Goal: Task Accomplishment & Management: Manage account settings

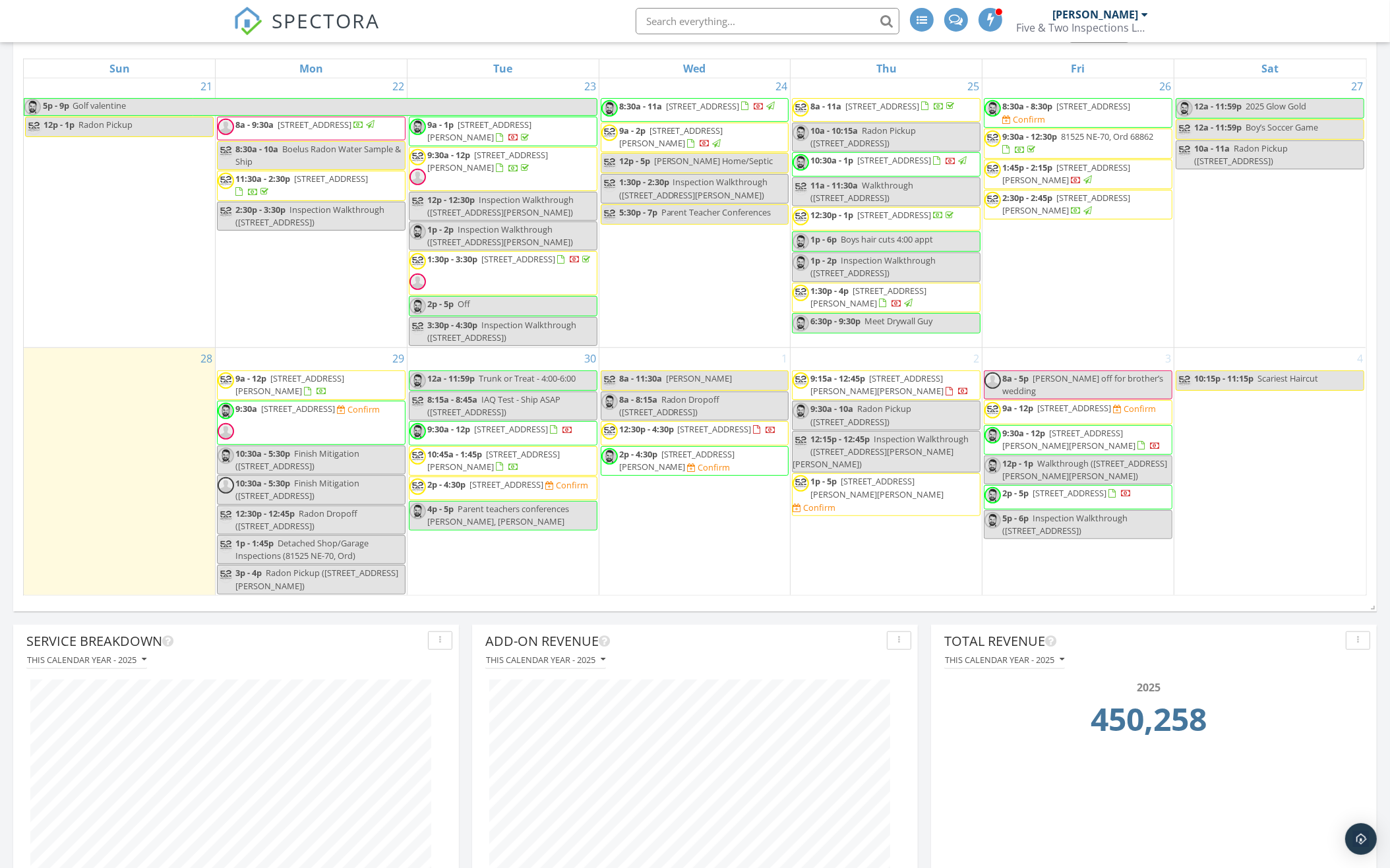
scroll to position [1248, 0]
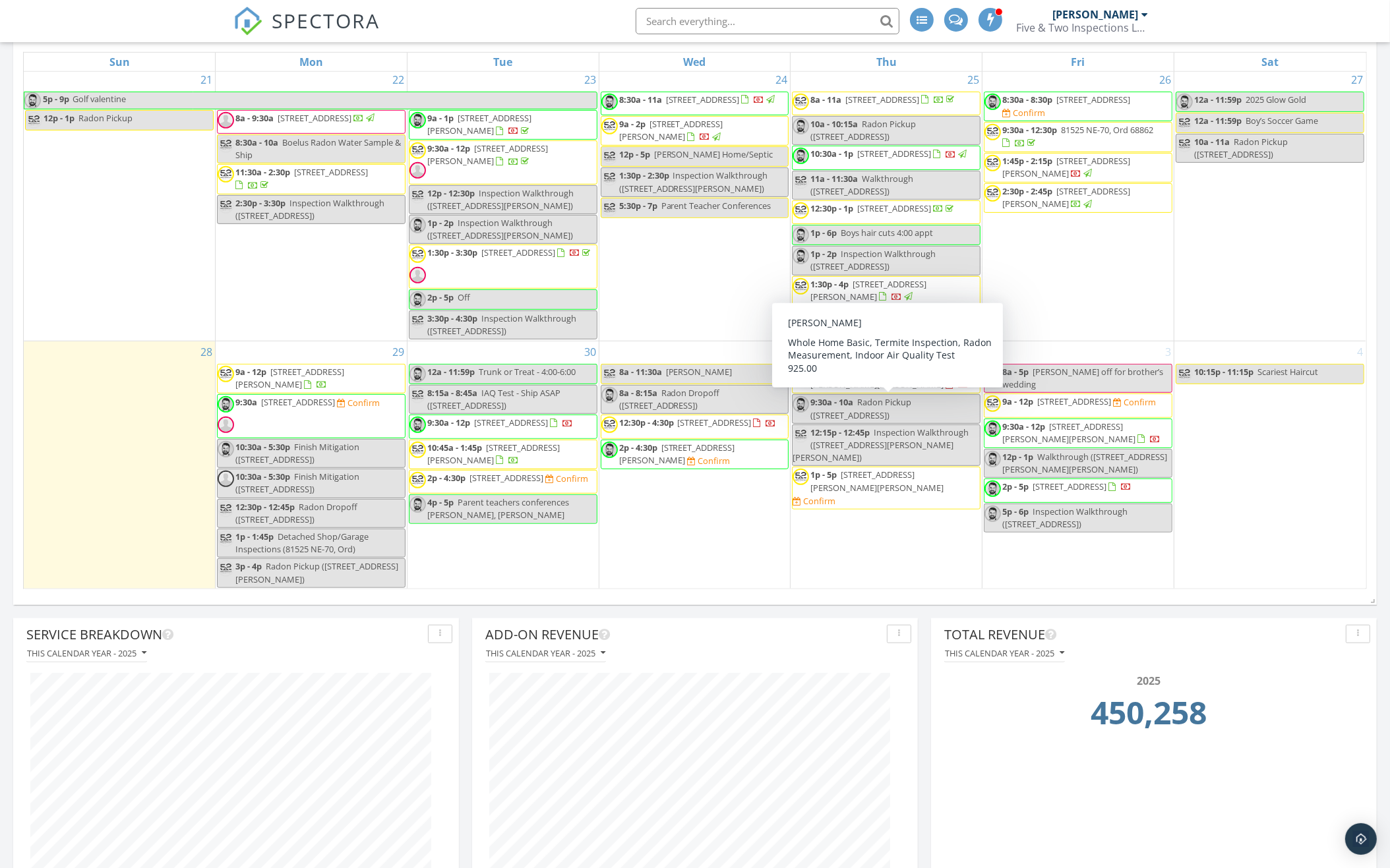
click at [684, 523] on div "1 8a - 11:30a Gordon Coble 8a - 8:15a Radon Dropoff (8125 Hickory Ln, Lincoln) …" at bounding box center [695, 465] width 191 height 248
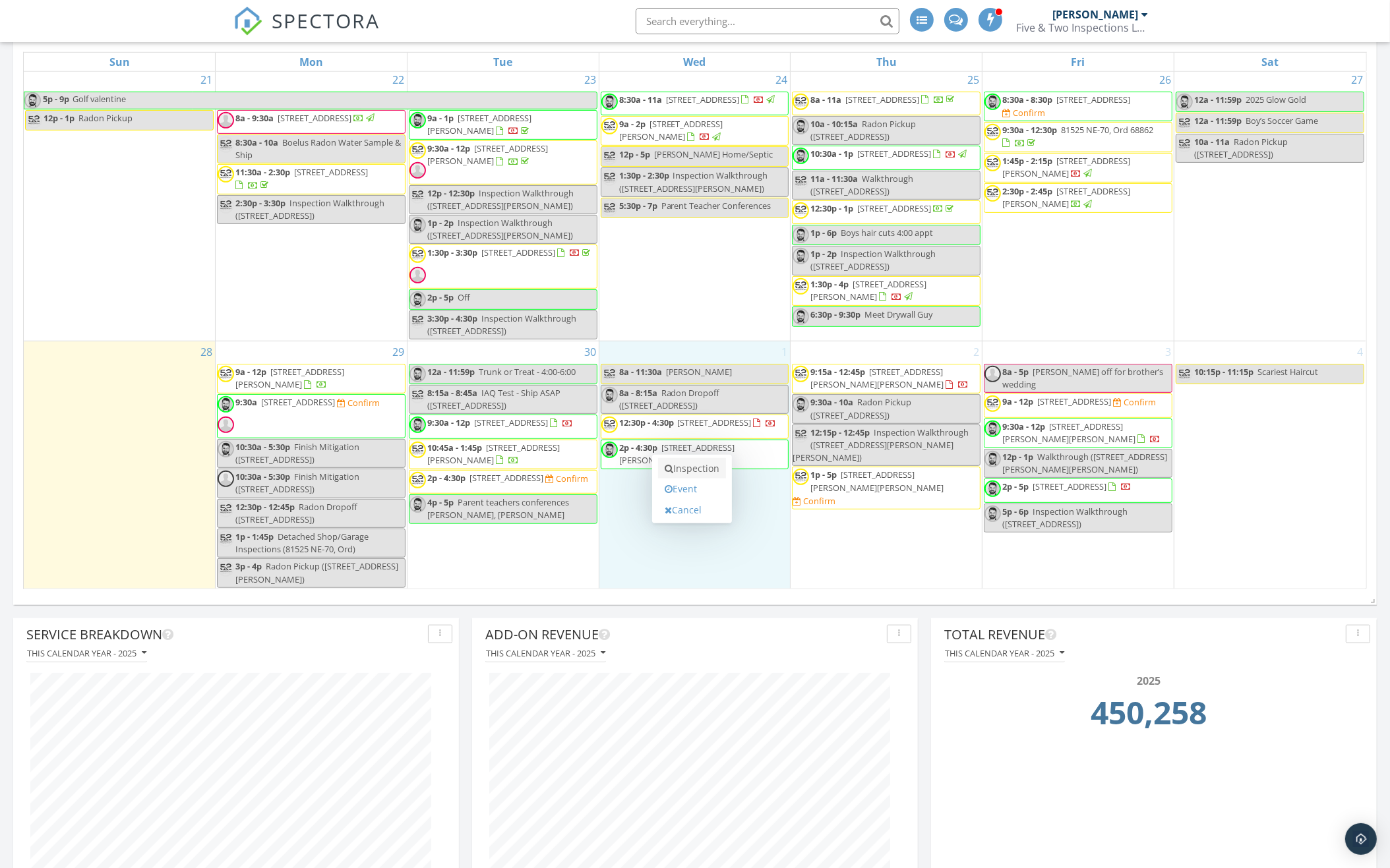
click at [699, 467] on link "Inspection" at bounding box center [692, 469] width 68 height 21
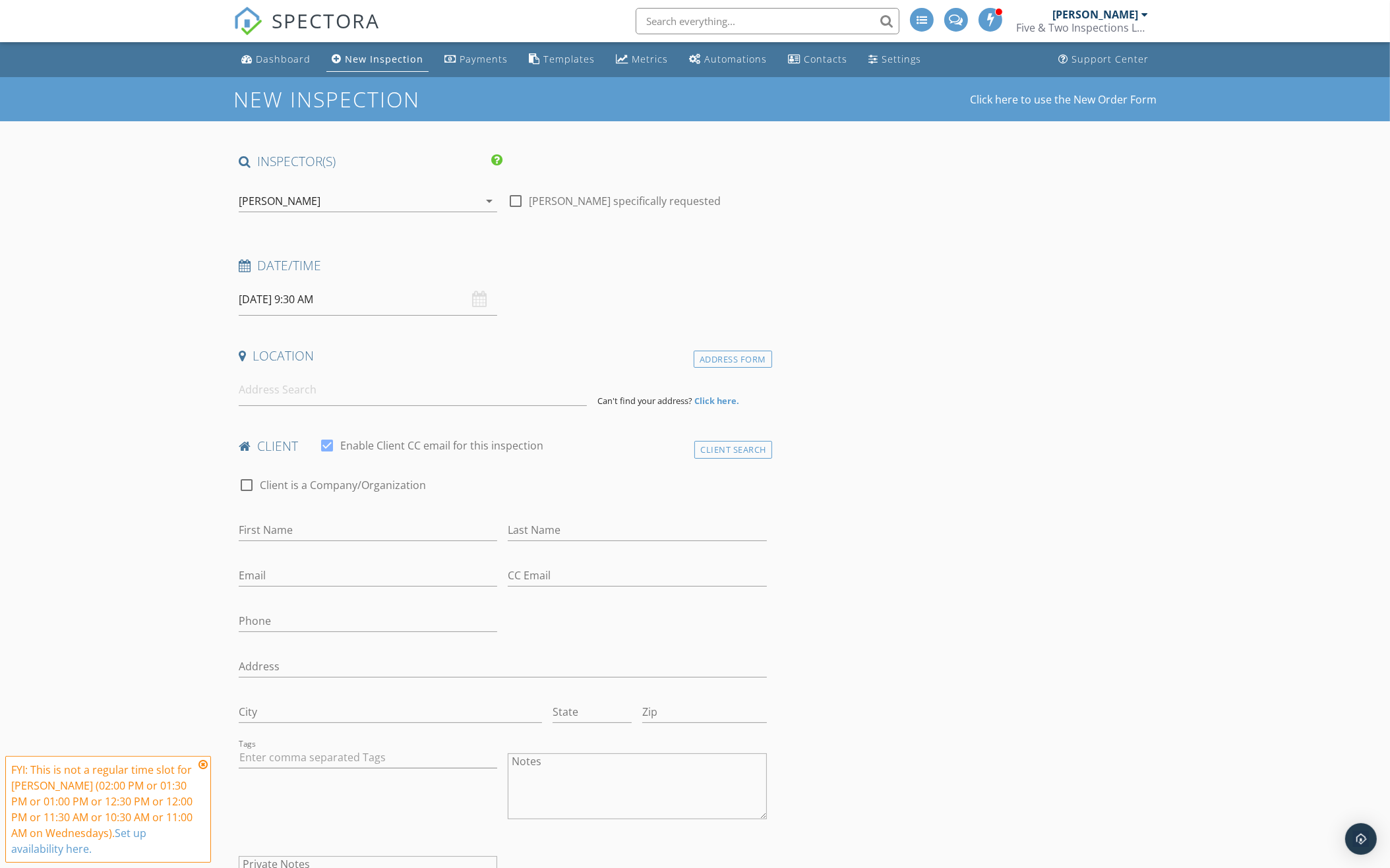
click at [349, 197] on div "[PERSON_NAME]" at bounding box center [359, 201] width 240 height 21
click at [349, 197] on div "check_box Matt Utter PRIMARY" at bounding box center [368, 206] width 238 height 26
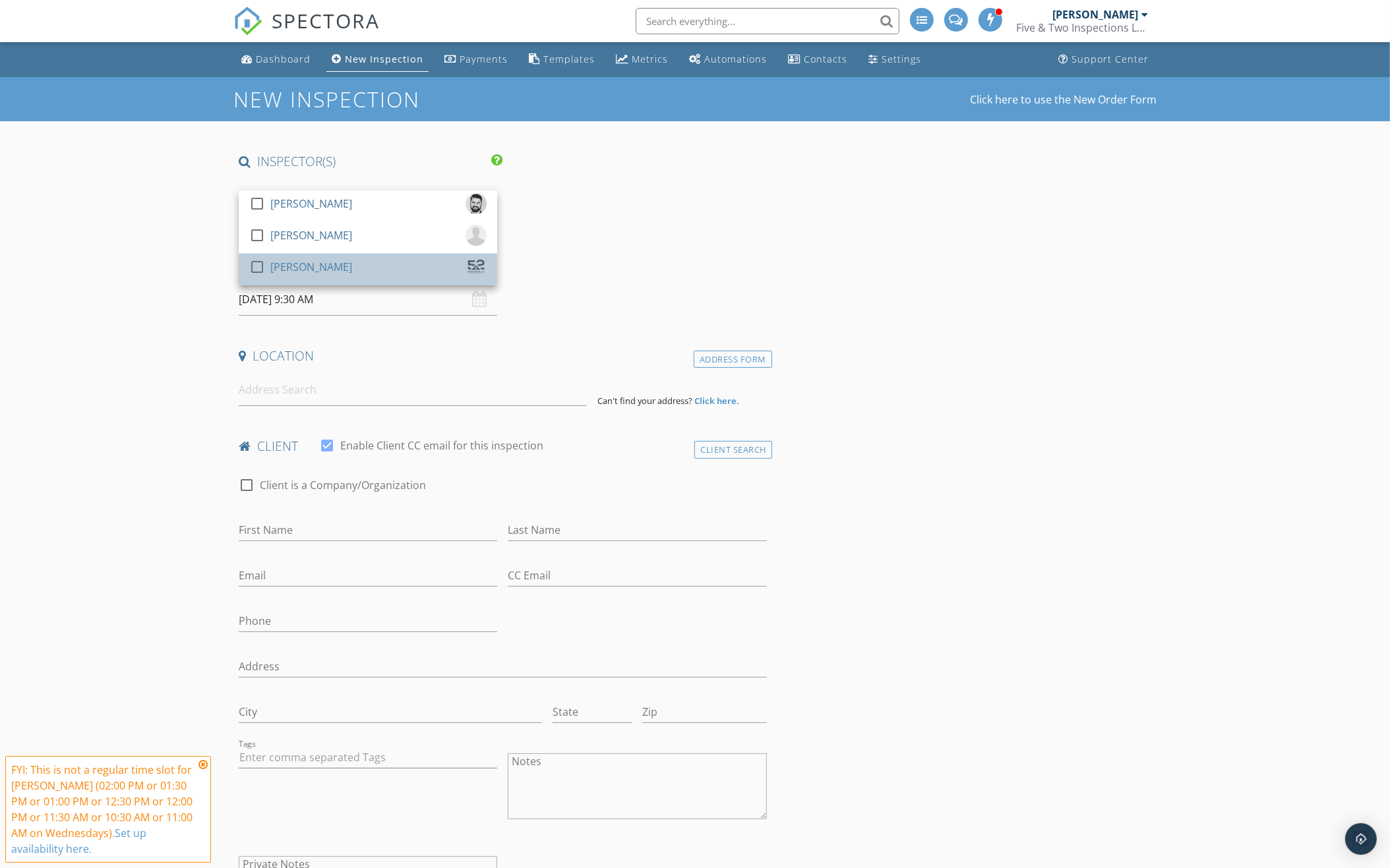
click at [331, 256] on div "[PERSON_NAME]" at bounding box center [311, 267] width 81 height 21
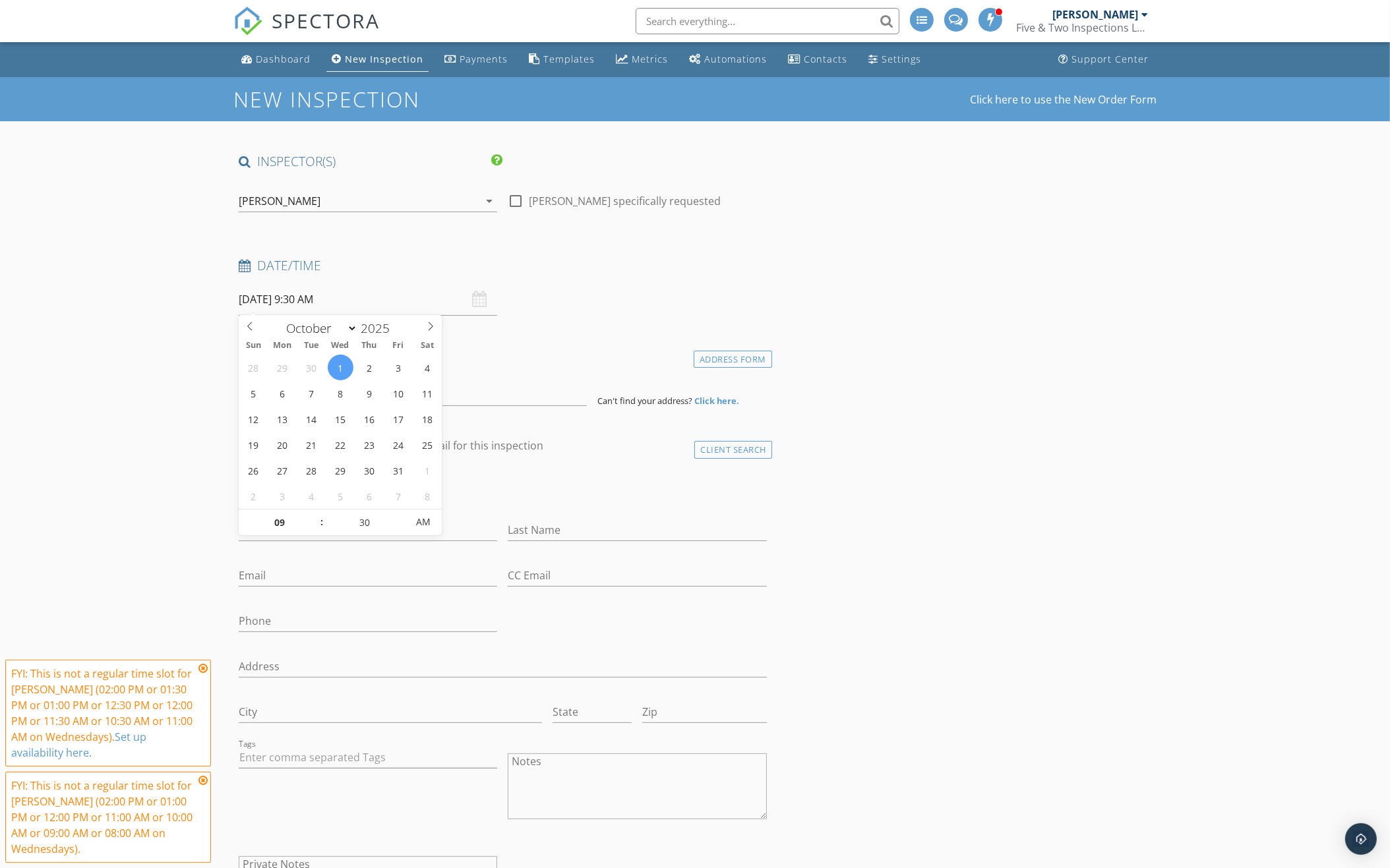
click at [308, 298] on input "10/01/2025 9:30 AM" at bounding box center [368, 300] width 258 height 32
type input "08"
type input "10/01/2025 8:30 AM"
click at [317, 530] on span at bounding box center [315, 529] width 9 height 13
type input "25"
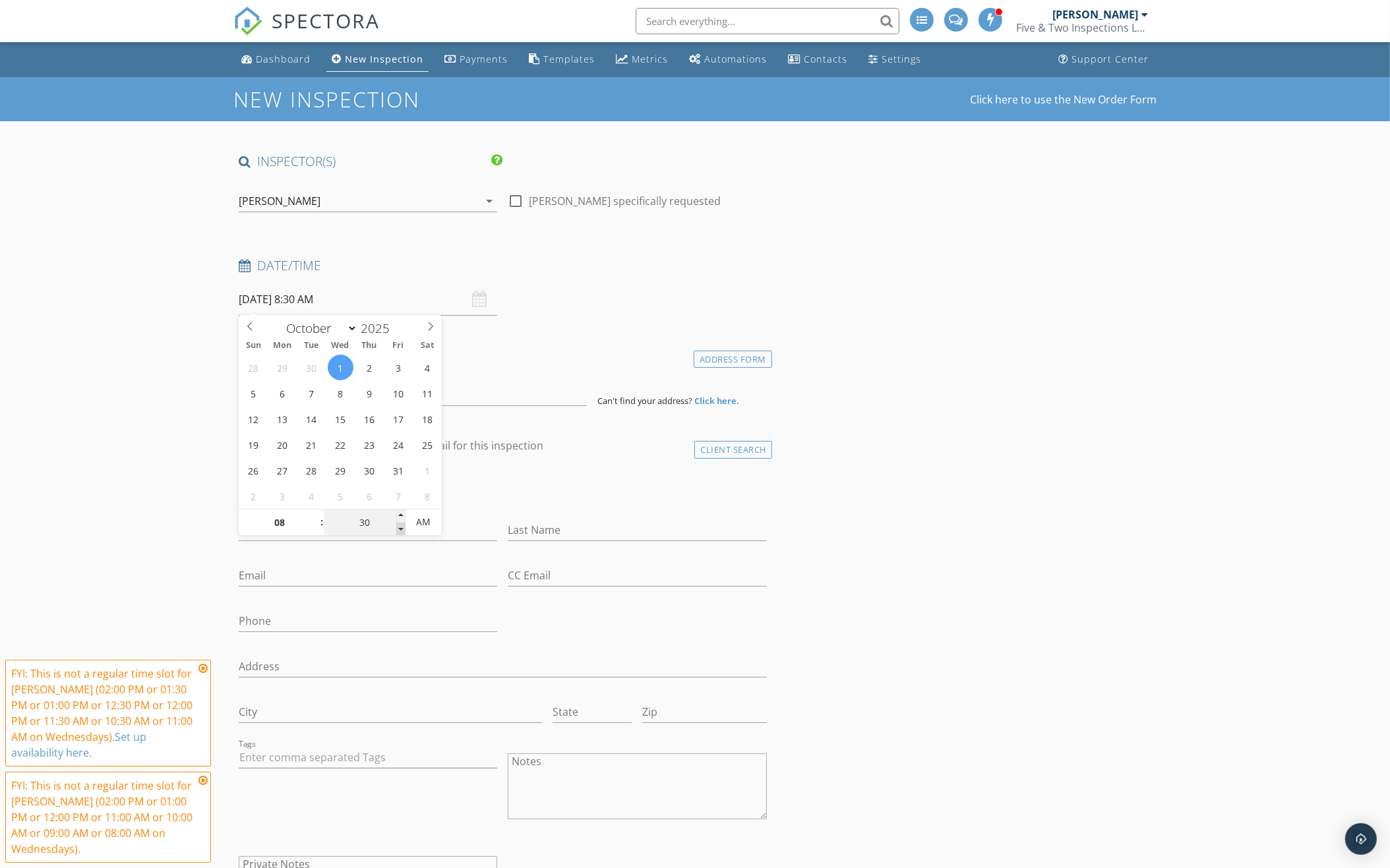
type input "10/01/2025 8:25 AM"
click at [402, 530] on span at bounding box center [400, 529] width 9 height 13
type input "20"
type input "10/01/2025 8:20 AM"
click at [402, 530] on span at bounding box center [400, 529] width 9 height 13
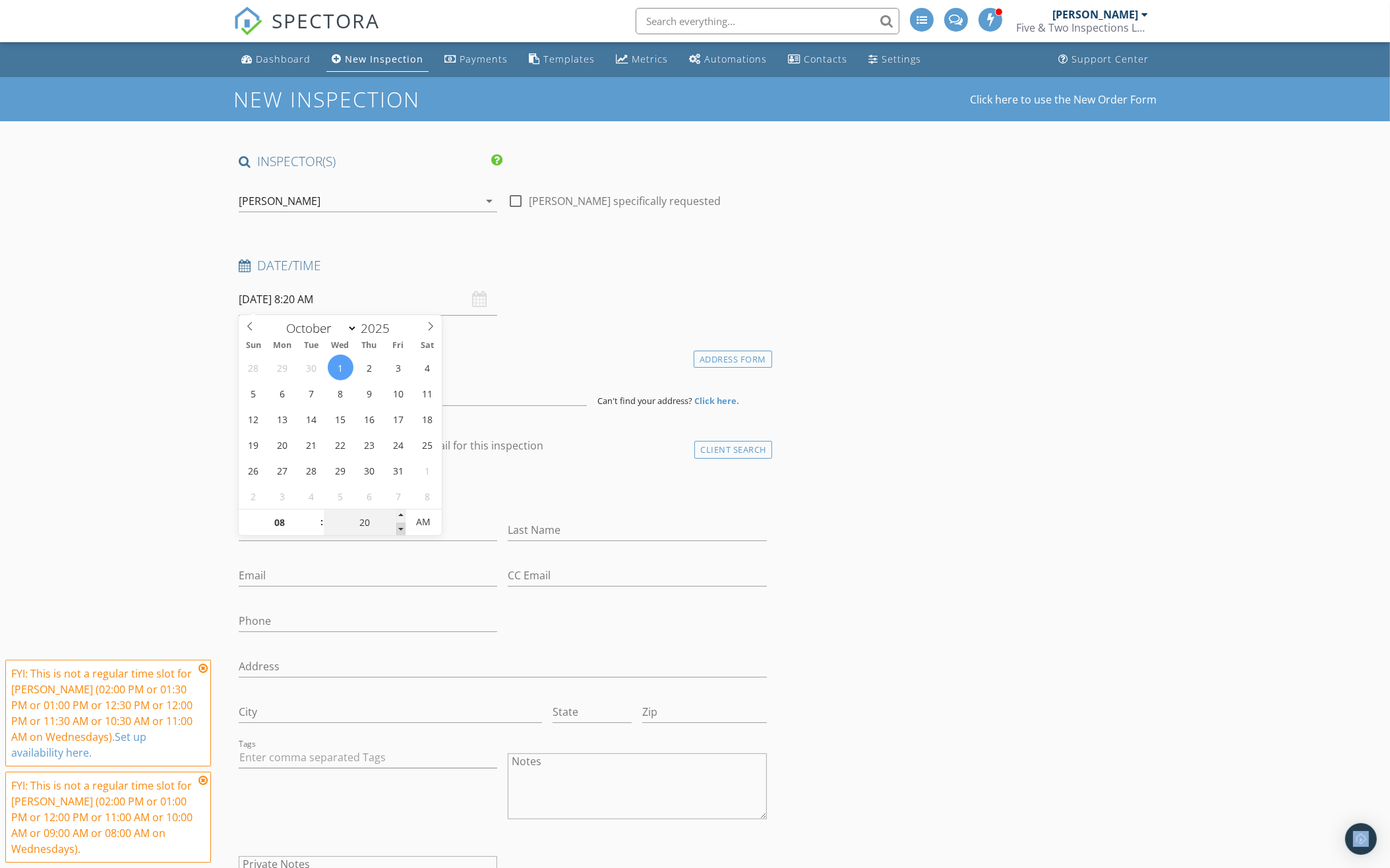
type input "15"
type input "10/01/2025 8:15 AM"
click at [402, 530] on span at bounding box center [400, 529] width 9 height 13
type input "10"
type input "10/01/2025 8:10 AM"
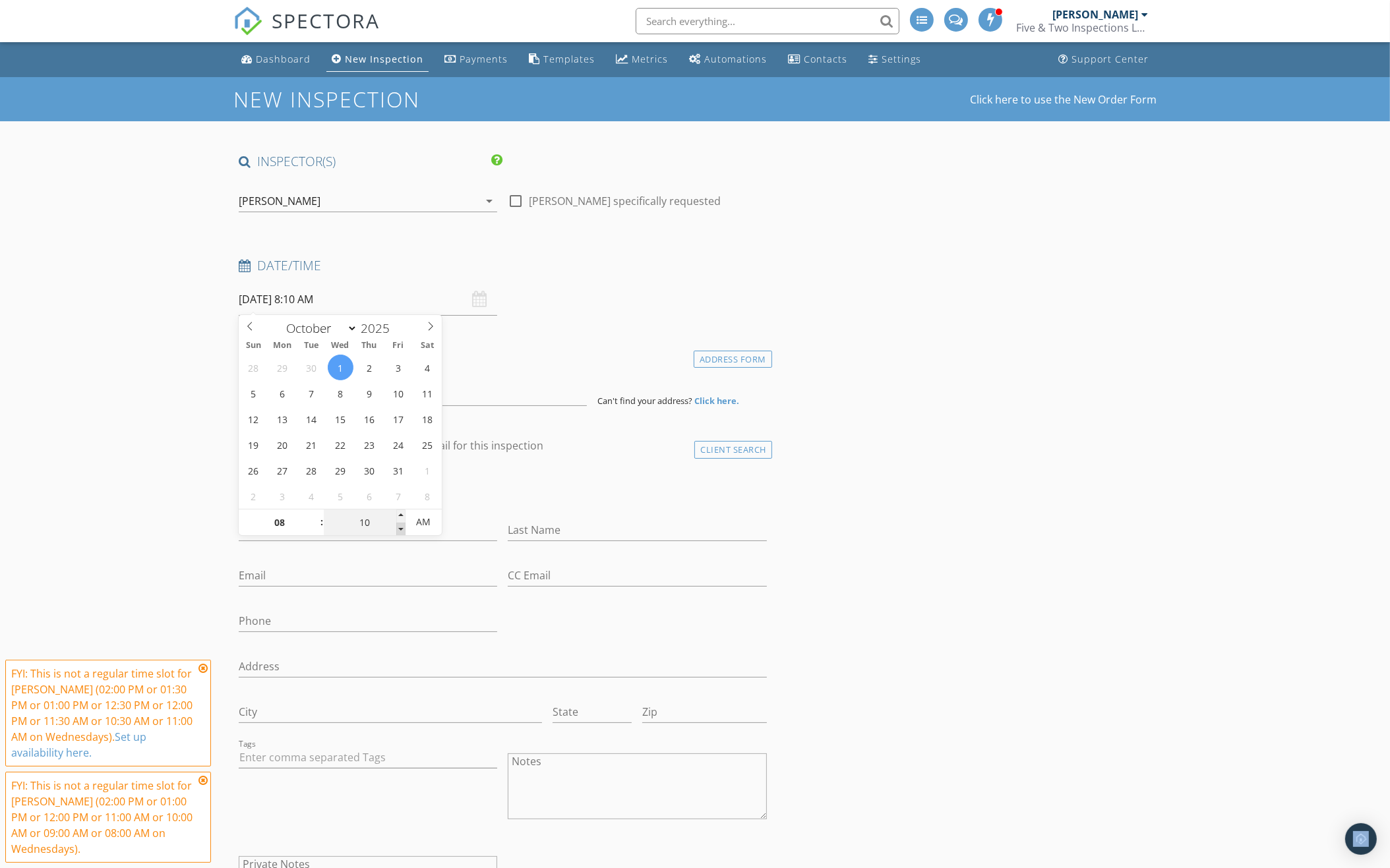
click at [402, 530] on span at bounding box center [400, 529] width 9 height 13
type input "05"
type input "10/01/2025 8:05 AM"
click at [402, 530] on span at bounding box center [400, 529] width 9 height 13
type input "00"
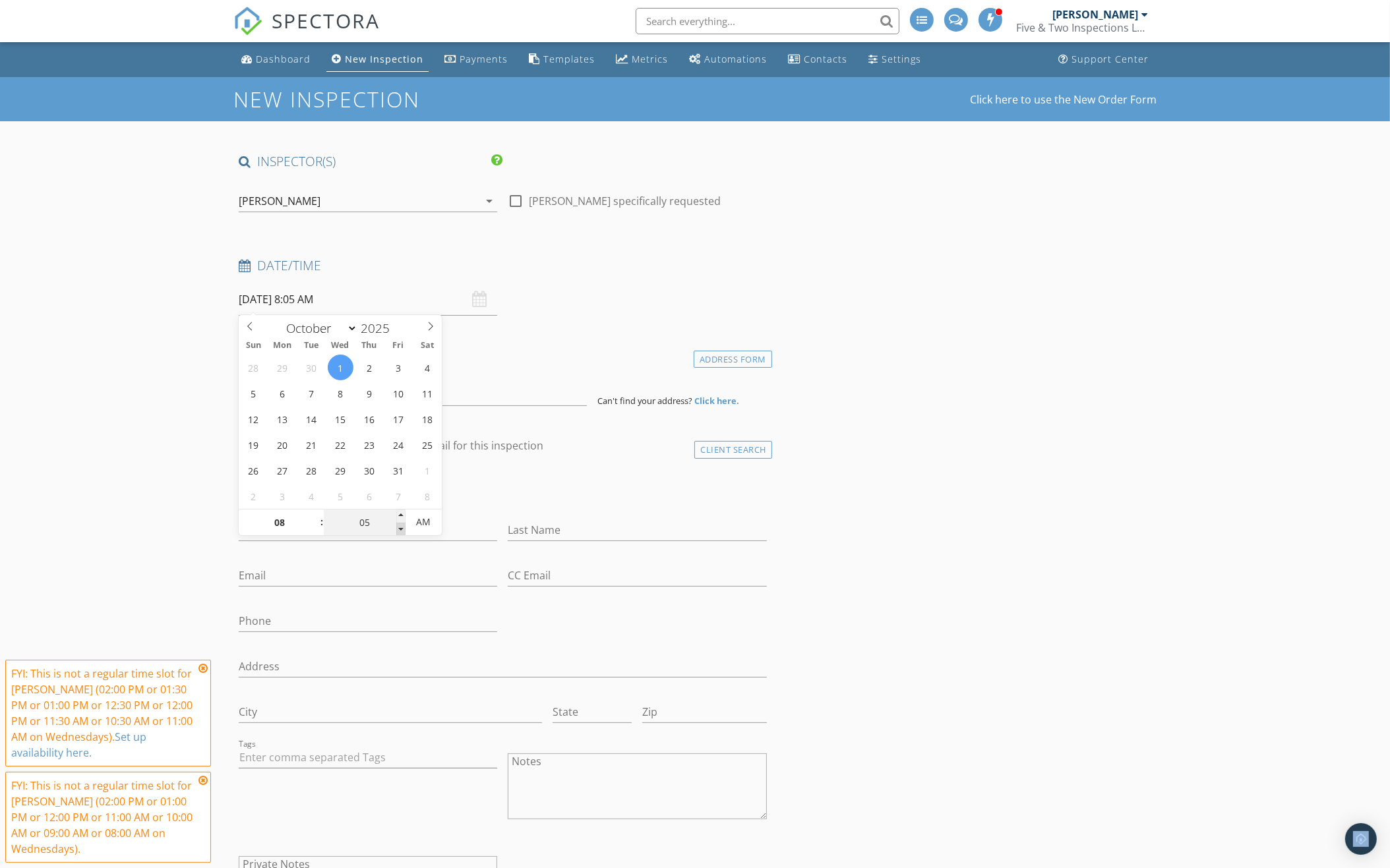
type input "[DATE] 8:00 AM"
click at [402, 530] on span at bounding box center [400, 529] width 9 height 13
click at [523, 394] on input at bounding box center [413, 389] width 348 height 32
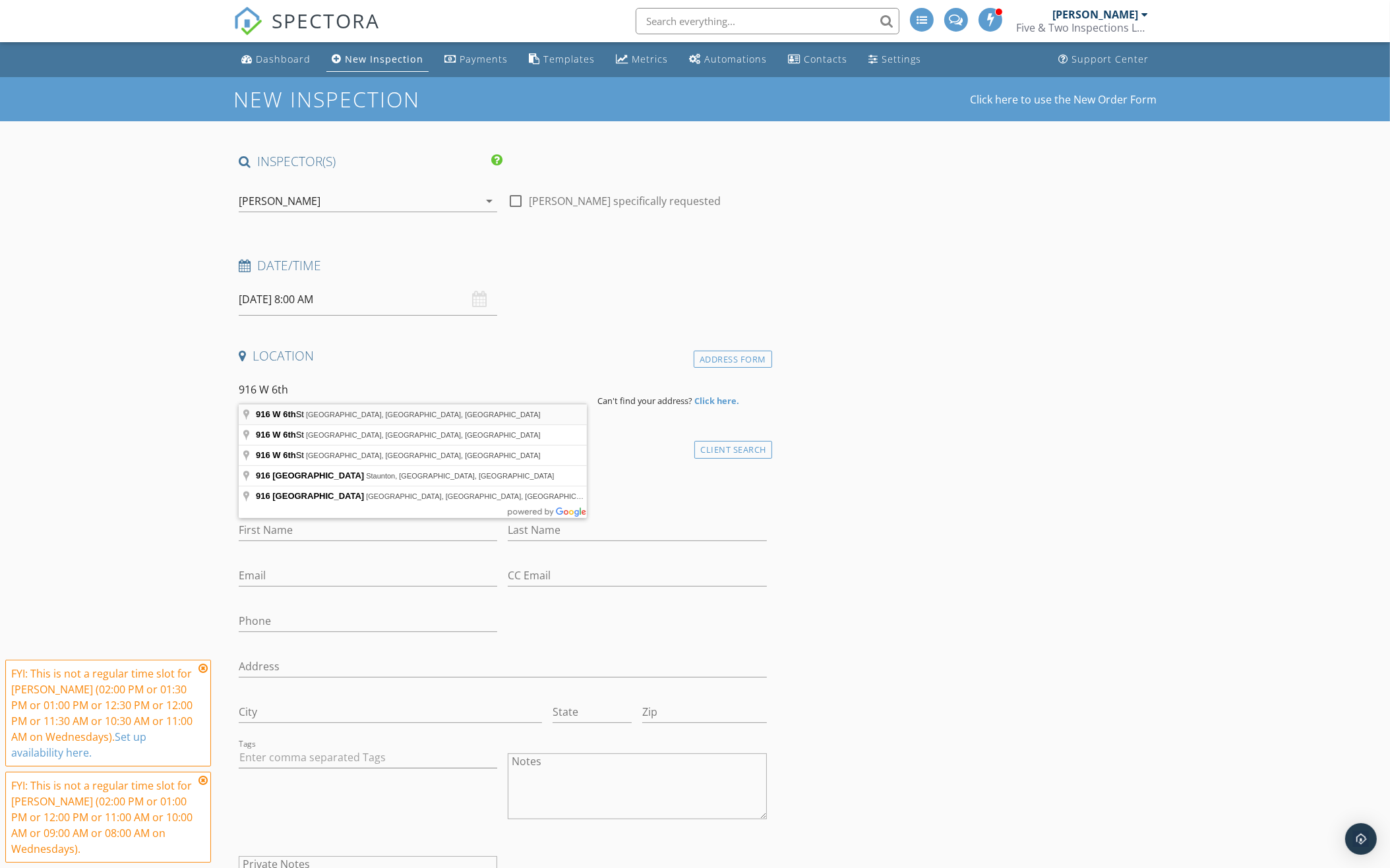
type input "916 W 6th St, Grand Island, NE, USA"
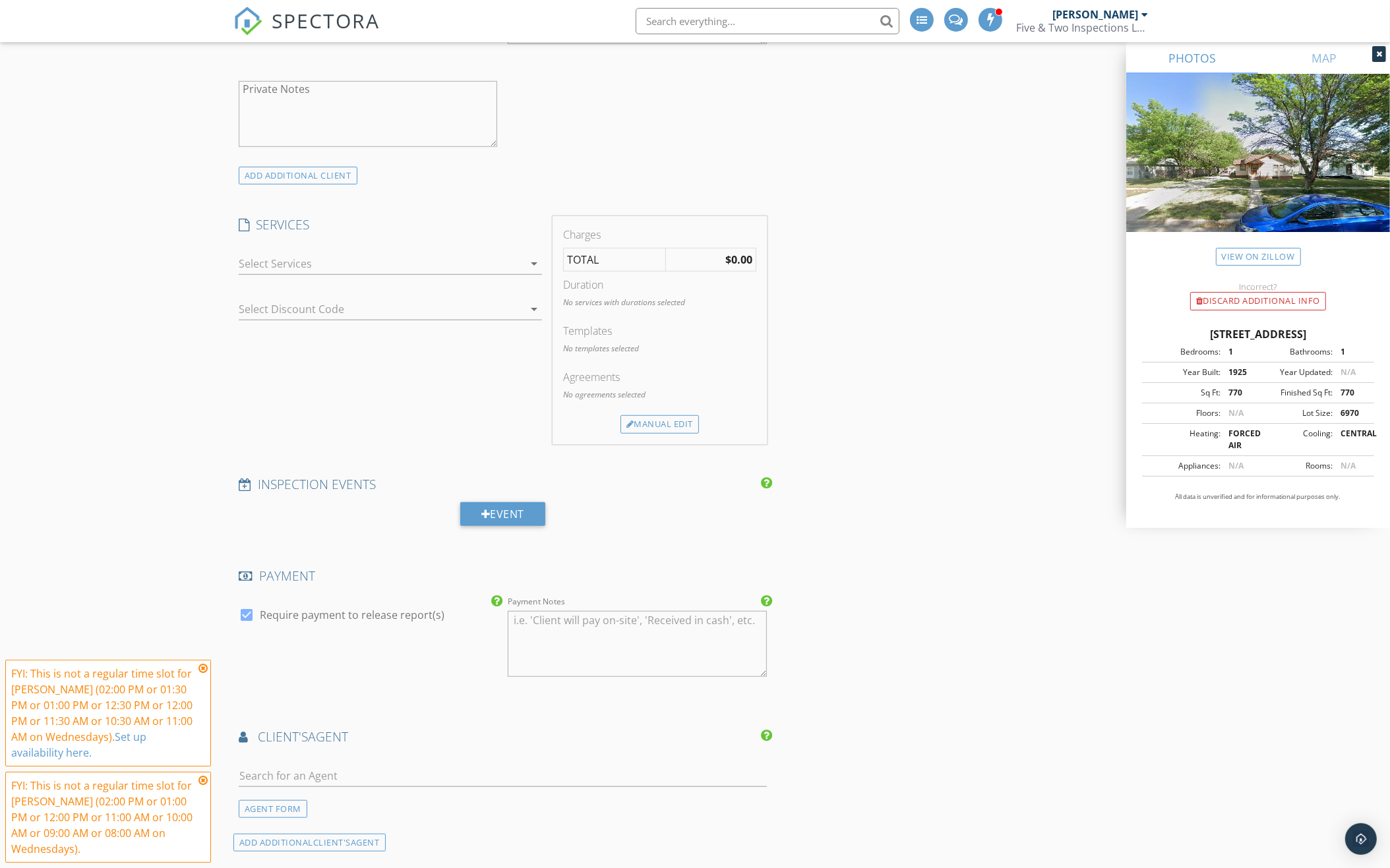
scroll to position [1160, 0]
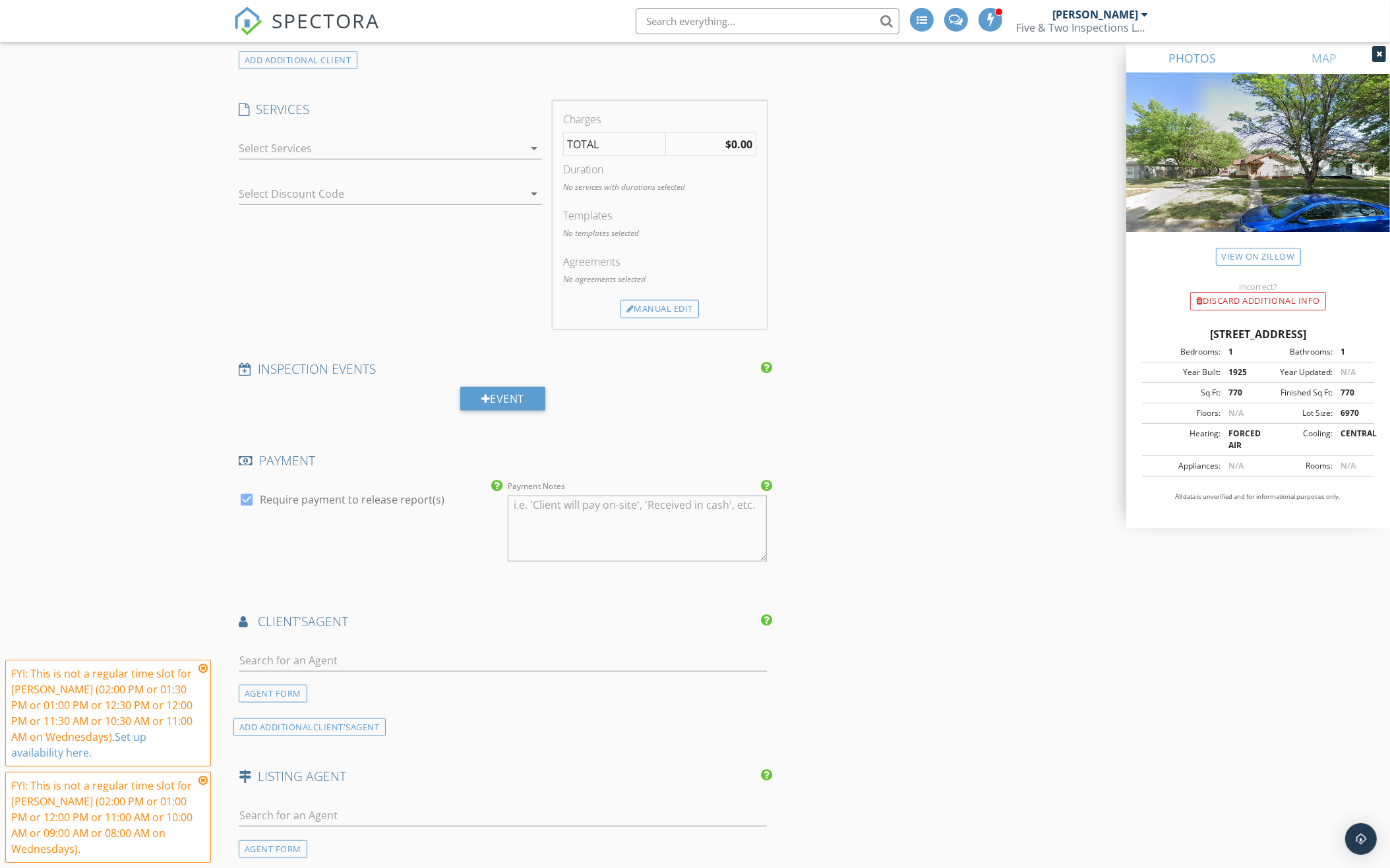
click at [467, 151] on div at bounding box center [381, 148] width 284 height 21
click at [467, 151] on div "Whole Home Basic" at bounding box center [405, 153] width 253 height 26
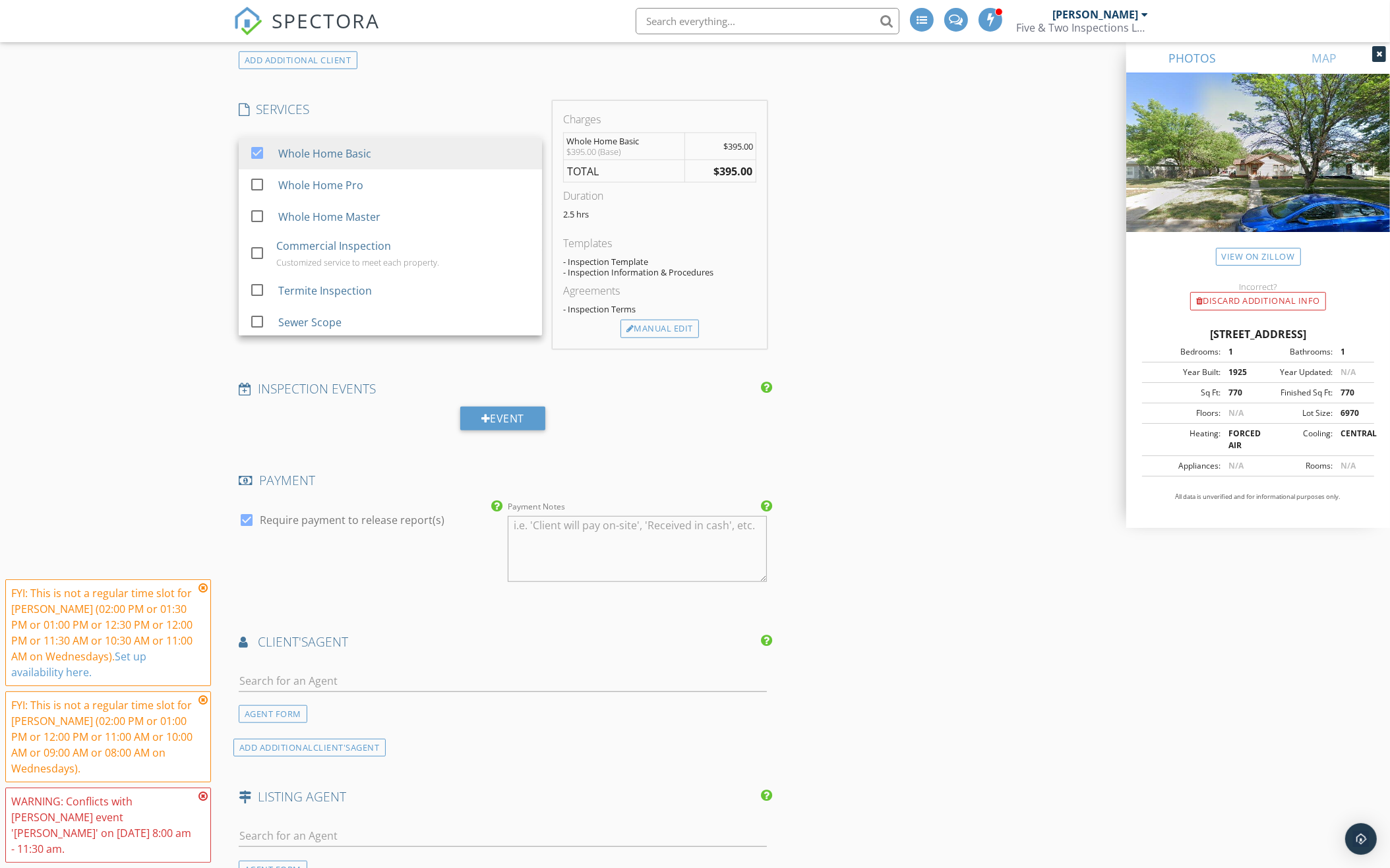
click at [468, 108] on h4 "SERVICES" at bounding box center [390, 109] width 303 height 17
click at [460, 191] on div at bounding box center [381, 193] width 284 height 21
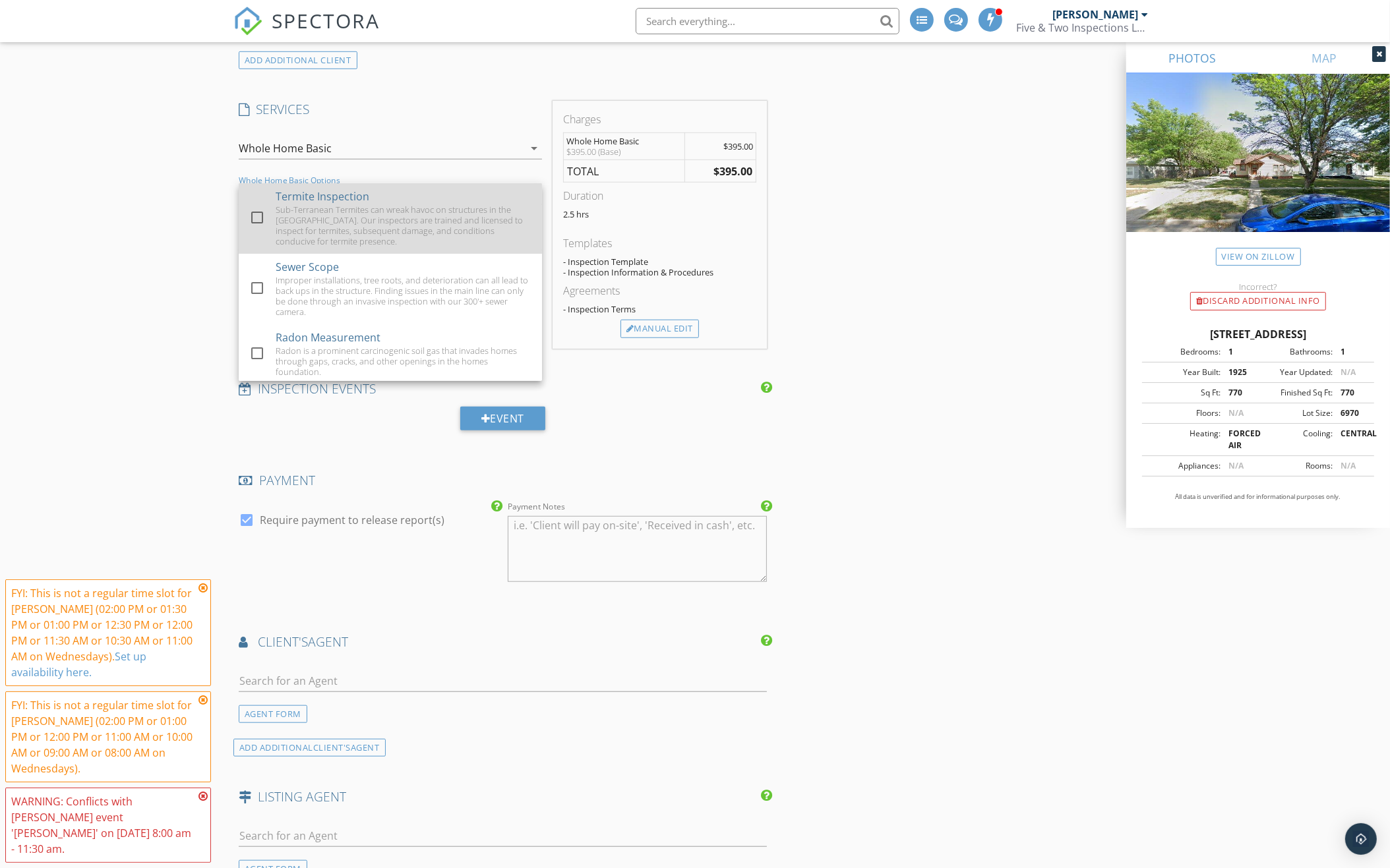
click at [452, 204] on div "Sub-Terranean Termites can wreak havoc on structures in the Midwest. Our inspec…" at bounding box center [403, 225] width 255 height 42
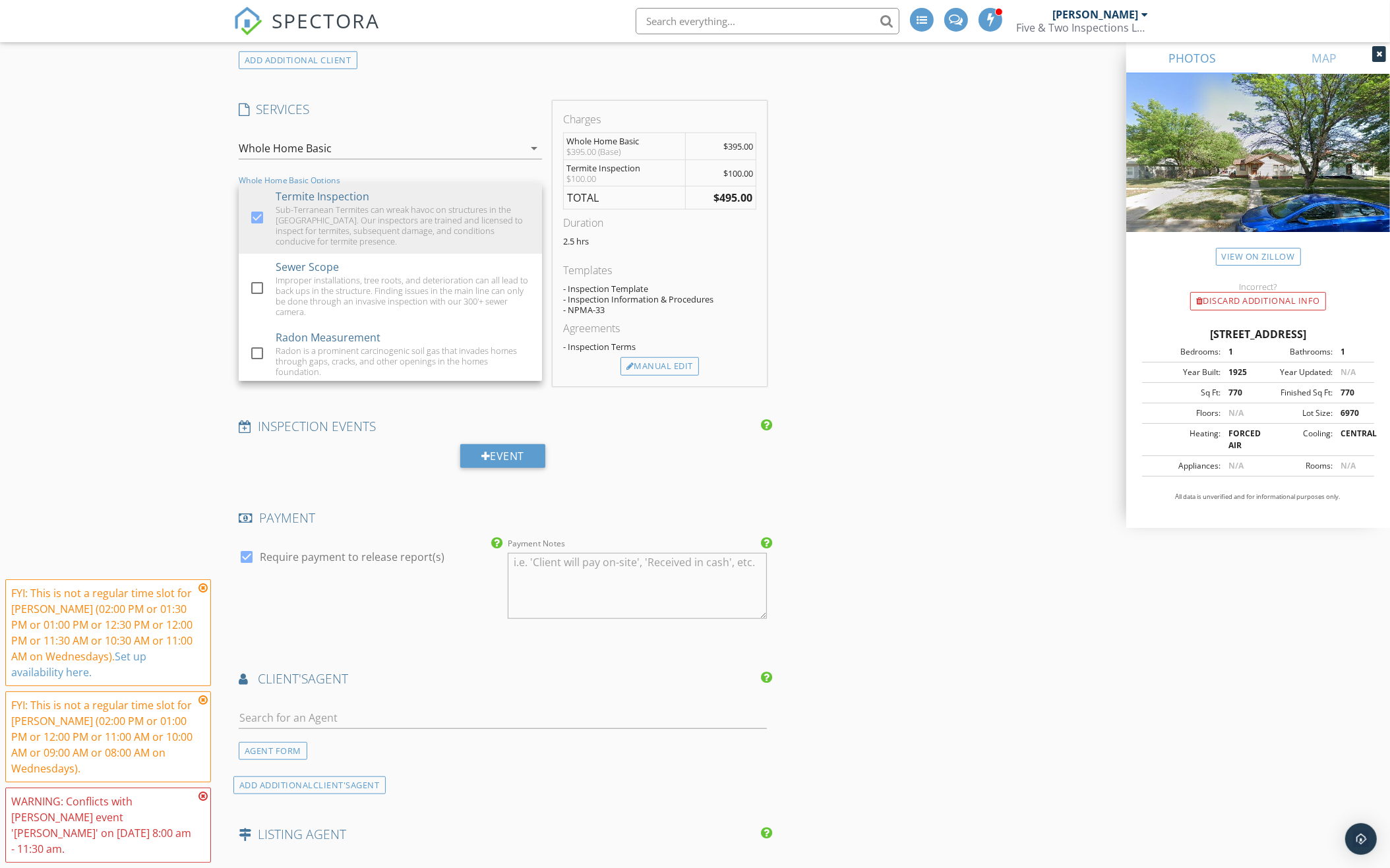
click at [108, 208] on div "New Inspection Click here to use the New Order Form INSPECTOR(S) check_box_outl…" at bounding box center [695, 313] width 1390 height 2793
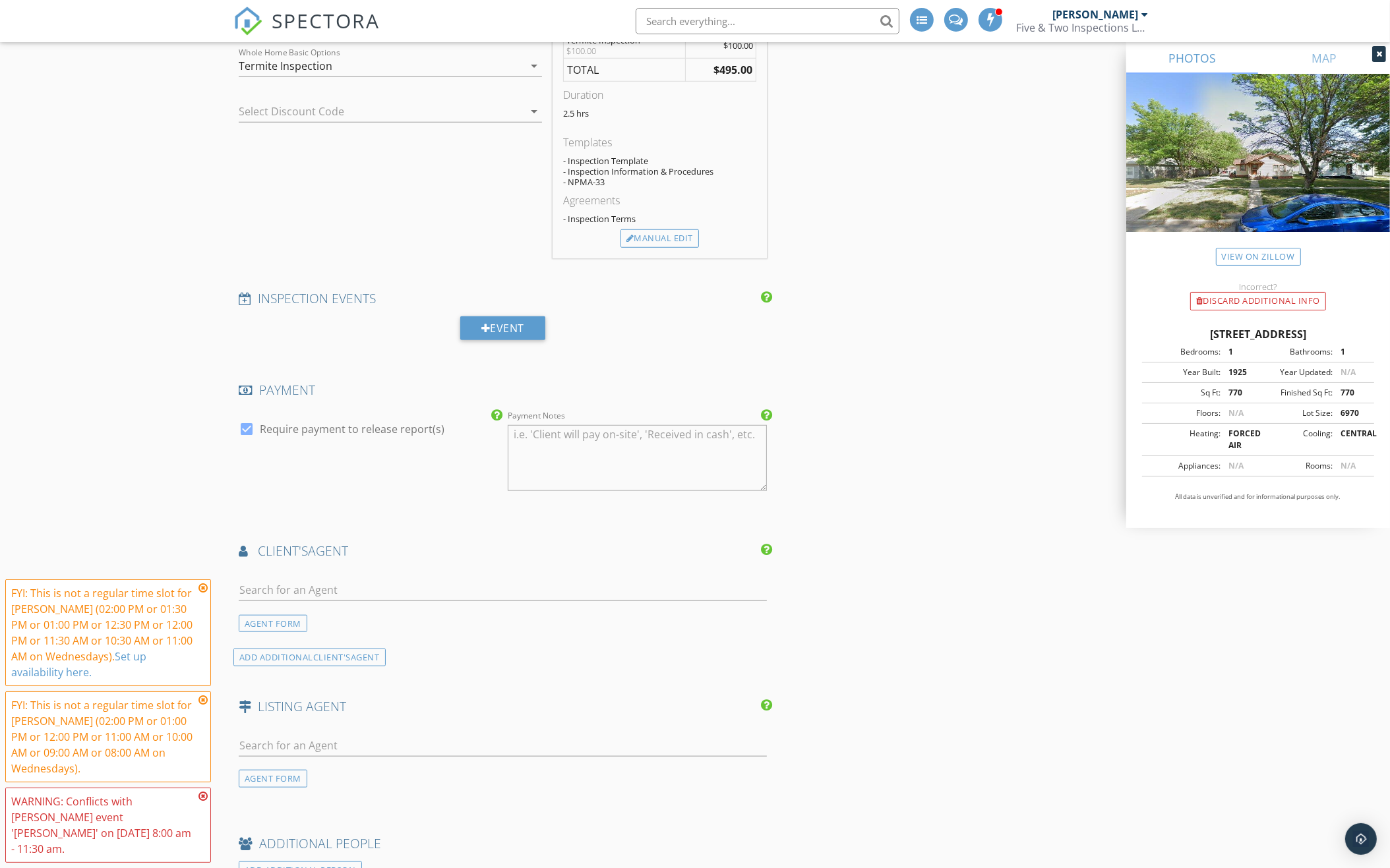
scroll to position [1298, 0]
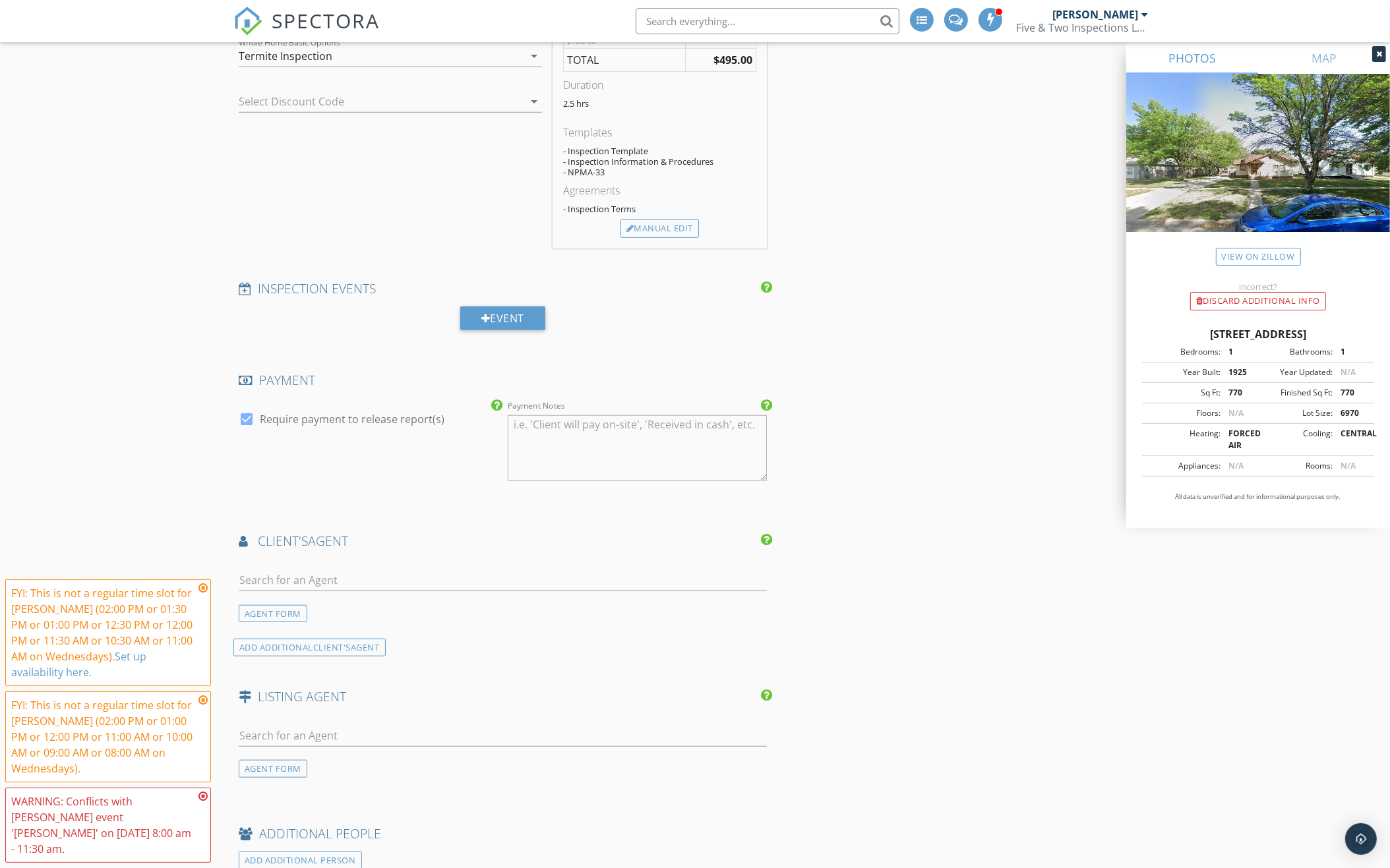
click at [278, 398] on div "check_box Require payment to release report(s)" at bounding box center [368, 450] width 269 height 103
click at [279, 413] on label "Require payment to release report(s)" at bounding box center [351, 419] width 184 height 13
checkbox input "false"
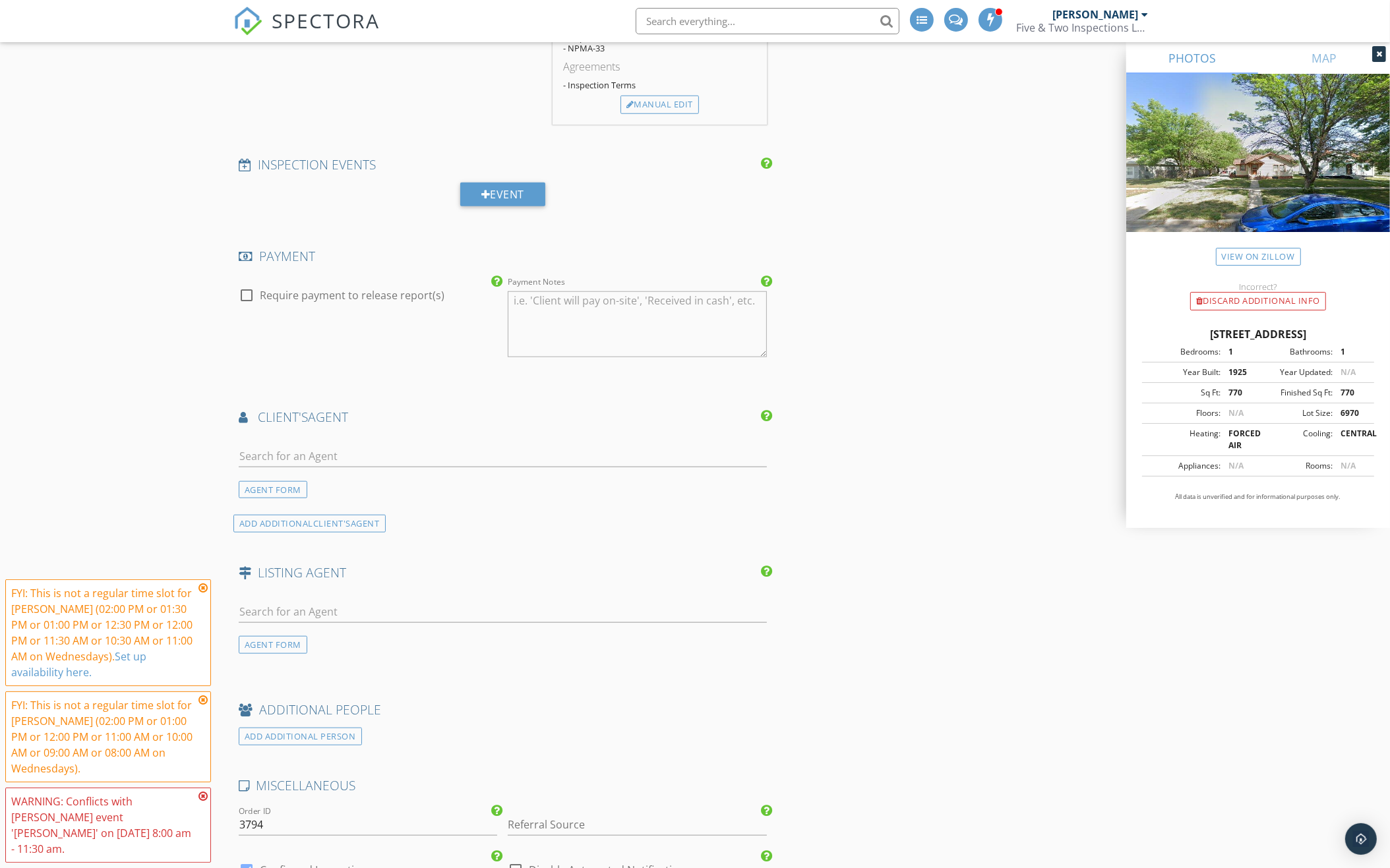
scroll to position [1478, 0]
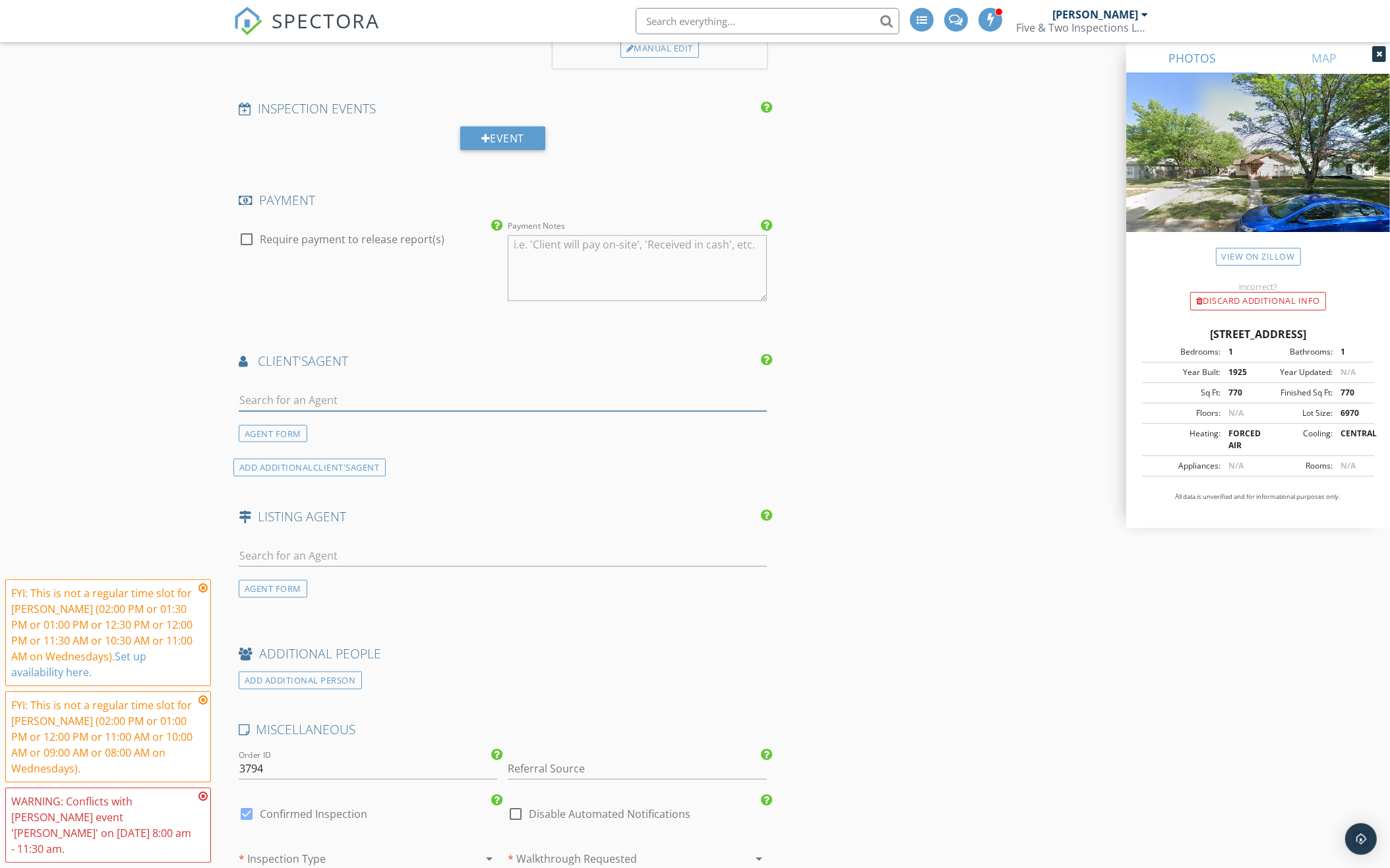
click at [337, 389] on input "text" at bounding box center [503, 401] width 528 height 22
type input "Gordon Cobl"
click at [336, 416] on div "[PERSON_NAME]" at bounding box center [317, 424] width 81 height 16
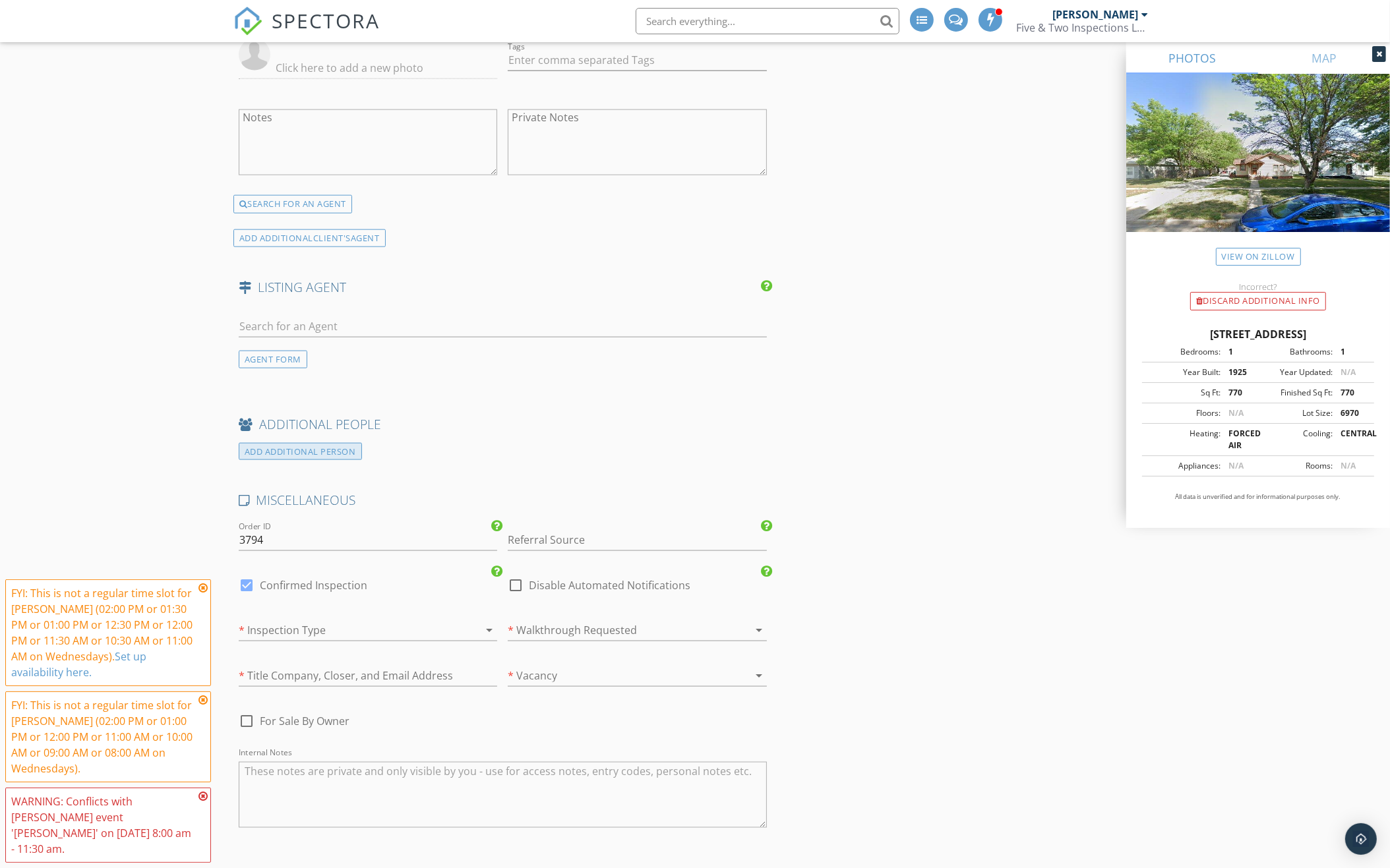
scroll to position [1977, 0]
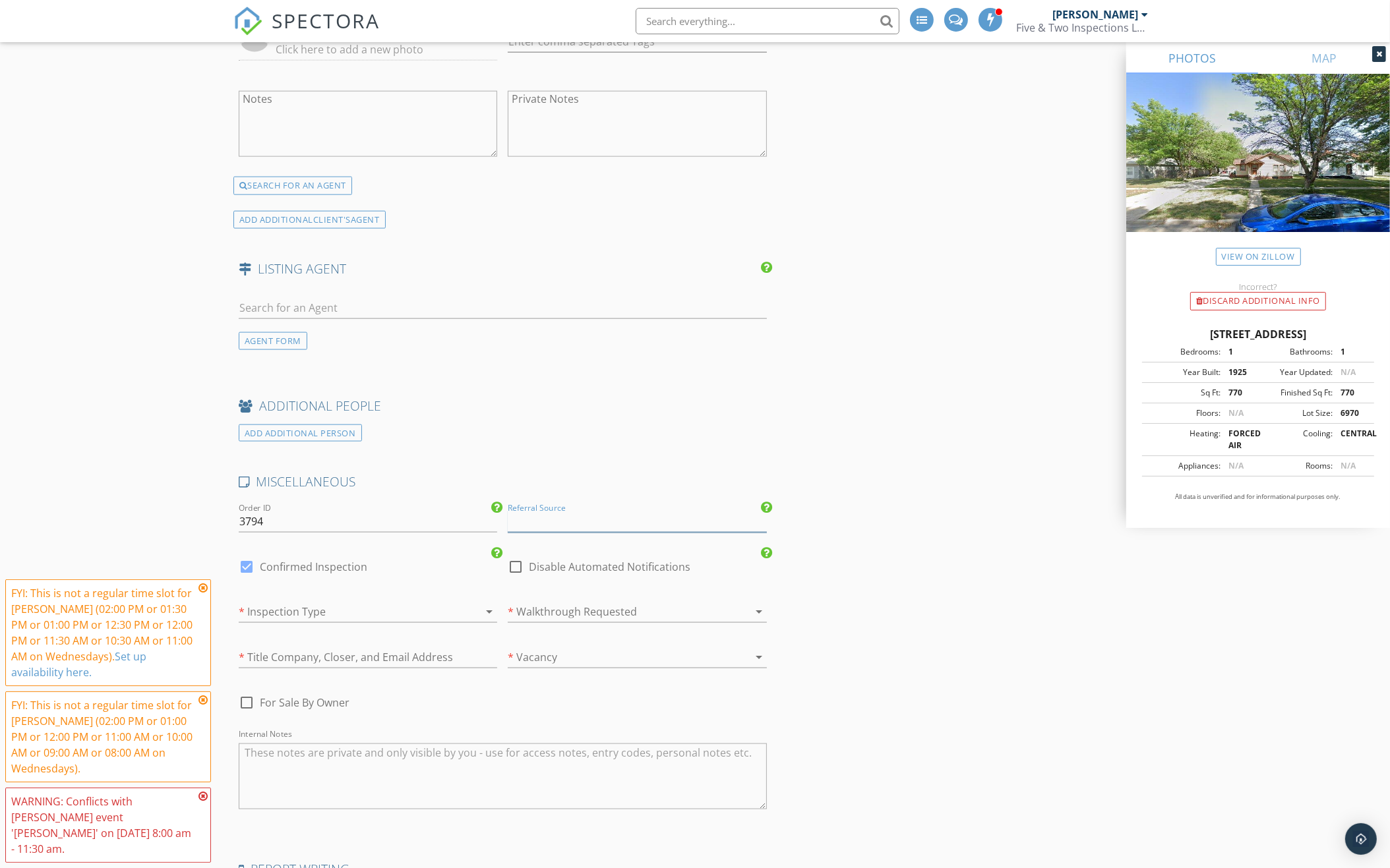
click at [628, 511] on input "Referral Source" at bounding box center [637, 522] width 258 height 22
type input "[PERSON_NAME]"
click at [605, 534] on div "[PERSON_NAME]" at bounding box center [637, 548] width 257 height 26
click at [606, 601] on div at bounding box center [618, 612] width 222 height 21
click at [610, 628] on div "No" at bounding box center [637, 633] width 238 height 16
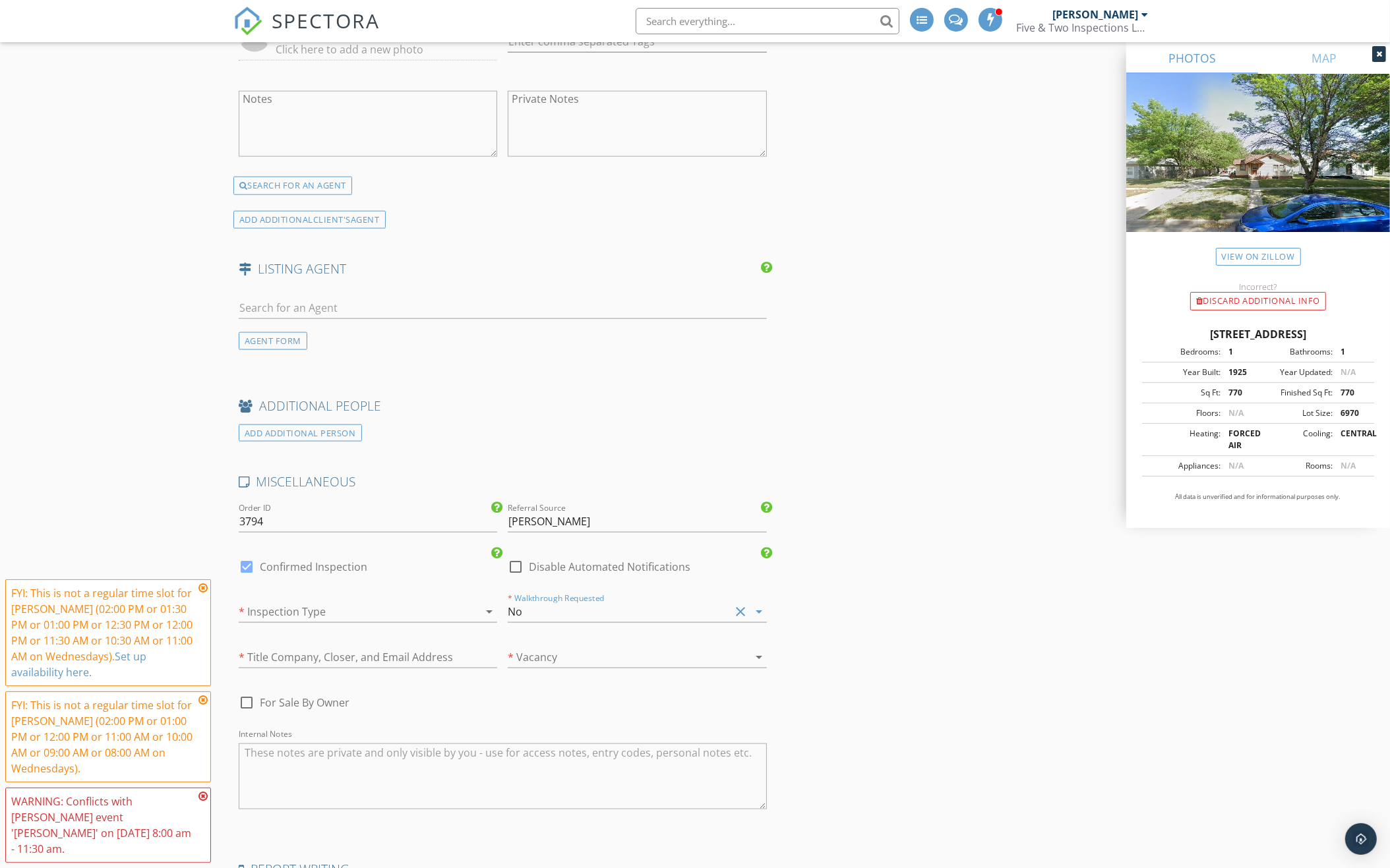
click at [609, 647] on div at bounding box center [618, 657] width 222 height 21
click at [605, 649] on div "Occupied" at bounding box center [637, 647] width 238 height 16
click at [419, 601] on div at bounding box center [349, 612] width 222 height 21
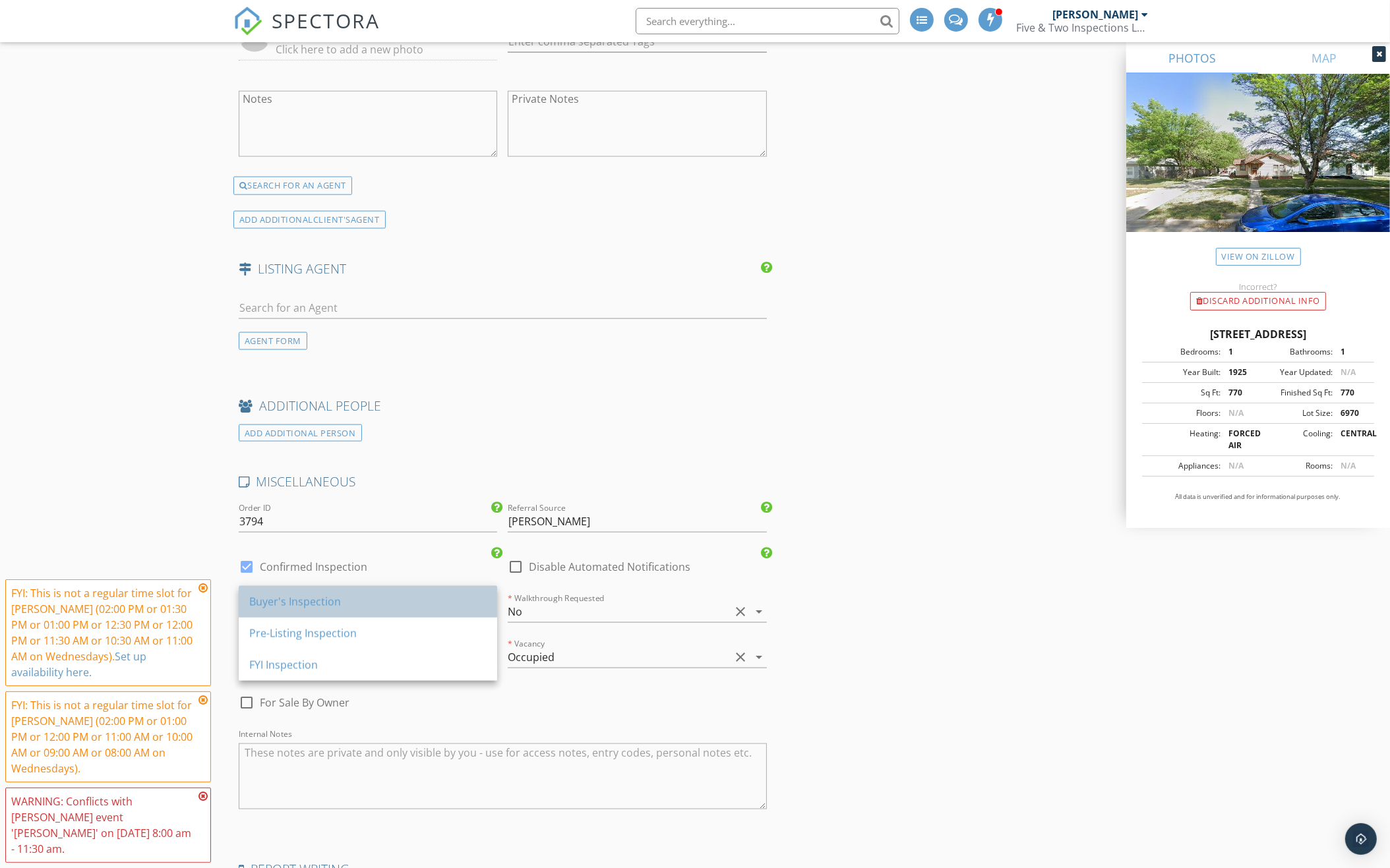
click at [415, 606] on div "Buyer's Inspection" at bounding box center [368, 601] width 238 height 16
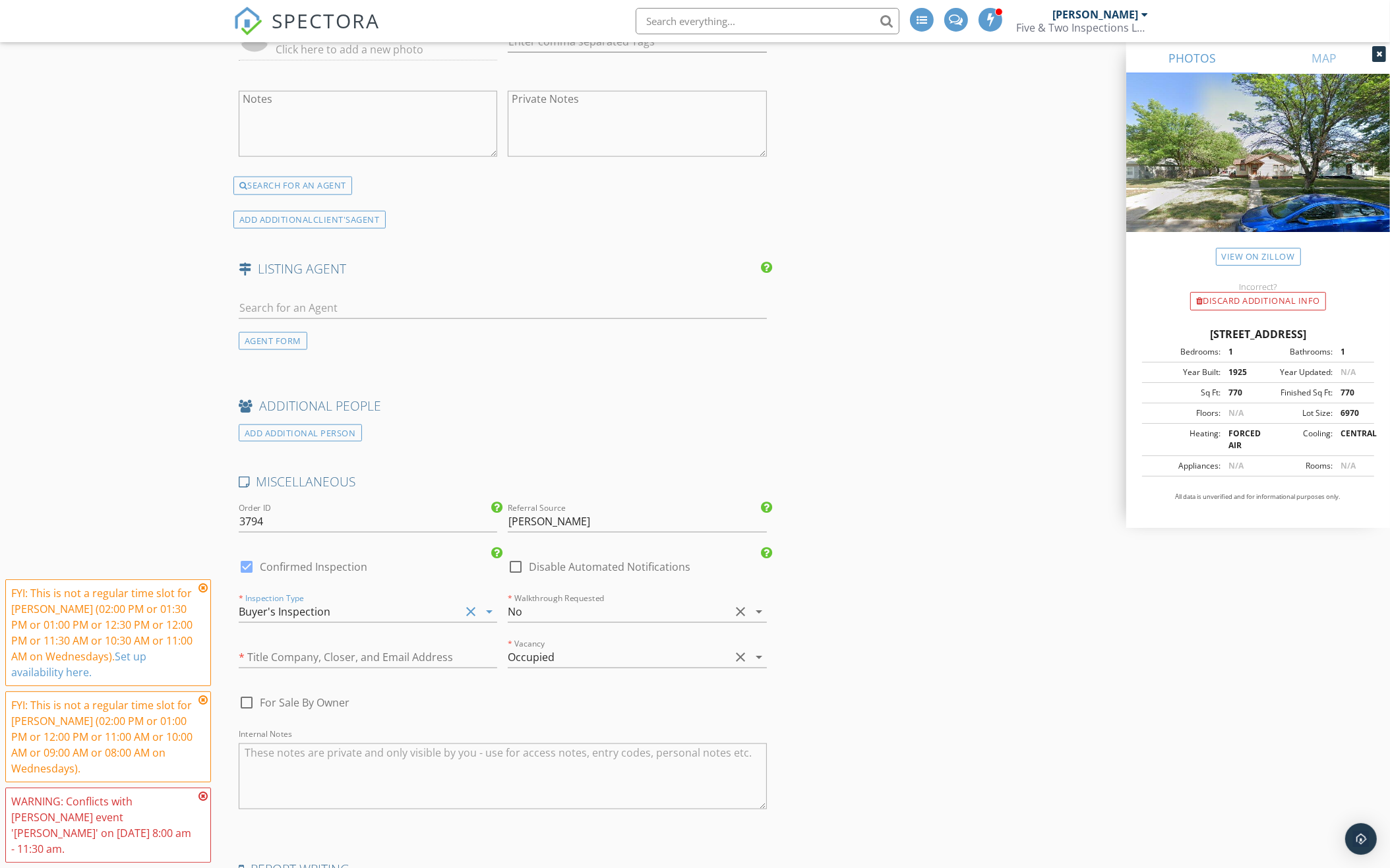
click at [317, 561] on label "Confirmed Inspection" at bounding box center [313, 567] width 108 height 13
checkbox input "false"
checkbox input "true"
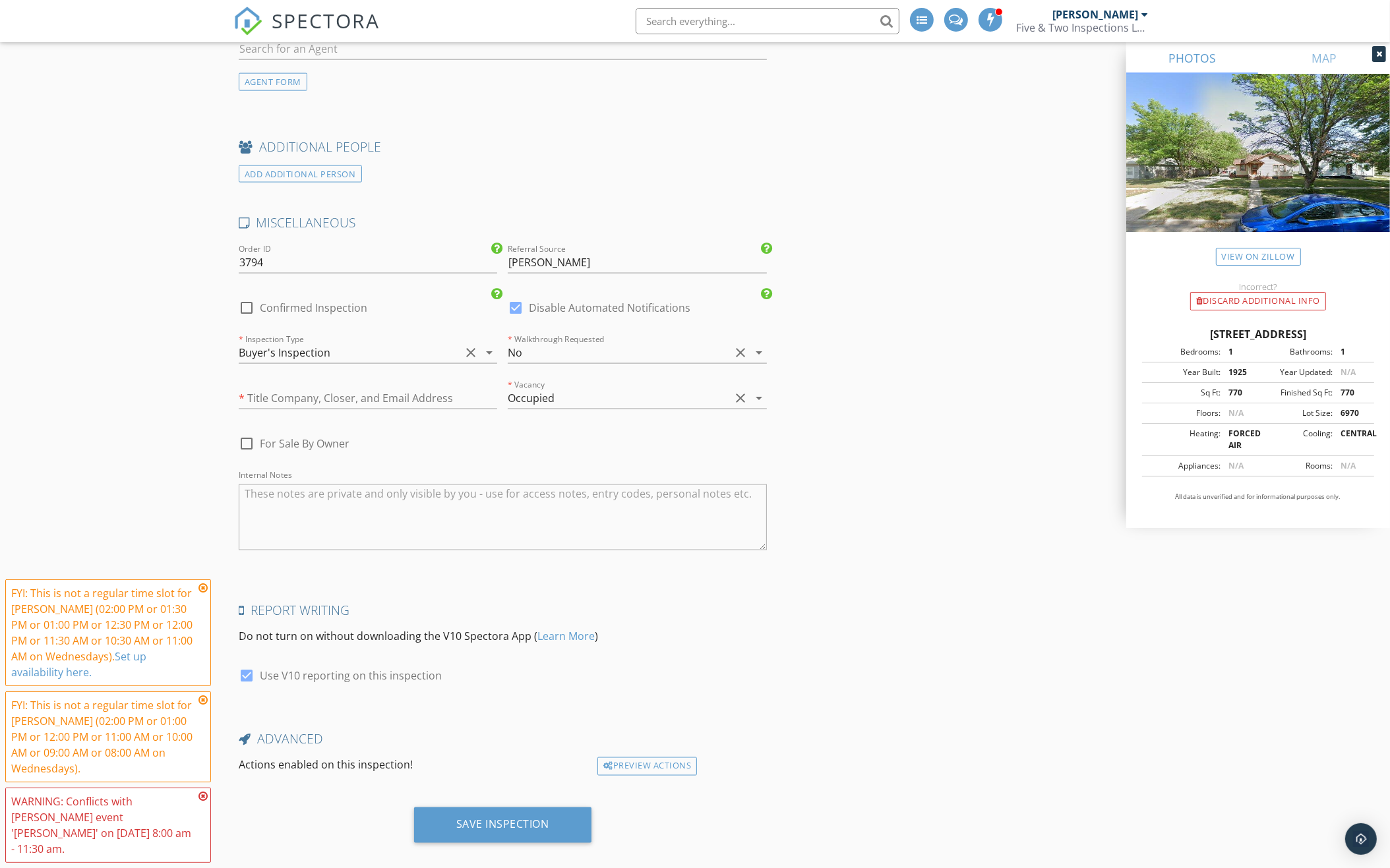
scroll to position [2235, 0]
click at [500, 819] on div "Save Inspection" at bounding box center [503, 825] width 93 height 13
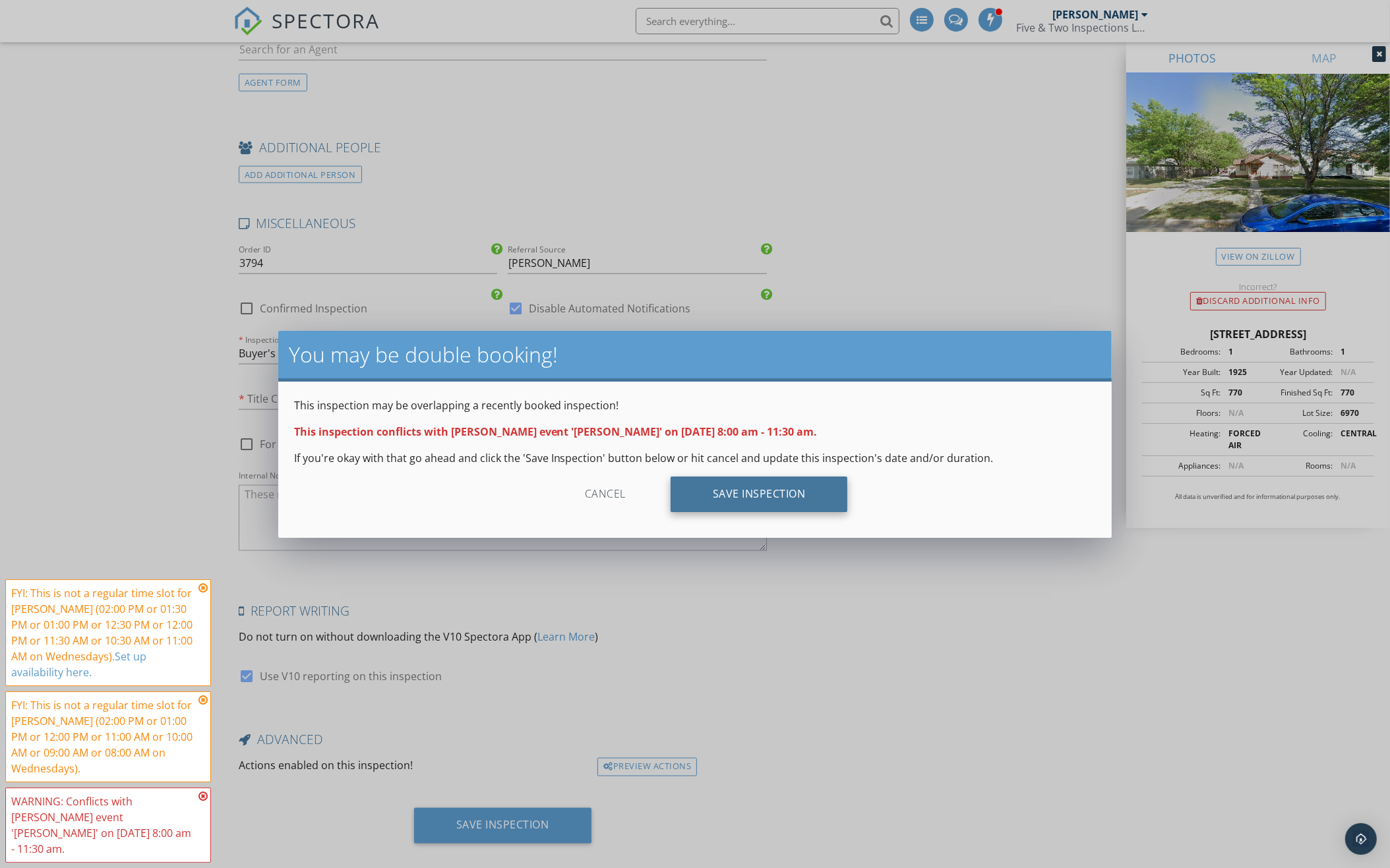
click at [775, 489] on div "Save Inspection" at bounding box center [759, 494] width 177 height 36
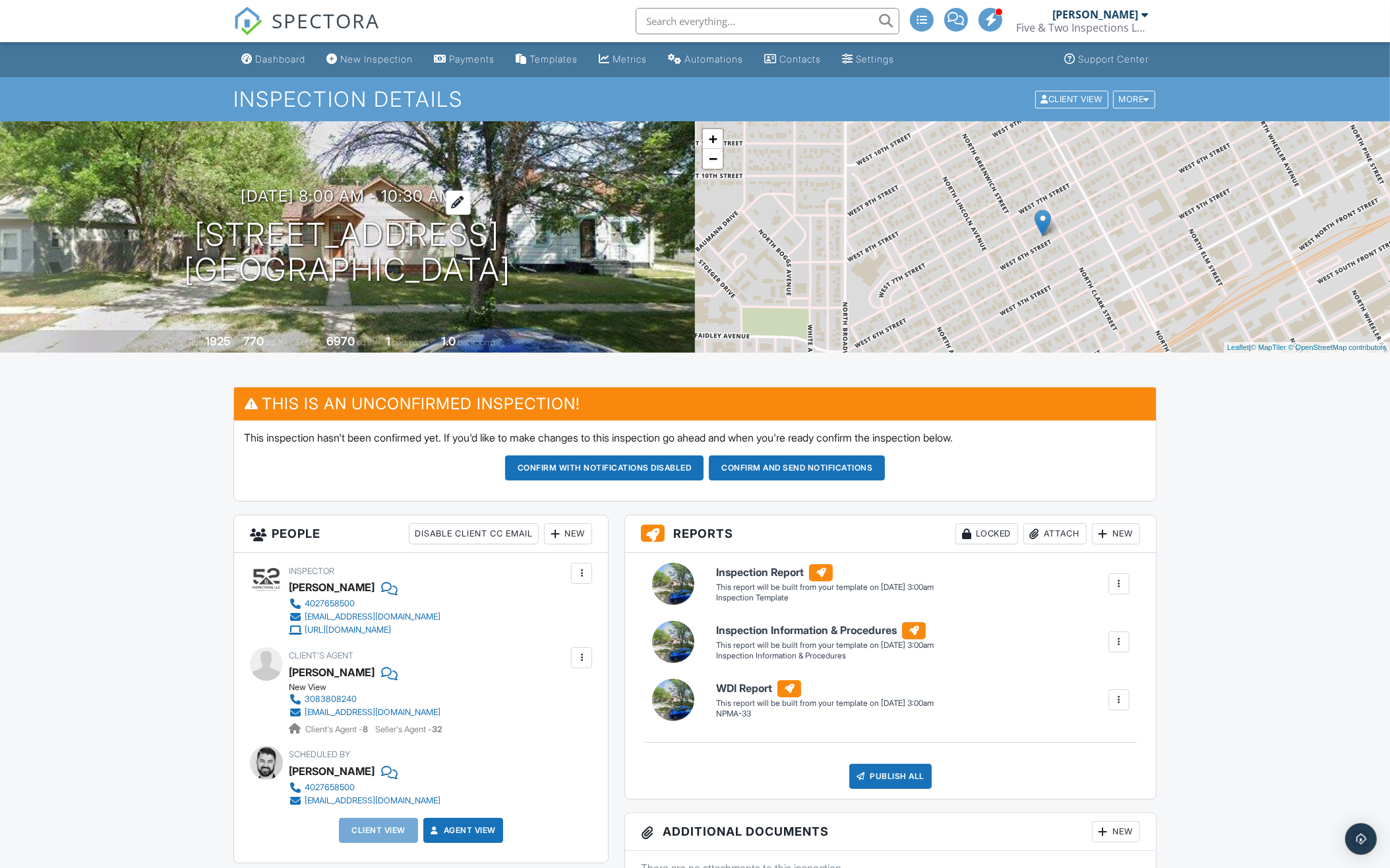
click at [398, 193] on h3 "10/01/2025 8:00 am - 10:30 am" at bounding box center [347, 196] width 213 height 18
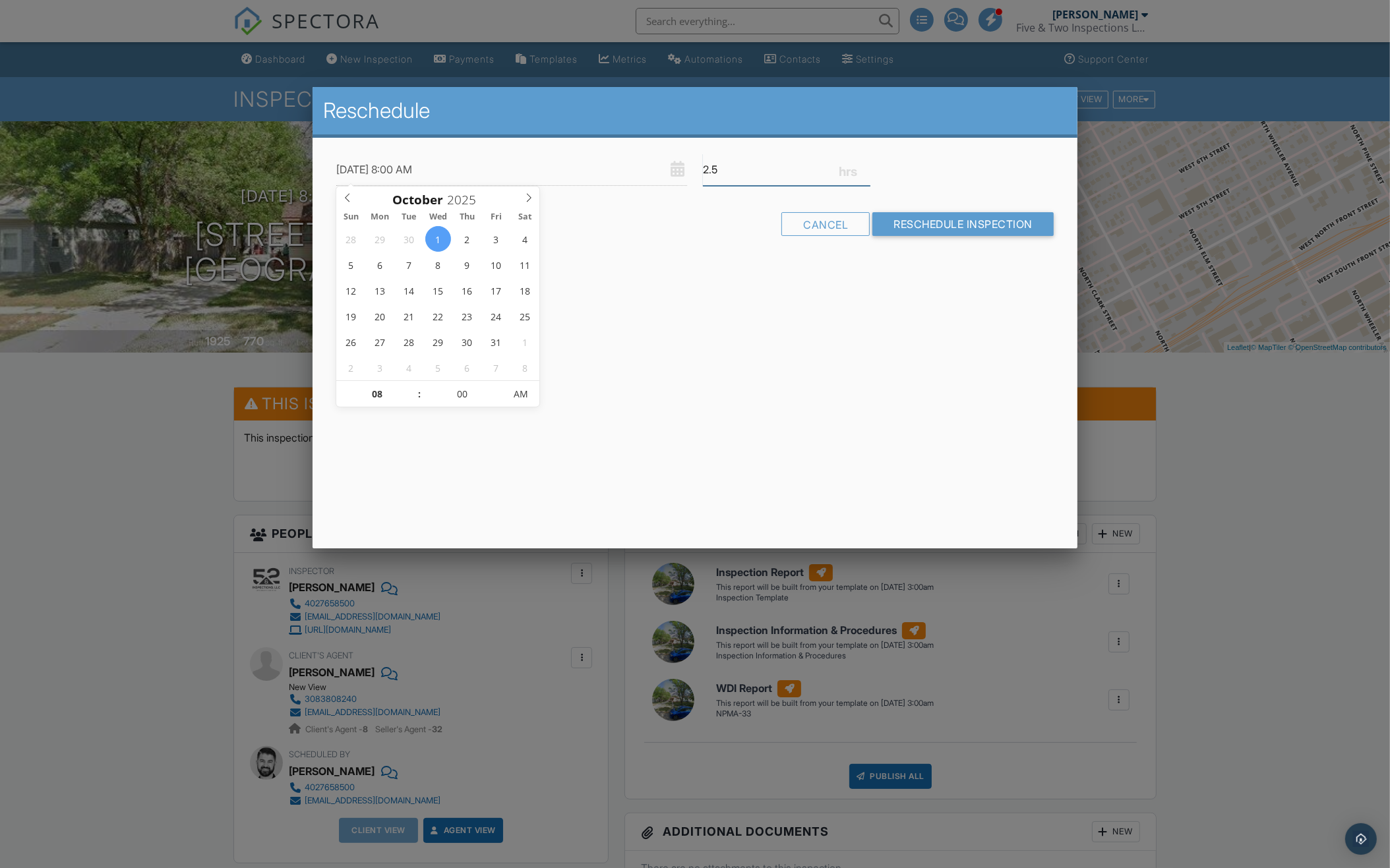
click at [788, 172] on input "2.5" at bounding box center [786, 169] width 168 height 32
type input "3"
click at [921, 231] on input "Reschedule Inspection" at bounding box center [963, 224] width 182 height 23
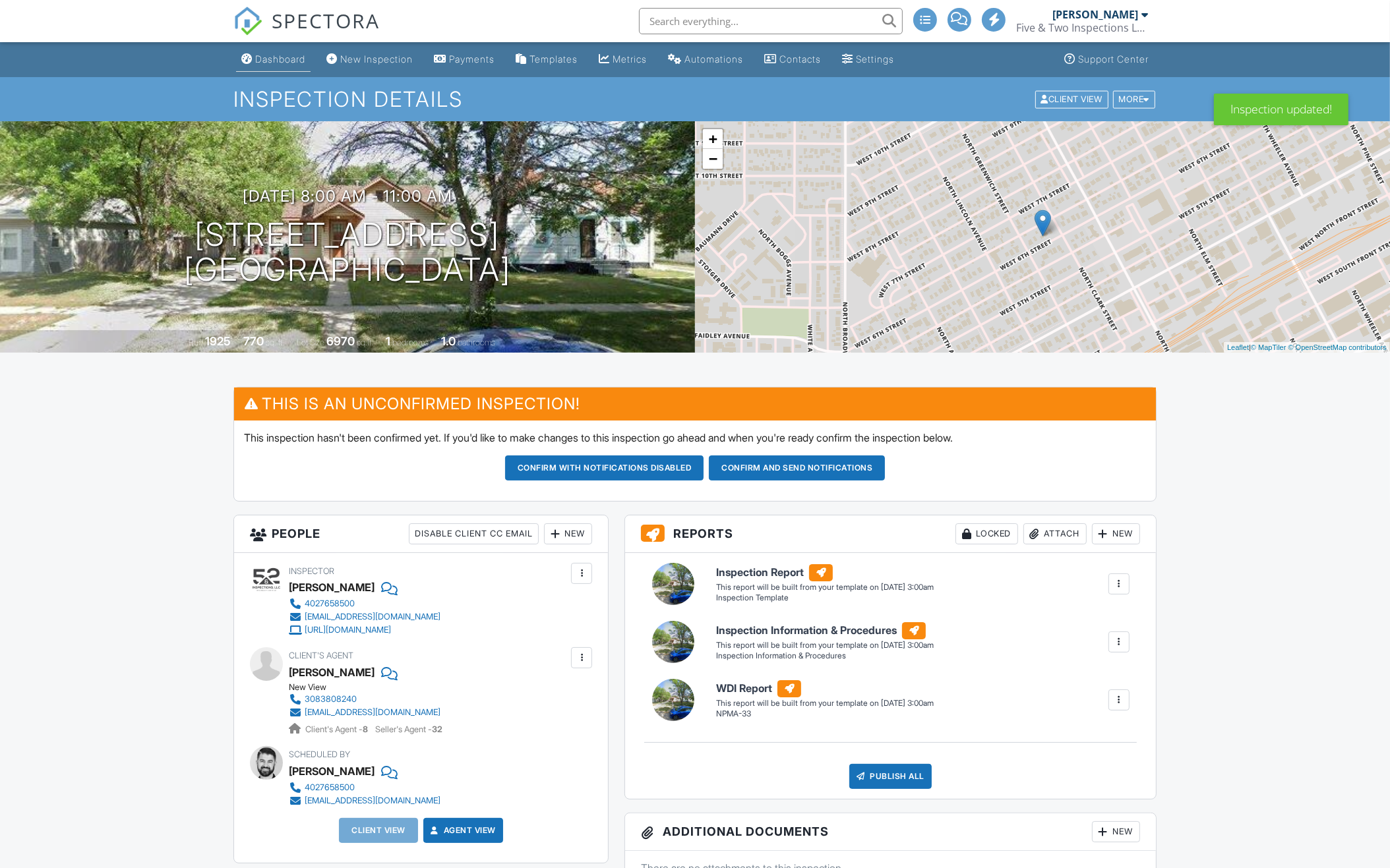
click at [286, 68] on link "Dashboard" at bounding box center [273, 59] width 75 height 24
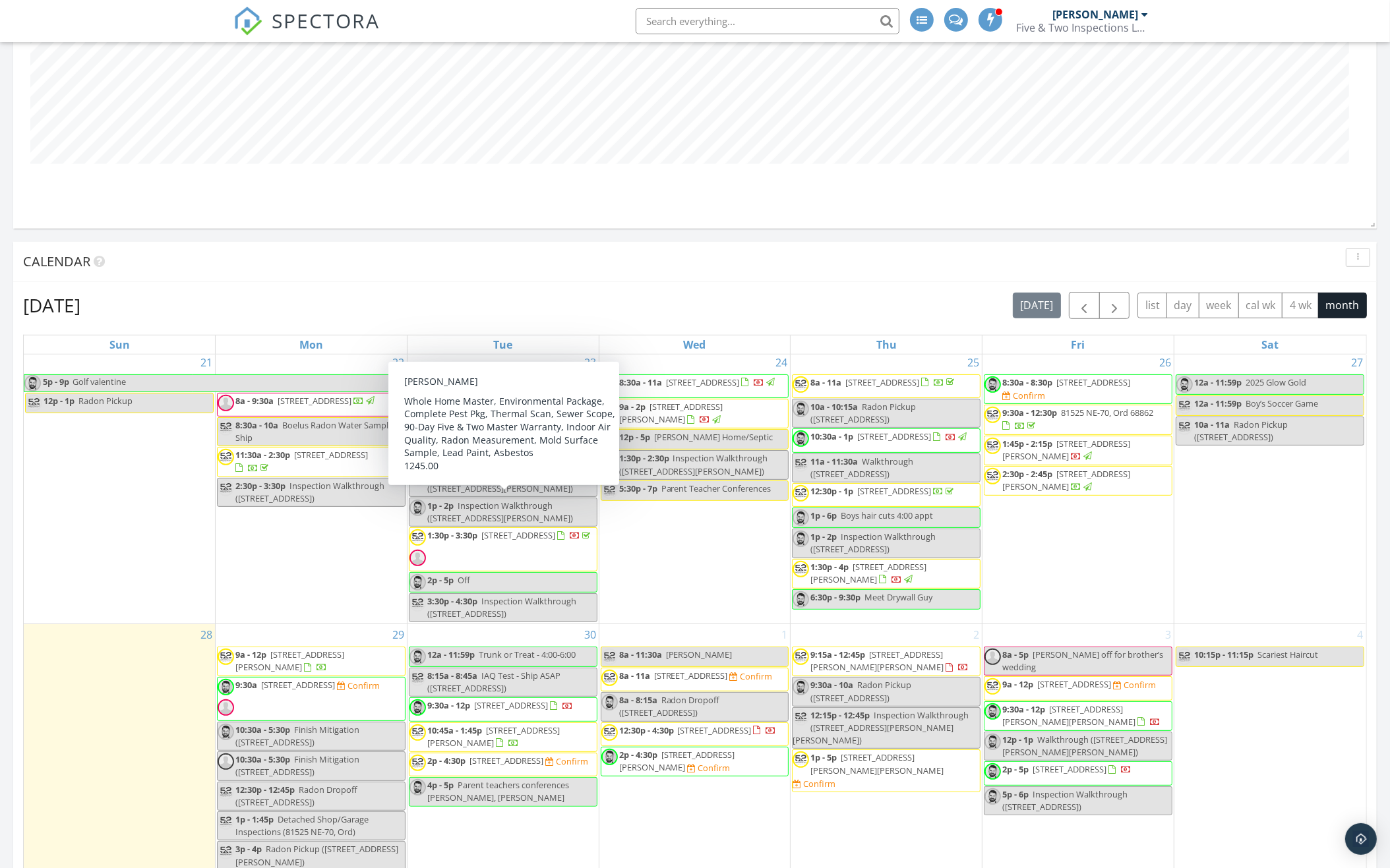
scroll to position [1022, 0]
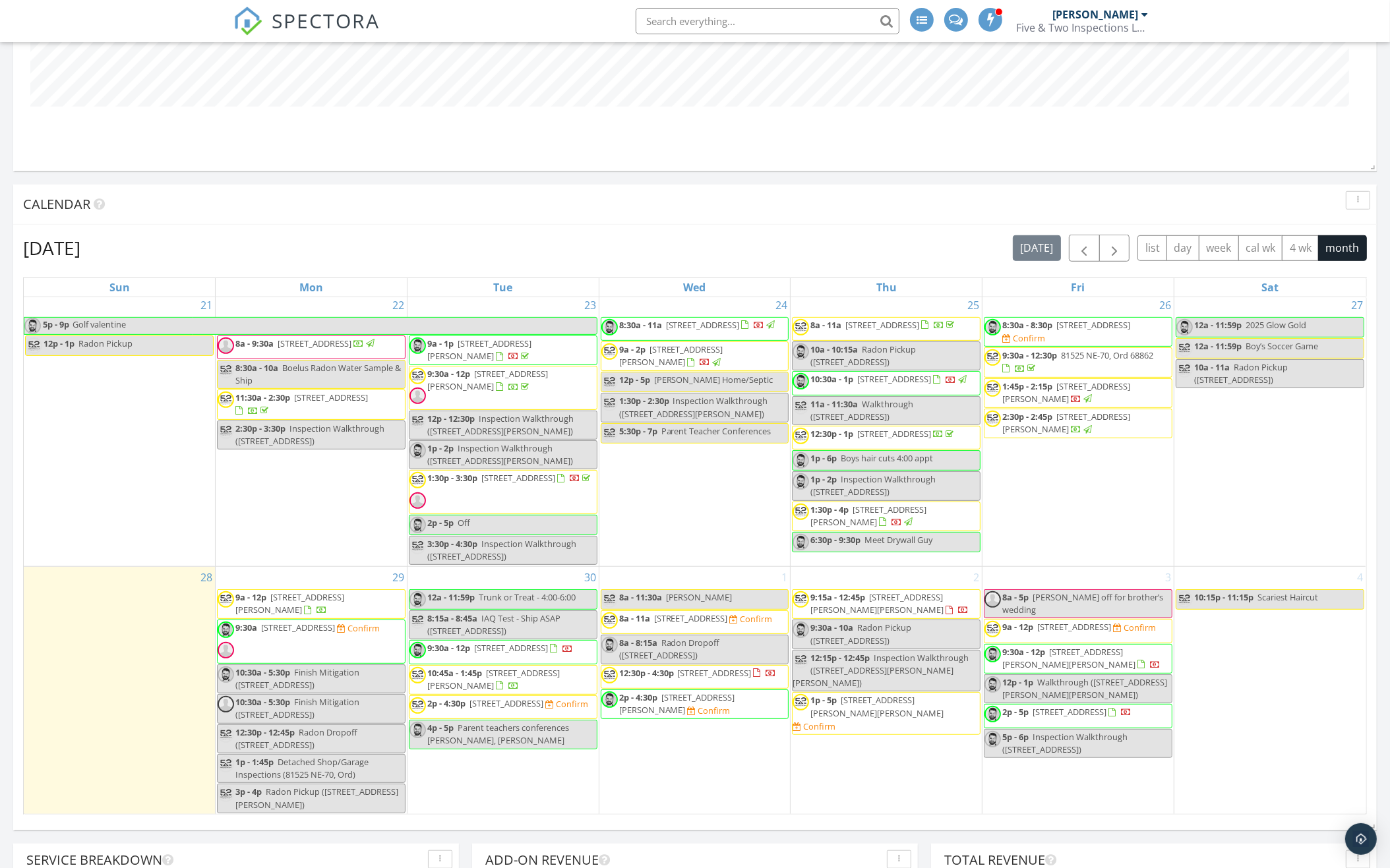
click at [744, 595] on link "8a - 11:30a Gordon Coble" at bounding box center [695, 600] width 189 height 21
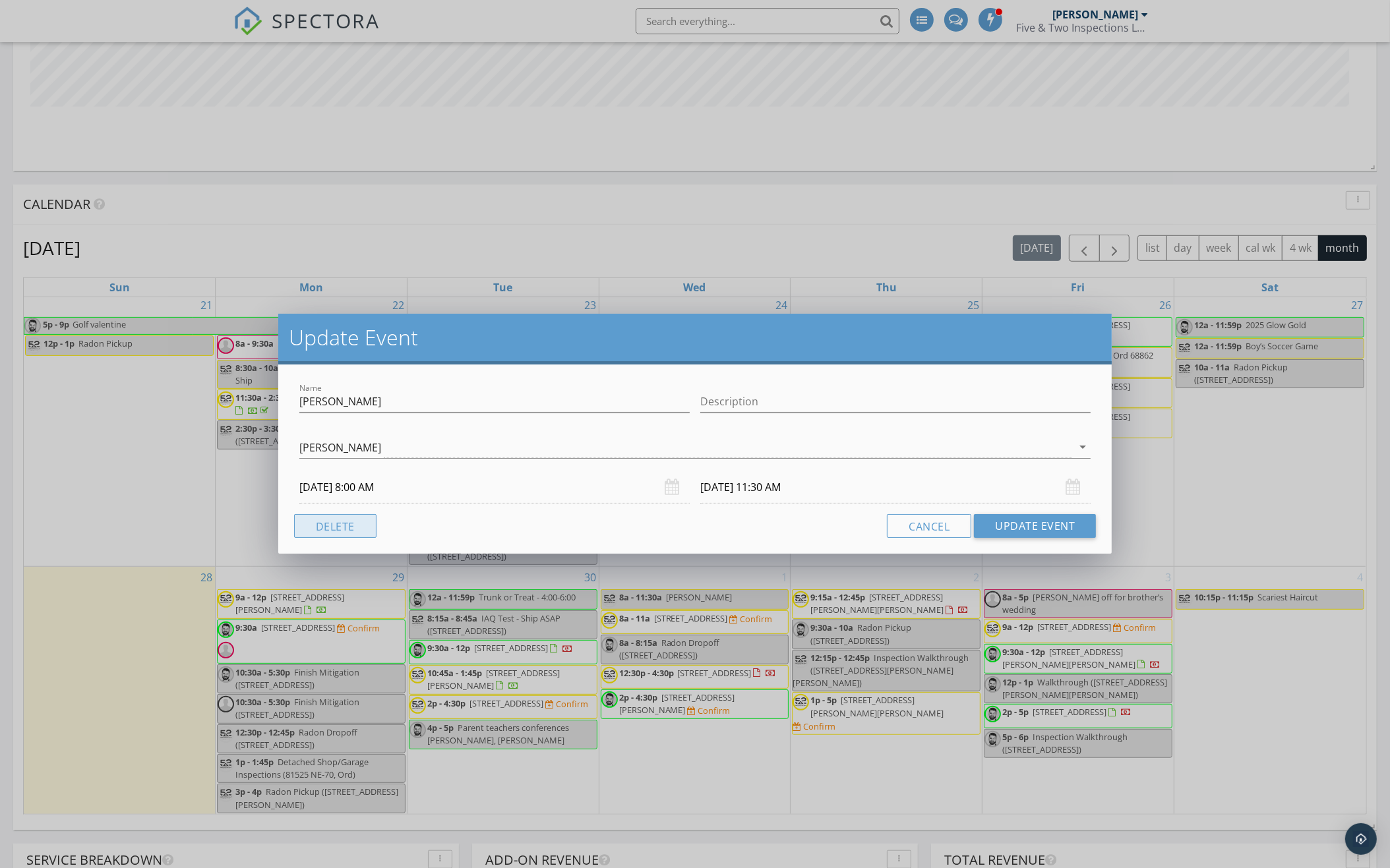
click at [335, 525] on button "Delete" at bounding box center [335, 526] width 82 height 23
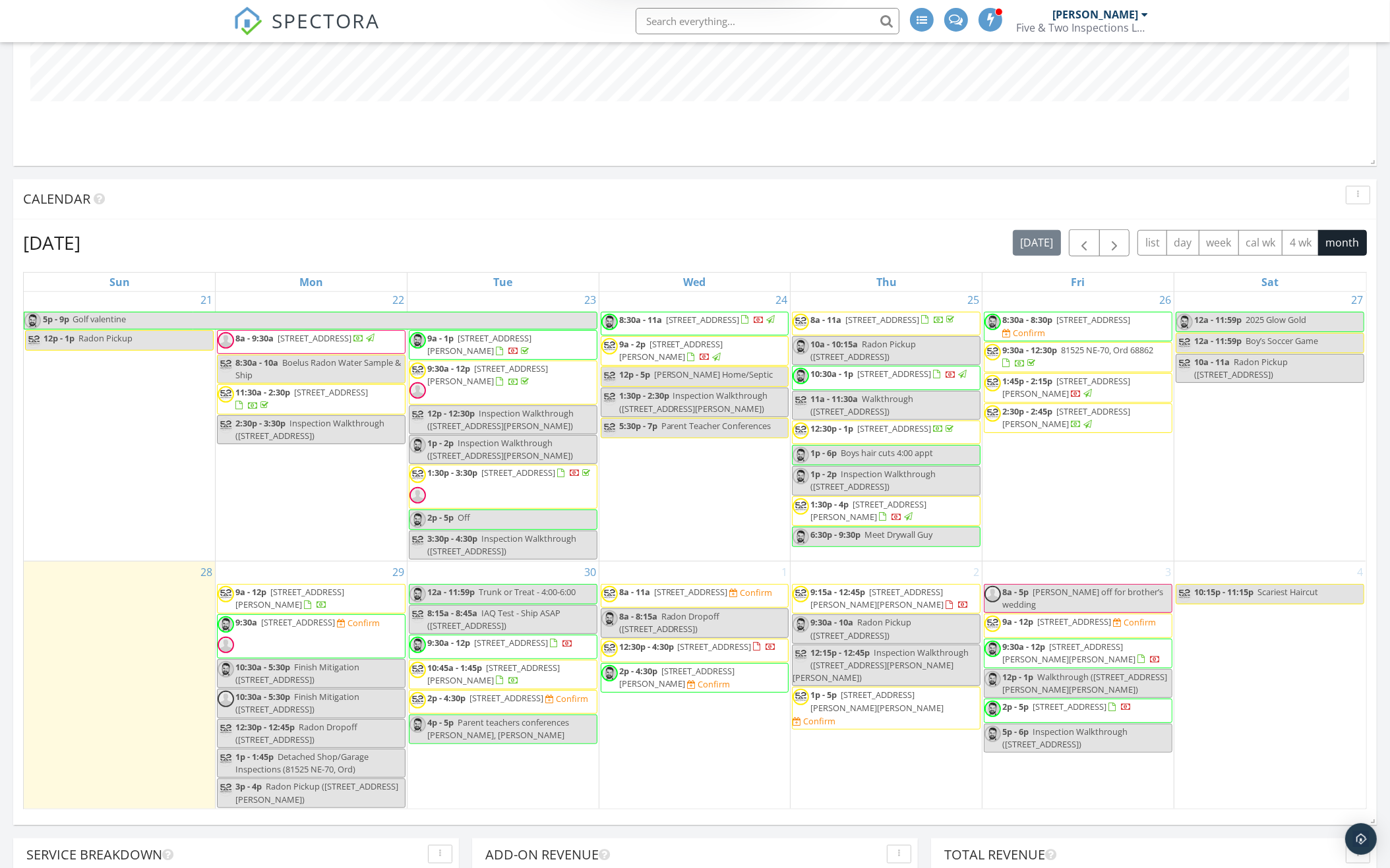
scroll to position [1039, 0]
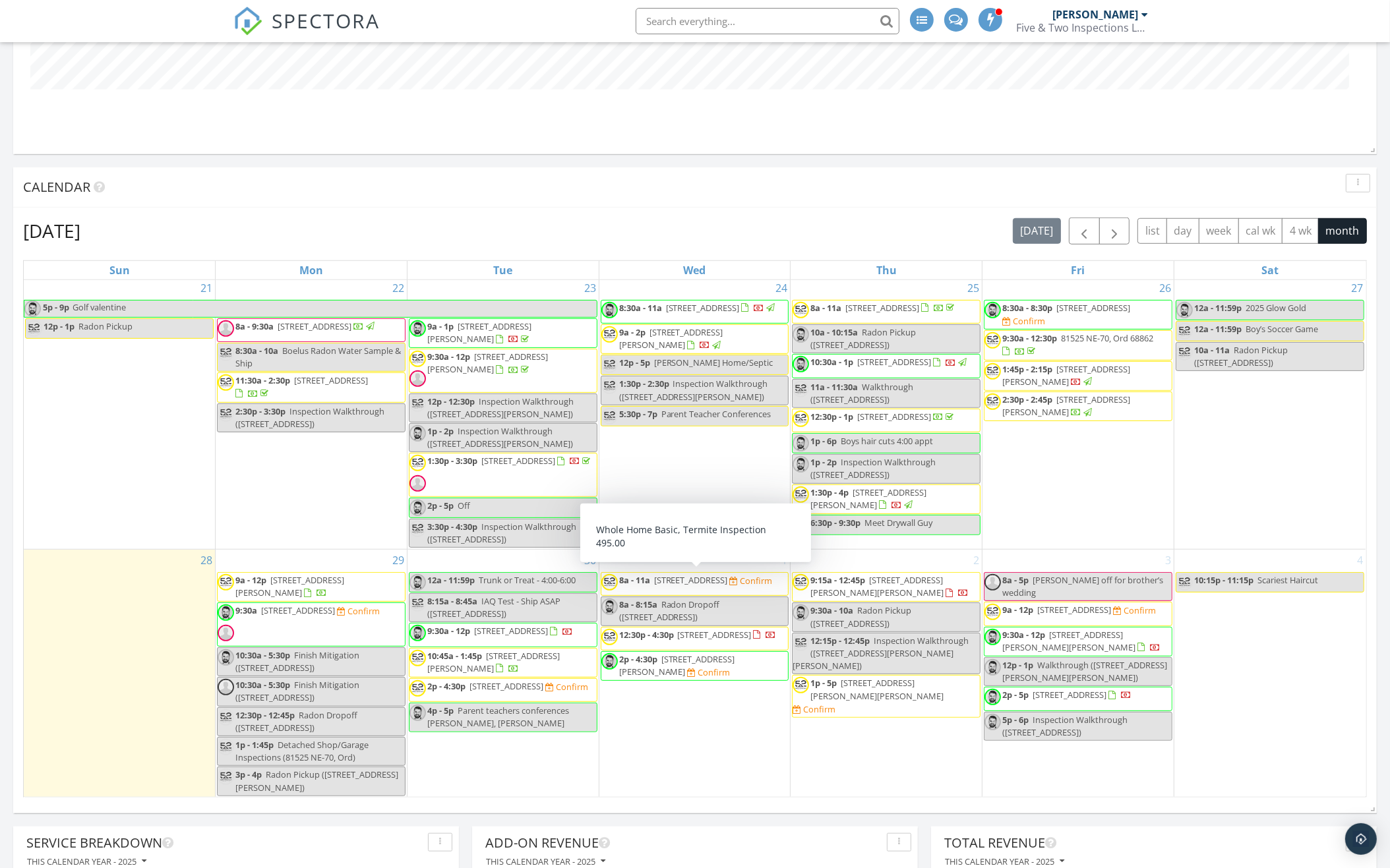
click at [724, 586] on span "916 W 6th St, Grand Island 68801" at bounding box center [691, 580] width 74 height 12
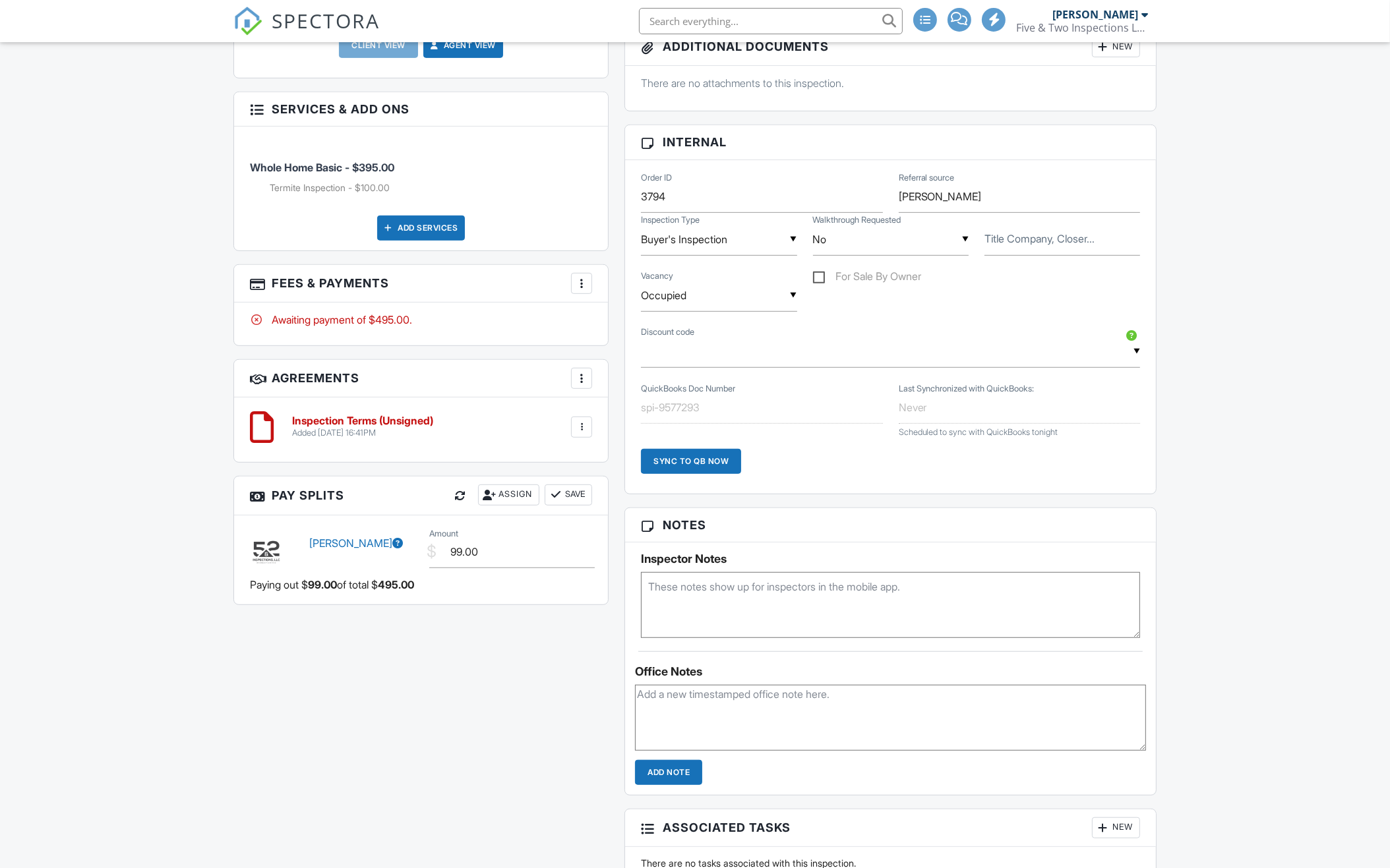
click at [758, 624] on textarea at bounding box center [890, 605] width 499 height 66
type textarea "Look into waves in roof"
click at [582, 698] on div "This is an Unconfirmed Inspection! This inspection hasn't been confirmed yet. I…" at bounding box center [695, 401] width 939 height 1598
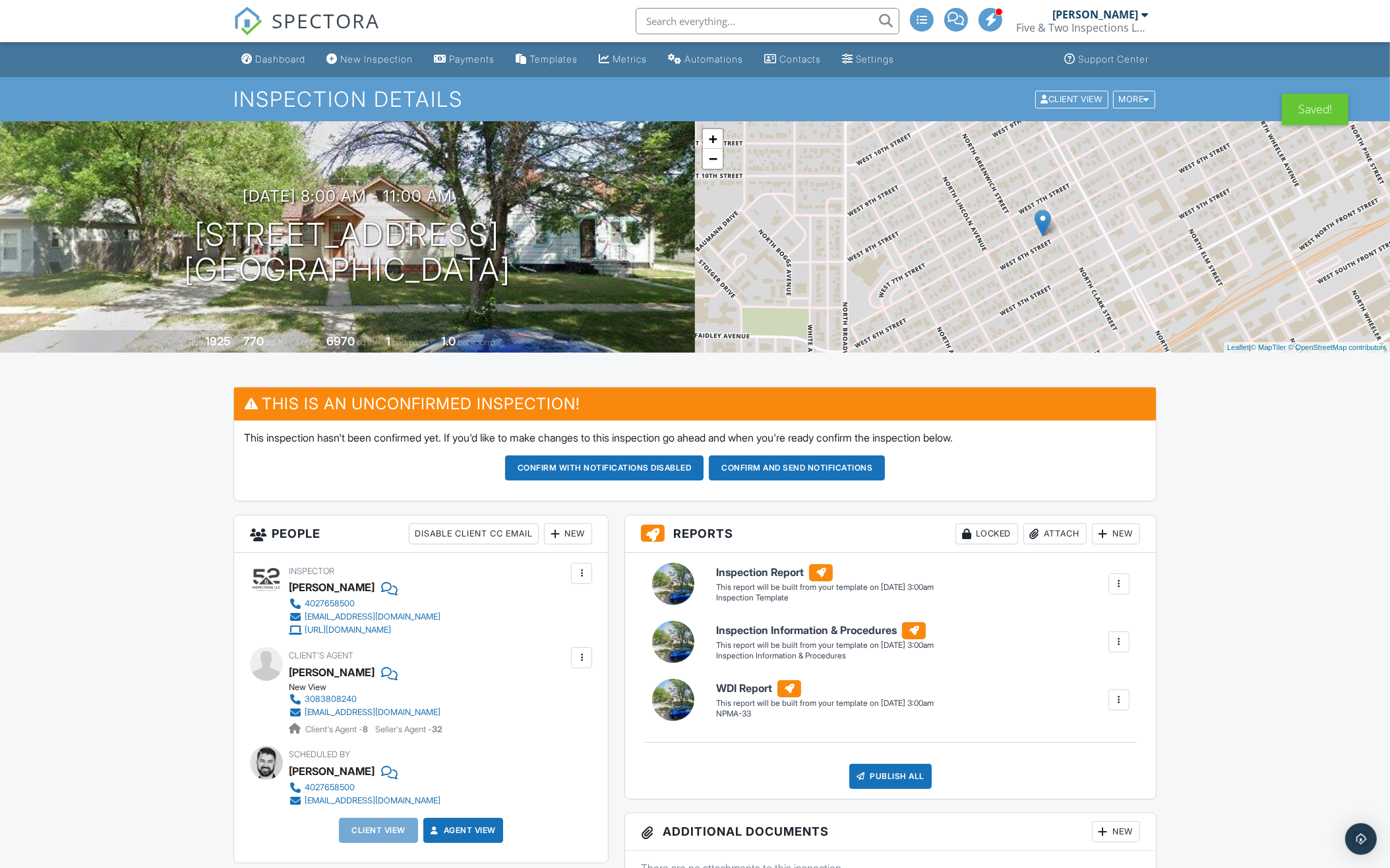
click at [271, 53] on div "Dashboard" at bounding box center [280, 59] width 50 height 11
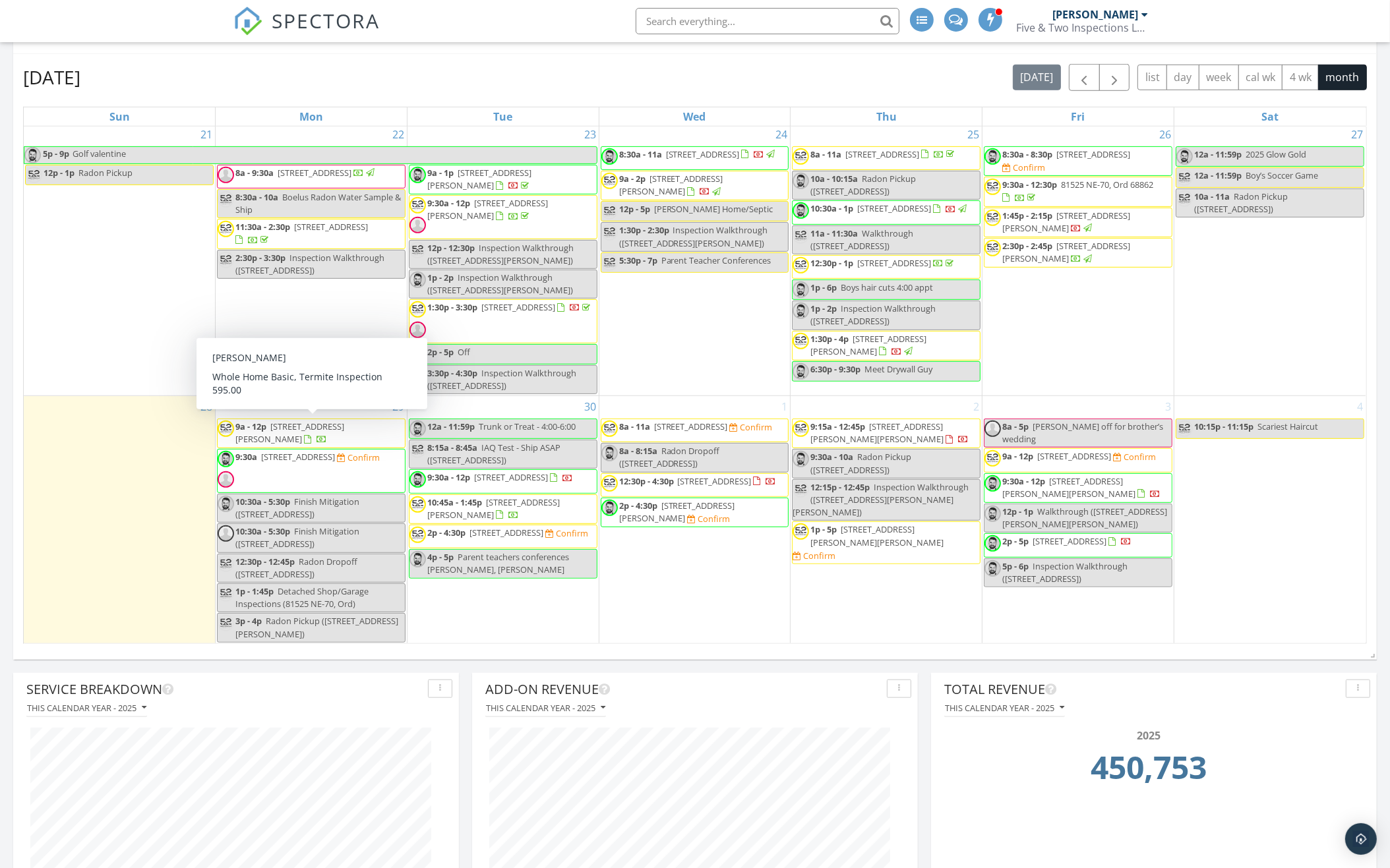
scroll to position [1166, 0]
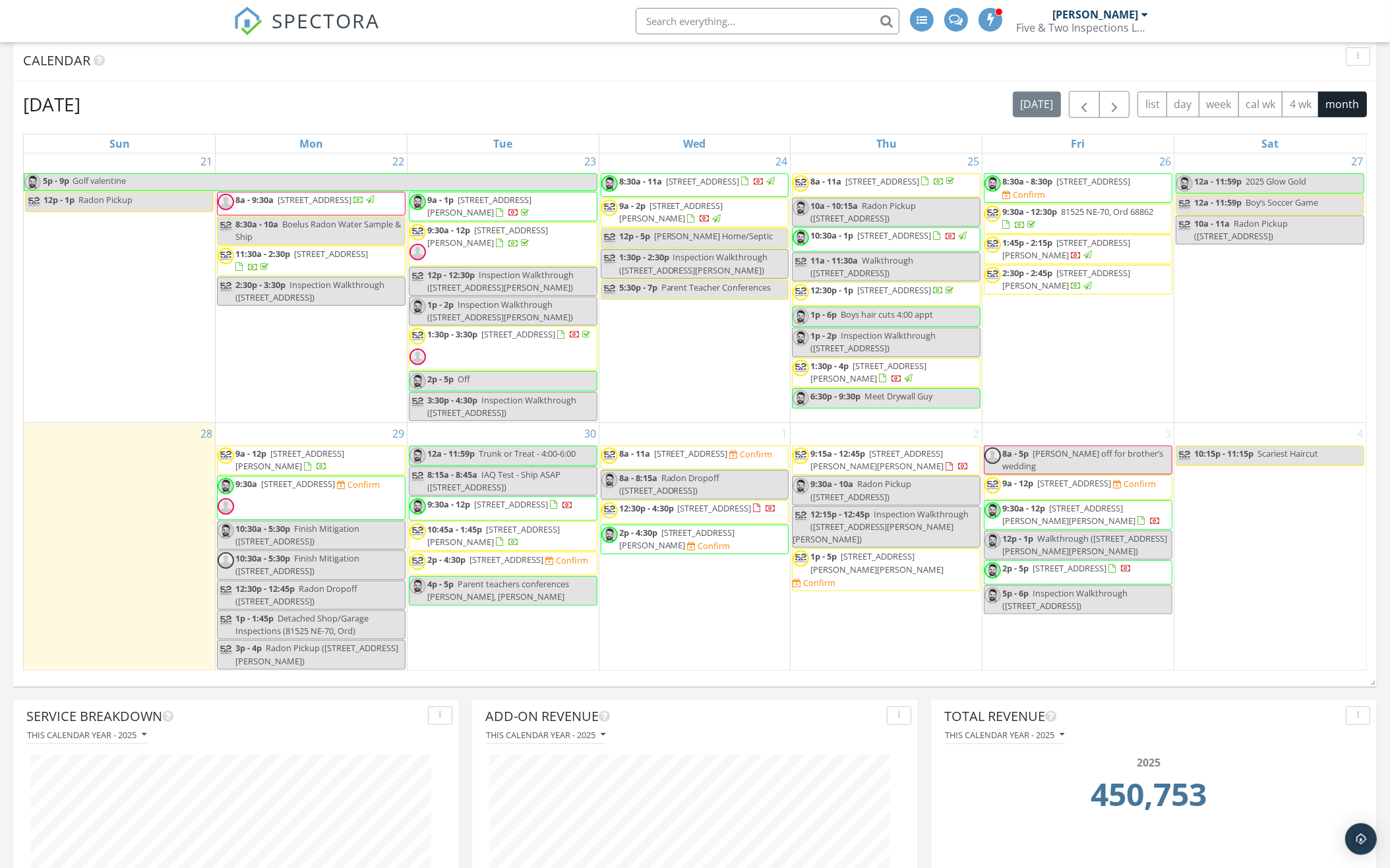
click at [751, 15] on input "text" at bounding box center [767, 21] width 264 height 26
type input "706 1st"
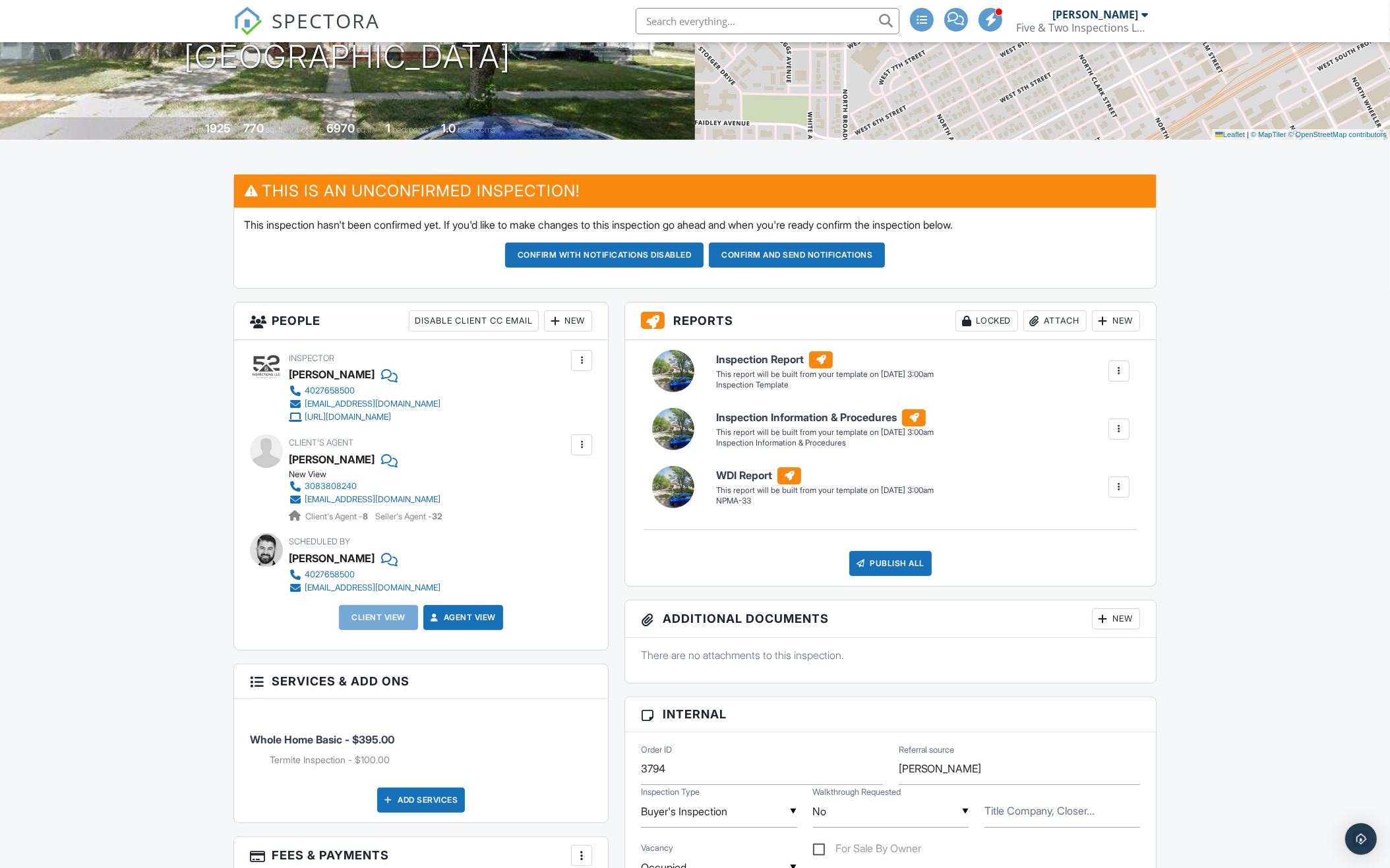
scroll to position [216, 0]
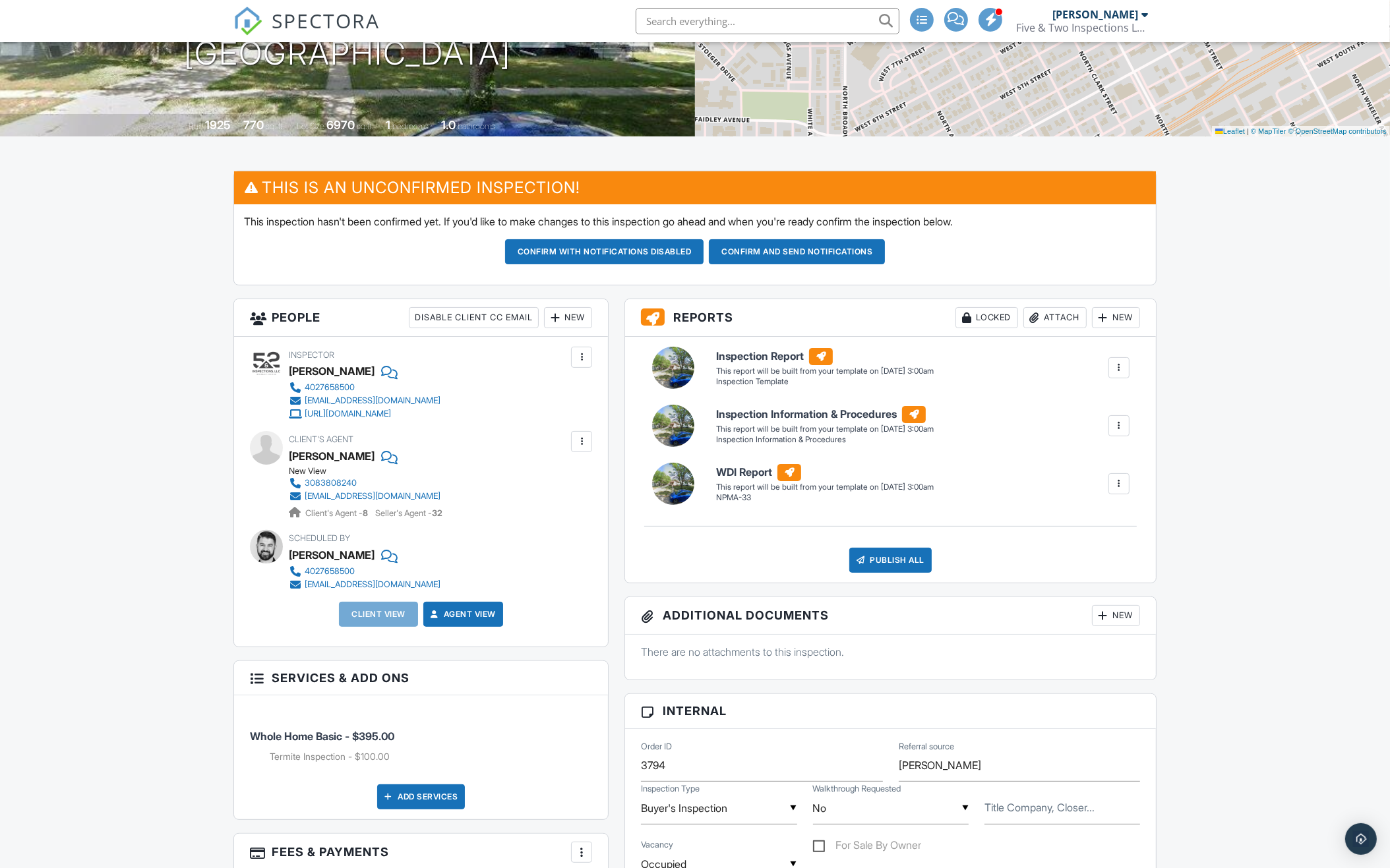
click at [572, 314] on div "New" at bounding box center [568, 318] width 48 height 21
click at [604, 389] on li "Client" at bounding box center [615, 391] width 130 height 33
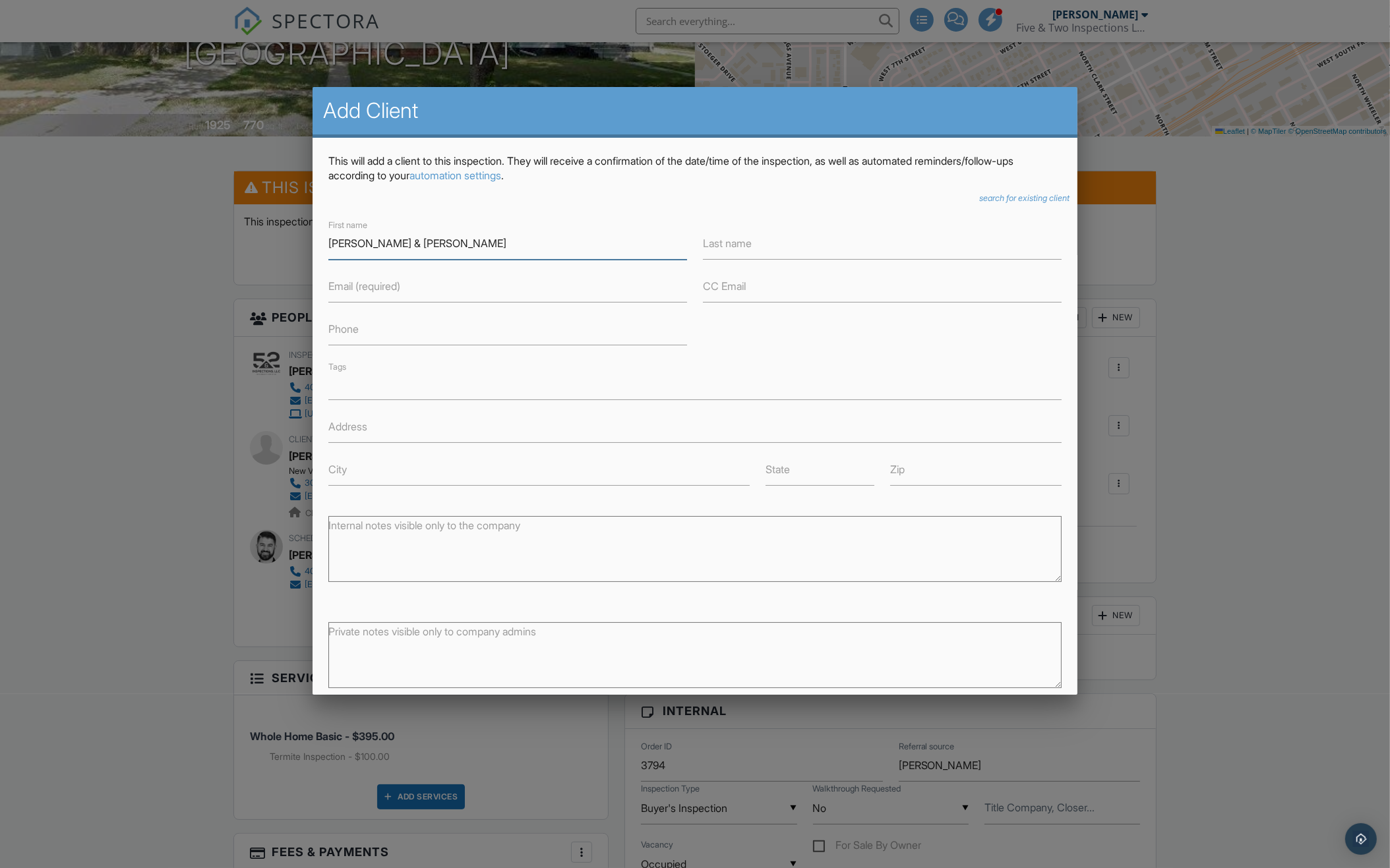
type input "[PERSON_NAME] & [PERSON_NAME]"
type input "[PERSON_NAME]"
type input "3082190781"
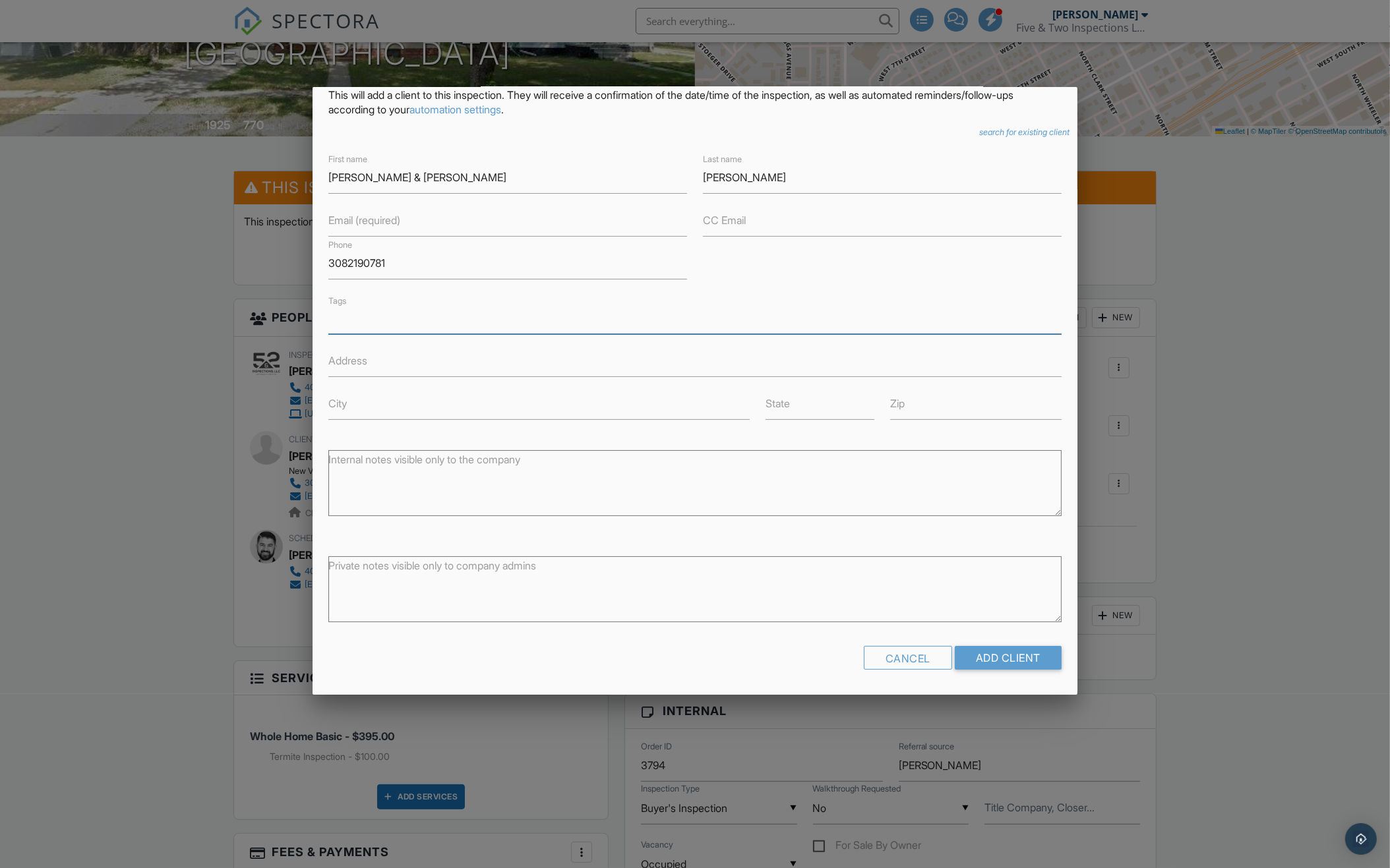
scroll to position [65, 0]
click at [987, 660] on input "Add Client" at bounding box center [1008, 659] width 107 height 23
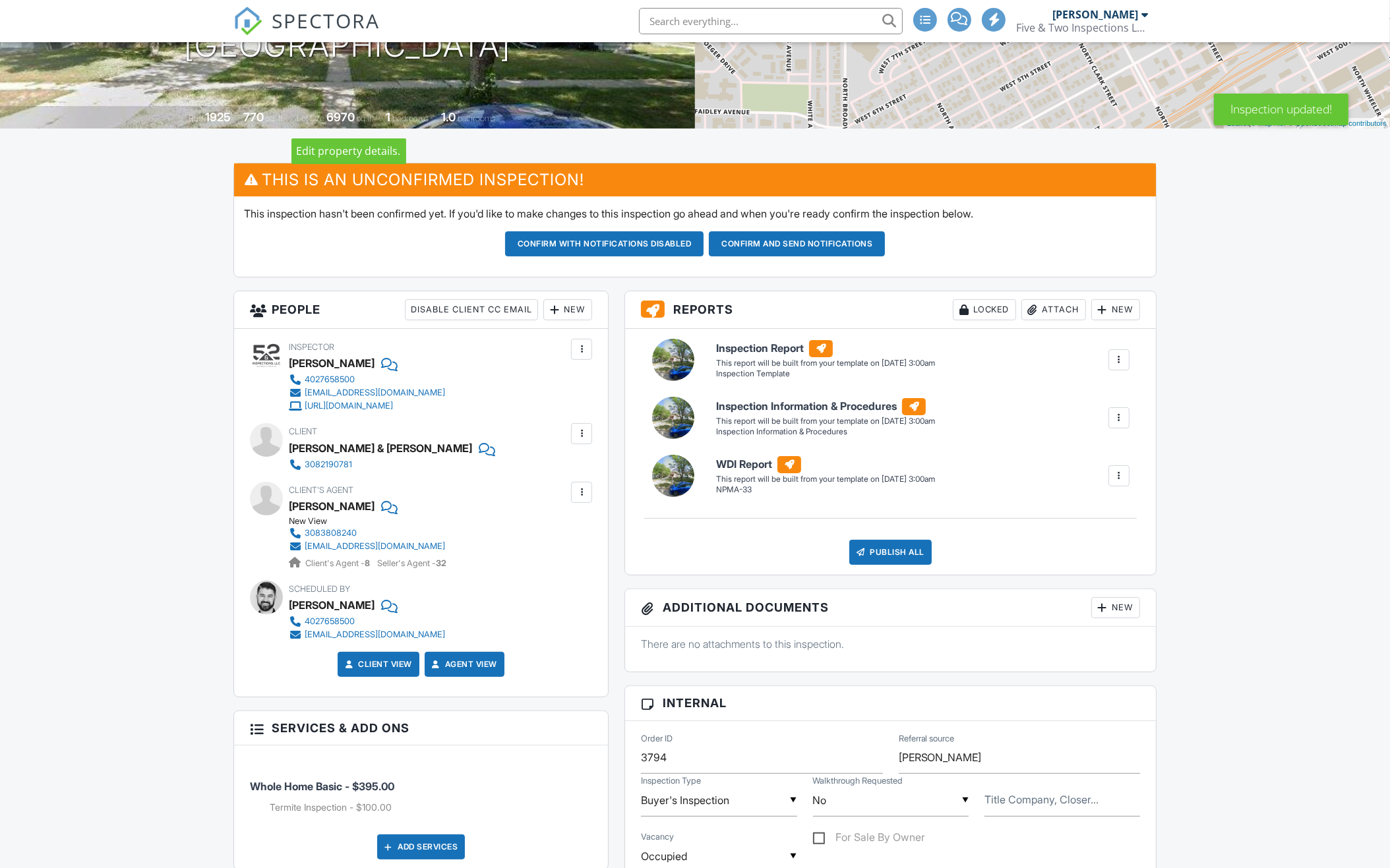
click at [565, 311] on div "New" at bounding box center [568, 309] width 49 height 21
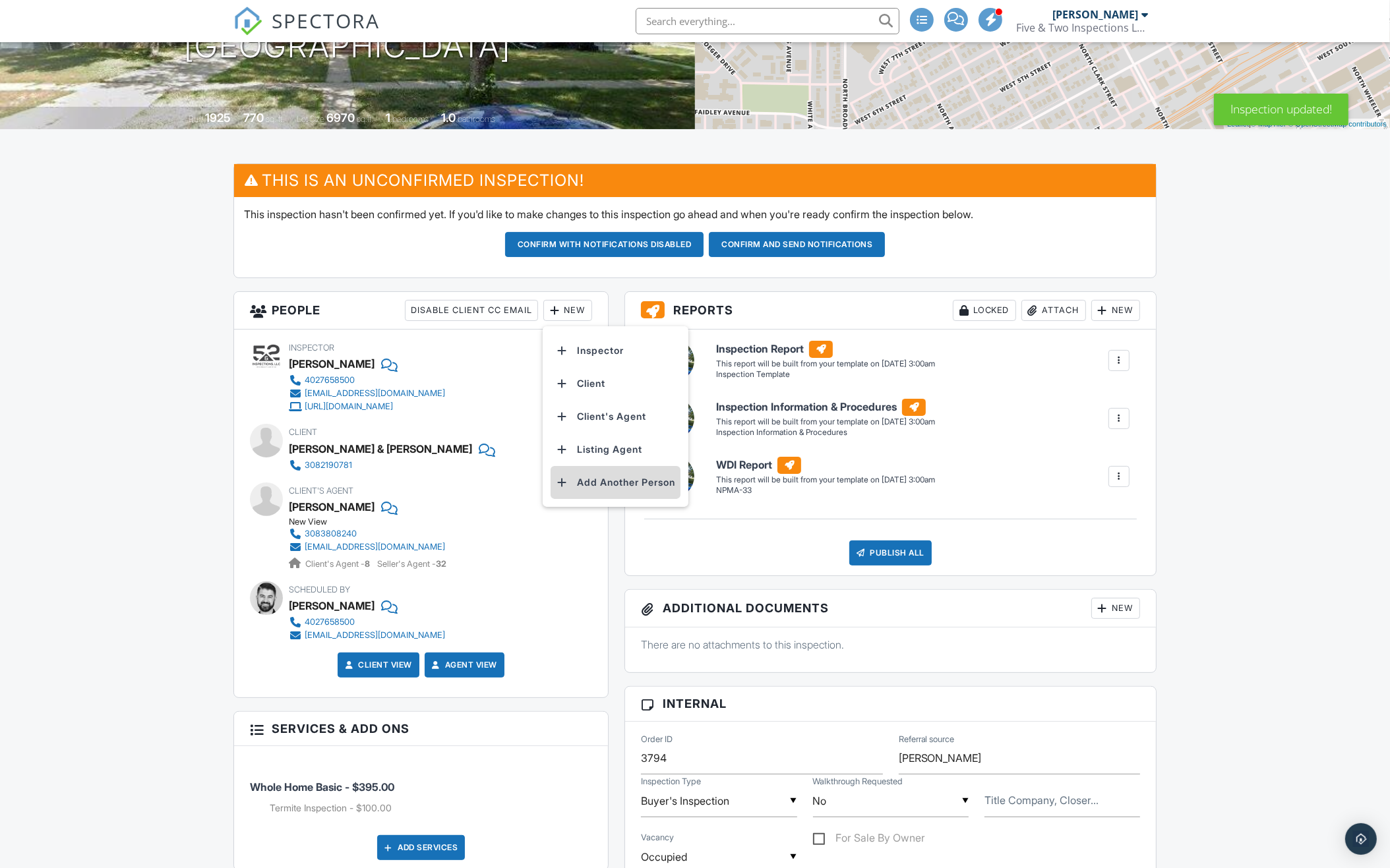
click at [615, 472] on li "Add Another Person" at bounding box center [615, 483] width 130 height 33
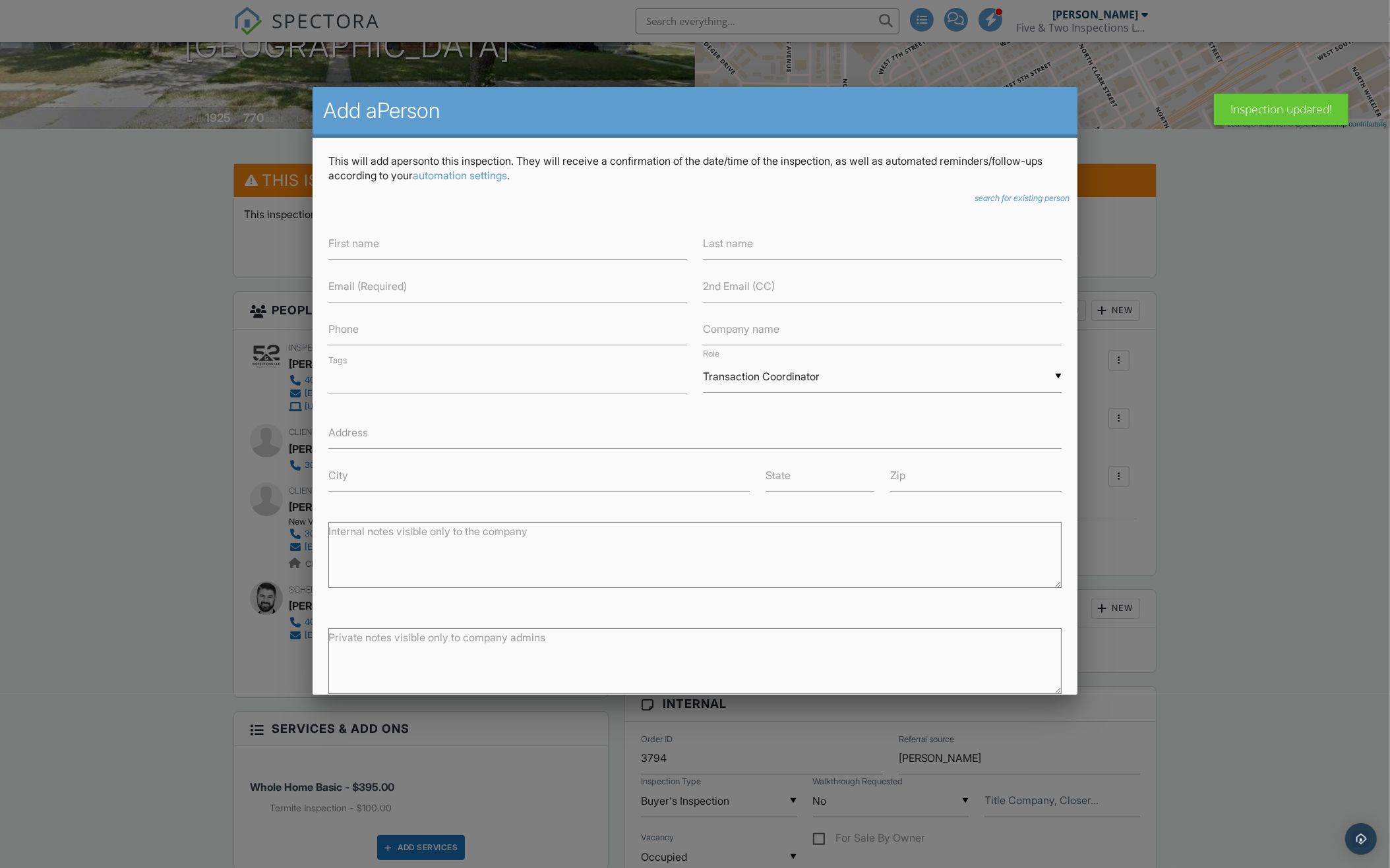
click at [991, 193] on icon "search for existing person" at bounding box center [1021, 198] width 95 height 10
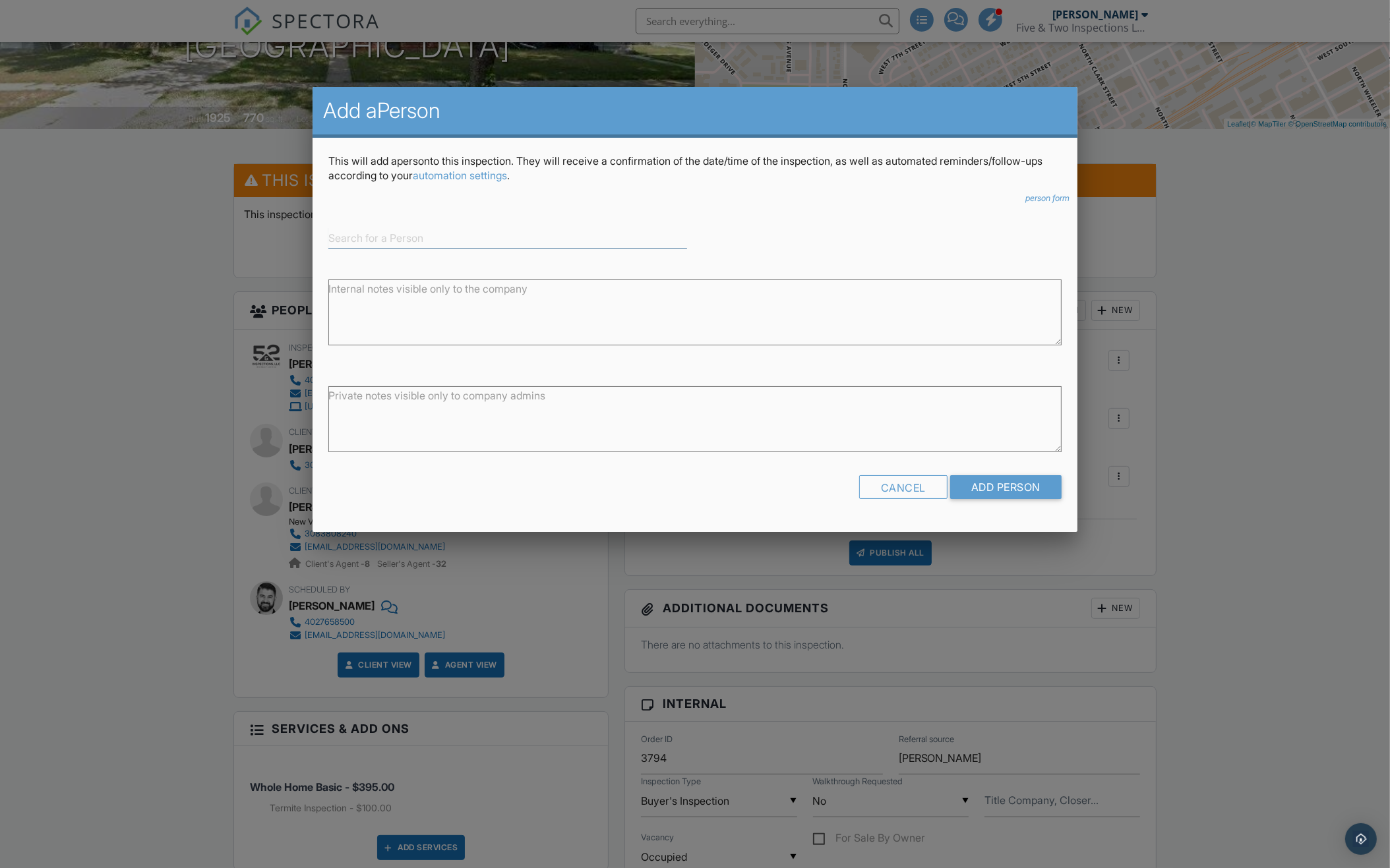
click at [544, 247] on input at bounding box center [508, 238] width 358 height 22
click at [1004, 488] on input "Add Person" at bounding box center [1005, 487] width 111 height 23
type input "[US_STATE] Title - [PERSON_NAME]"
type input "Title company"
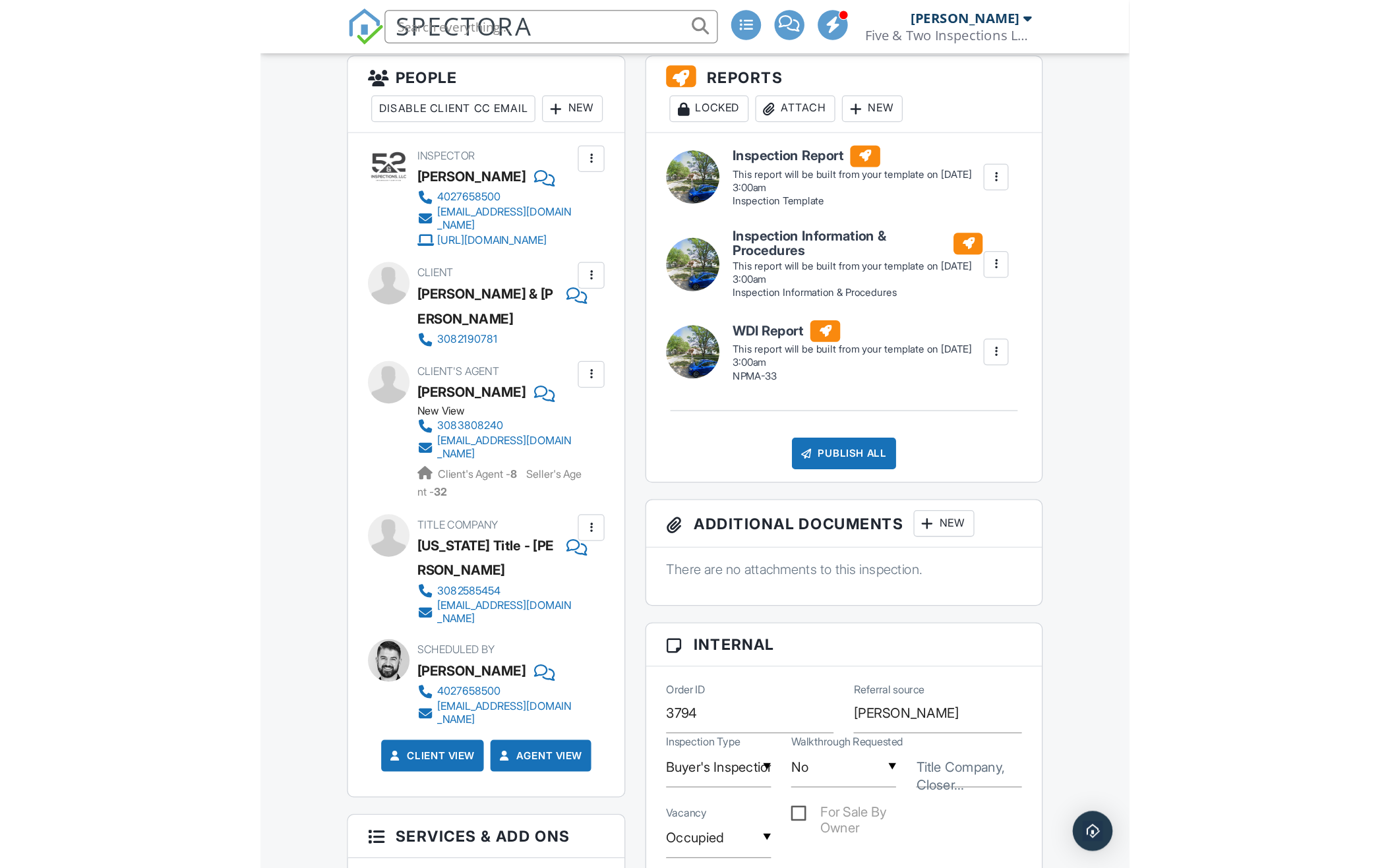
scroll to position [514, 0]
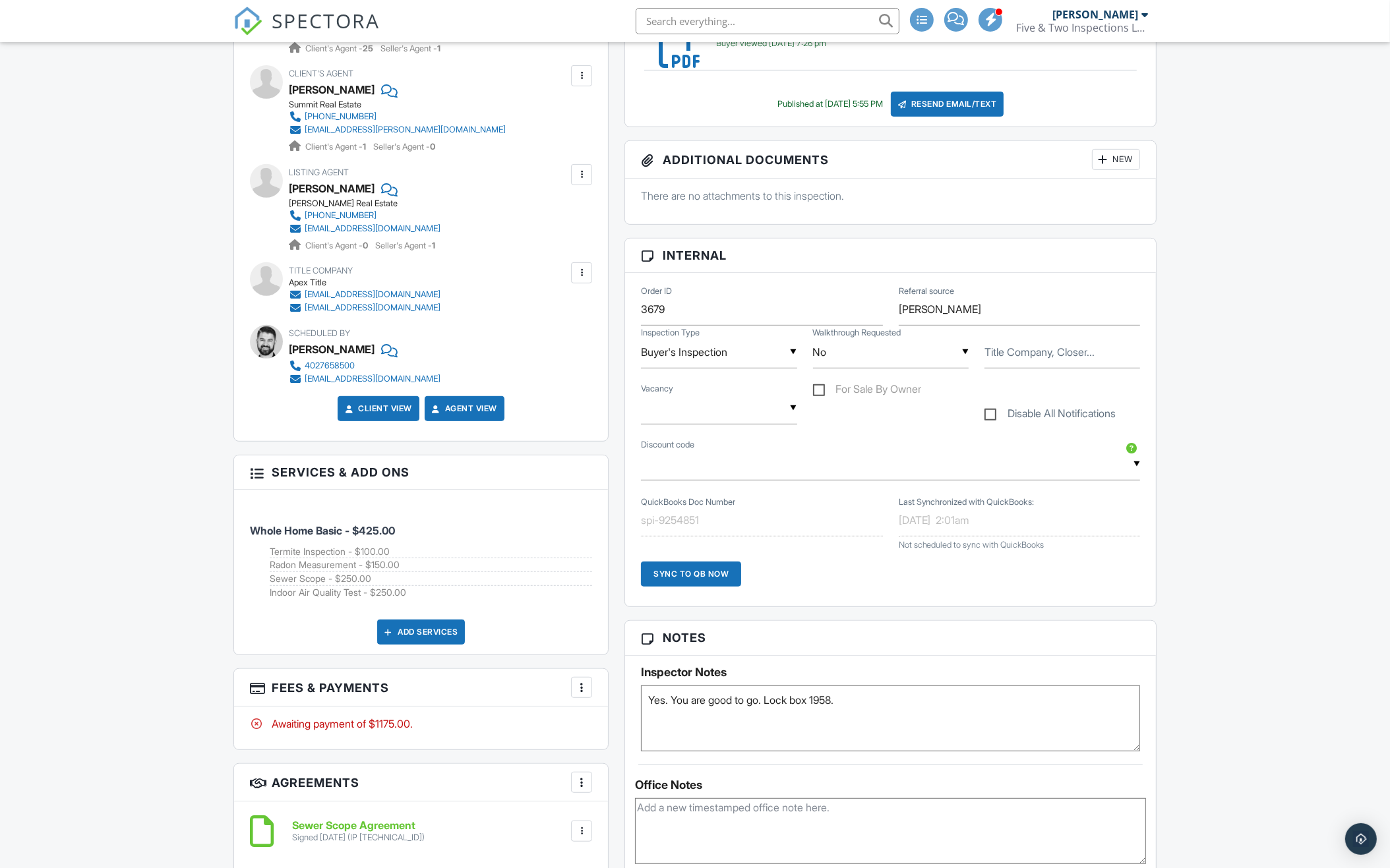
scroll to position [675, 0]
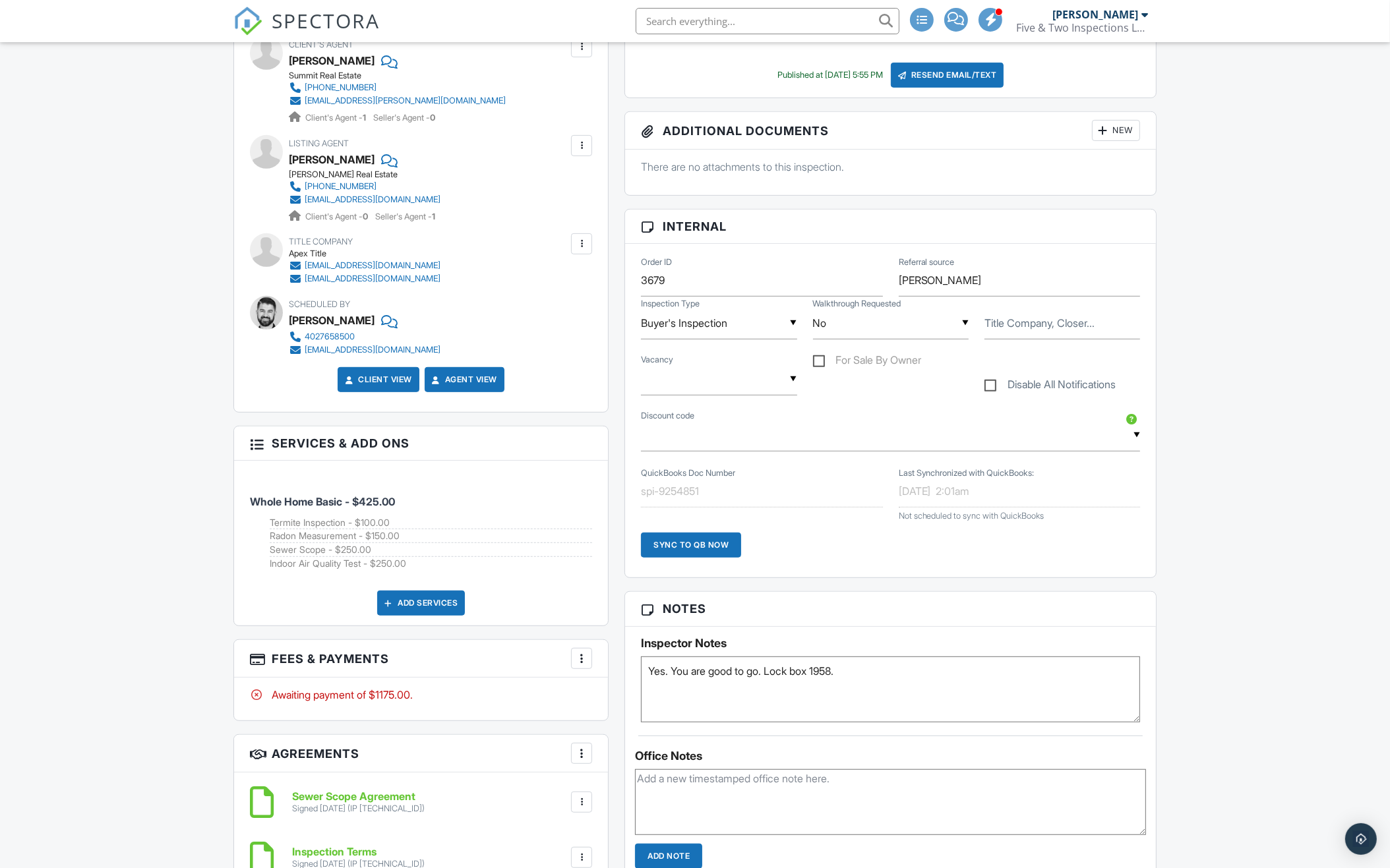
click at [582, 652] on div at bounding box center [581, 658] width 13 height 13
click at [628, 793] on div "Paid In Full" at bounding box center [648, 798] width 127 height 16
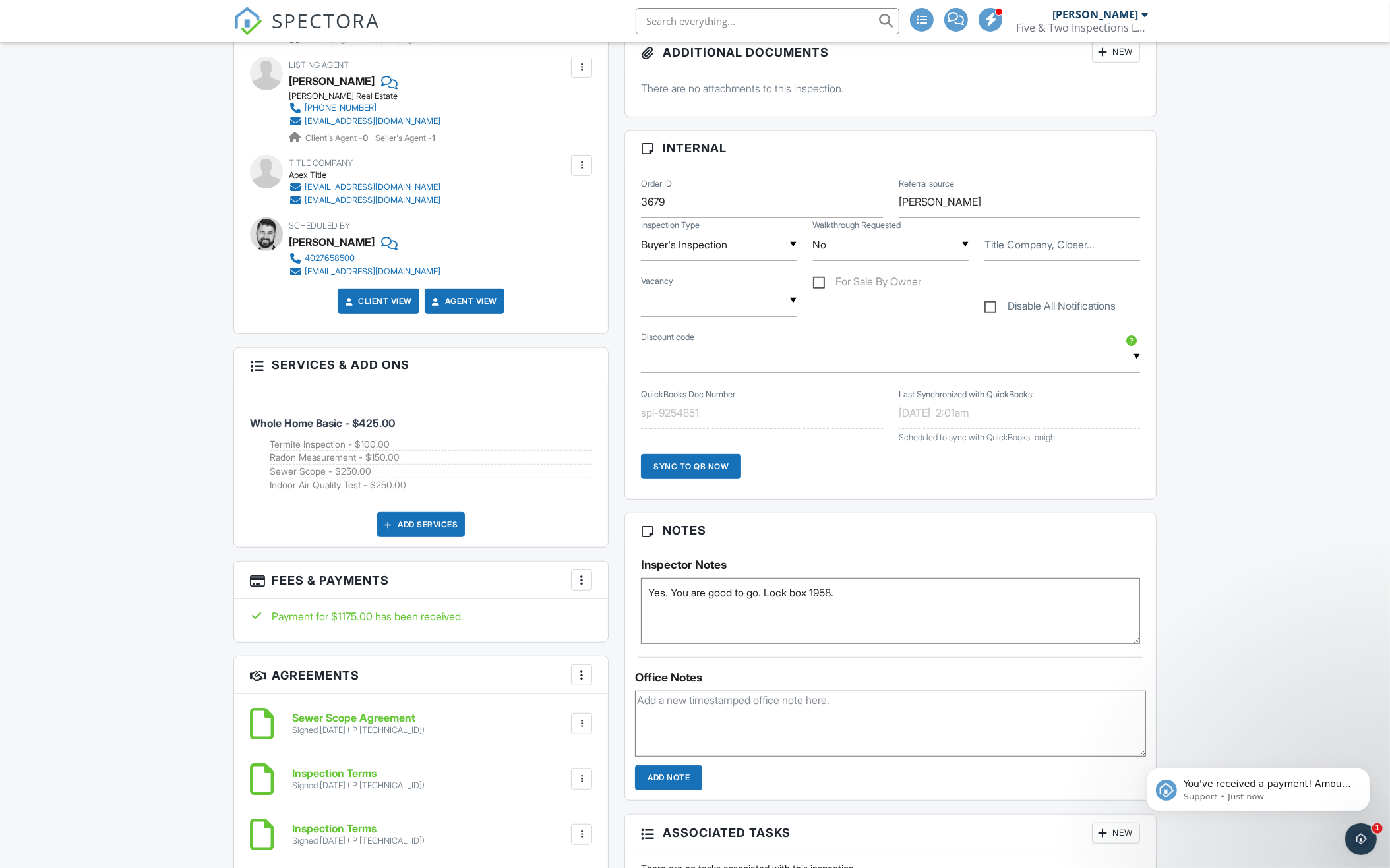
click at [702, 464] on div "Sync to QB Now" at bounding box center [691, 467] width 100 height 25
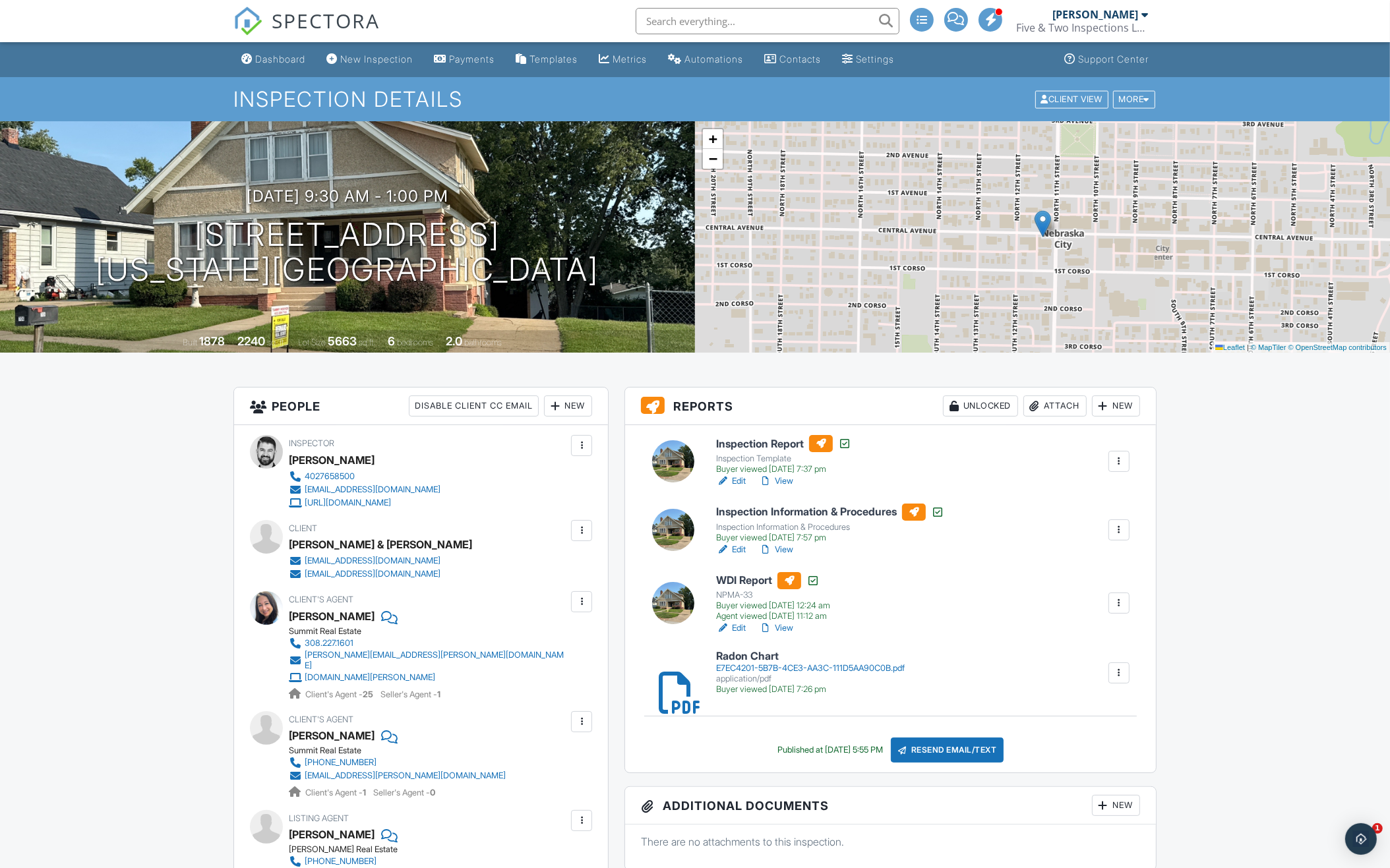
click at [744, 18] on input "text" at bounding box center [767, 21] width 264 height 26
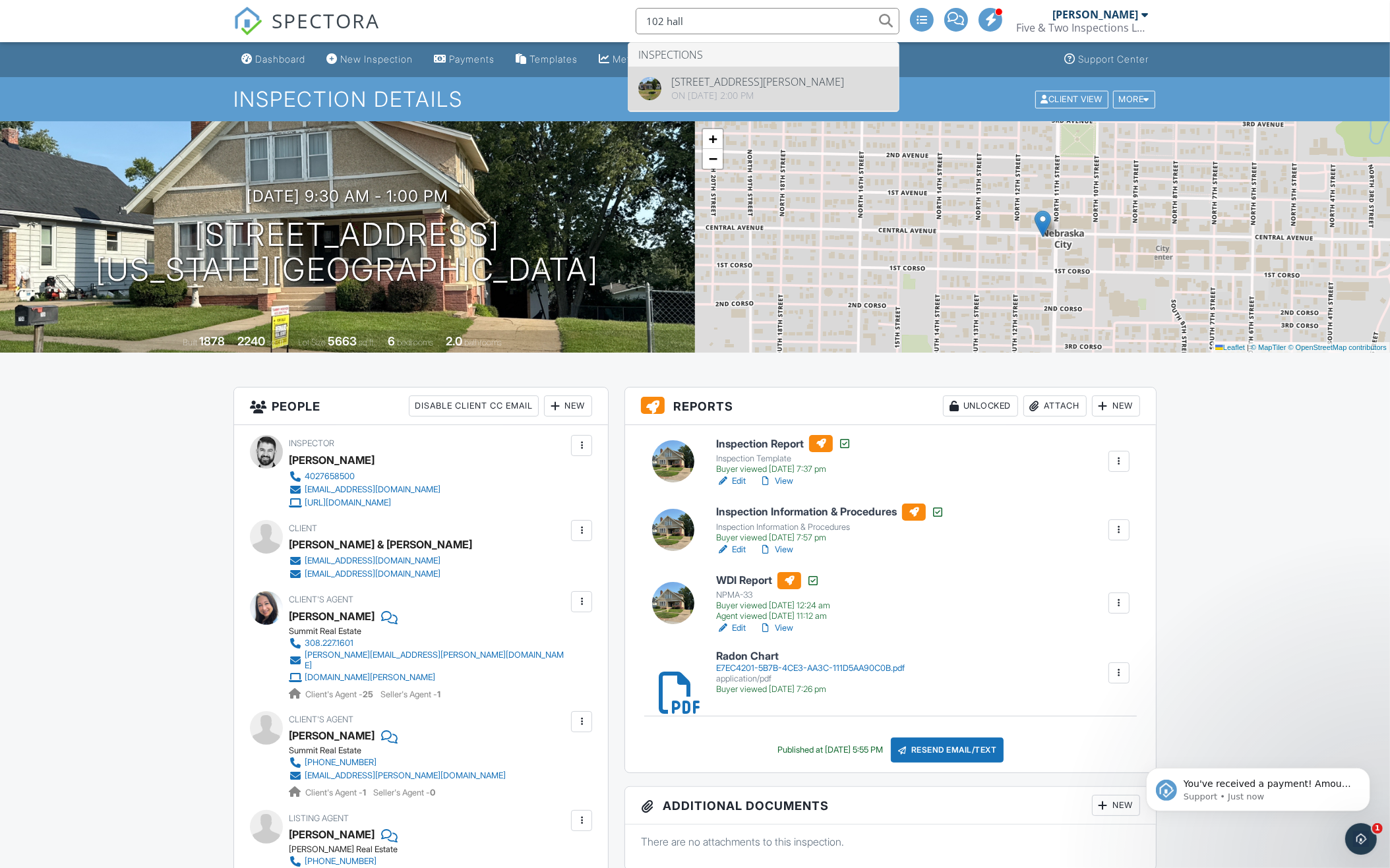
type input "102 hall"
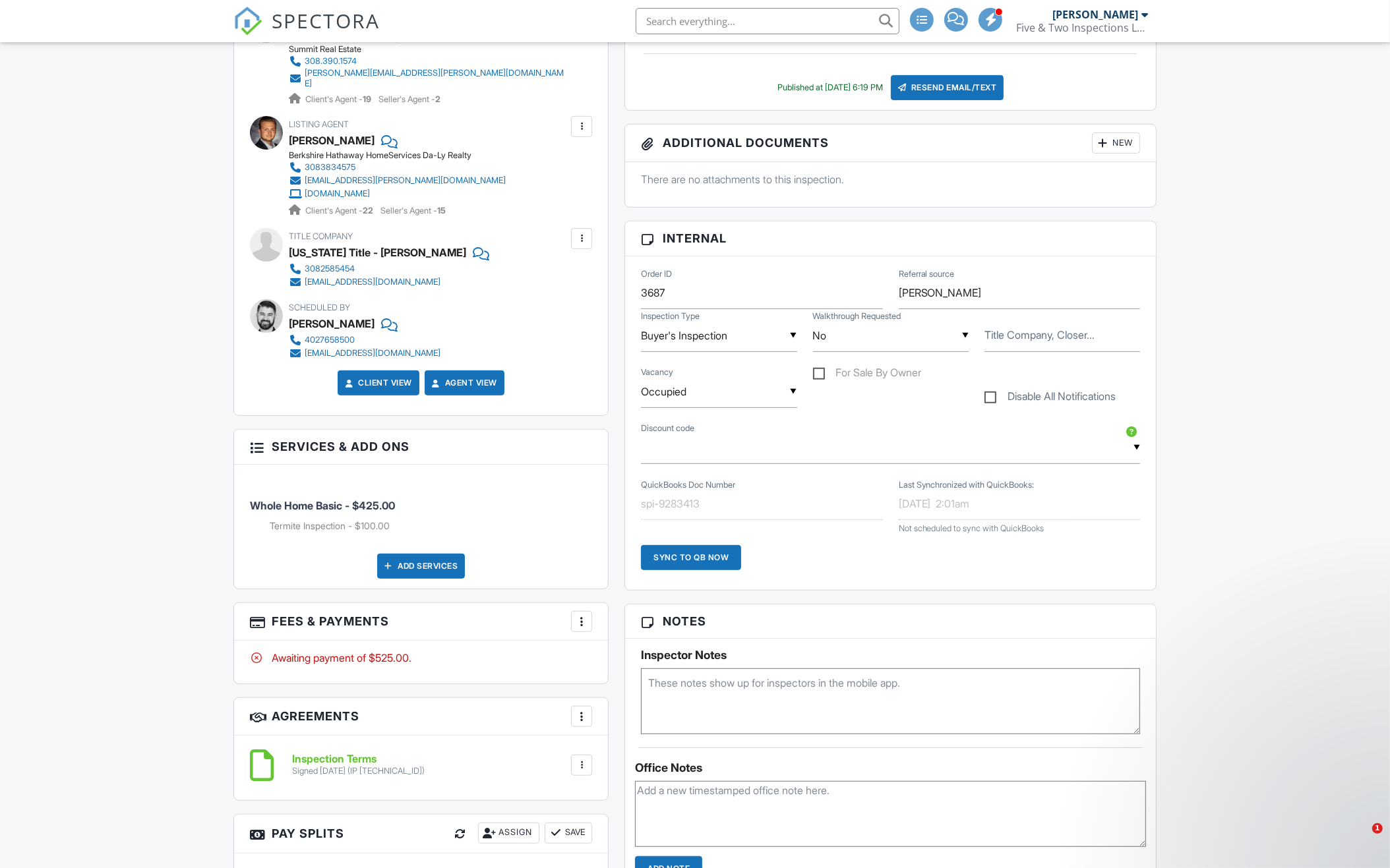
click at [577, 615] on div at bounding box center [581, 621] width 13 height 13
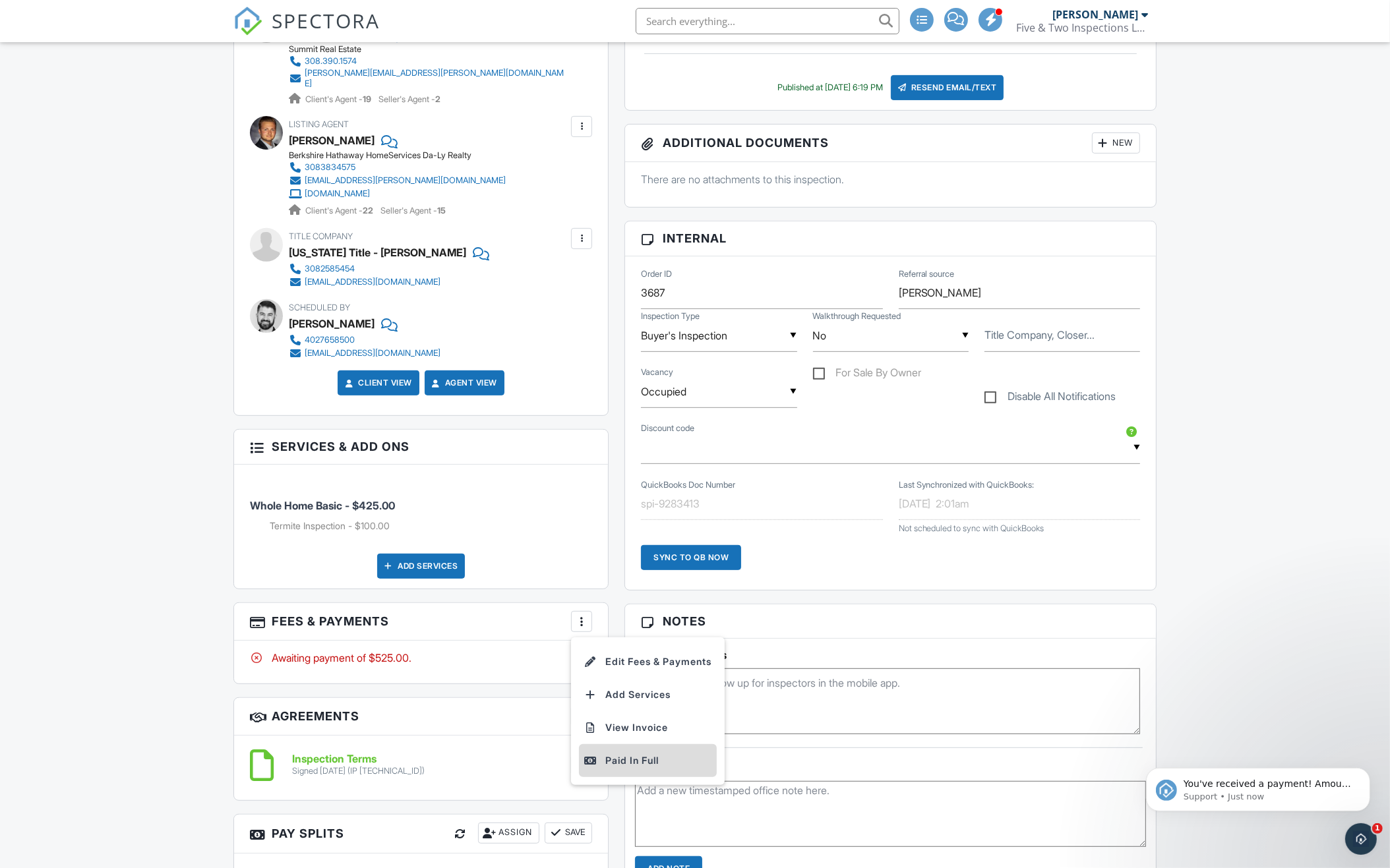
click at [621, 753] on div "Paid In Full" at bounding box center [648, 760] width 127 height 16
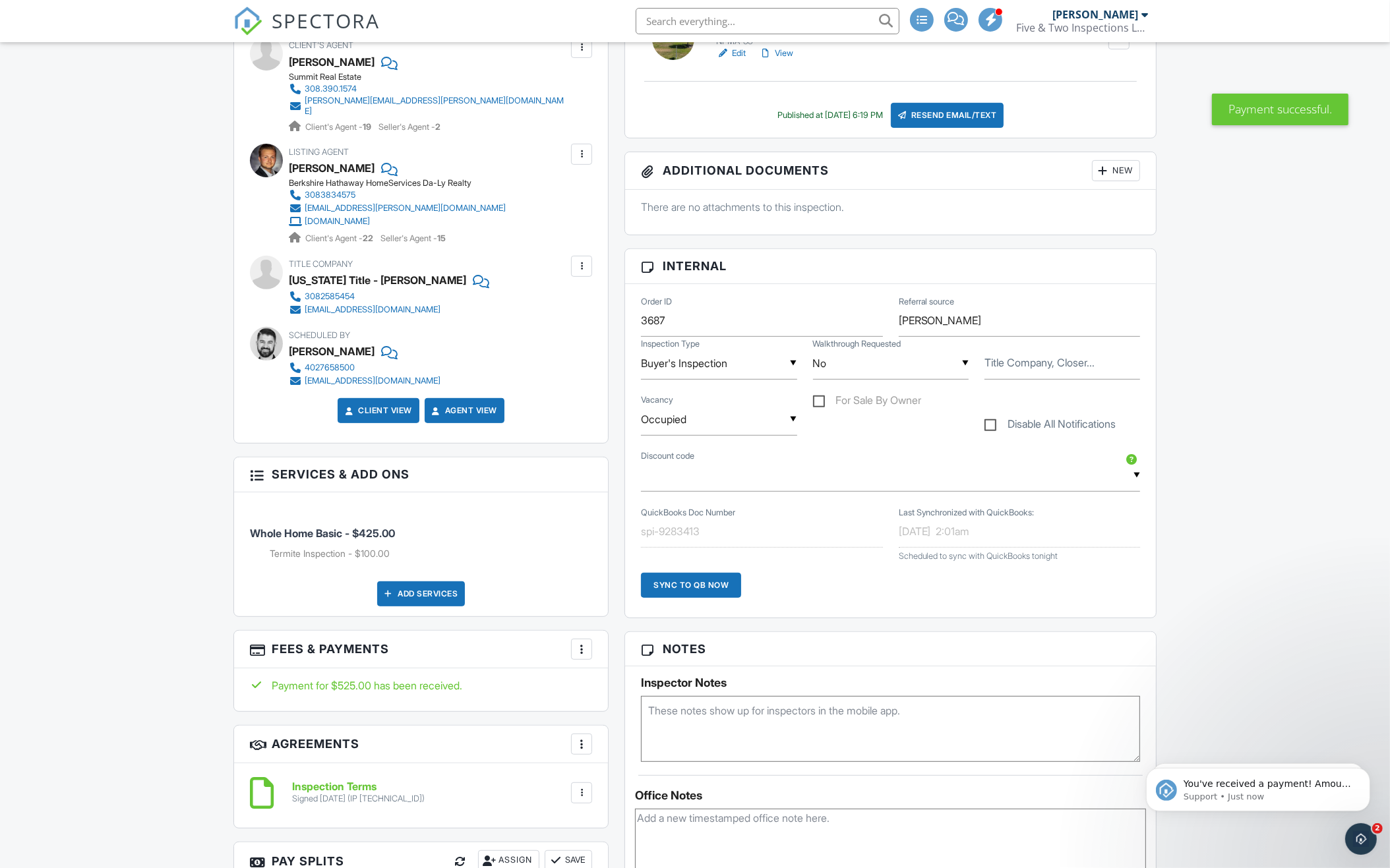
click at [715, 585] on div "Sync to QB Now" at bounding box center [691, 586] width 100 height 25
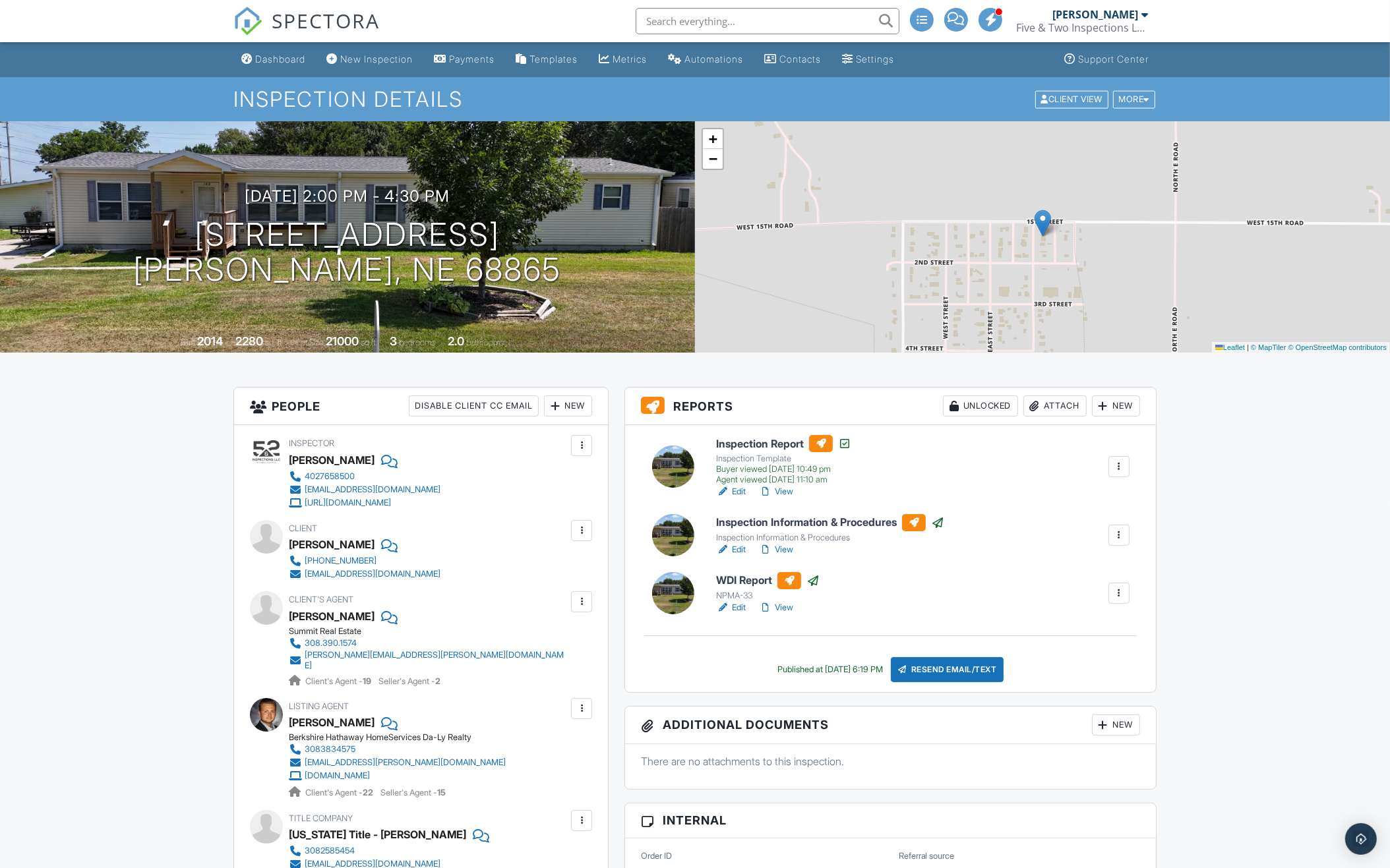
click at [780, 15] on input "text" at bounding box center [767, 21] width 264 height 26
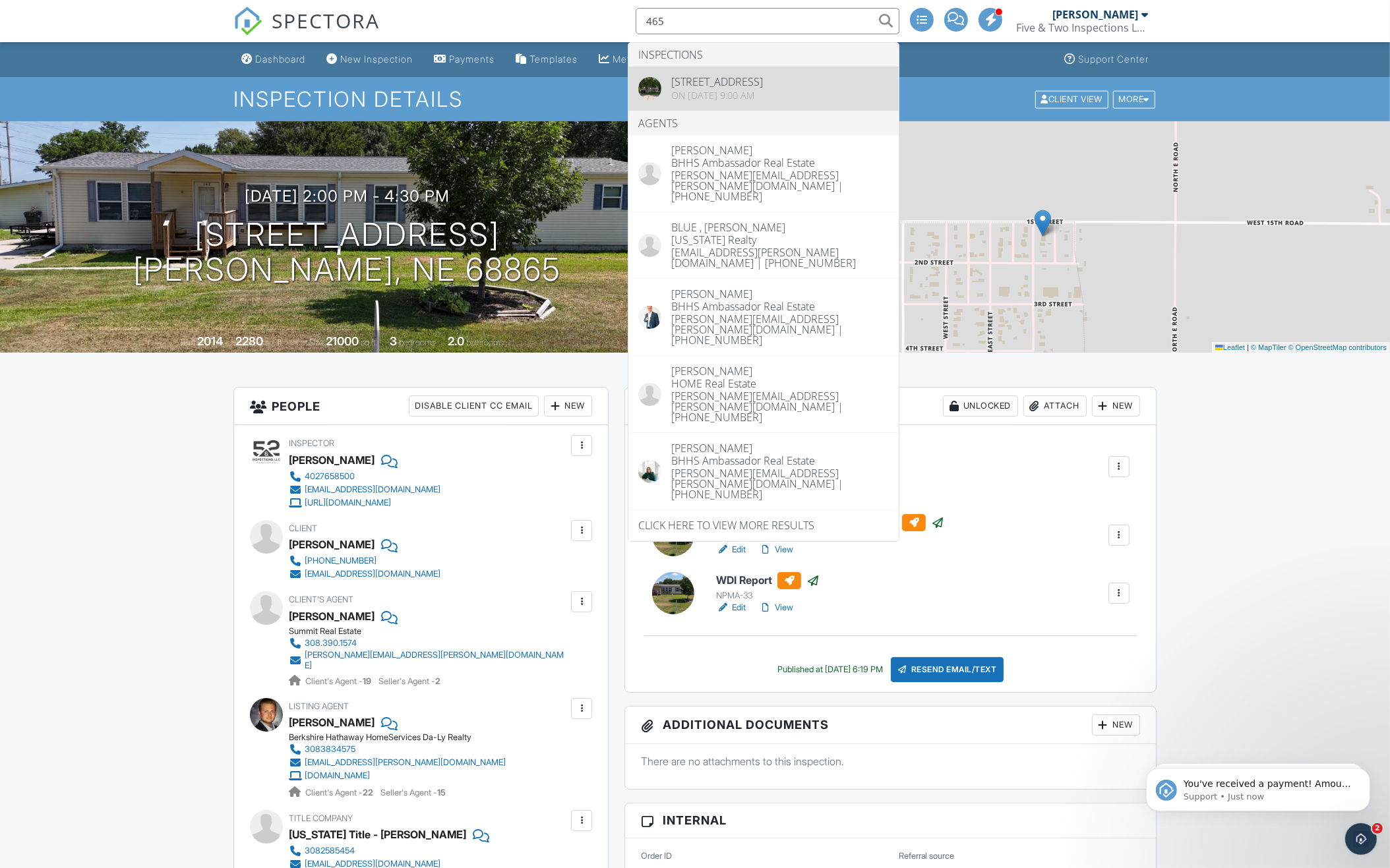
type input "465"
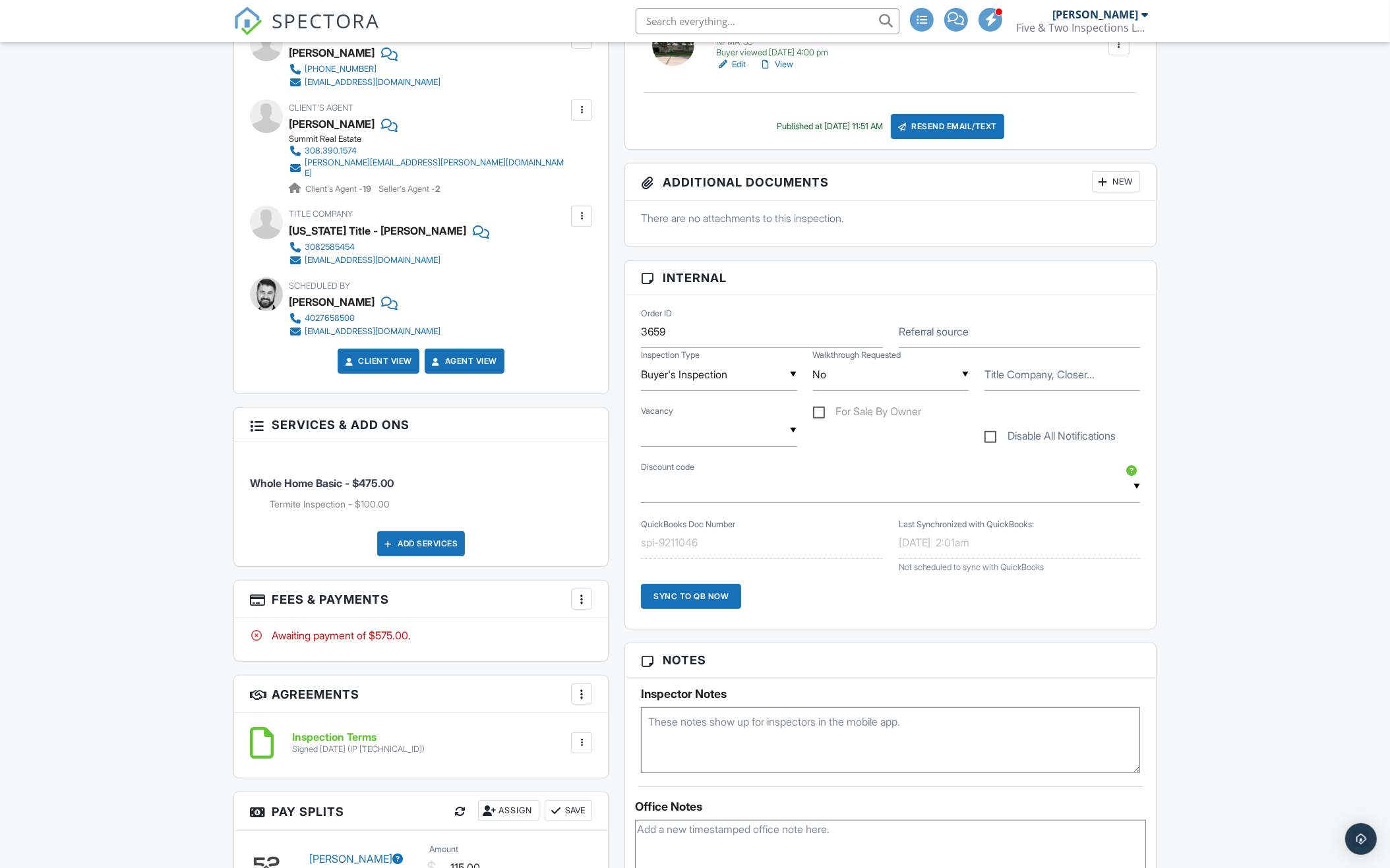
click at [579, 592] on div at bounding box center [581, 599] width 13 height 13
click at [639, 733] on div "Paid In Full" at bounding box center [648, 738] width 127 height 16
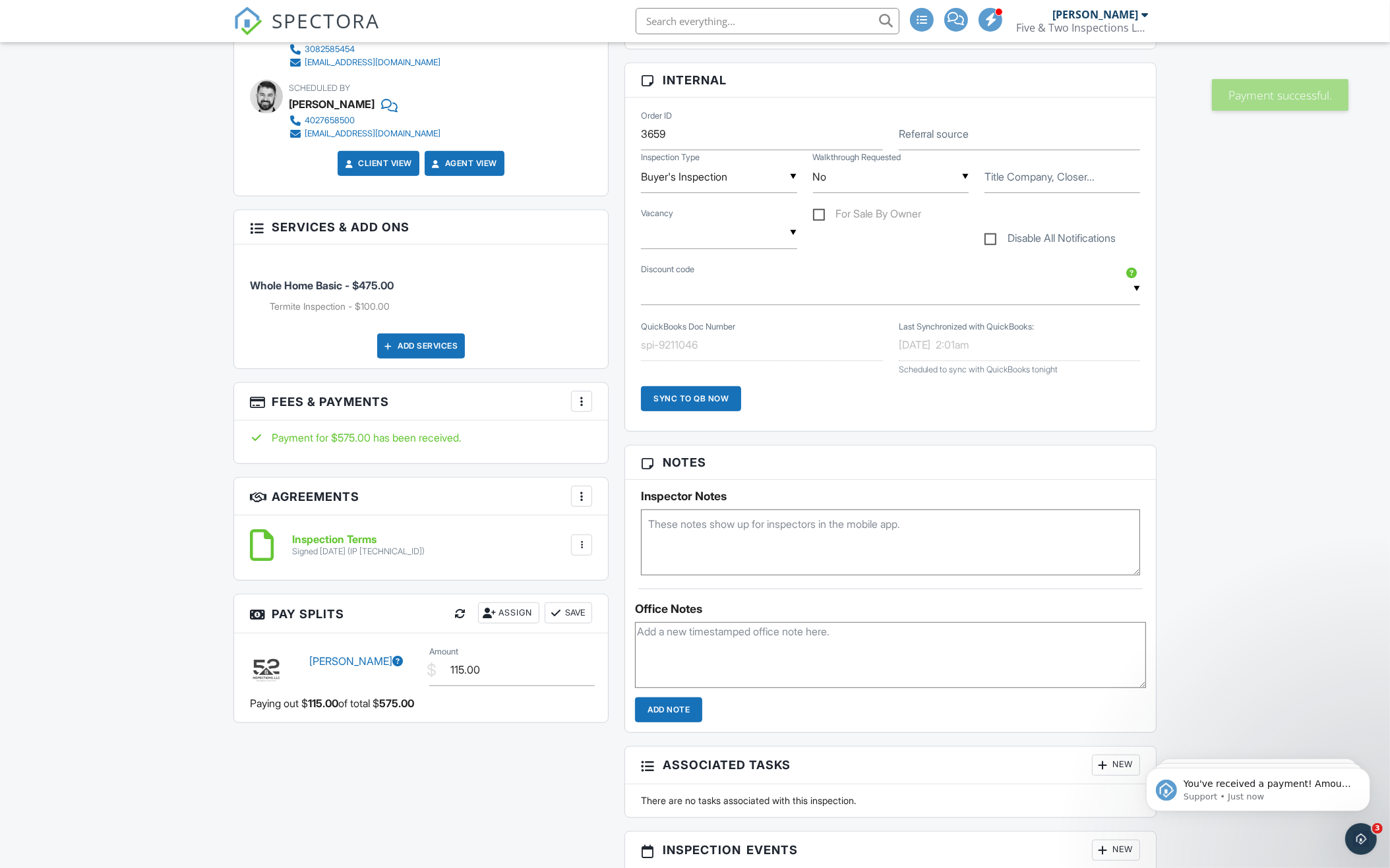
click at [415, 340] on div "Add Services" at bounding box center [421, 346] width 88 height 25
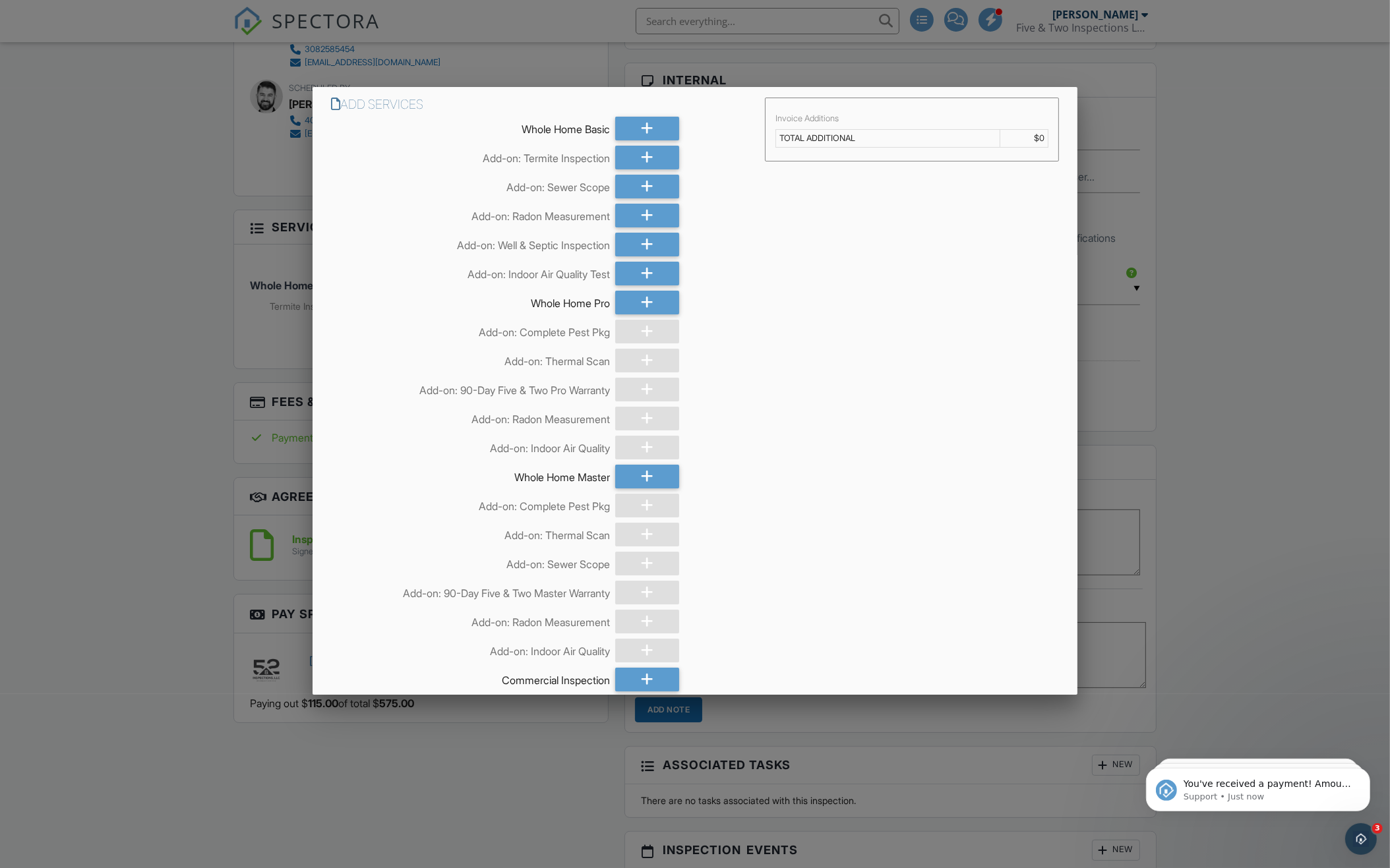
click at [789, 733] on div at bounding box center [695, 477] width 1390 height 1086
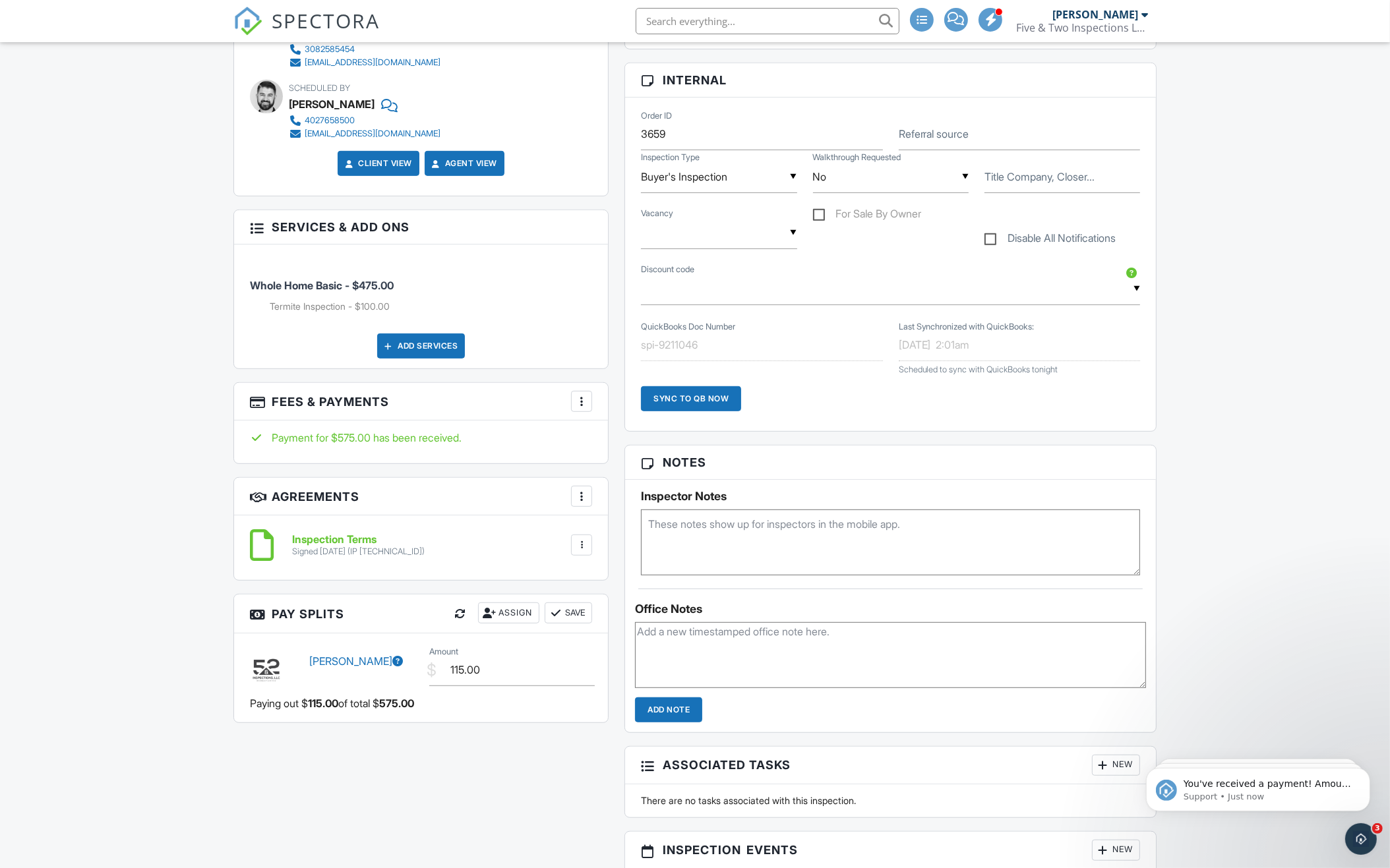
click at [702, 394] on div "Sync to QB Now" at bounding box center [691, 399] width 100 height 25
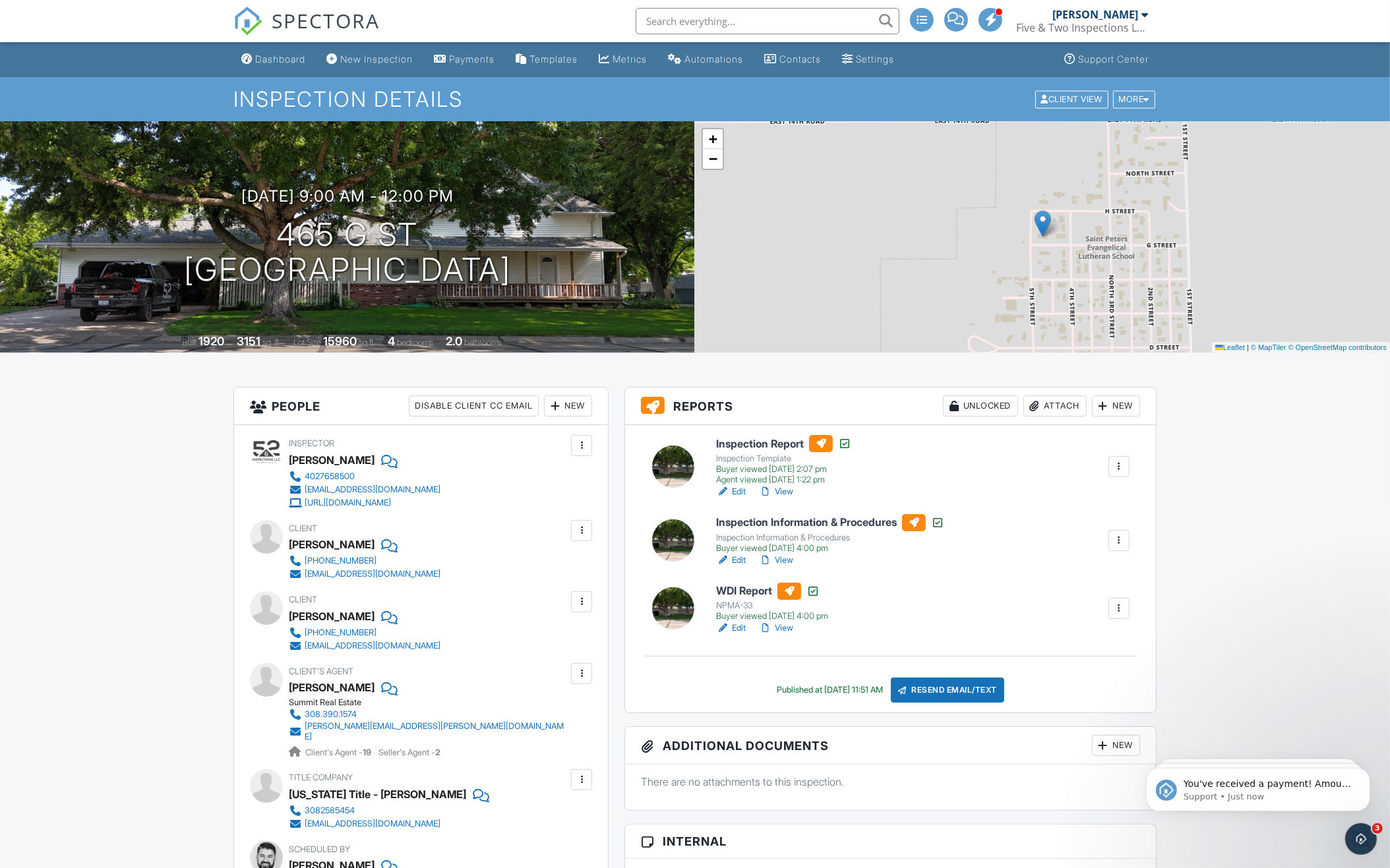
click at [766, 24] on input "text" at bounding box center [767, 21] width 264 height 26
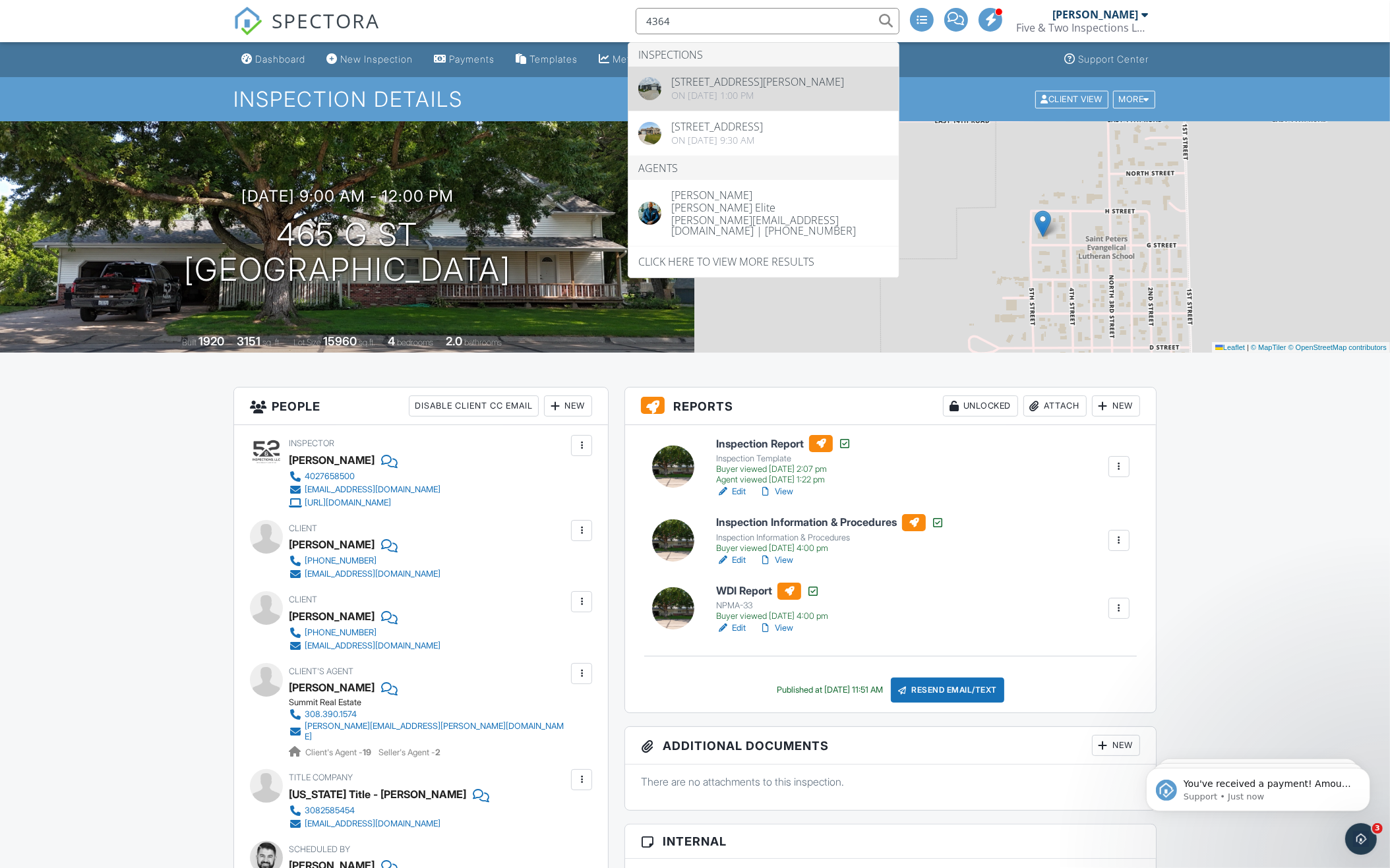
type input "4364"
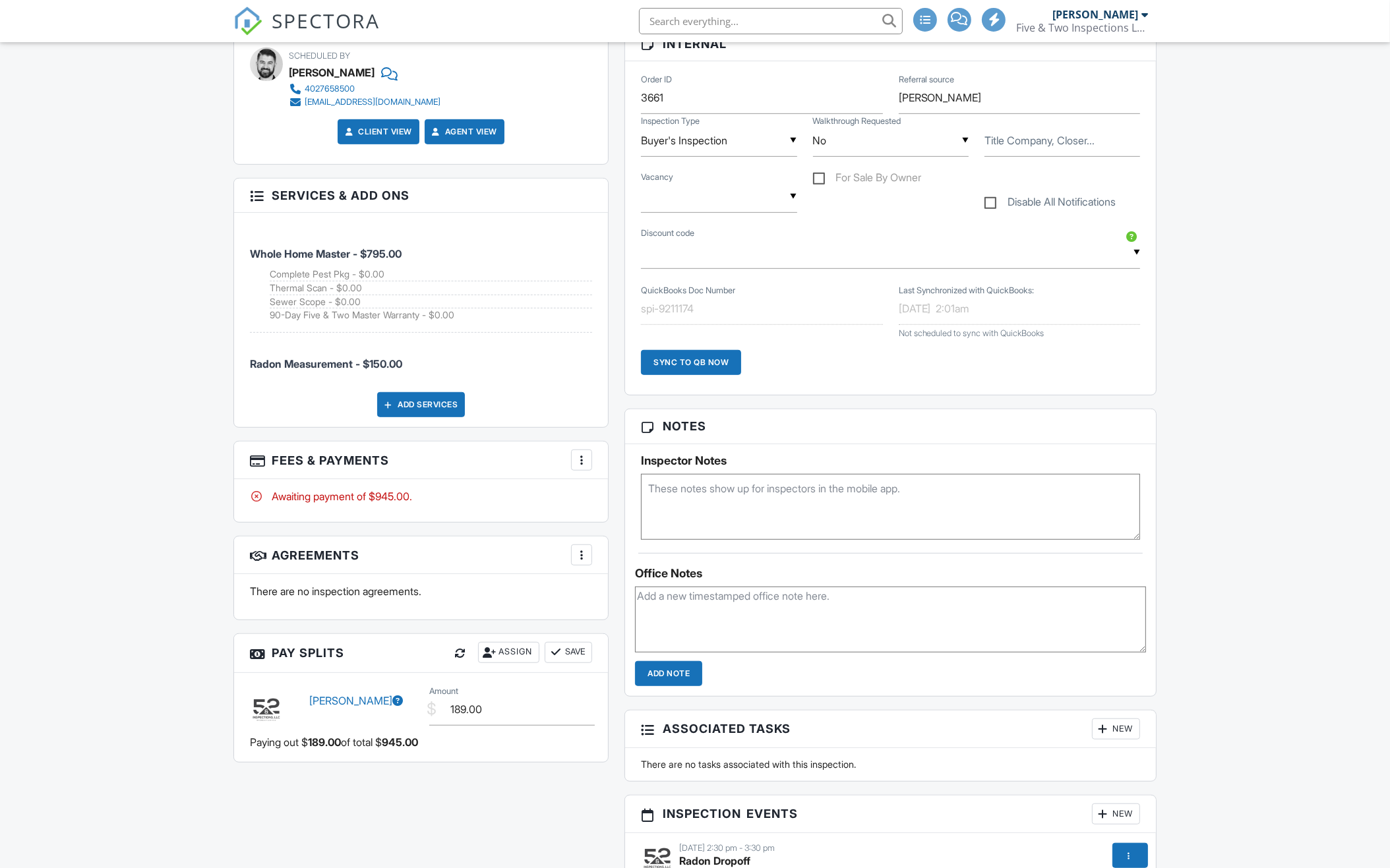
click at [582, 454] on div at bounding box center [581, 460] width 13 height 13
click at [608, 592] on div "Paid In Full" at bounding box center [648, 599] width 127 height 16
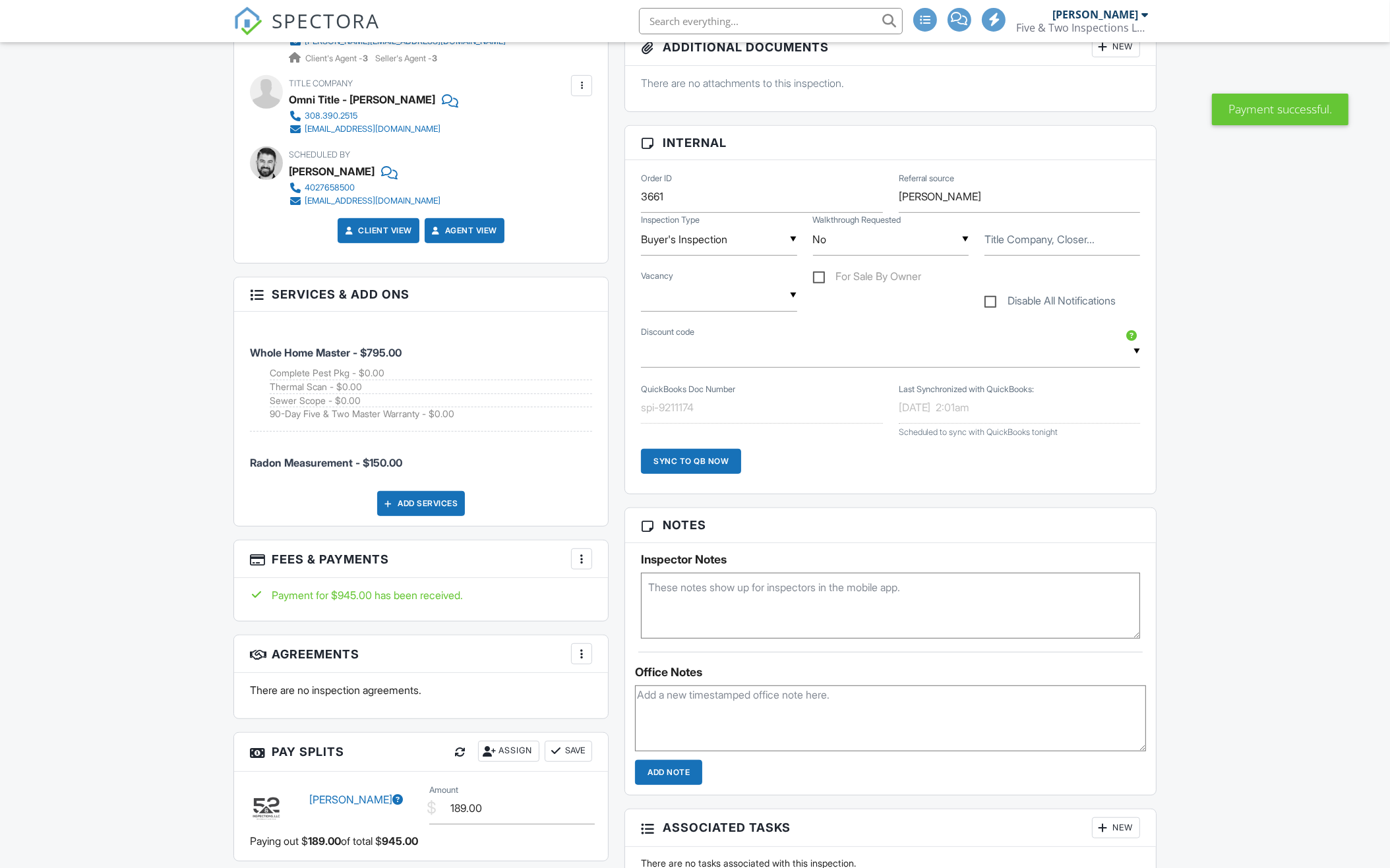
scroll to position [759, 0]
click at [708, 456] on div "Sync to QB Now" at bounding box center [691, 461] width 100 height 25
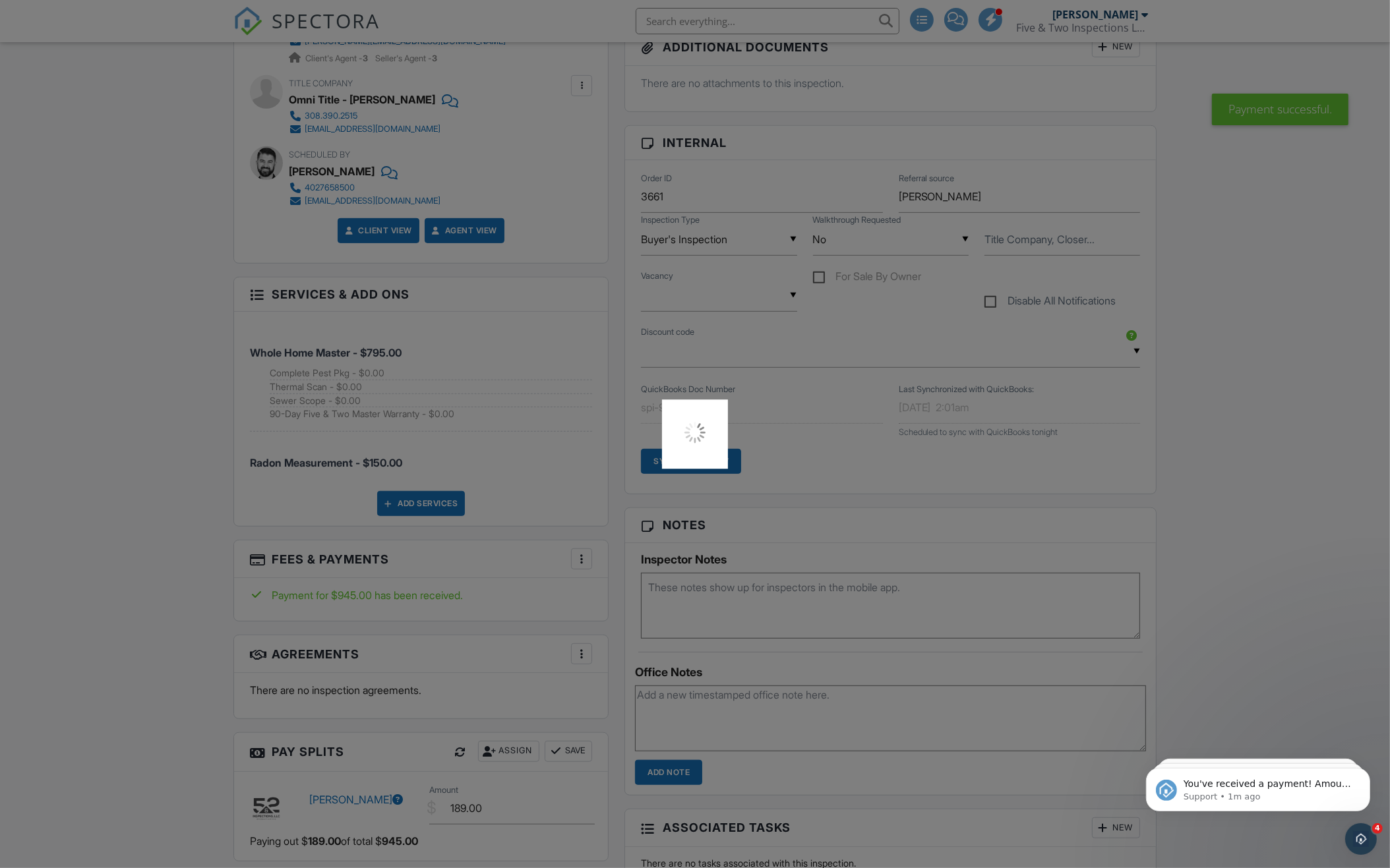
scroll to position [0, 0]
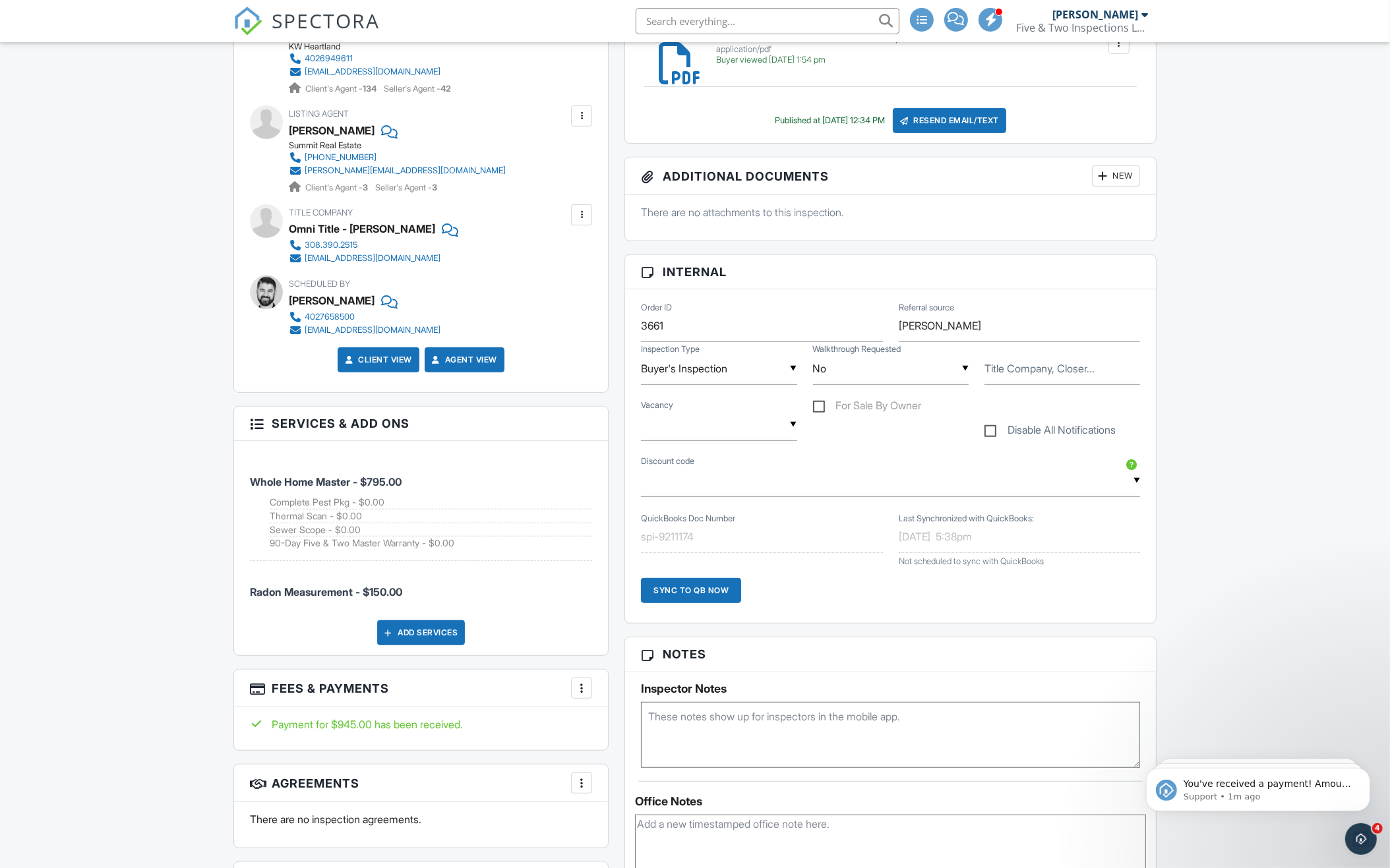
scroll to position [474, 0]
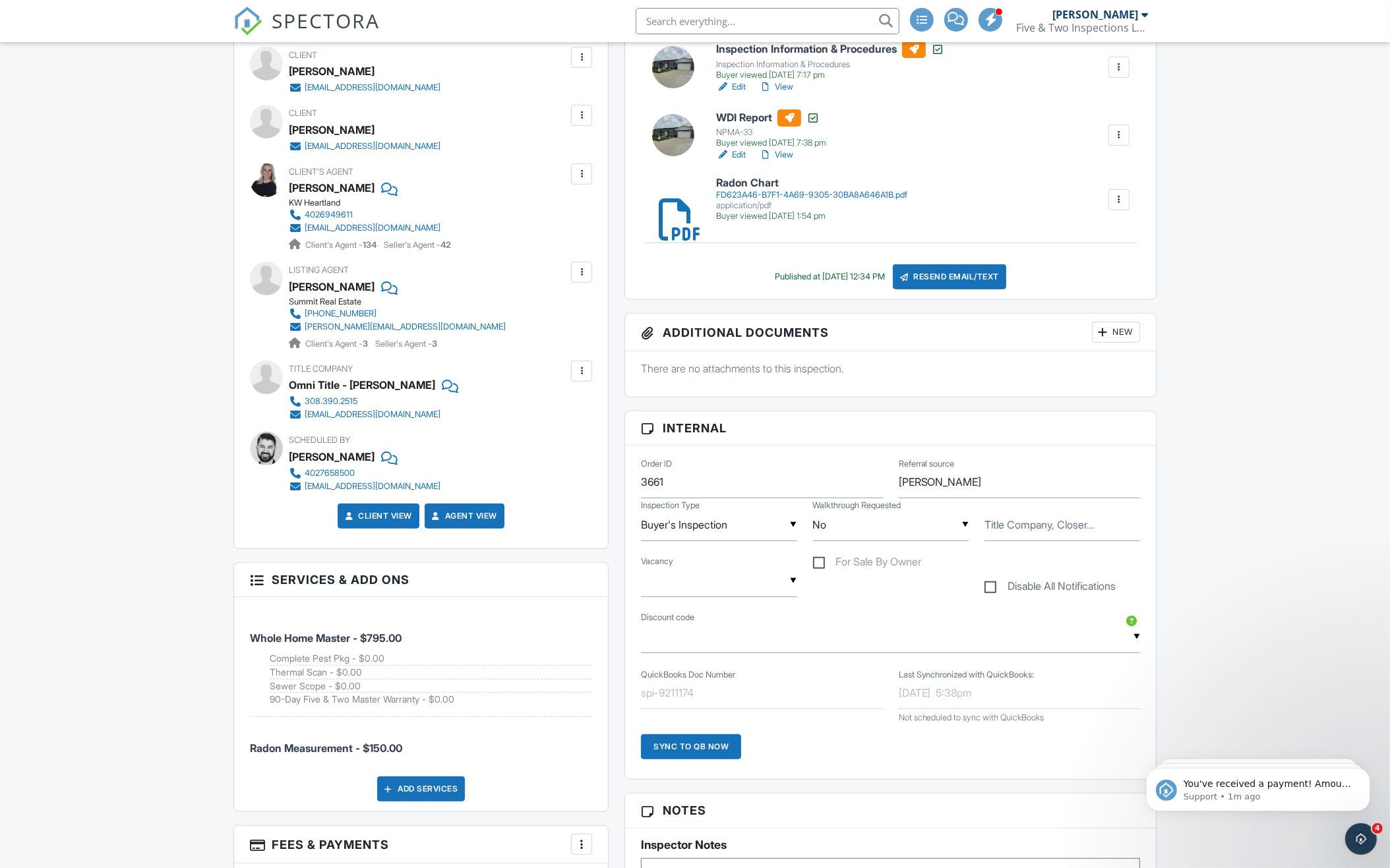
click at [779, 19] on input "text" at bounding box center [767, 21] width 264 height 26
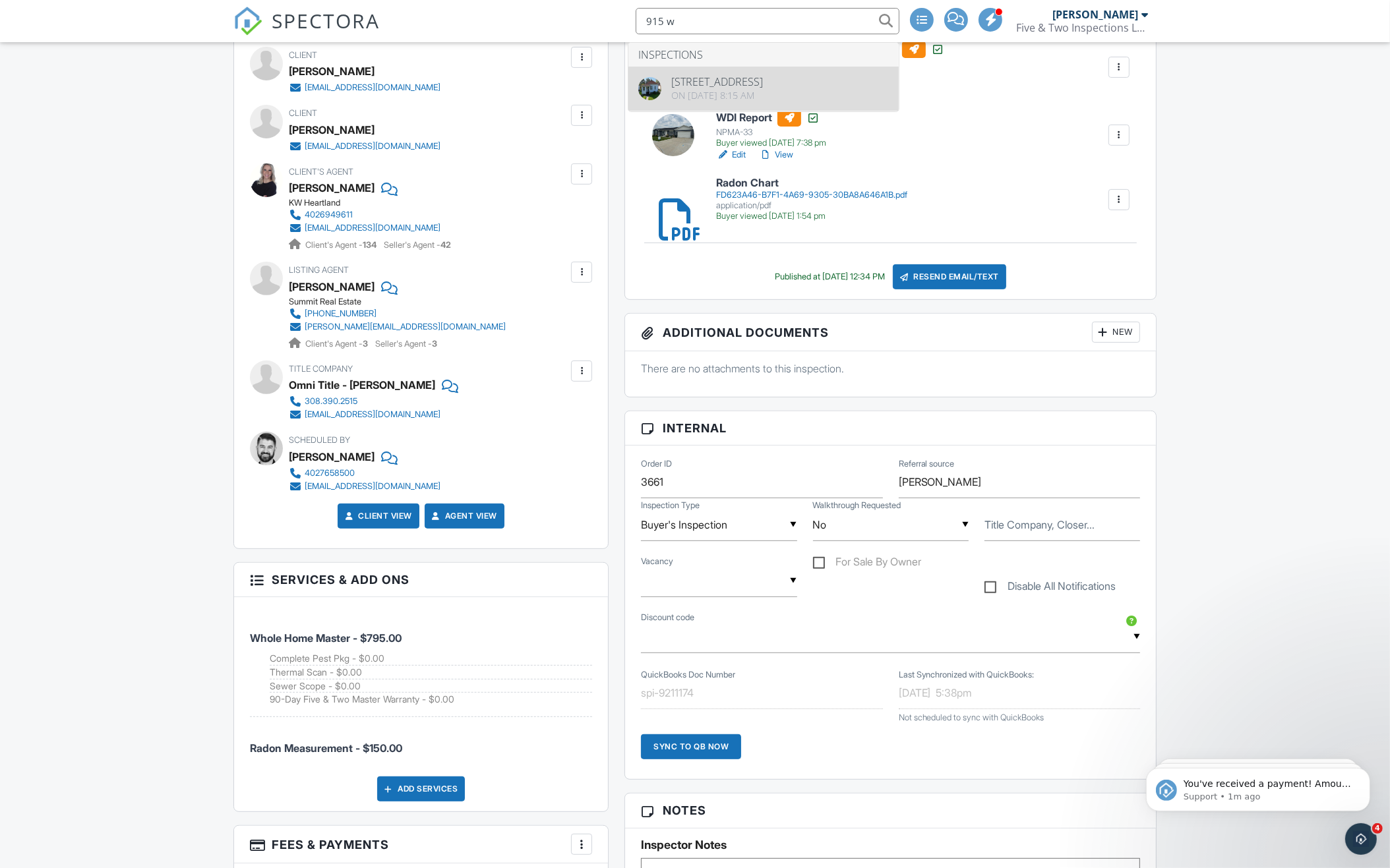
type input "915 w"
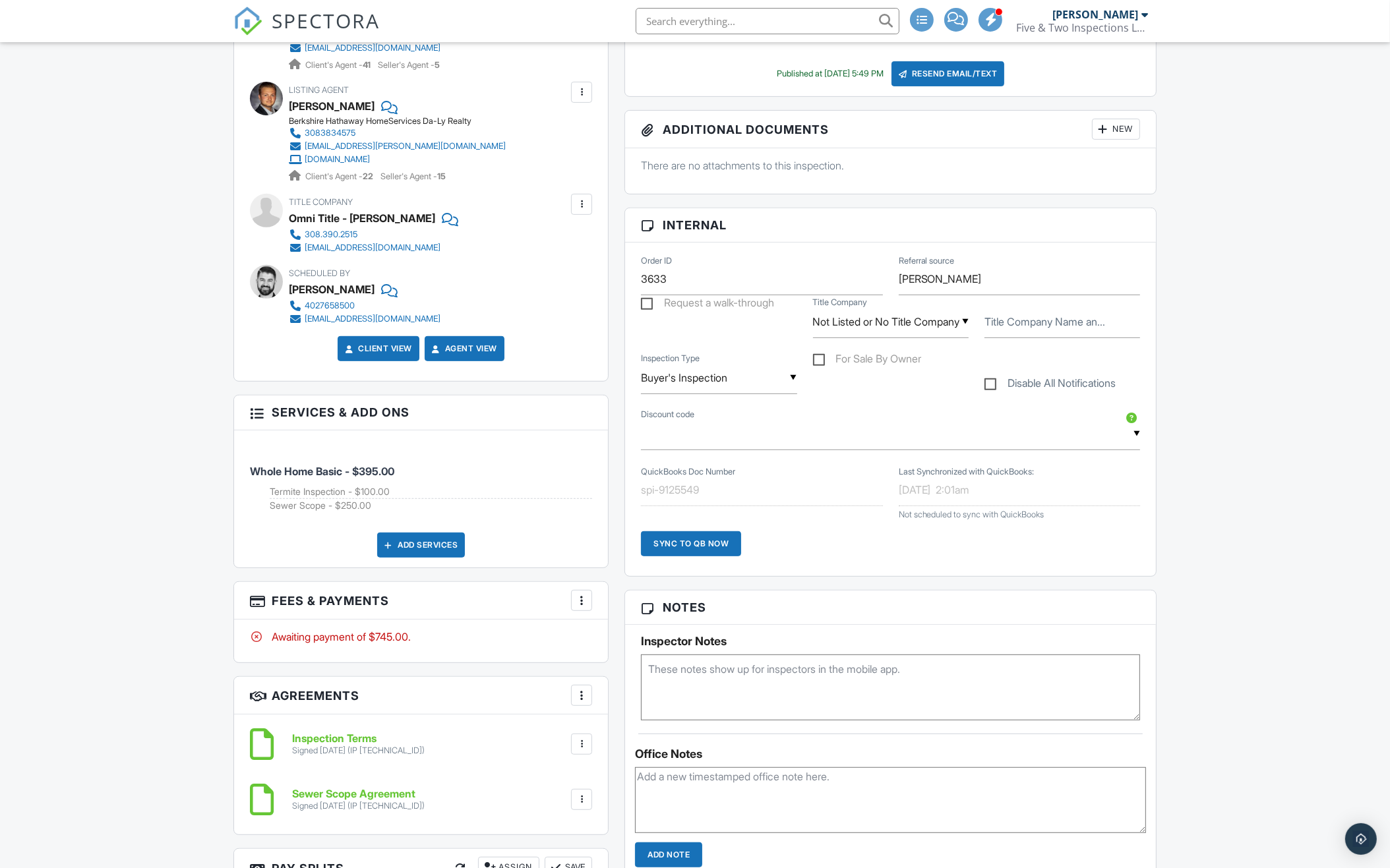
scroll to position [635, 0]
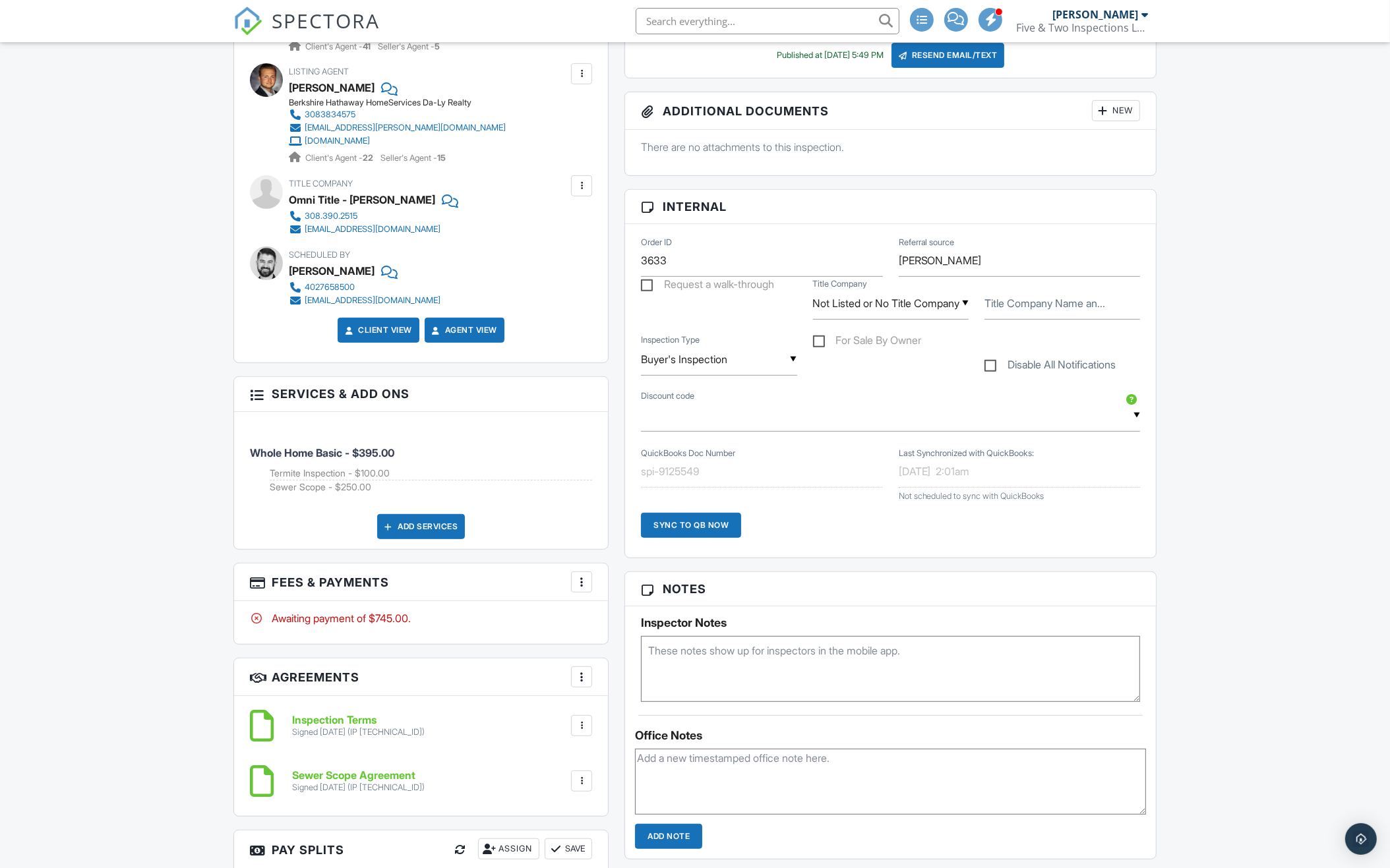
click at [582, 576] on div at bounding box center [581, 582] width 13 height 13
click at [620, 713] on div "Paid In Full" at bounding box center [648, 721] width 127 height 16
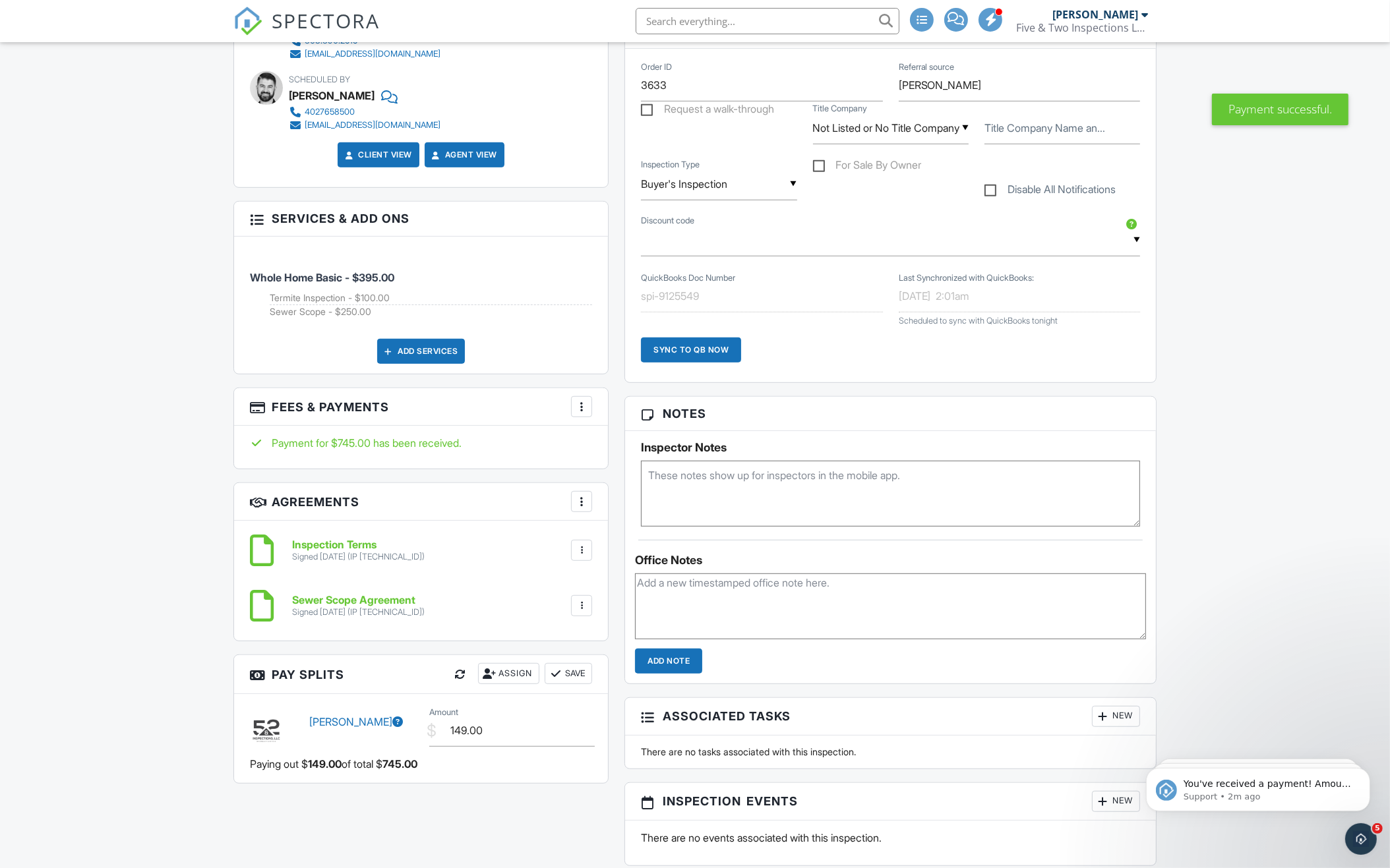
click at [713, 349] on div "Sync to QB Now" at bounding box center [691, 350] width 100 height 25
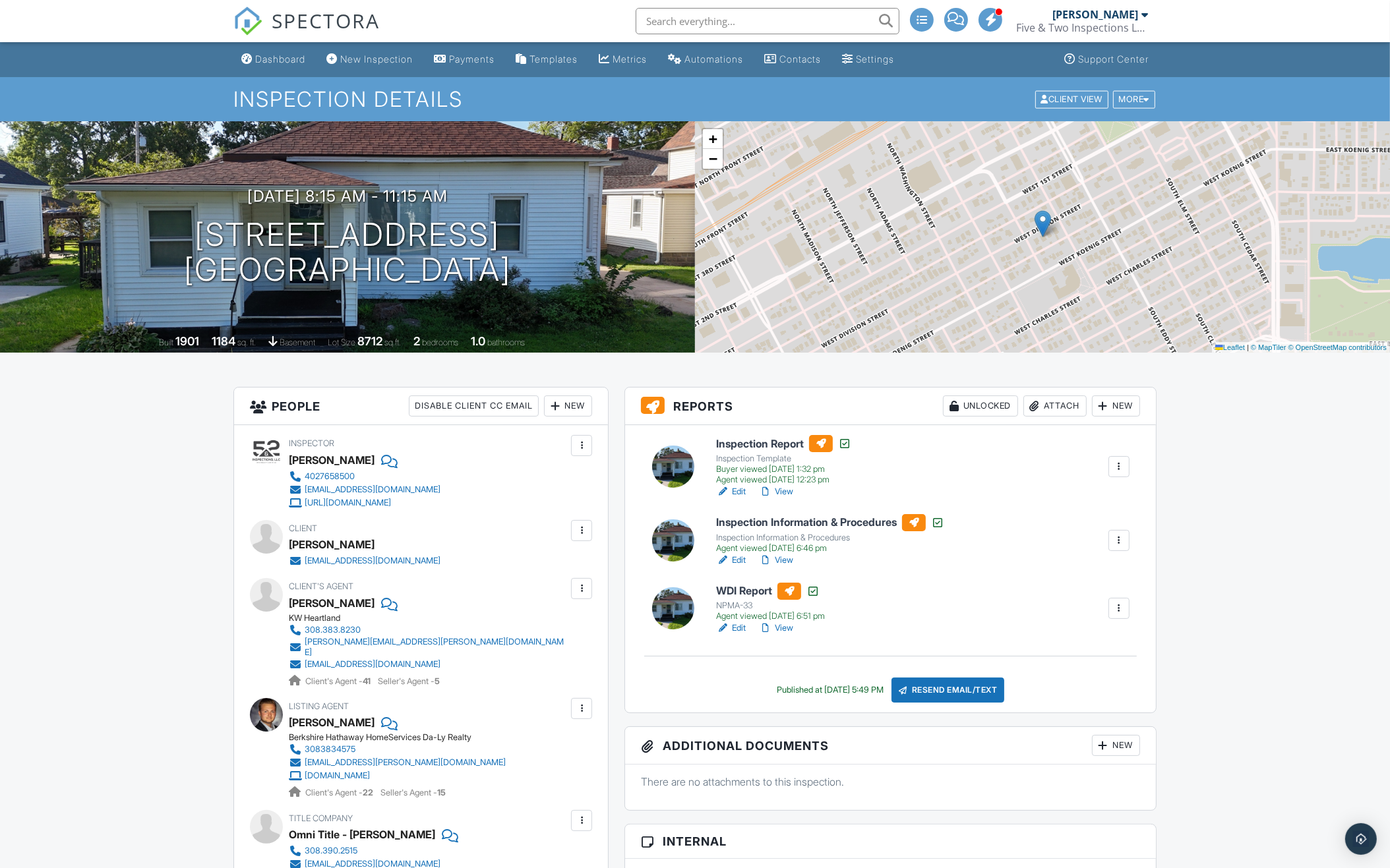
click at [683, 29] on input "text" at bounding box center [767, 21] width 264 height 26
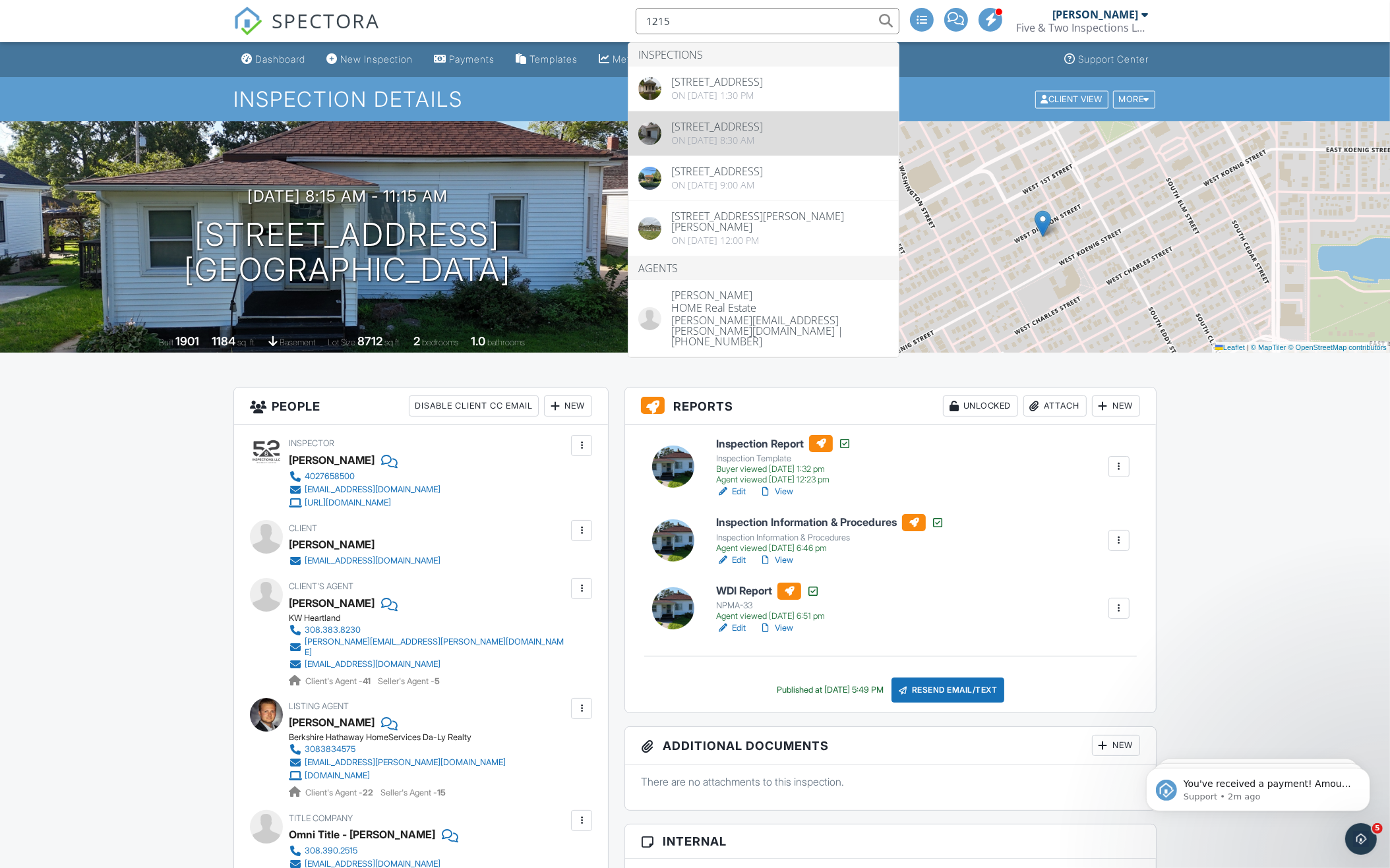
type input "1215"
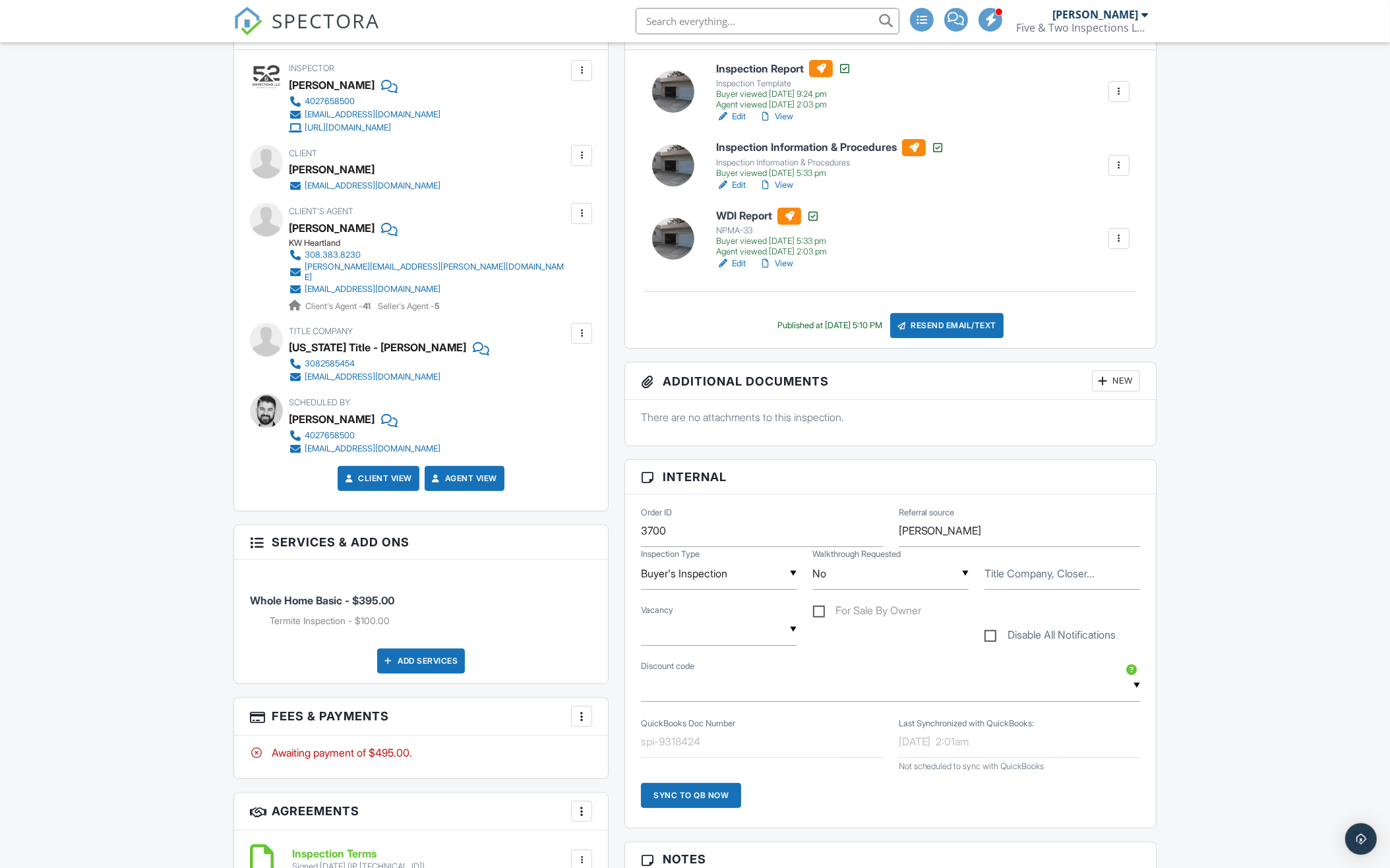
click at [583, 710] on div at bounding box center [581, 716] width 13 height 13
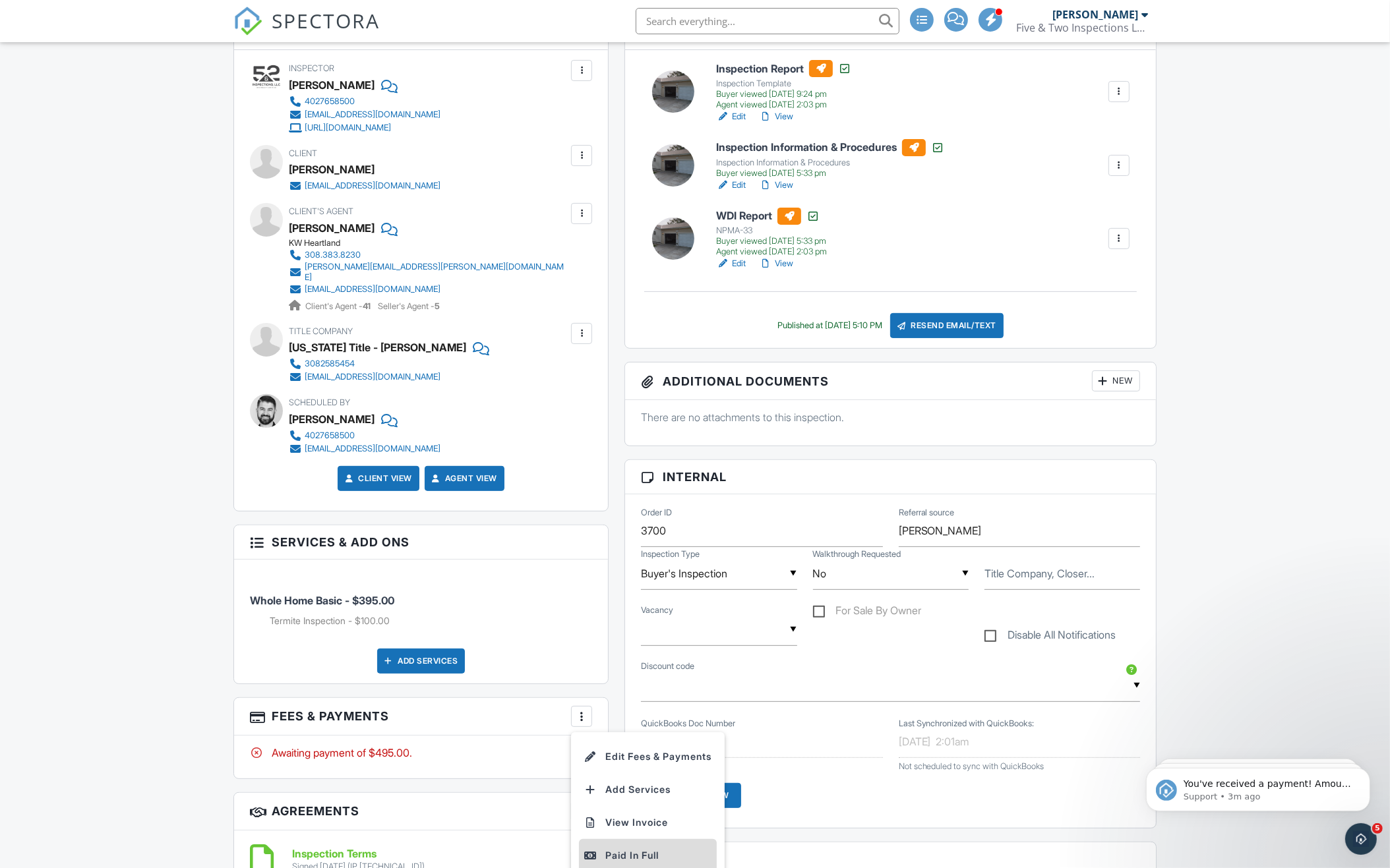
click at [610, 839] on li "Paid In Full" at bounding box center [648, 856] width 138 height 33
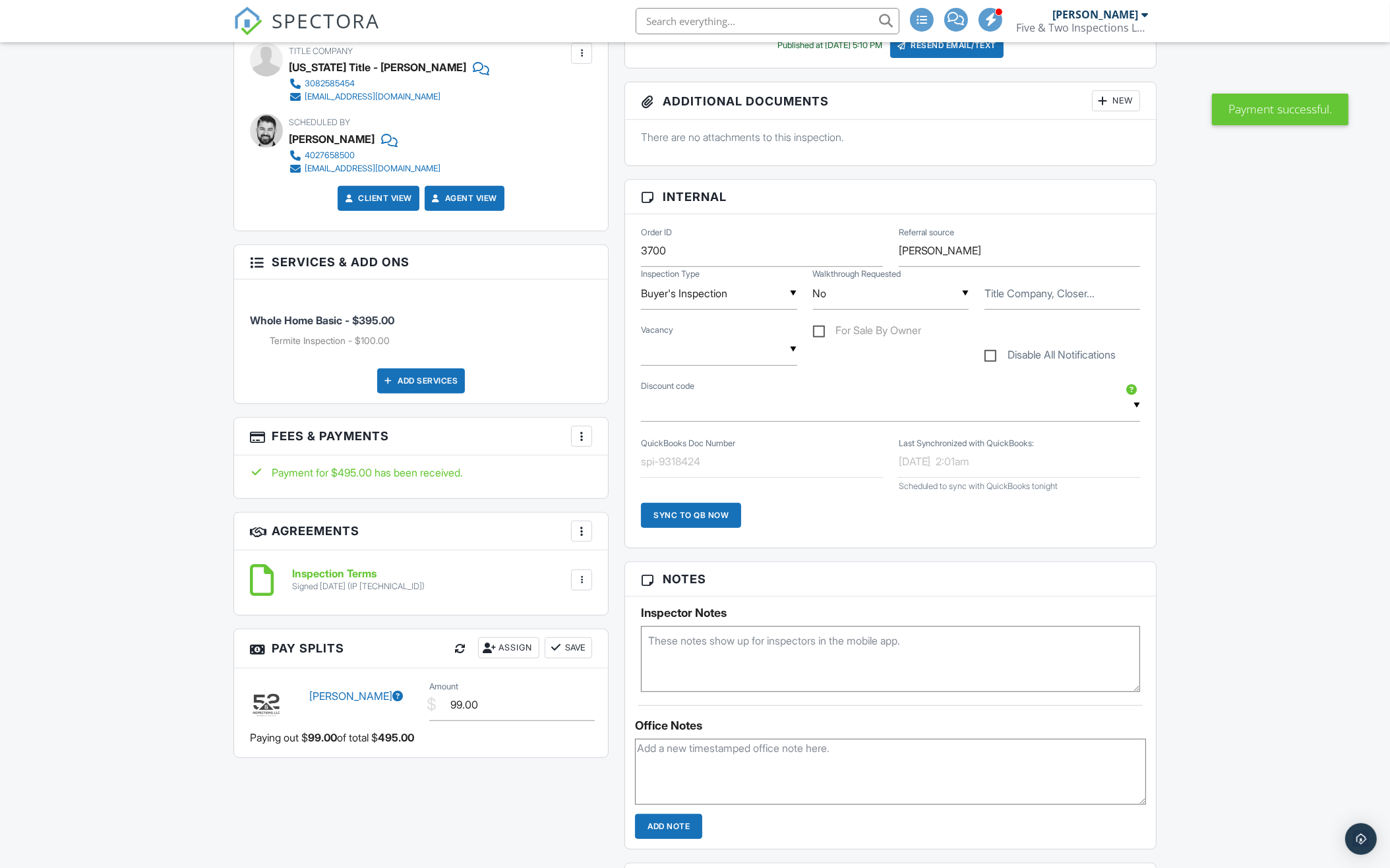
click at [710, 512] on div "Sync to QB Now" at bounding box center [691, 516] width 100 height 25
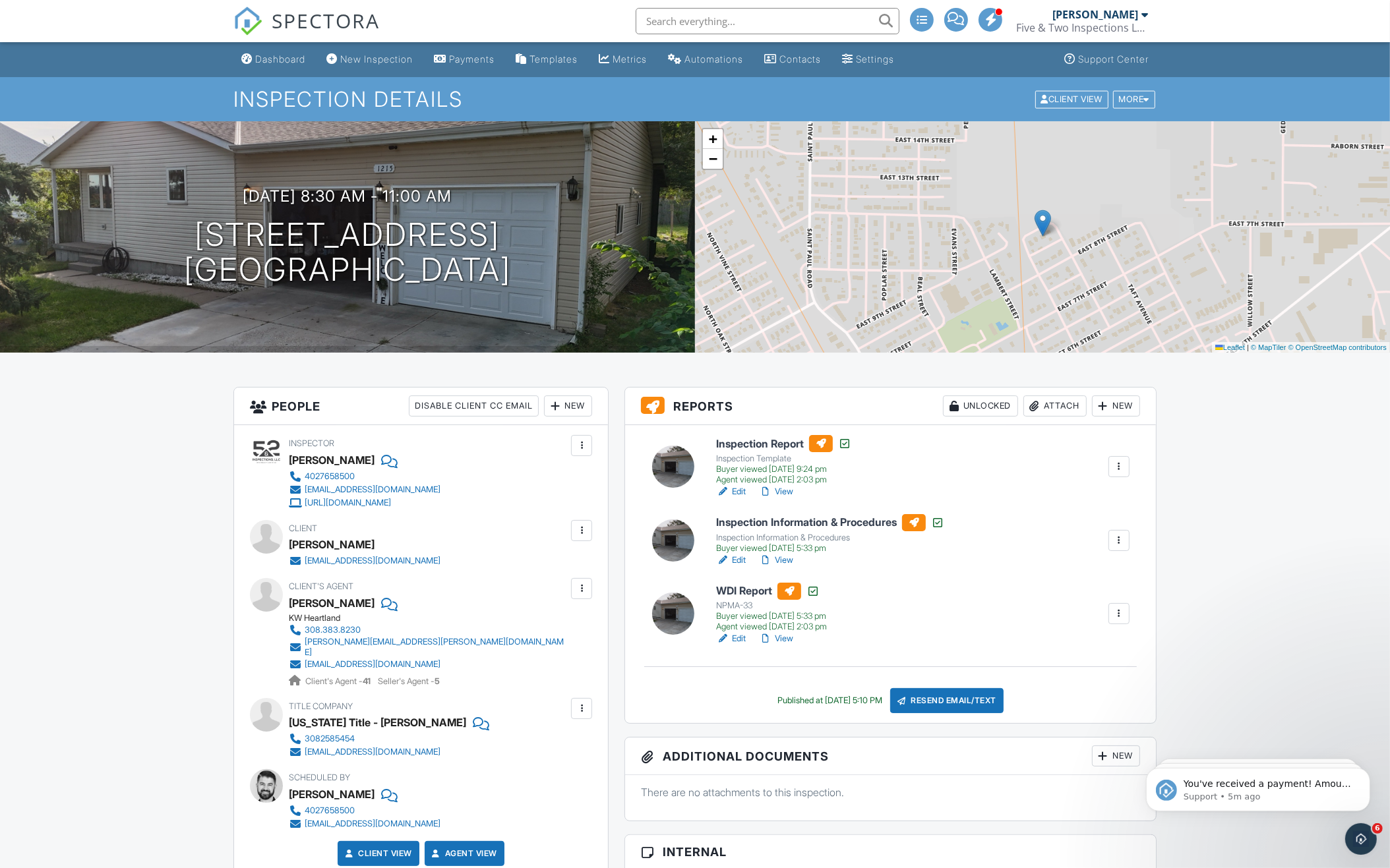
click at [756, 21] on input "text" at bounding box center [767, 21] width 264 height 26
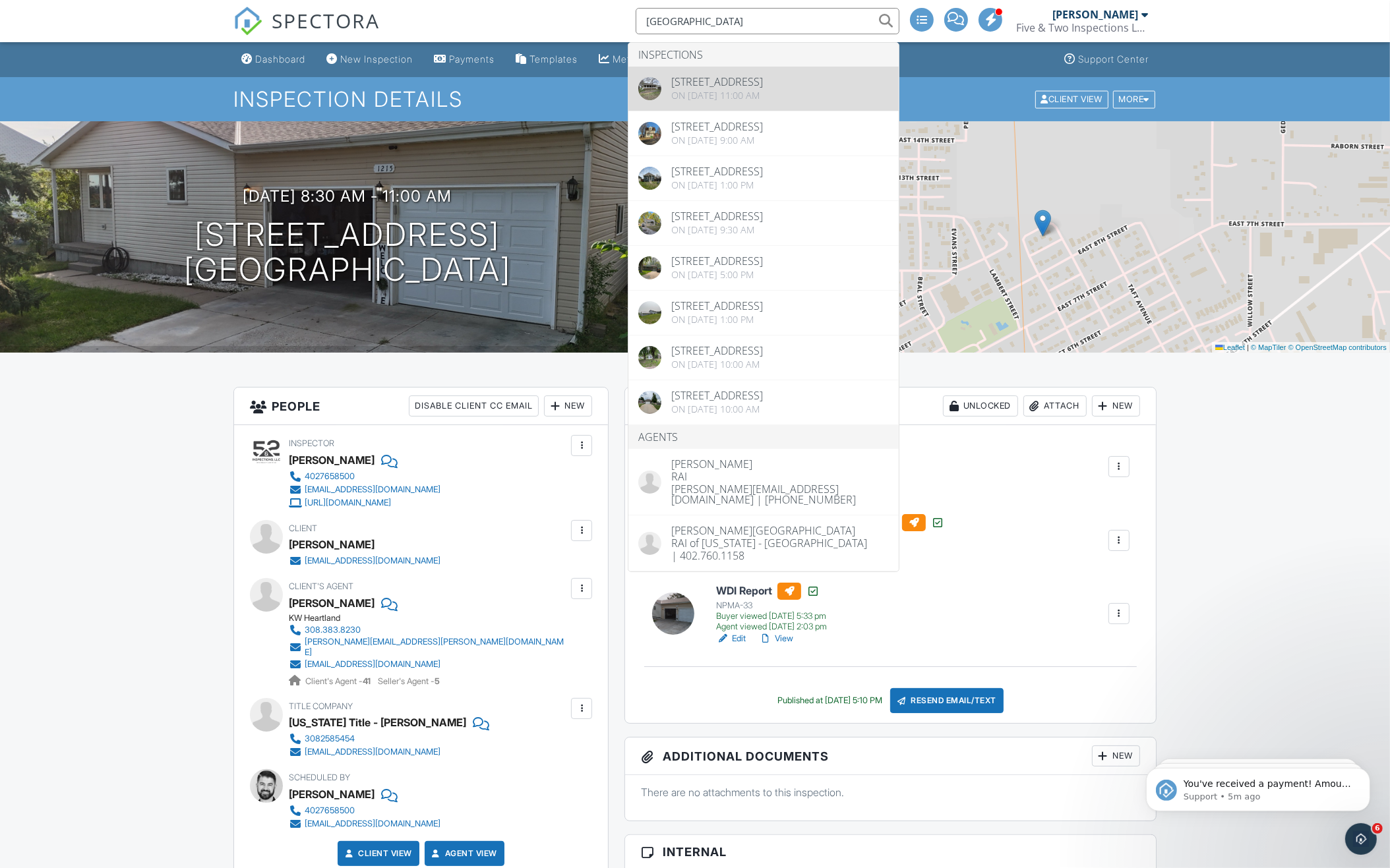
type input "Ravenna"
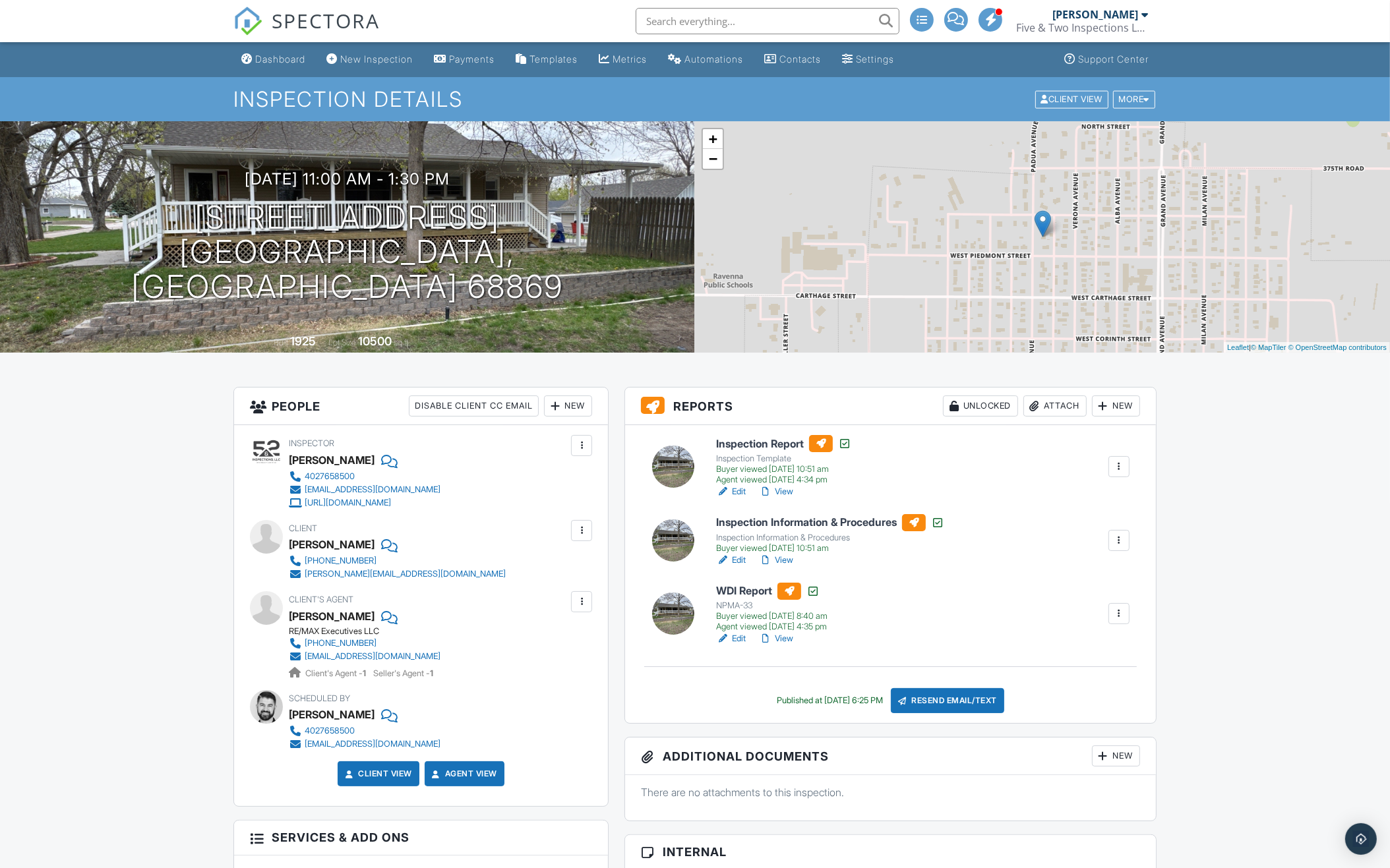
click at [818, 17] on input "text" at bounding box center [767, 21] width 264 height 26
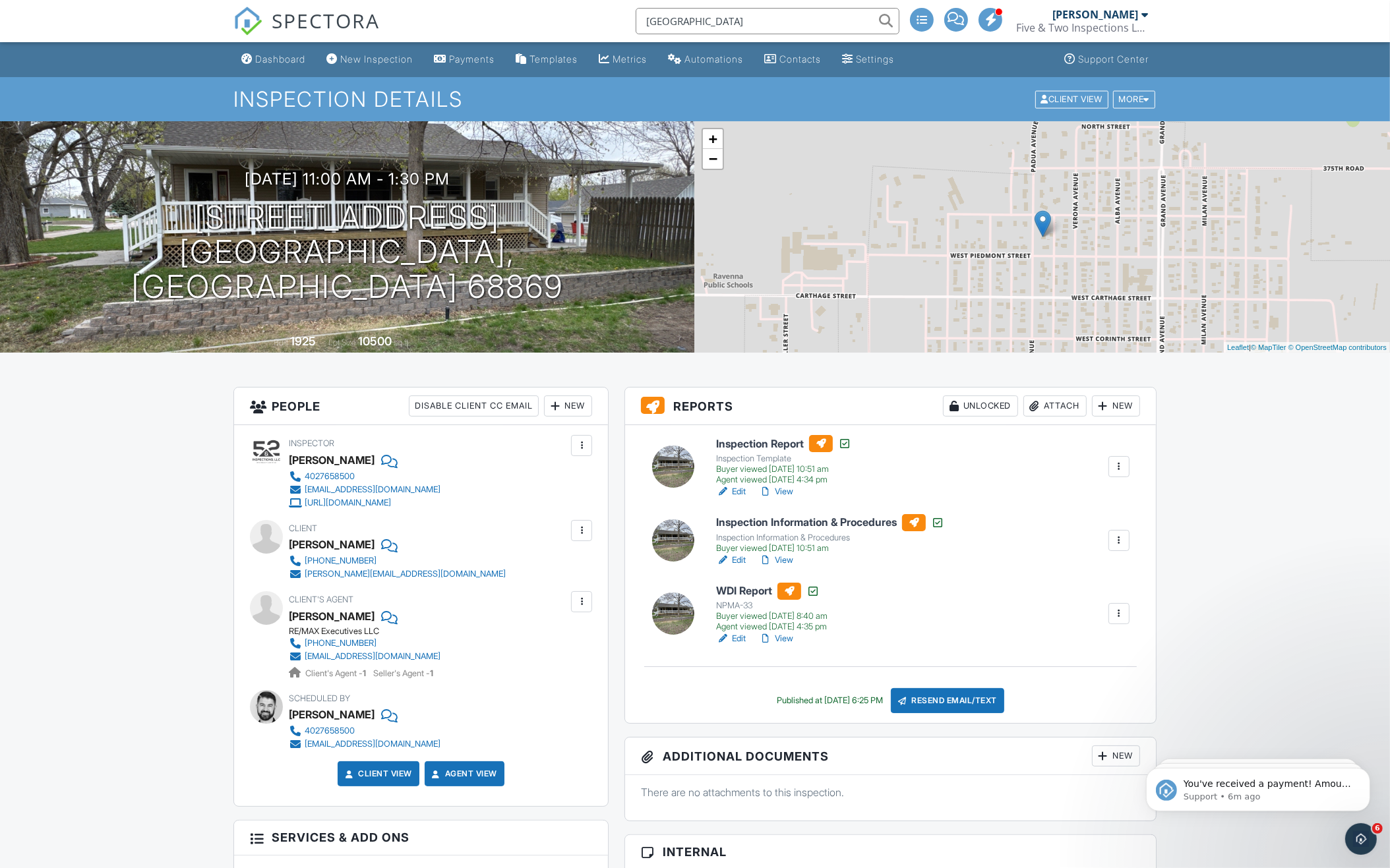
click at [757, 20] on input "[GEOGRAPHIC_DATA]" at bounding box center [767, 21] width 264 height 26
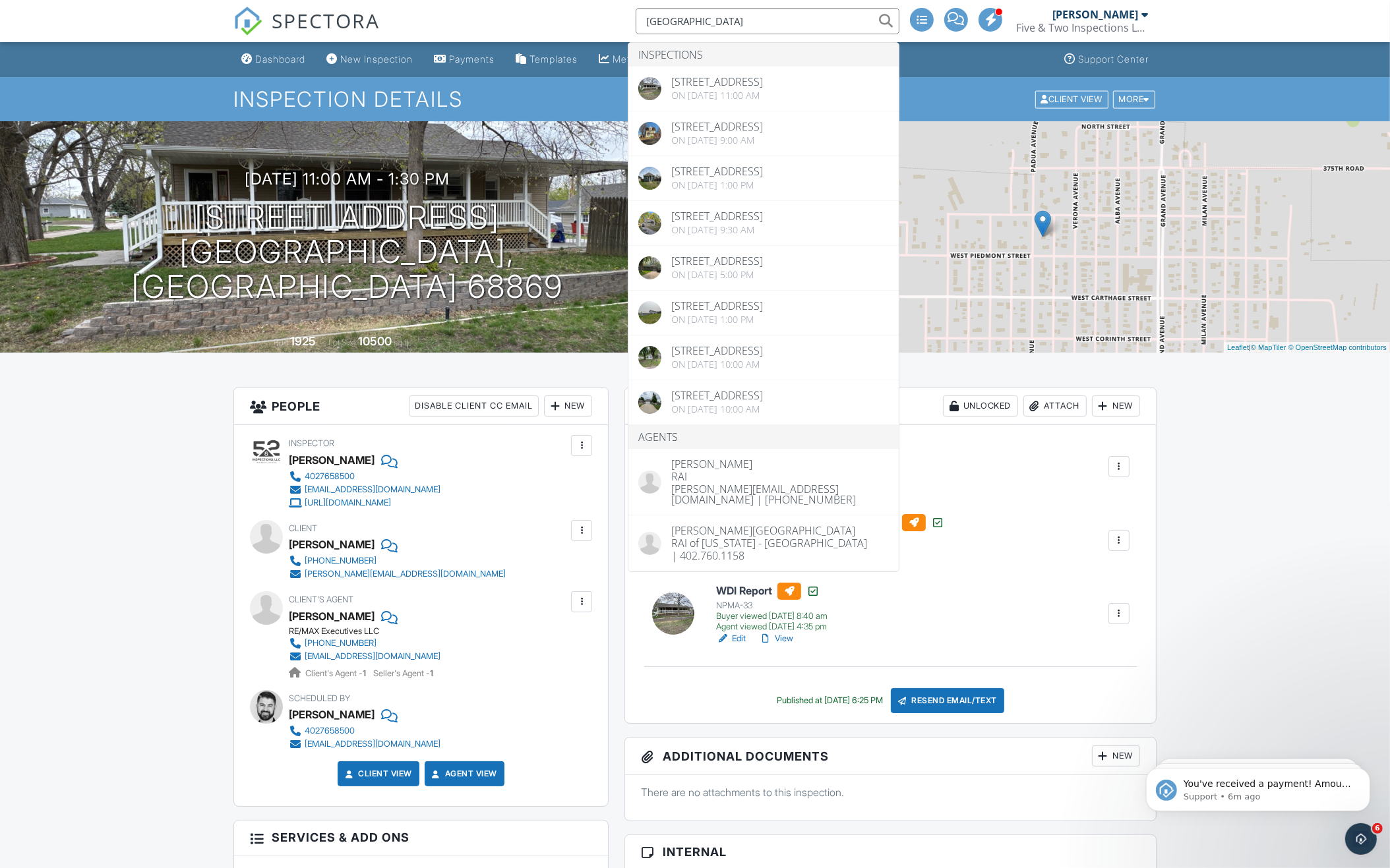
click at [757, 20] on input "Ravenna" at bounding box center [767, 21] width 264 height 26
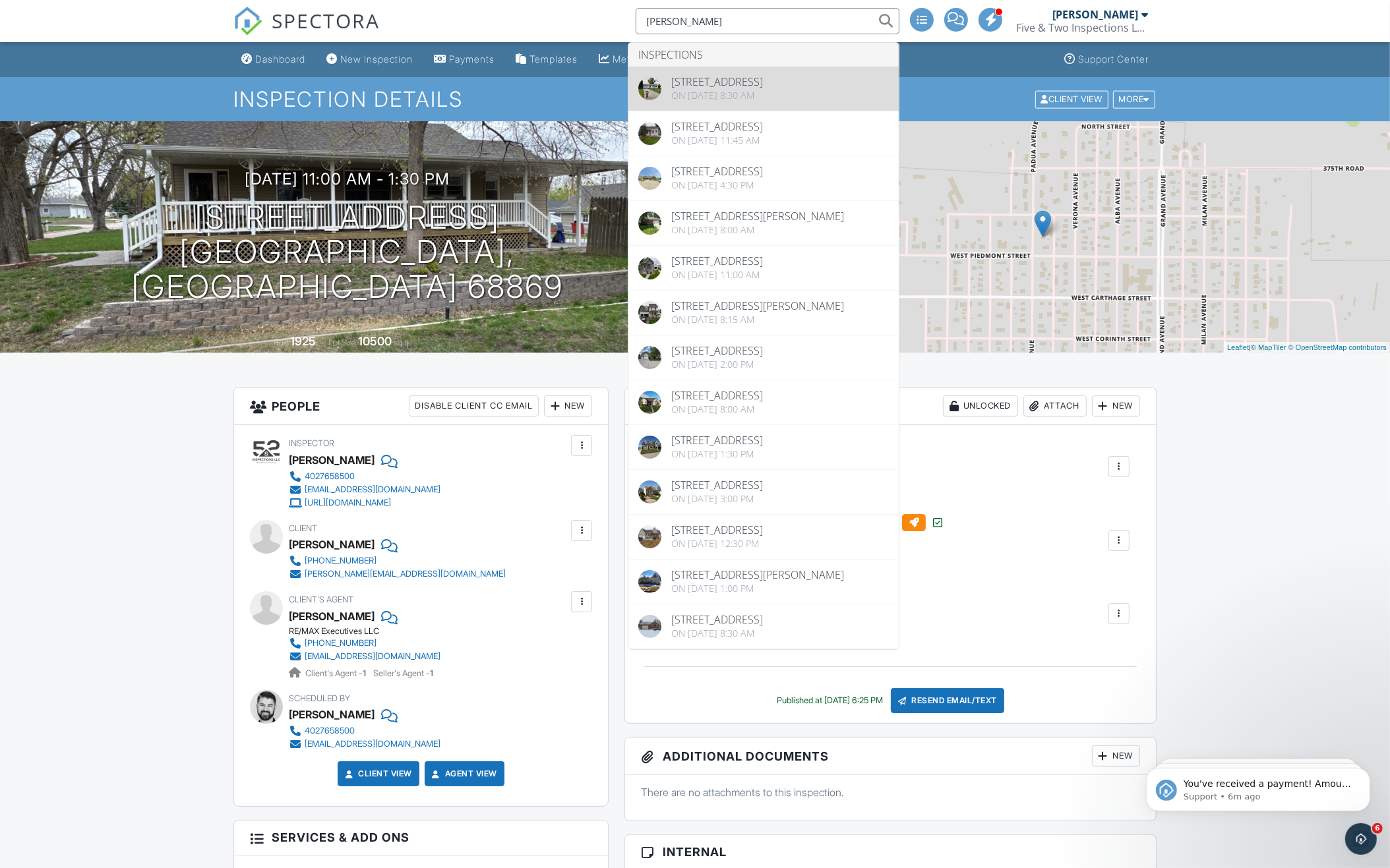
type input "[PERSON_NAME]"
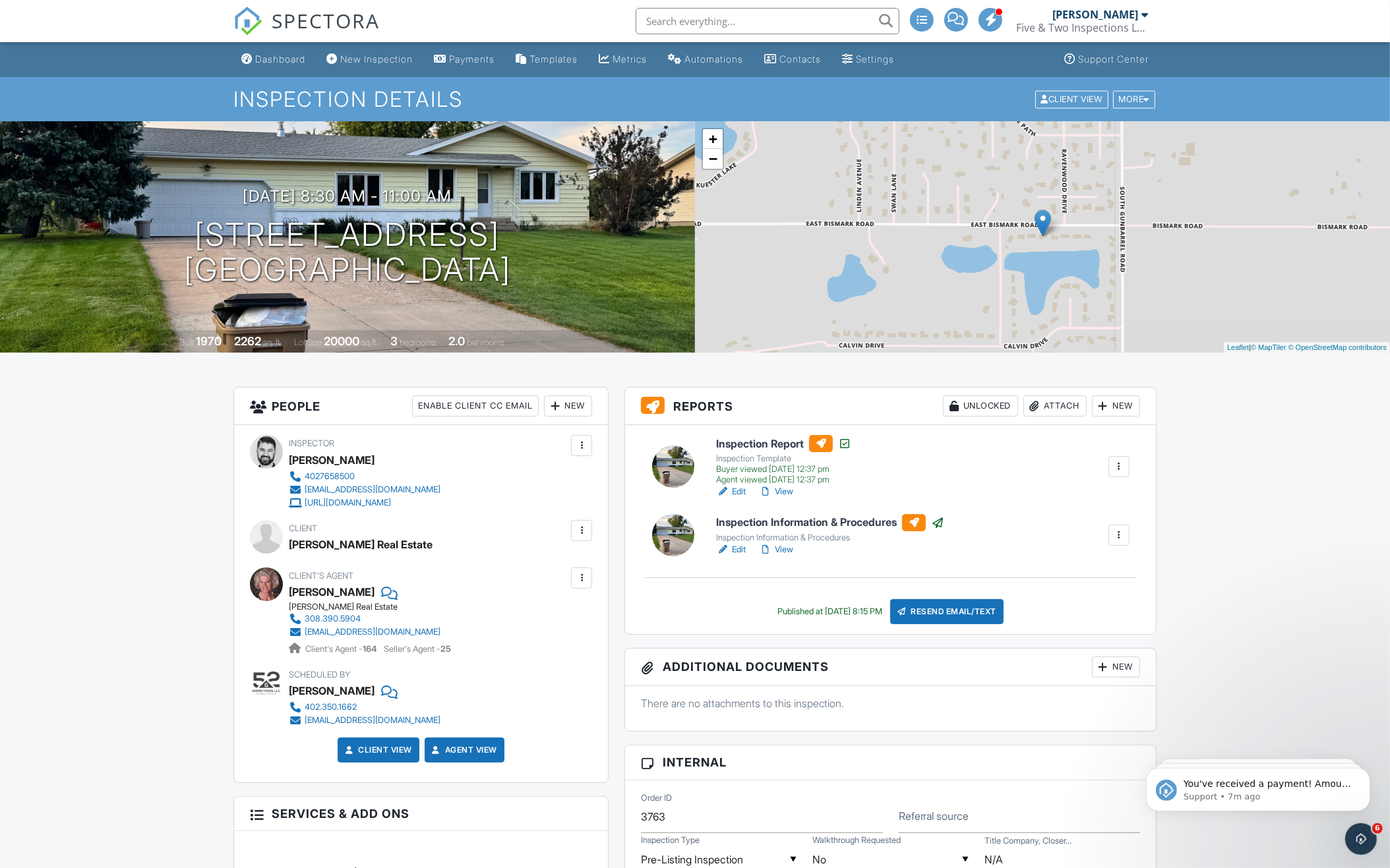
click at [733, 21] on input "text" at bounding box center [767, 21] width 264 height 26
type input "R"
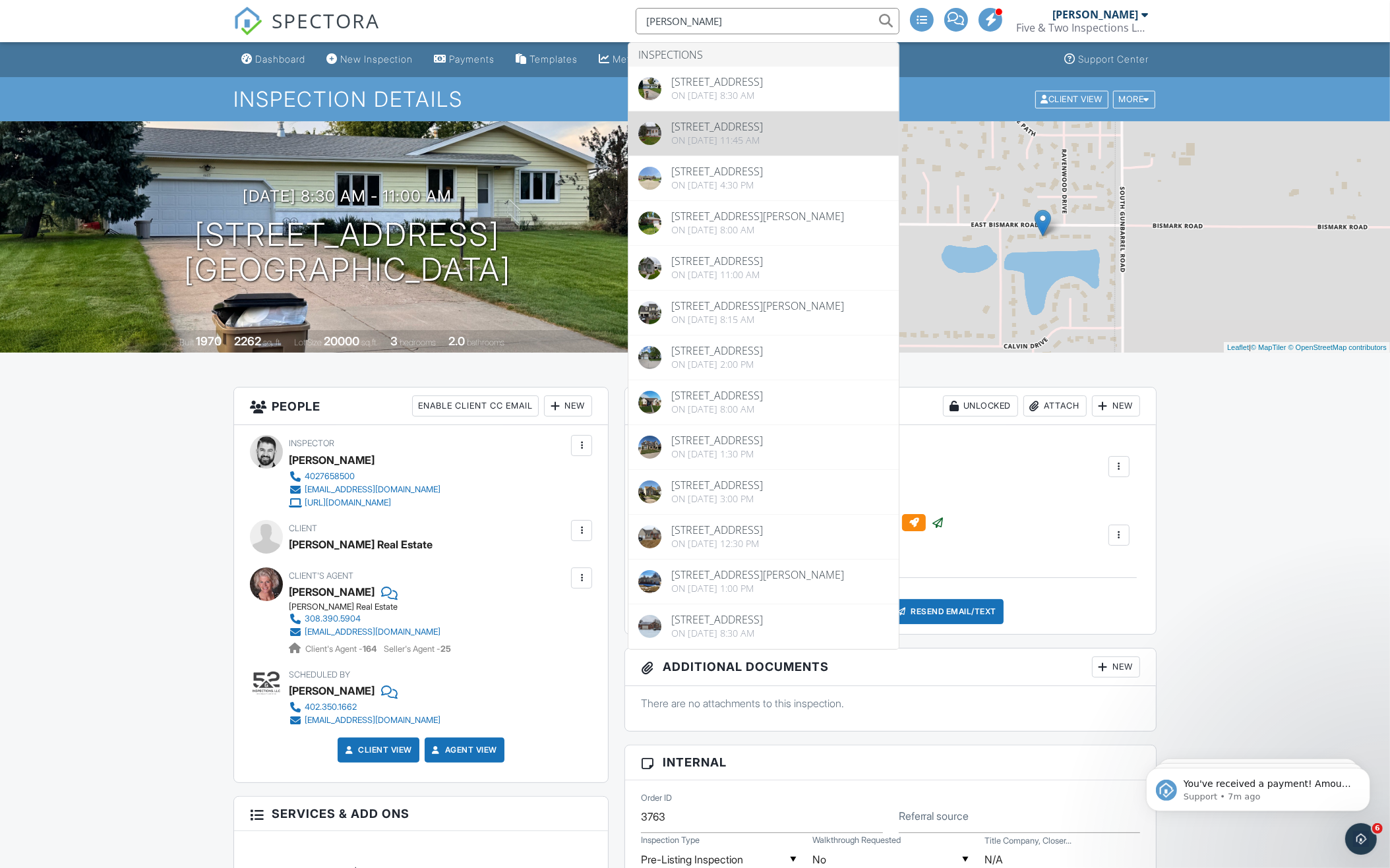
type input "[PERSON_NAME]"
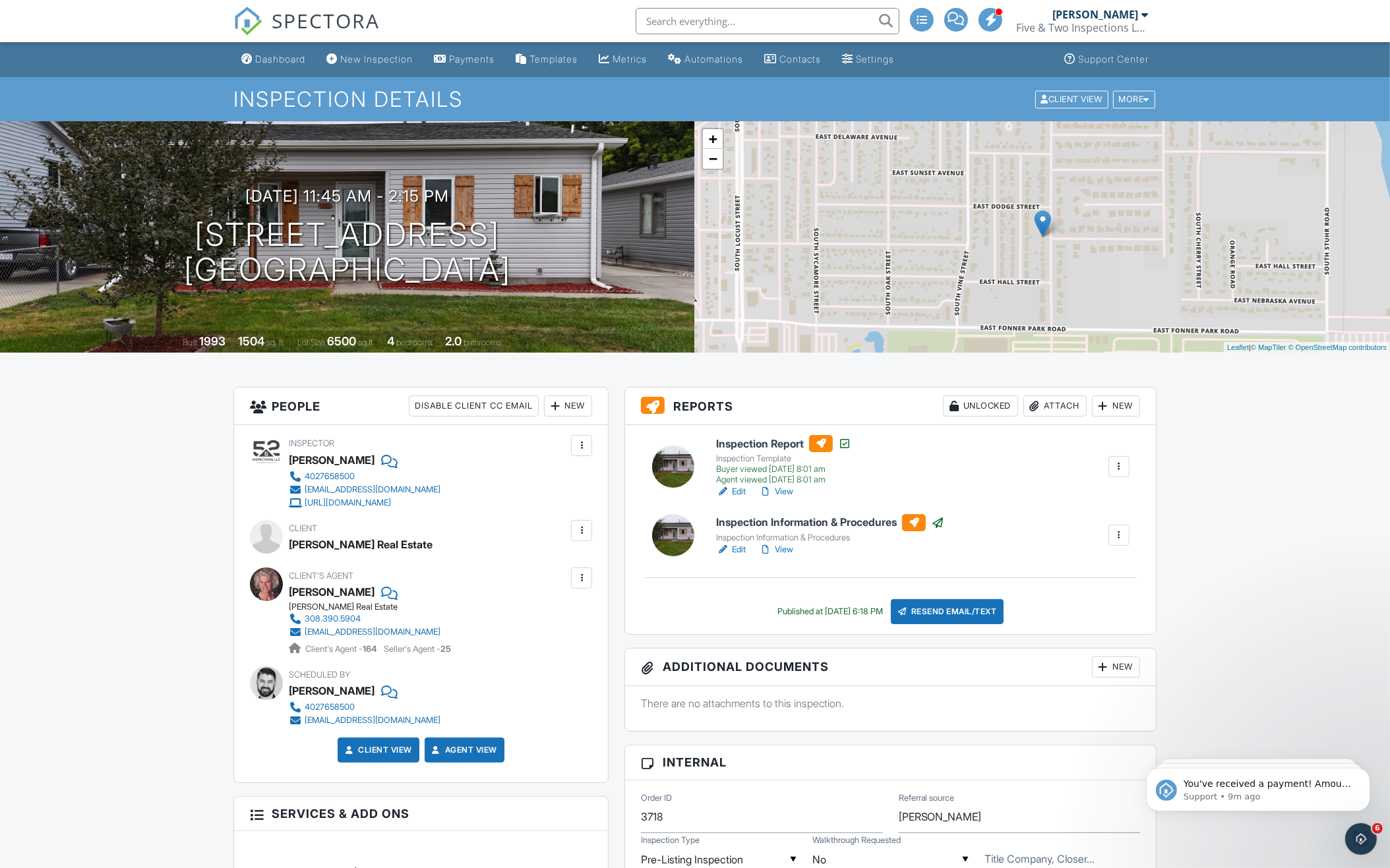
click at [735, 20] on input "text" at bounding box center [767, 21] width 264 height 26
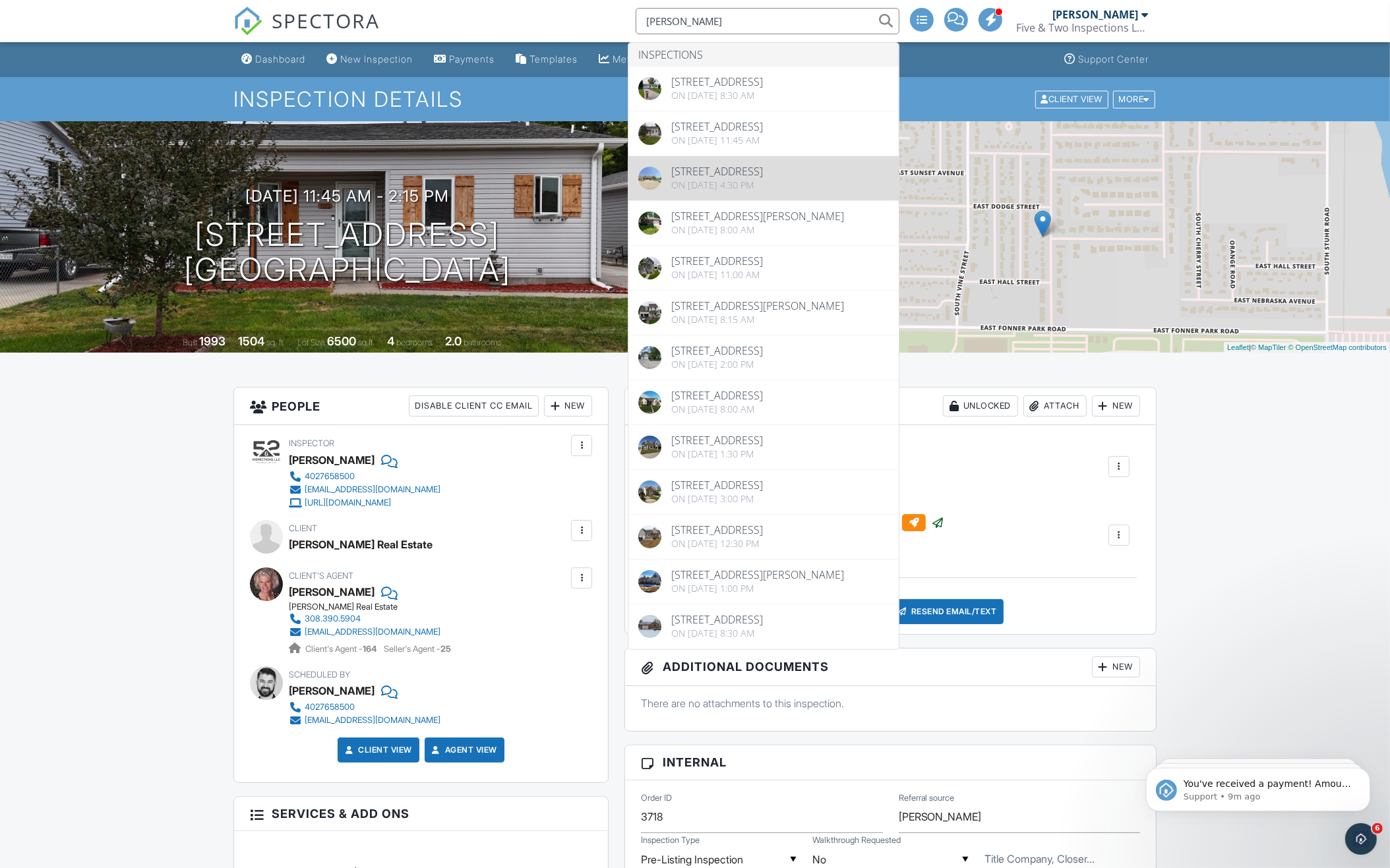
type input "Babcock"
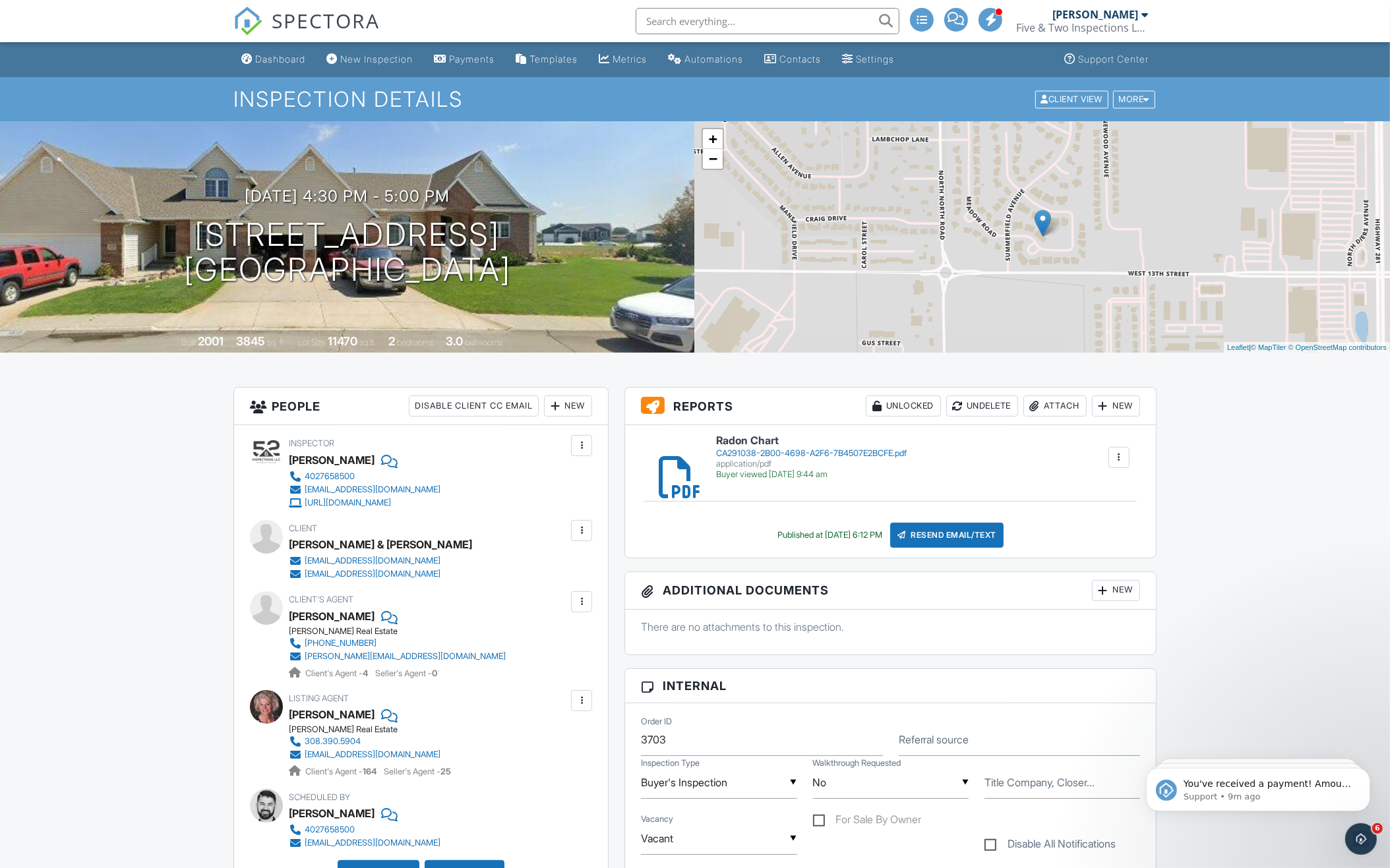
click at [771, 15] on input "text" at bounding box center [767, 21] width 264 height 26
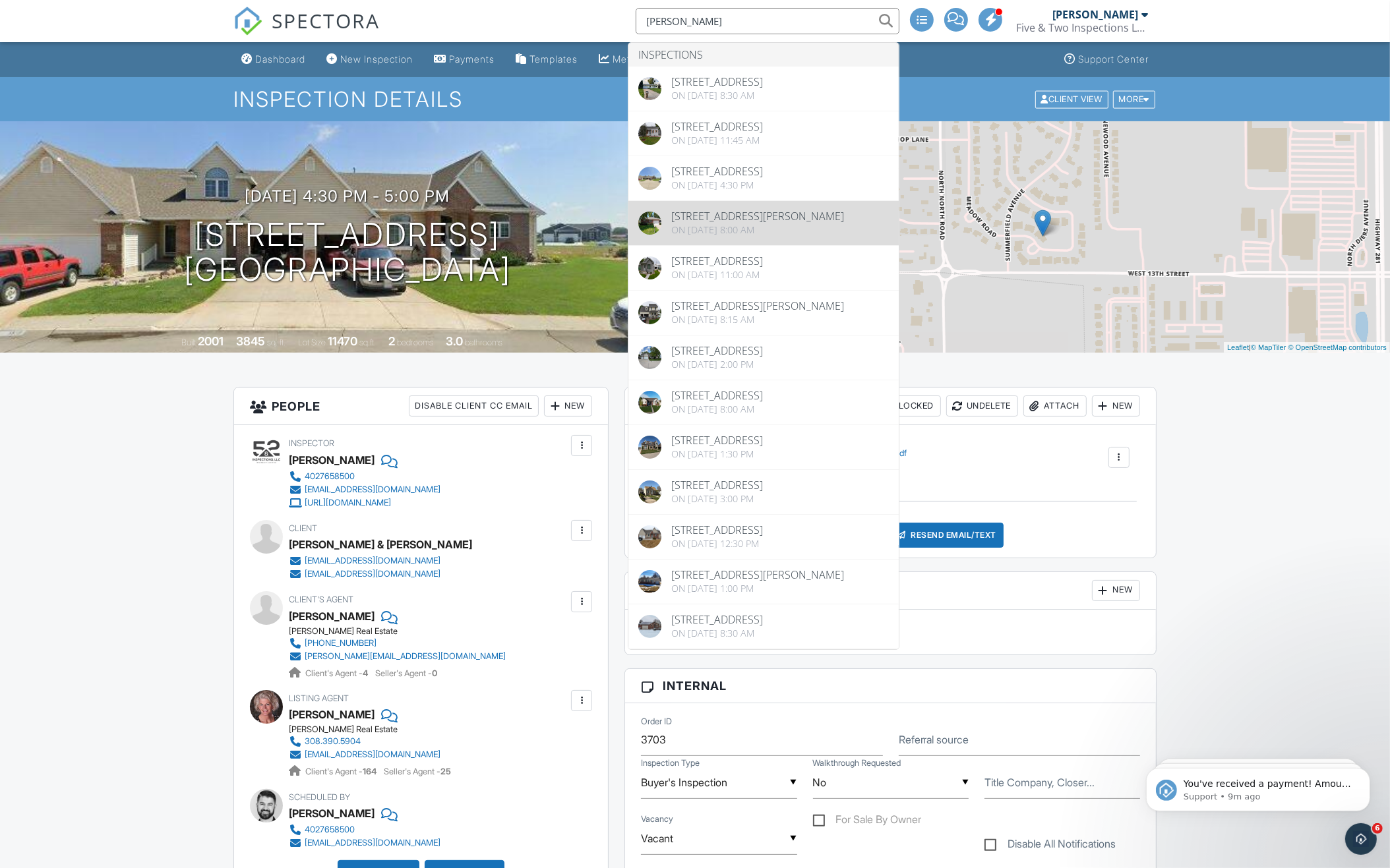
type input "Babcock"
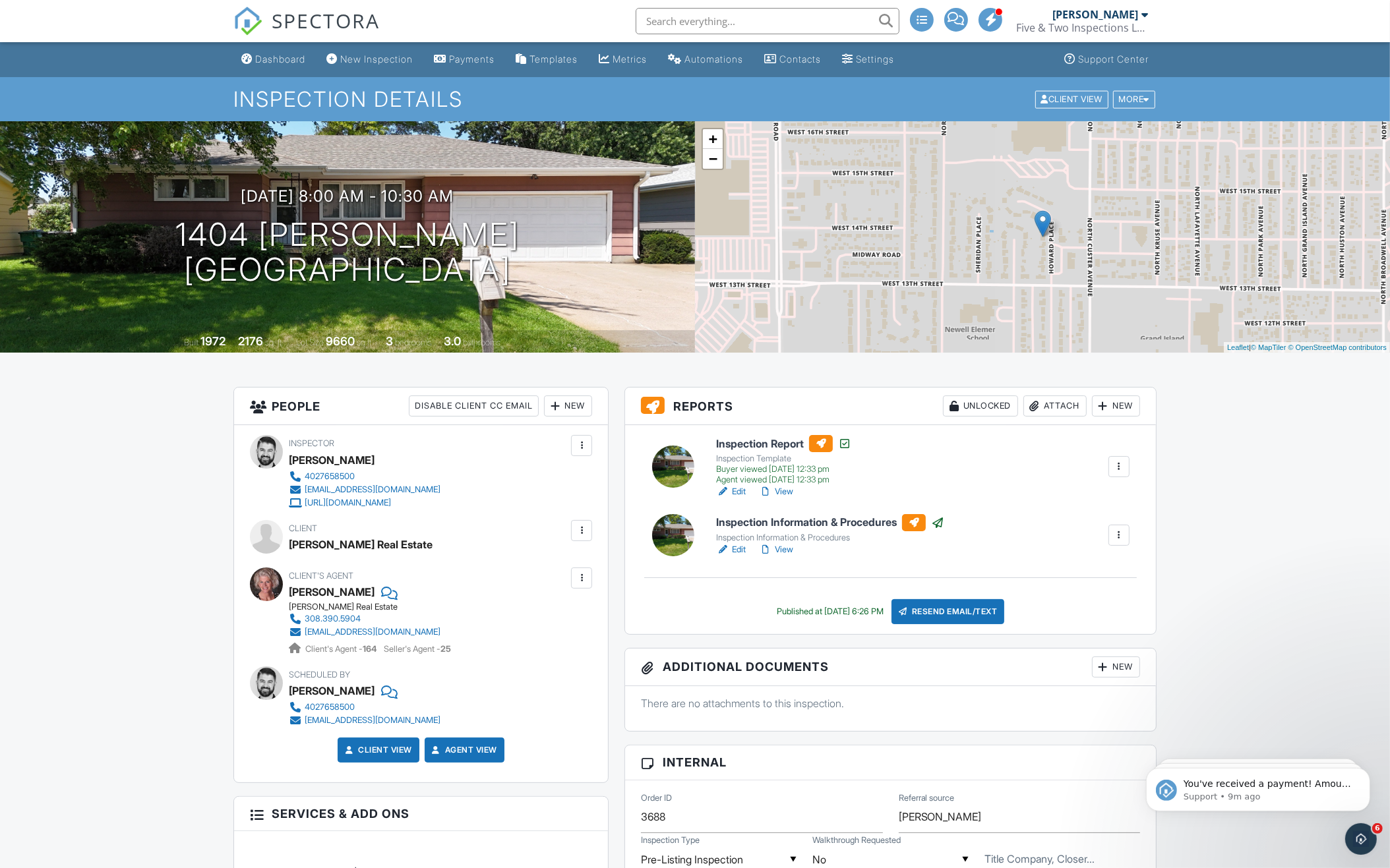
click at [819, 28] on input "text" at bounding box center [767, 21] width 264 height 26
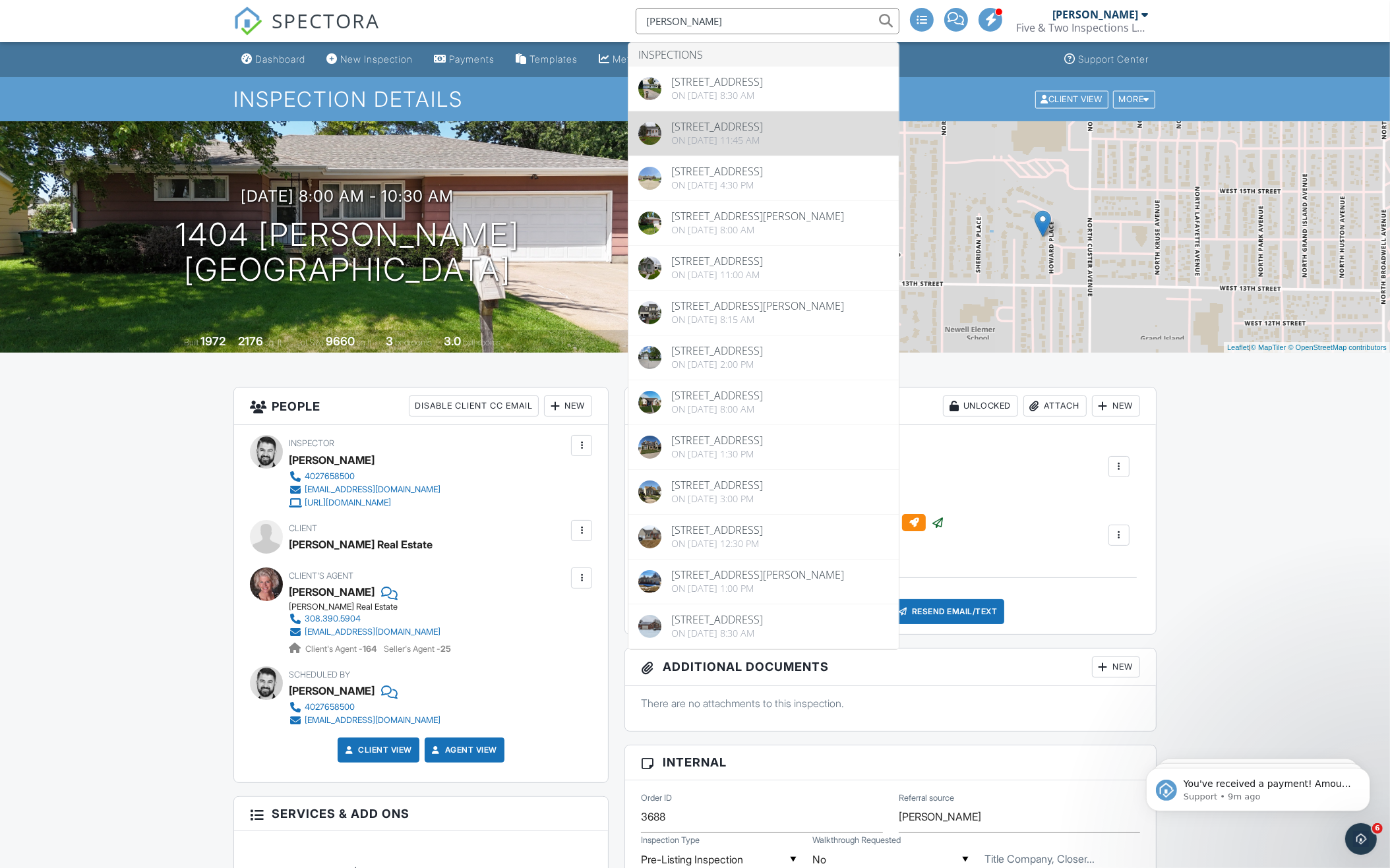
type input "[PERSON_NAME]"
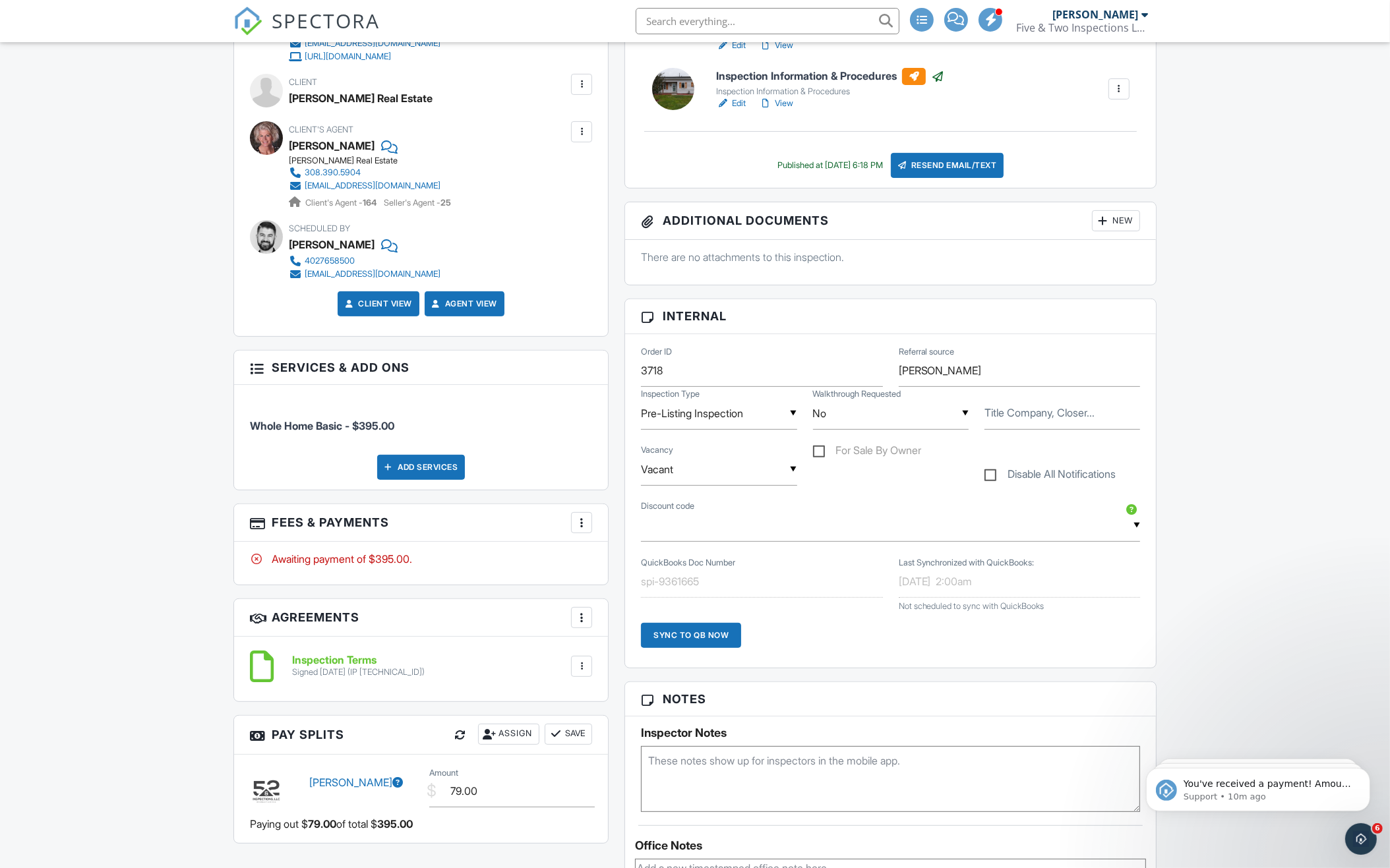
scroll to position [361, 0]
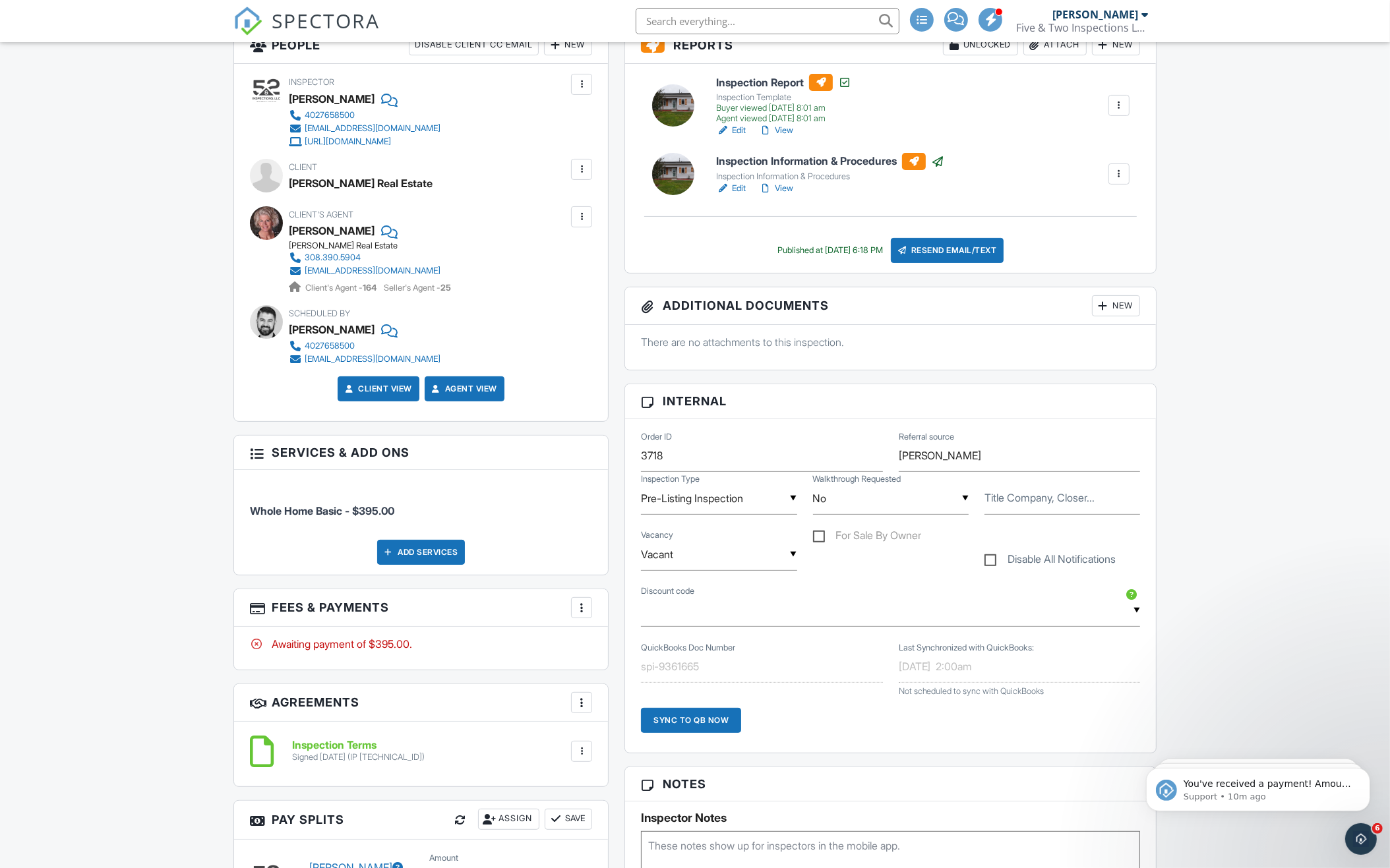
click at [579, 603] on div at bounding box center [581, 608] width 13 height 13
click at [623, 751] on div "Paid In Full" at bounding box center [648, 746] width 127 height 16
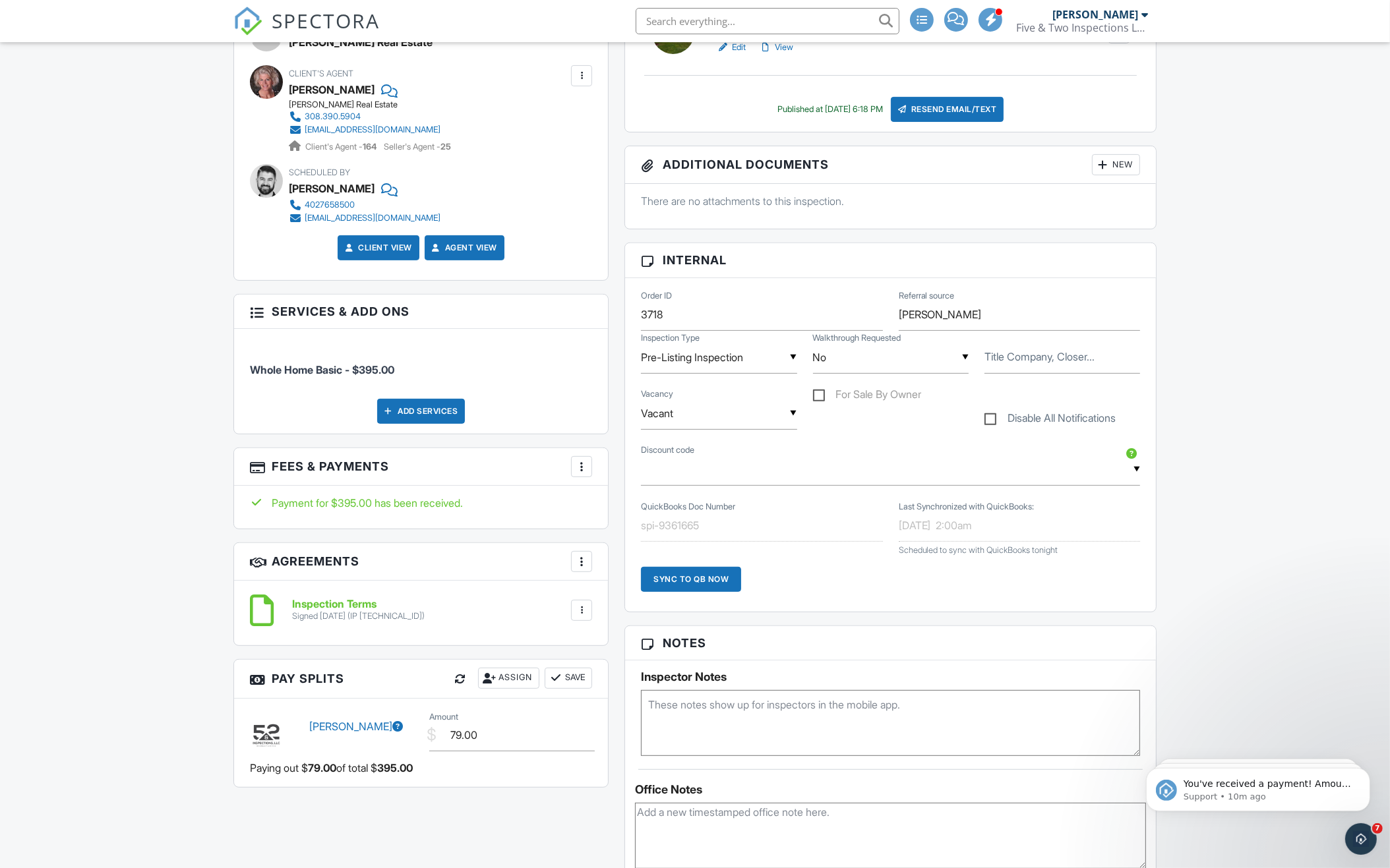
scroll to position [519, 0]
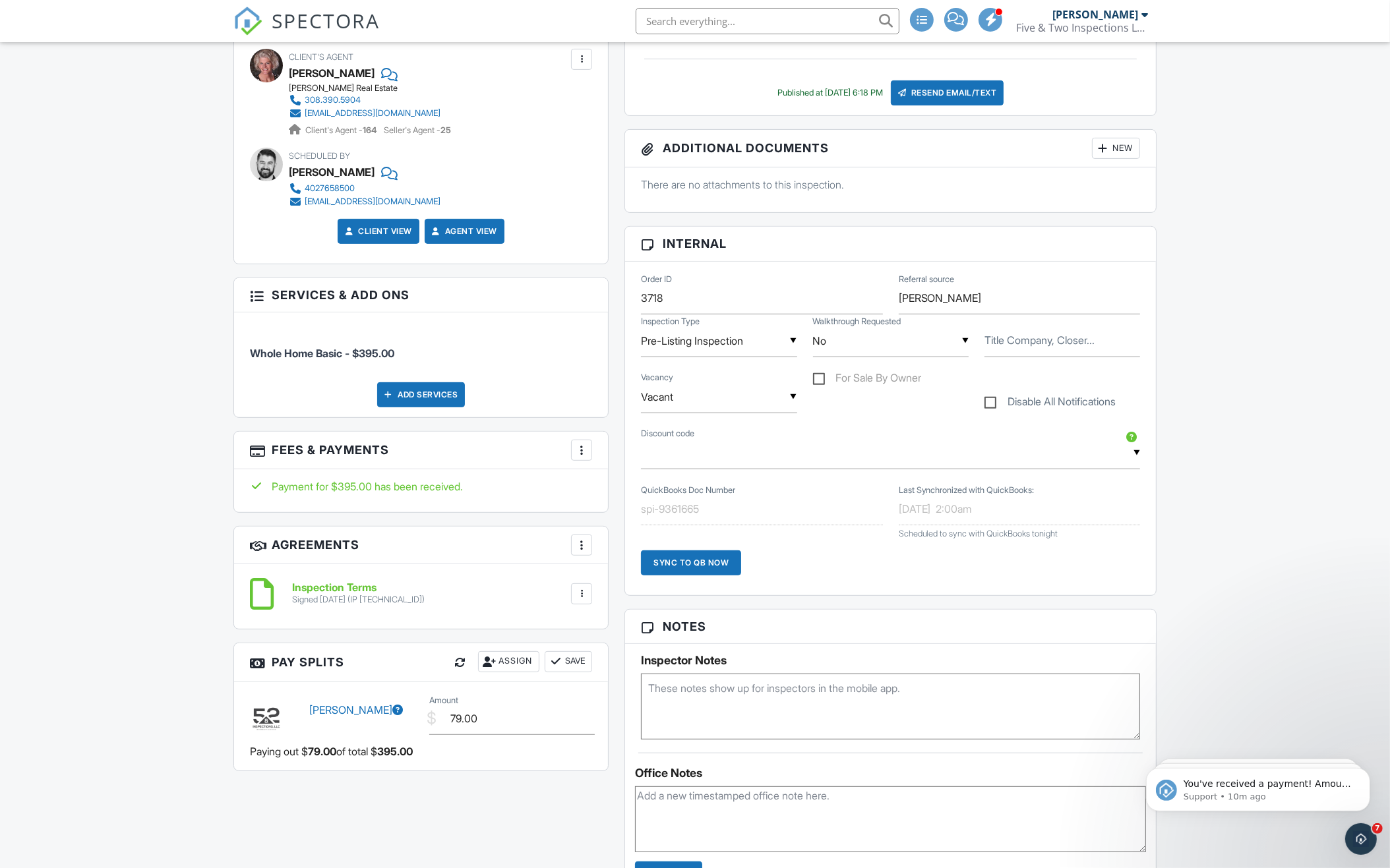
click at [711, 565] on div "Sync to QB Now" at bounding box center [691, 563] width 100 height 25
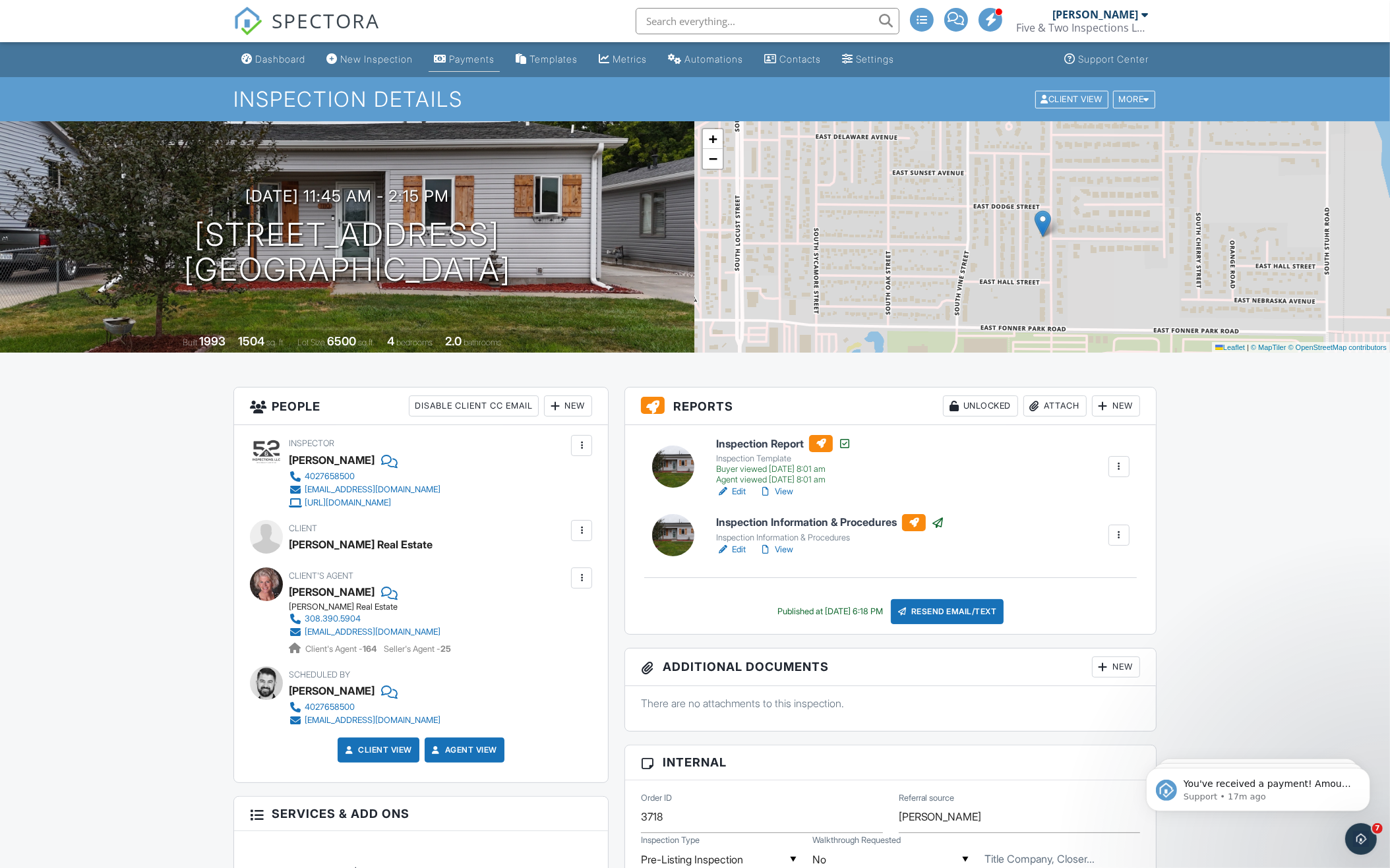
click at [473, 60] on div "Payments" at bounding box center [472, 59] width 46 height 11
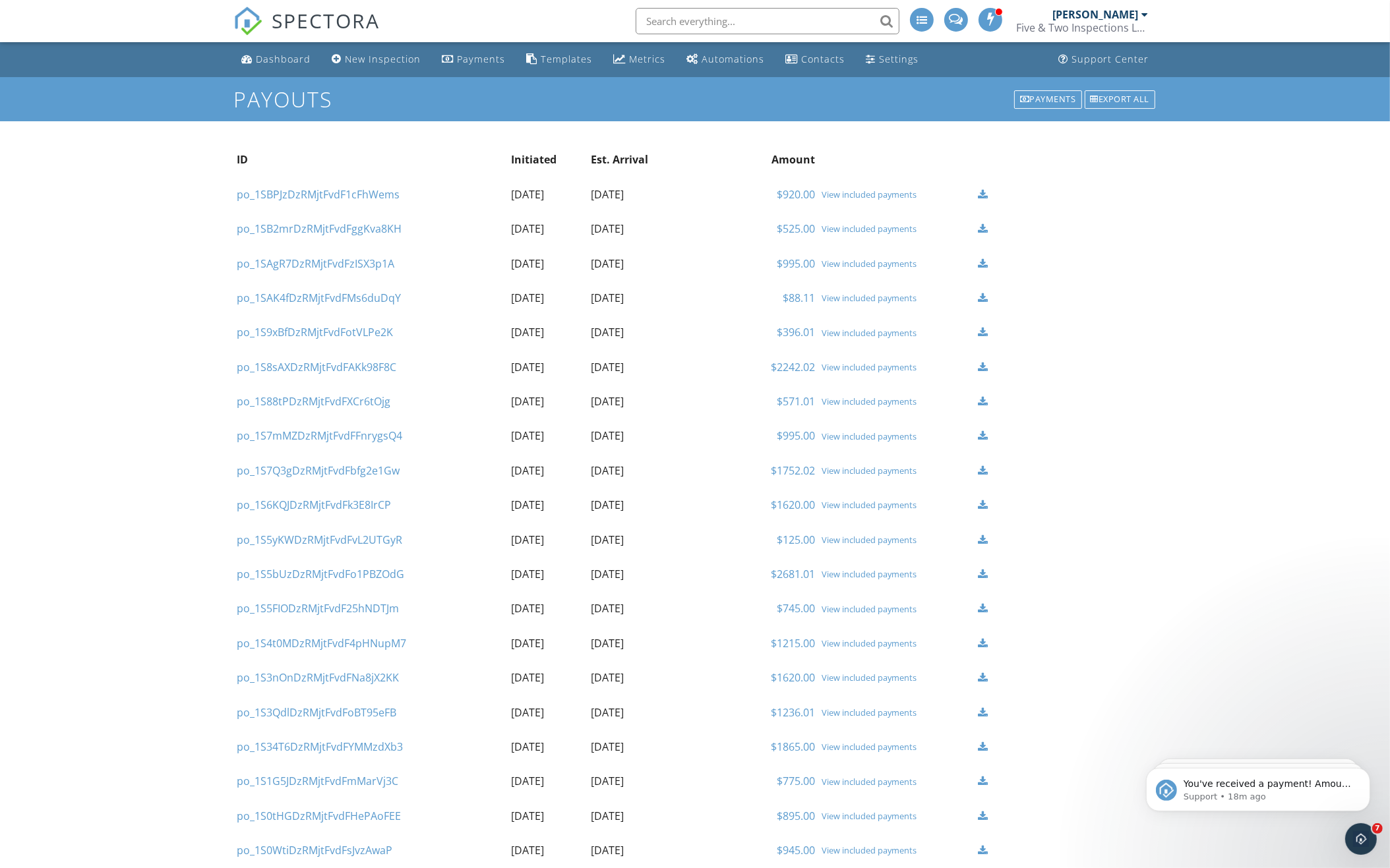
click at [827, 467] on div "View included payments" at bounding box center [896, 470] width 150 height 10
click at [851, 401] on div "View included payments" at bounding box center [896, 401] width 150 height 10
click at [839, 369] on div "View included payments" at bounding box center [896, 367] width 150 height 10
click at [869, 335] on div "View included payments" at bounding box center [896, 333] width 150 height 10
click at [868, 299] on div "View included payments" at bounding box center [896, 298] width 150 height 10
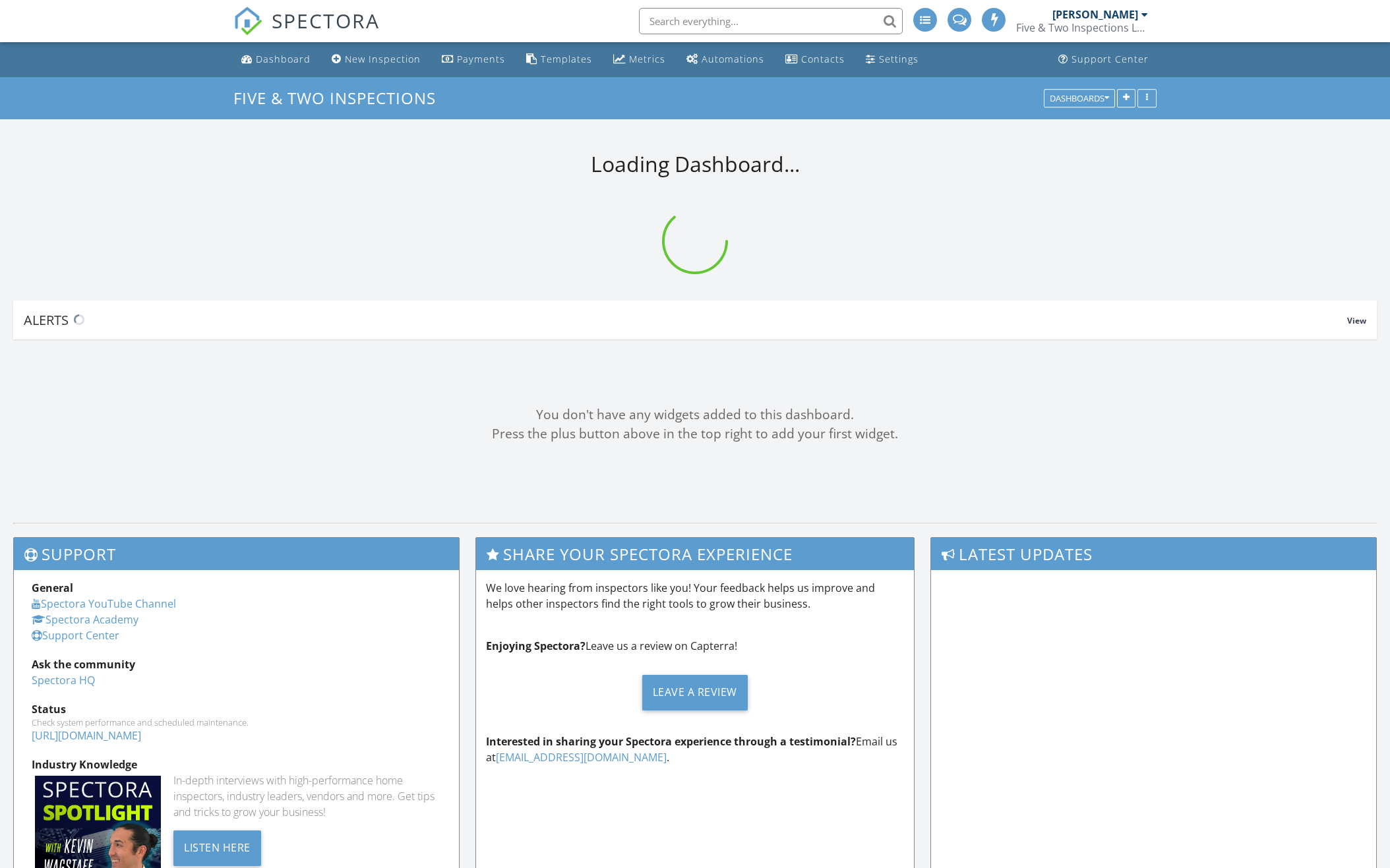
click at [832, 34] on input "text" at bounding box center [771, 21] width 264 height 26
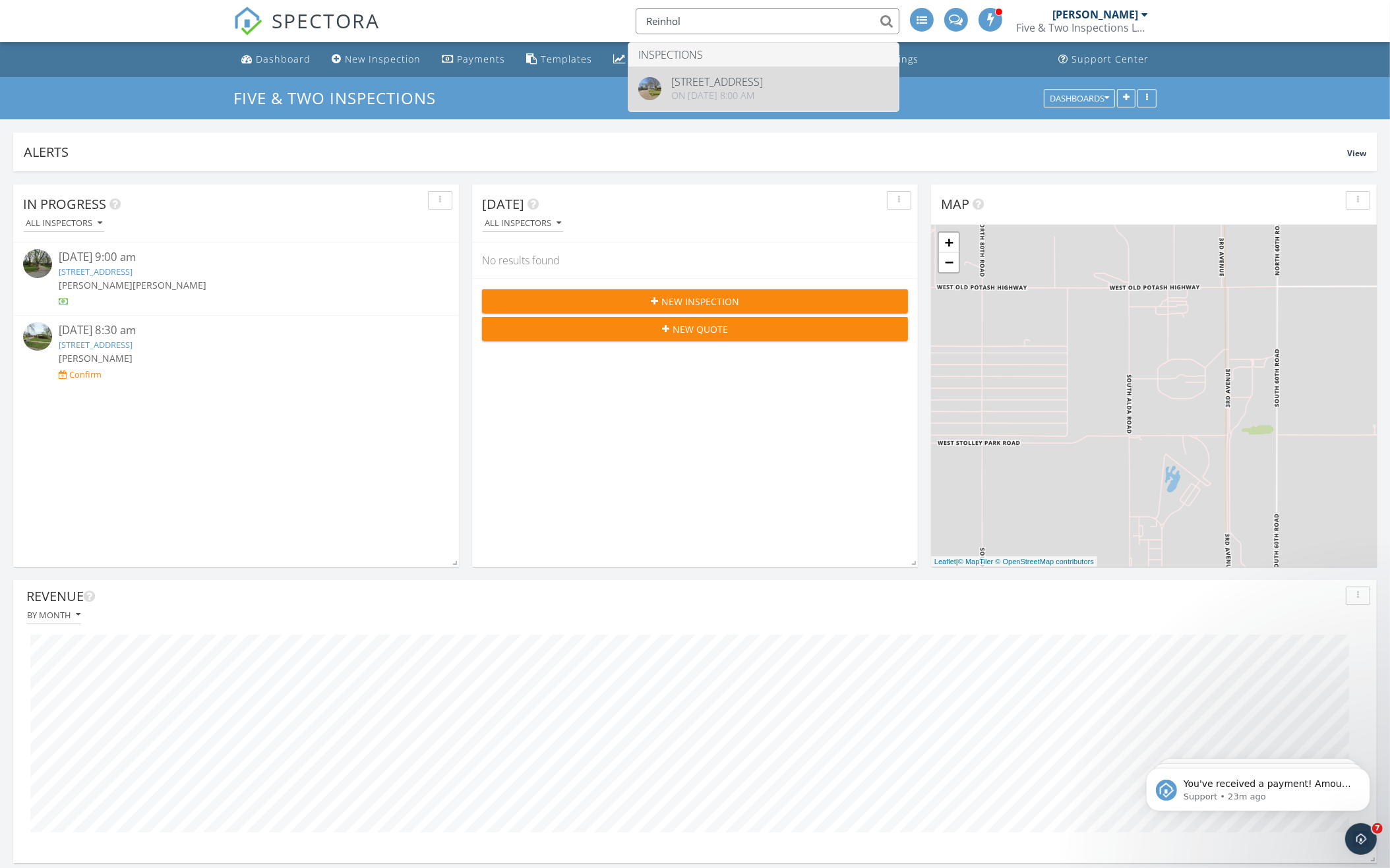
type input "Reinhol"
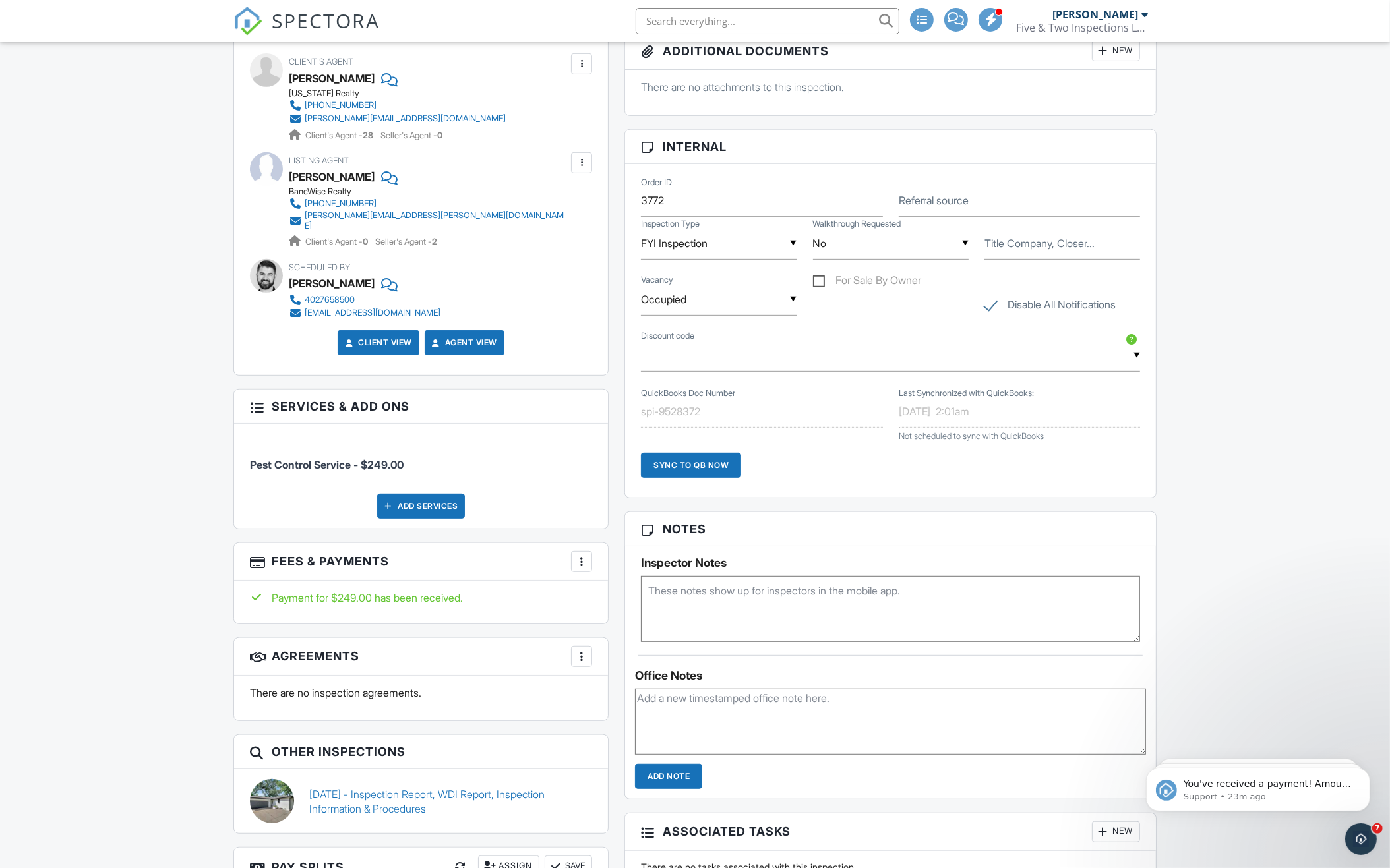
click at [691, 468] on div "Sync to QB Now" at bounding box center [691, 465] width 100 height 25
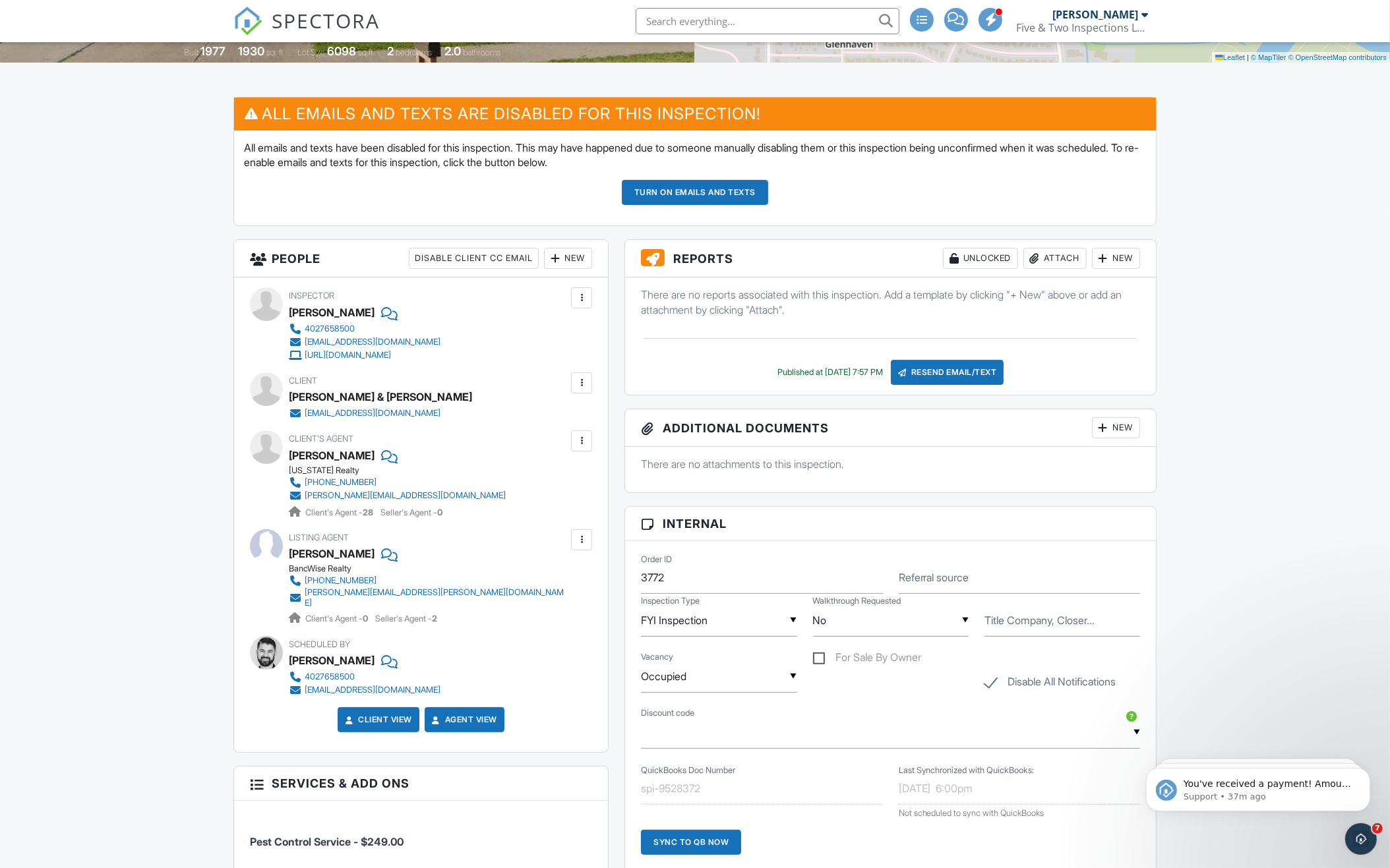
scroll to position [356, 0]
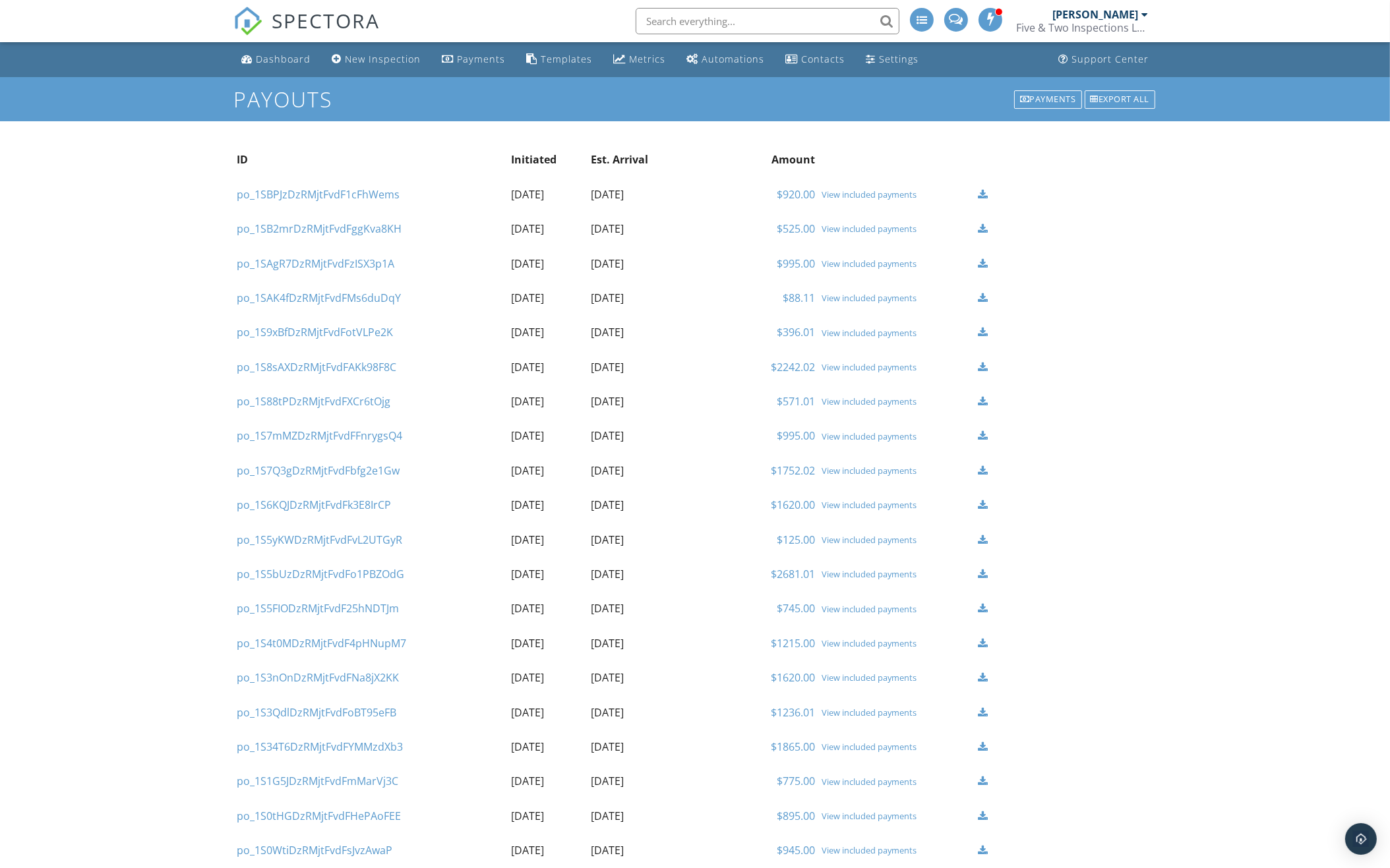
click at [840, 199] on div "View included payments" at bounding box center [896, 194] width 150 height 10
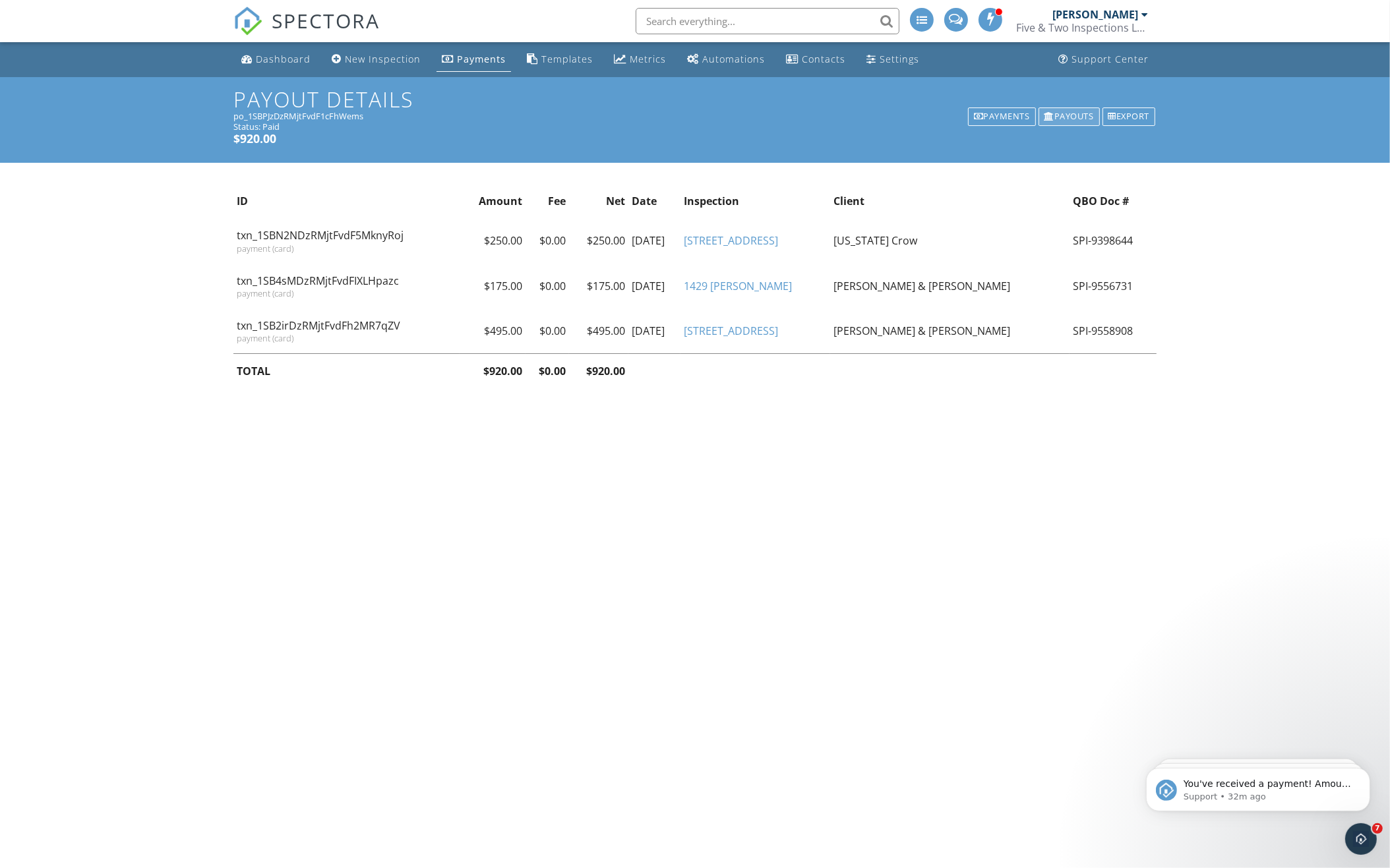
click at [1081, 111] on div "Payouts" at bounding box center [1069, 117] width 61 height 19
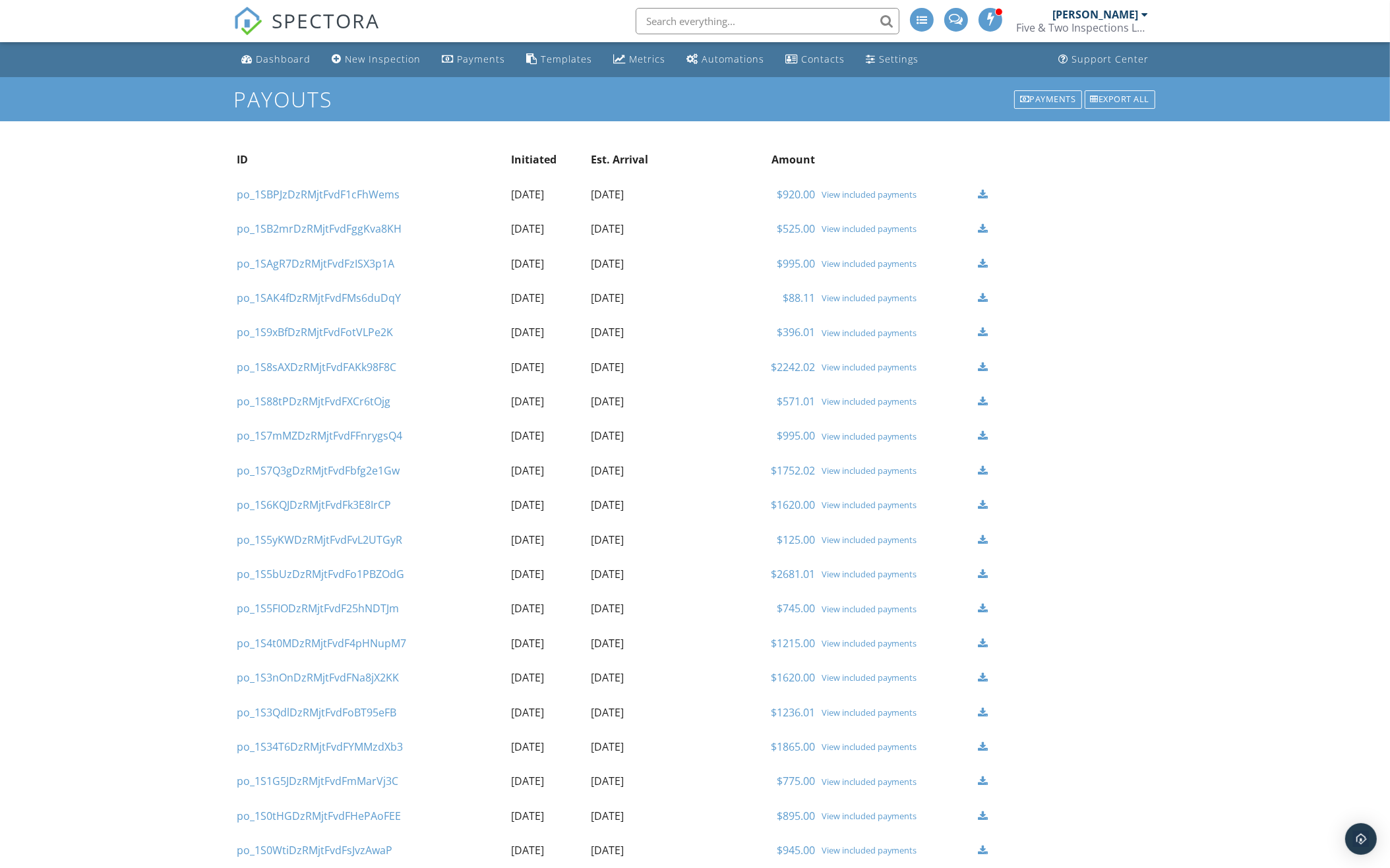
click at [858, 296] on div "View included payments" at bounding box center [896, 298] width 150 height 10
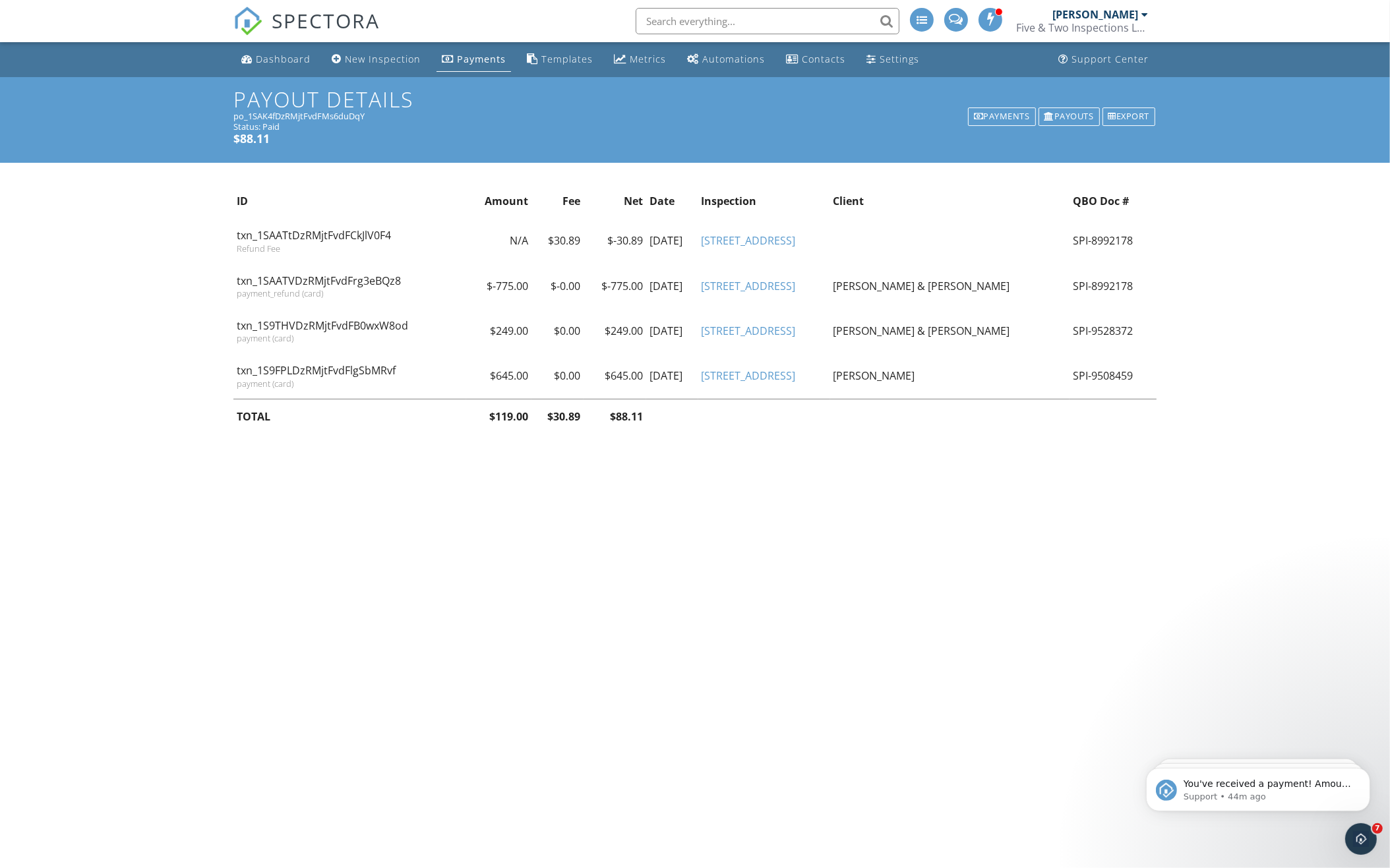
click at [1146, 23] on div "Five & Two Inspections LLC" at bounding box center [1081, 28] width 132 height 13
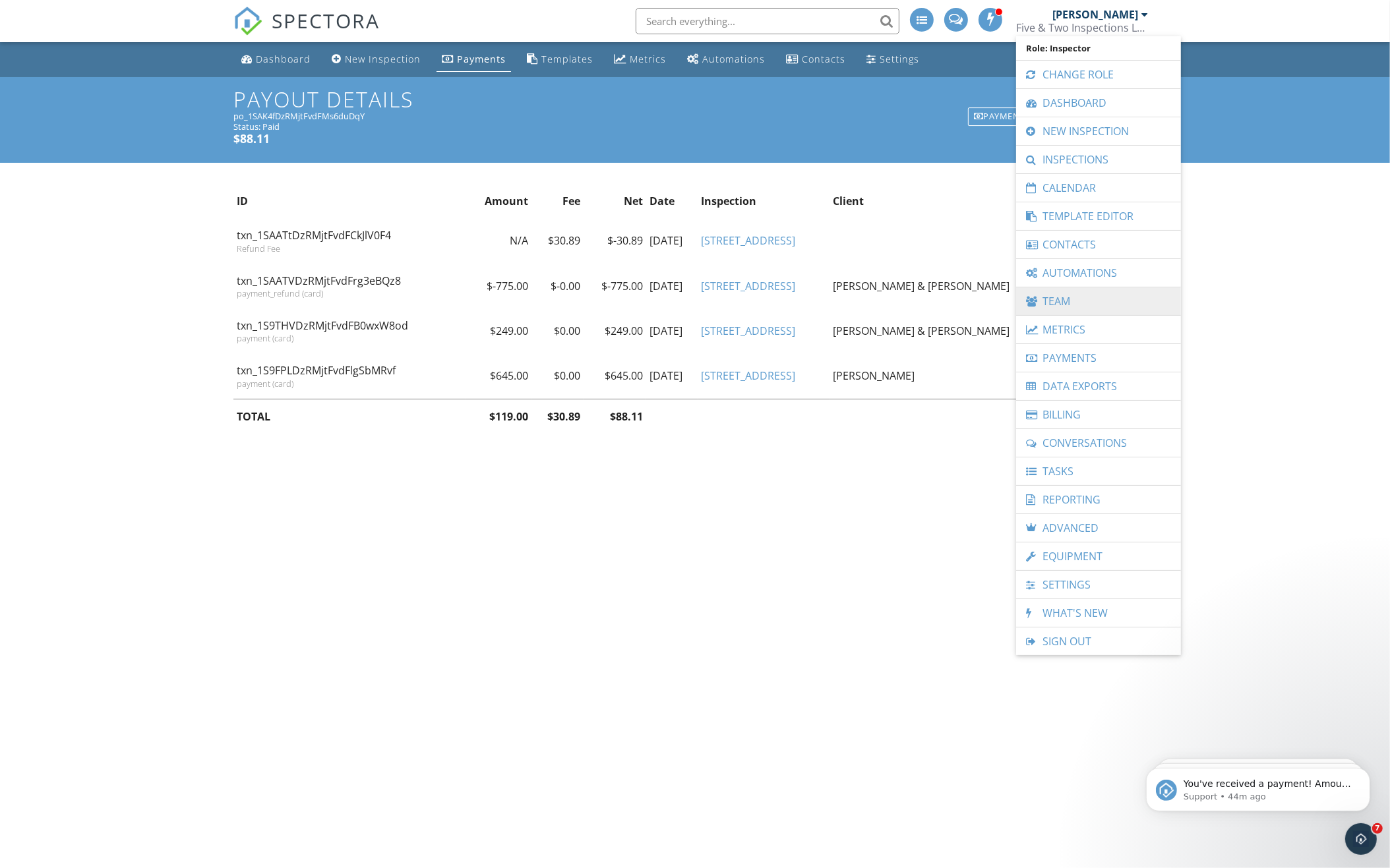
click at [1053, 289] on link "Team" at bounding box center [1099, 301] width 152 height 28
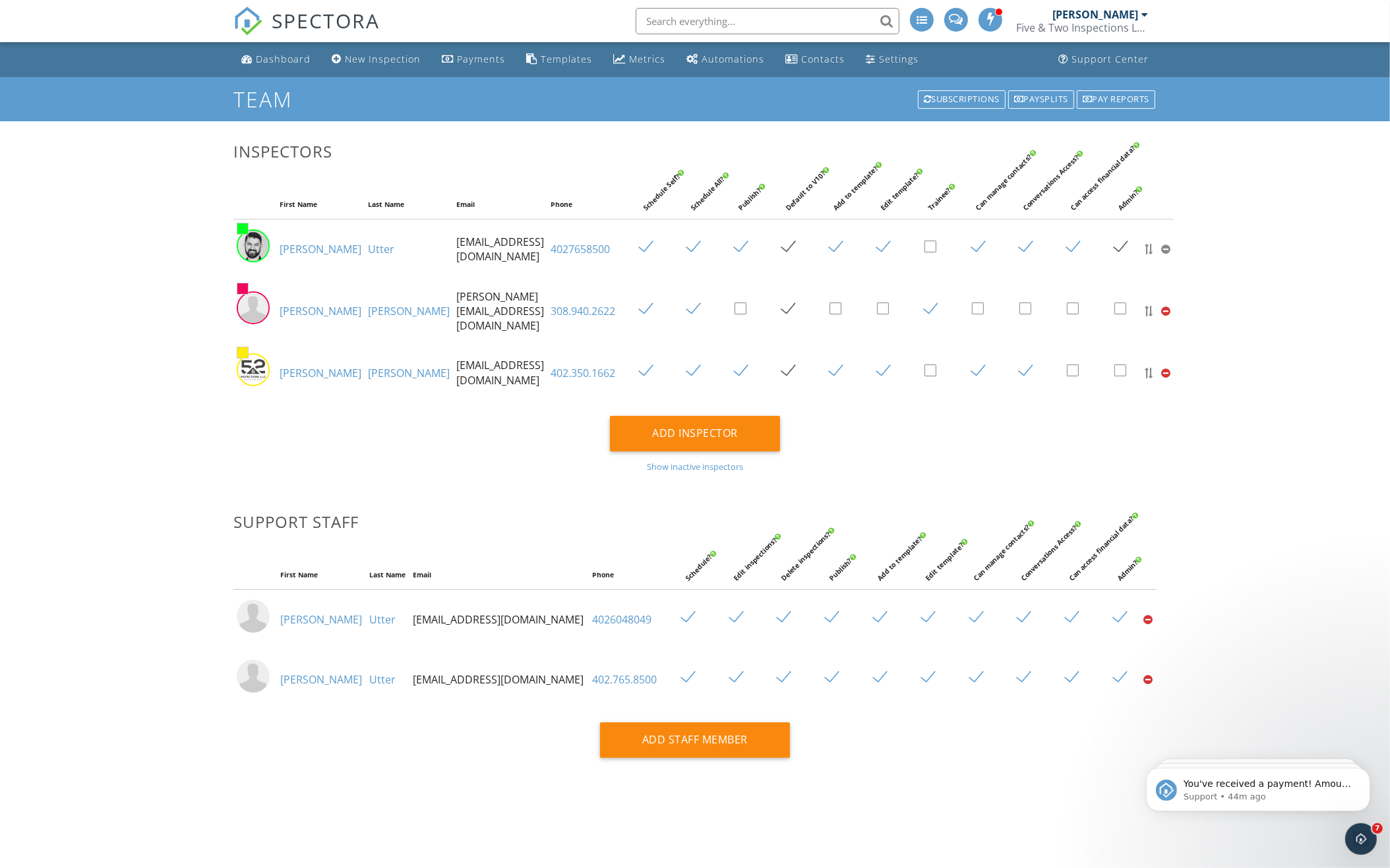
click at [1143, 15] on div at bounding box center [1145, 14] width 7 height 10
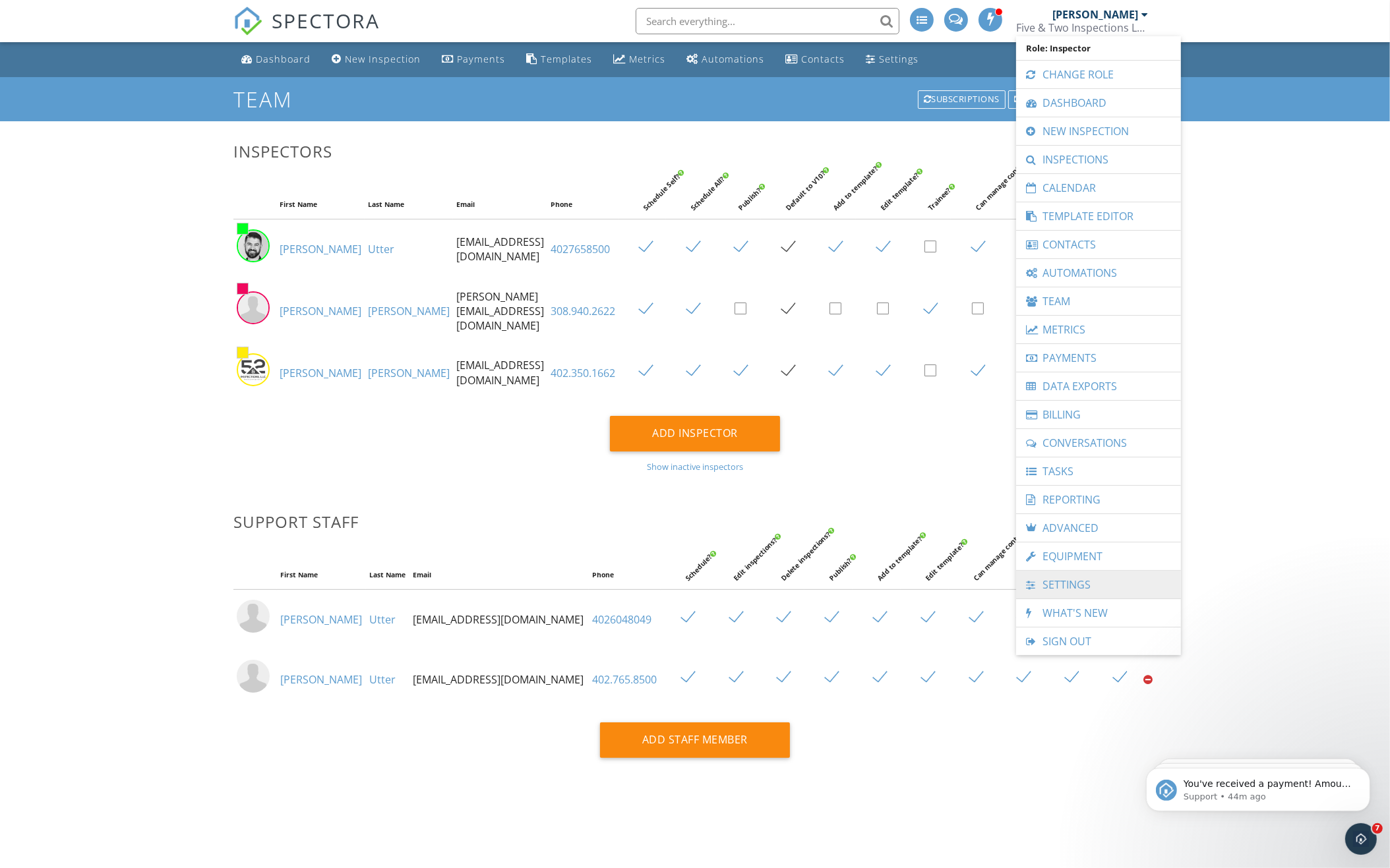
click at [1068, 577] on link "Settings" at bounding box center [1099, 585] width 152 height 28
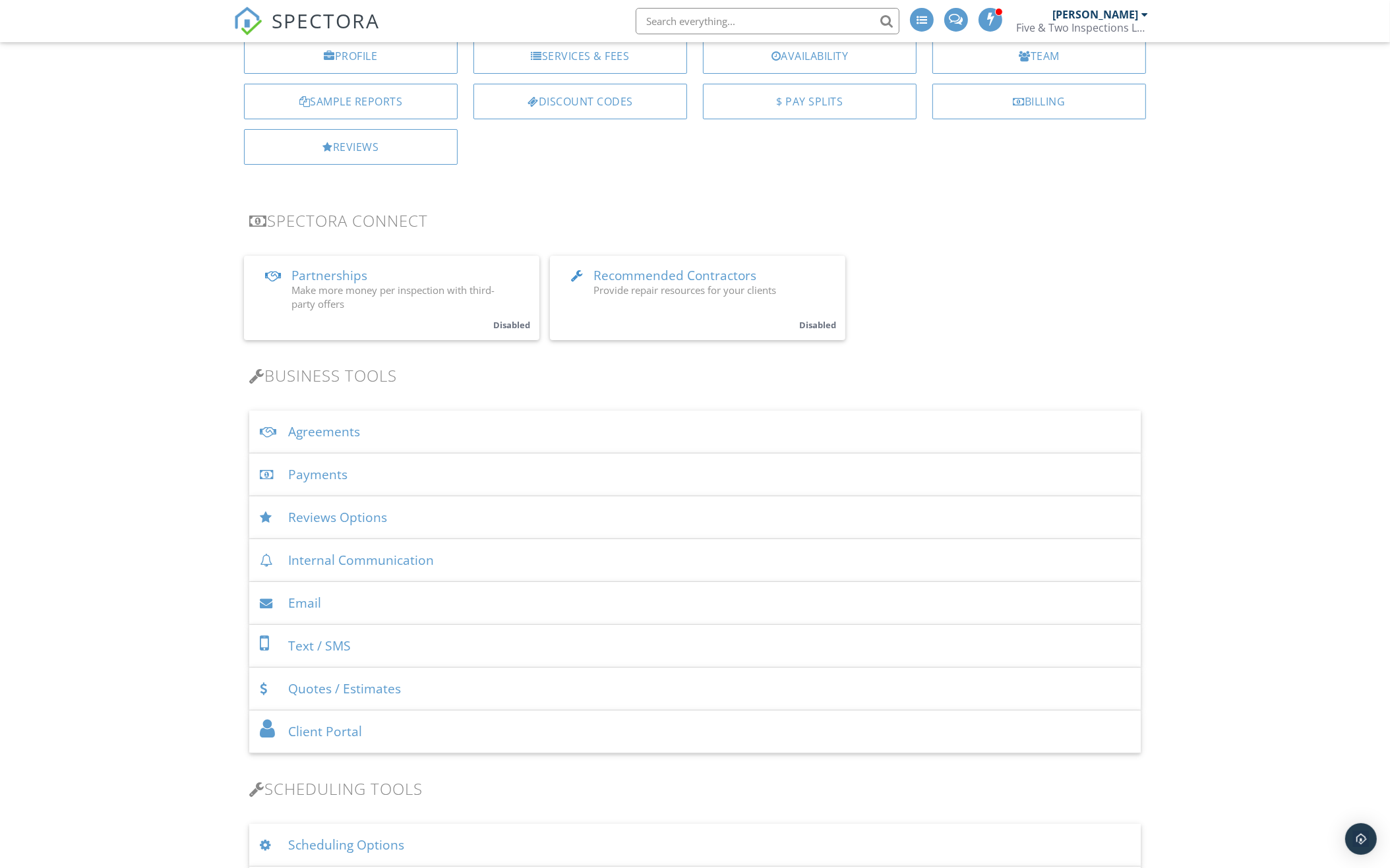
scroll to position [189, 0]
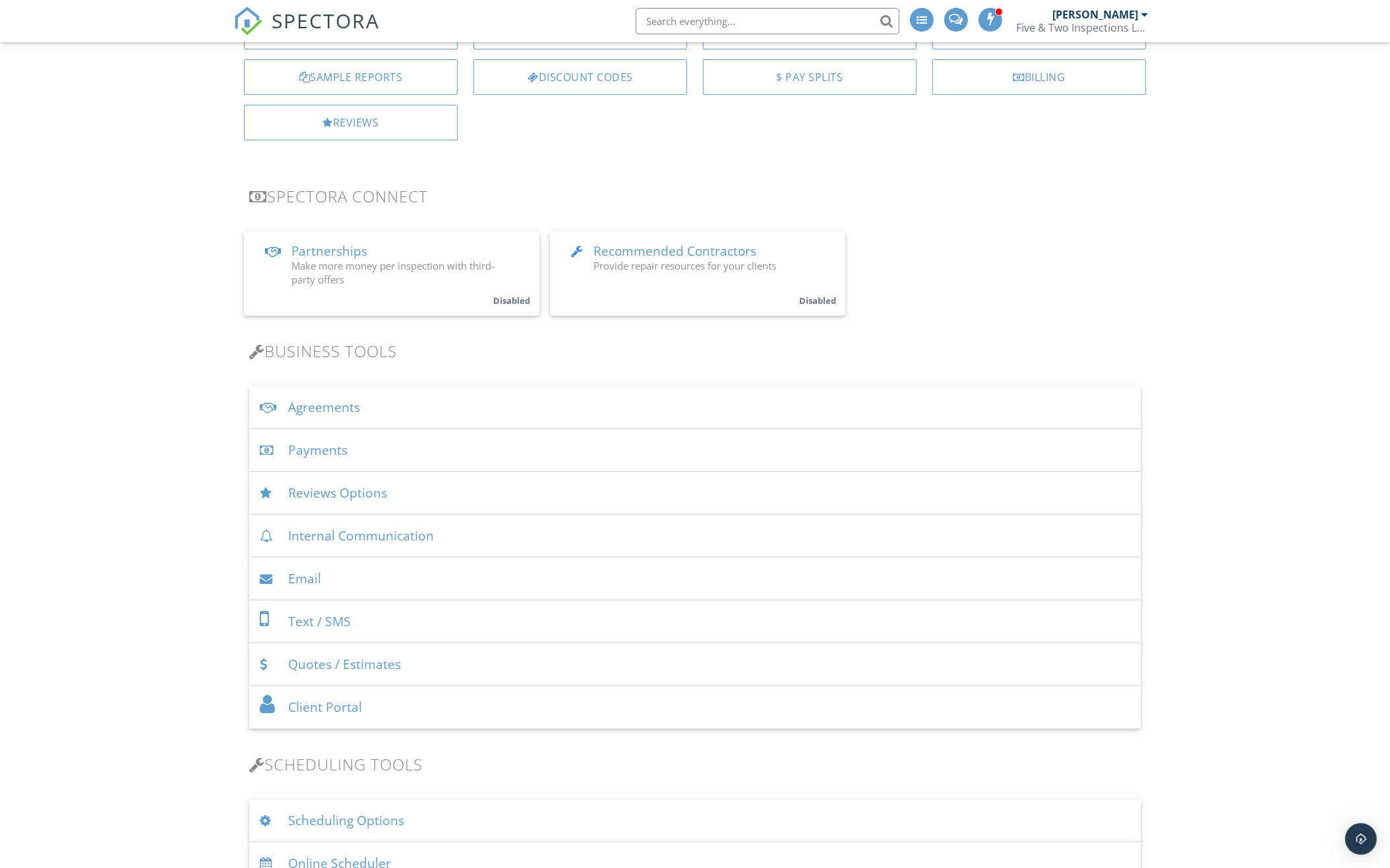
click at [539, 525] on div "Internal Communication" at bounding box center [695, 537] width 891 height 43
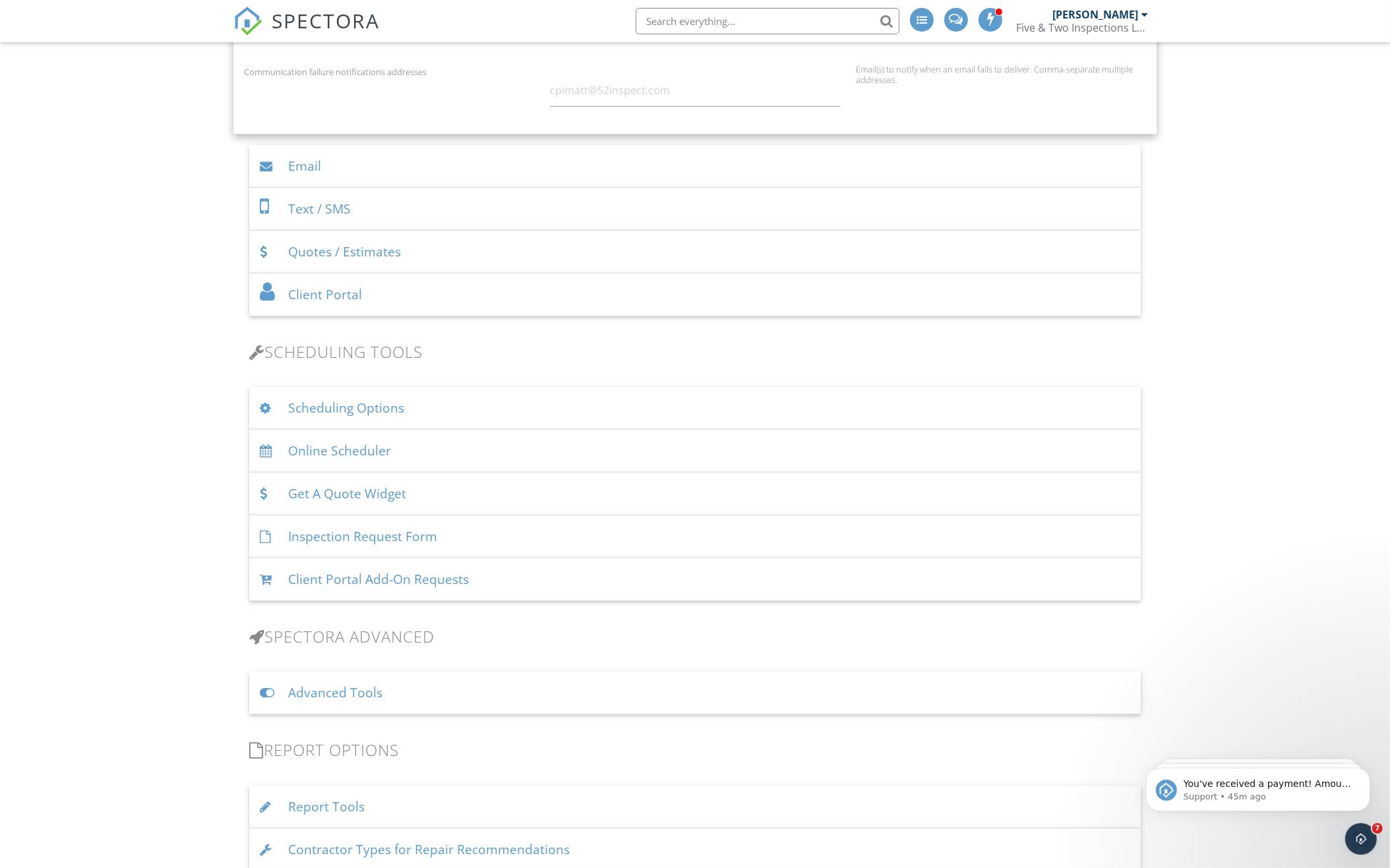
scroll to position [780, 0]
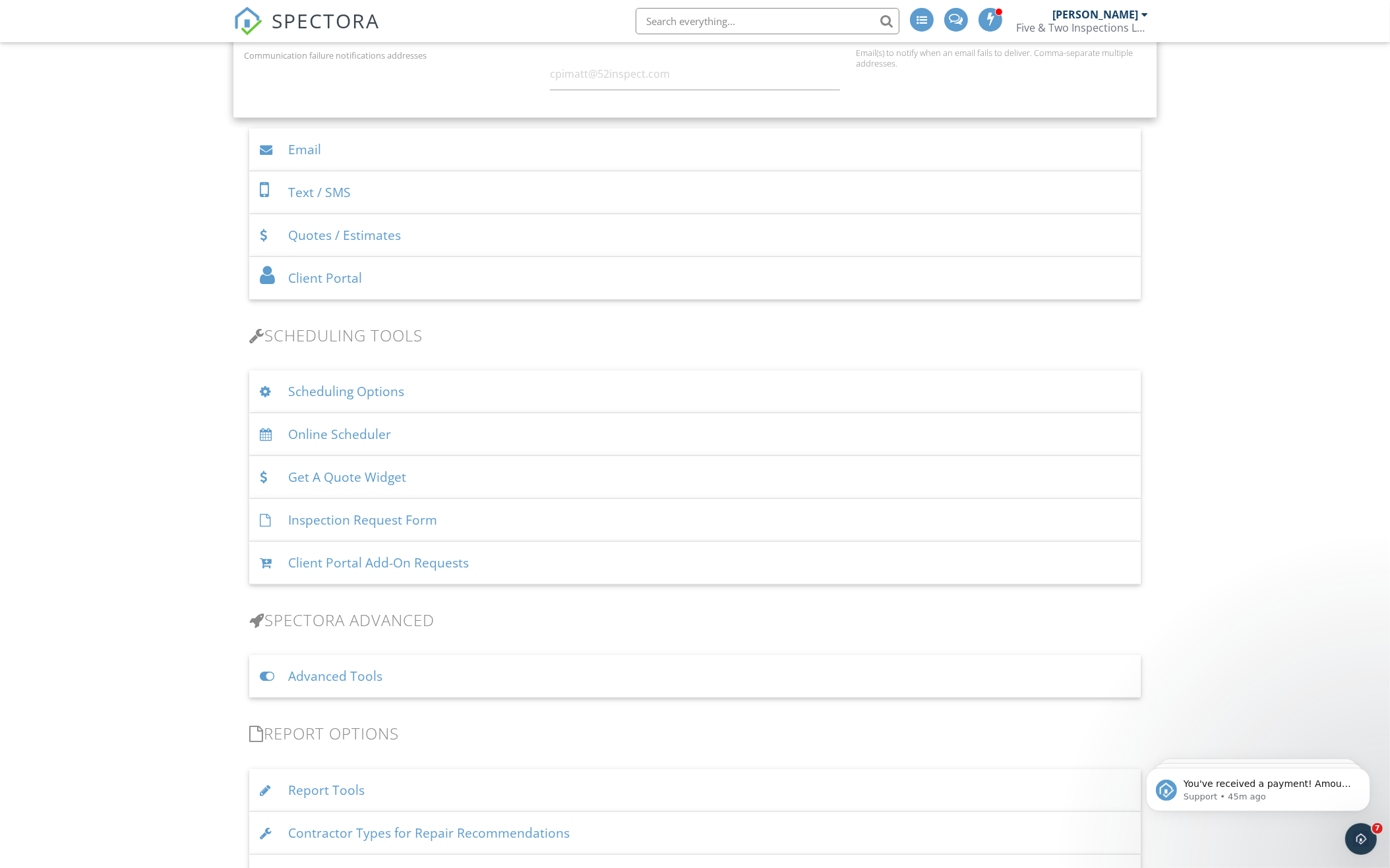
click at [451, 386] on div "Scheduling Options" at bounding box center [695, 392] width 891 height 43
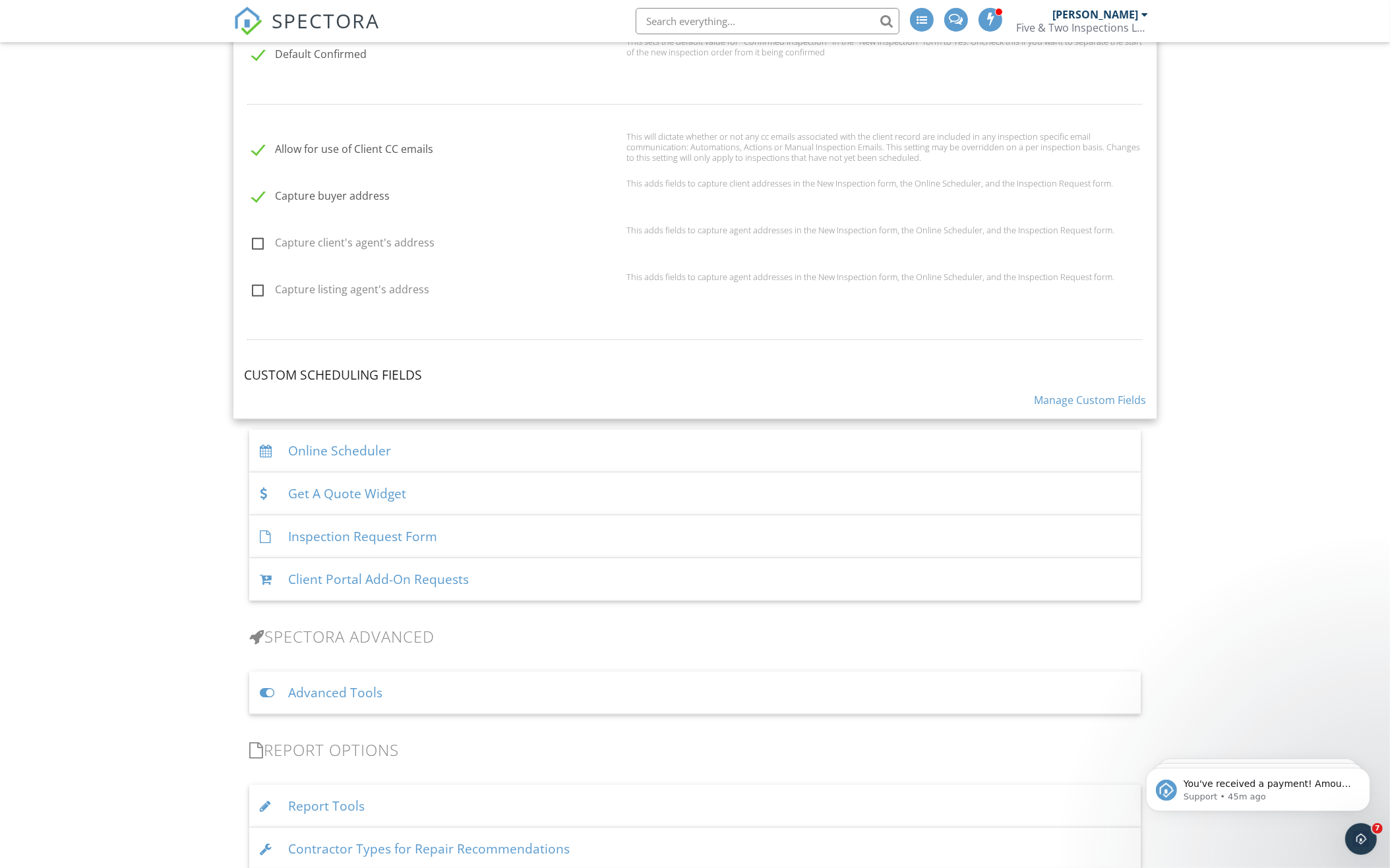
scroll to position [1351, 0]
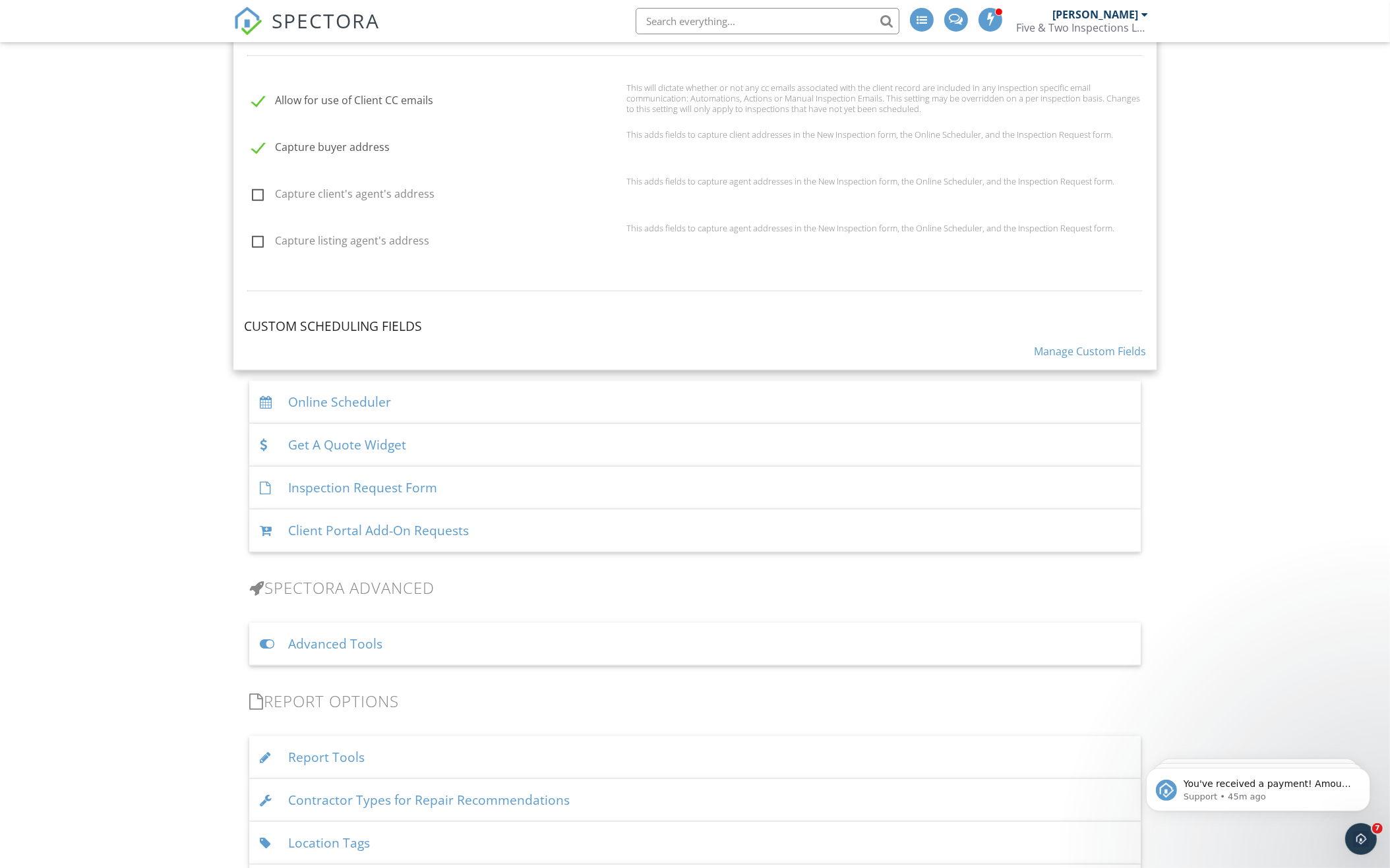
click at [481, 405] on div "Online Scheduler" at bounding box center [695, 403] width 891 height 43
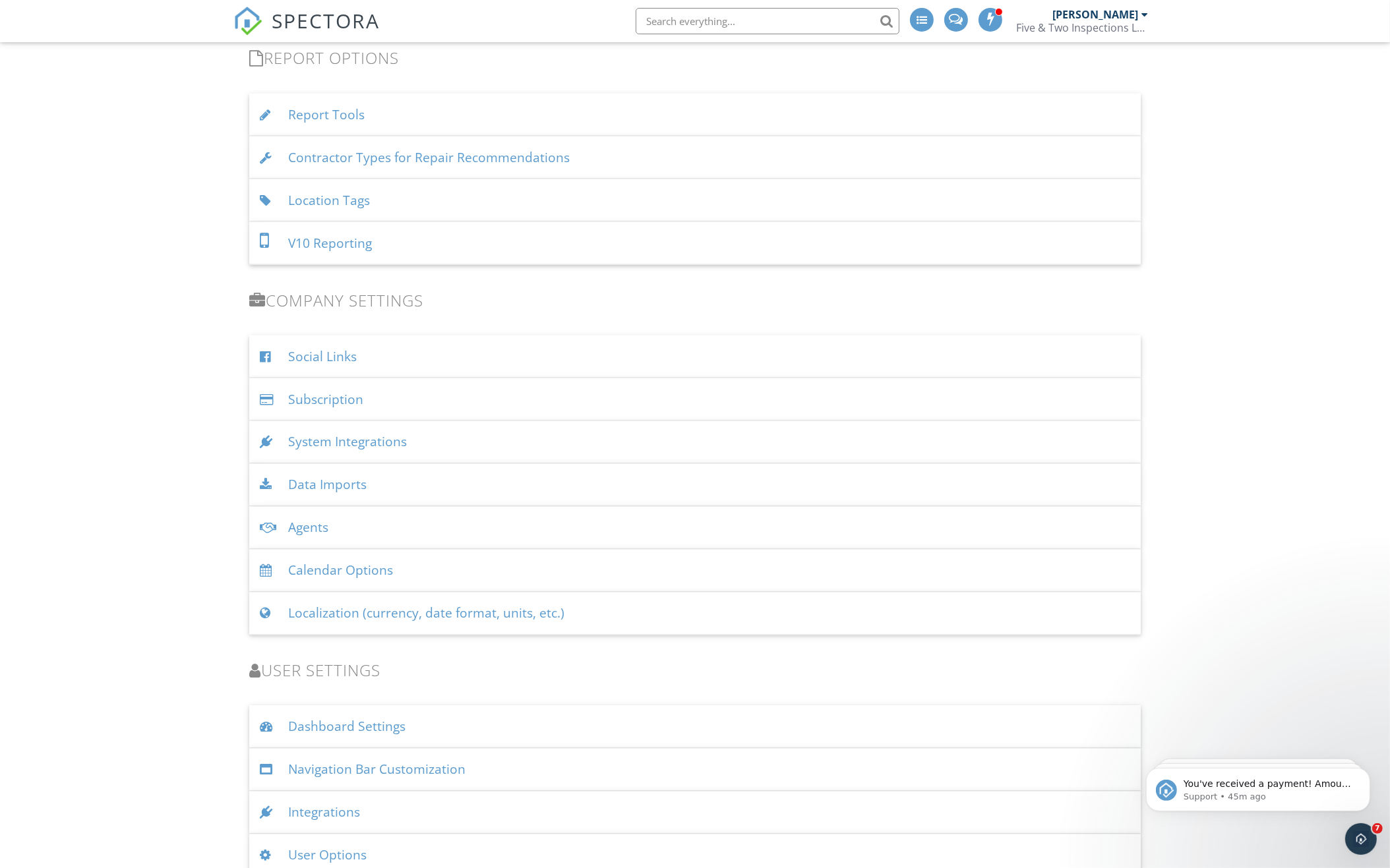
scroll to position [2521, 0]
click at [368, 843] on div "User Options" at bounding box center [695, 857] width 891 height 43
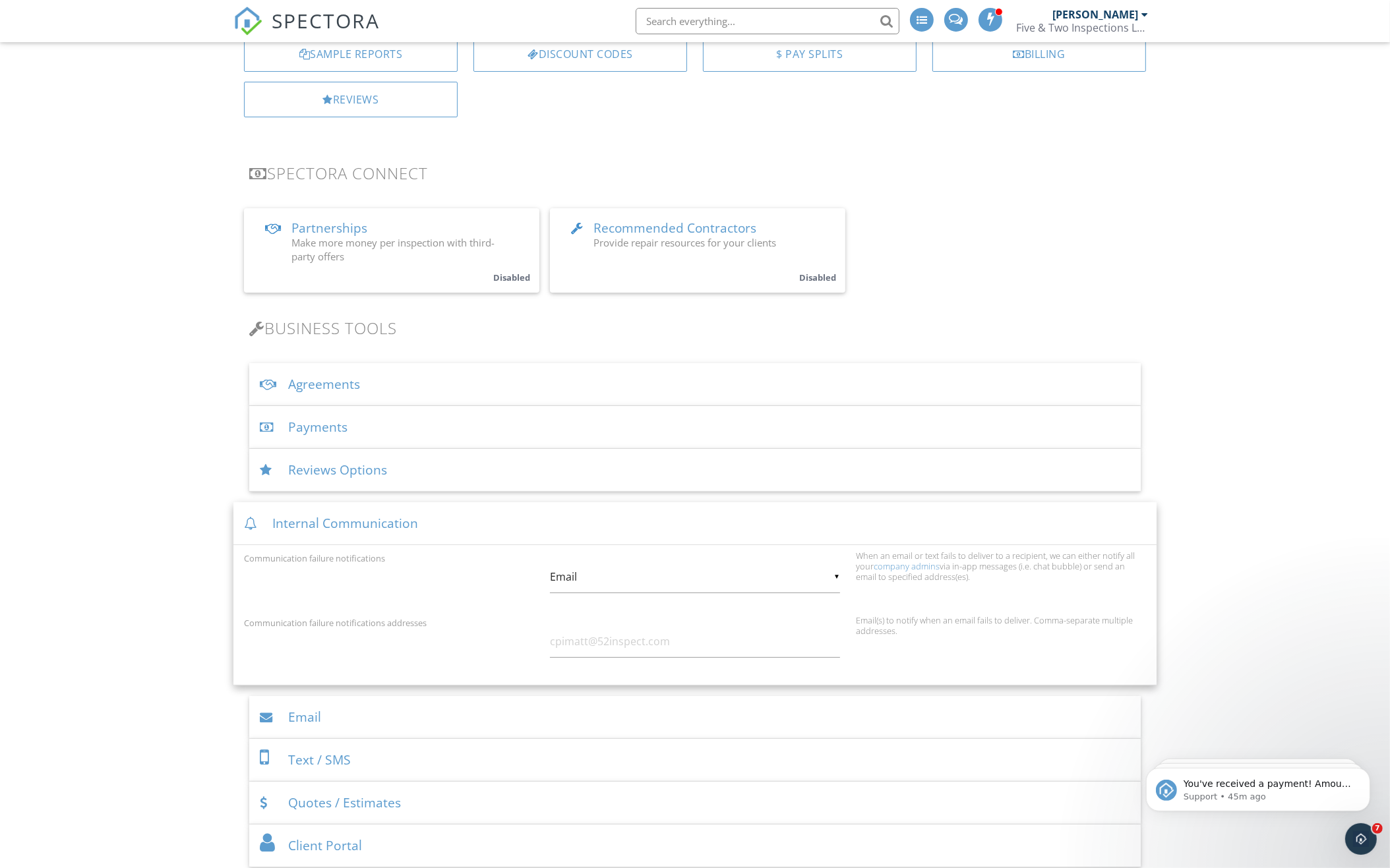
scroll to position [211, 0]
click at [1258, 783] on span "You've received a payment! Amount $575.00 Fee $0.00 Net $575.00 Transaction # I…" at bounding box center [1266, 803] width 168 height 50
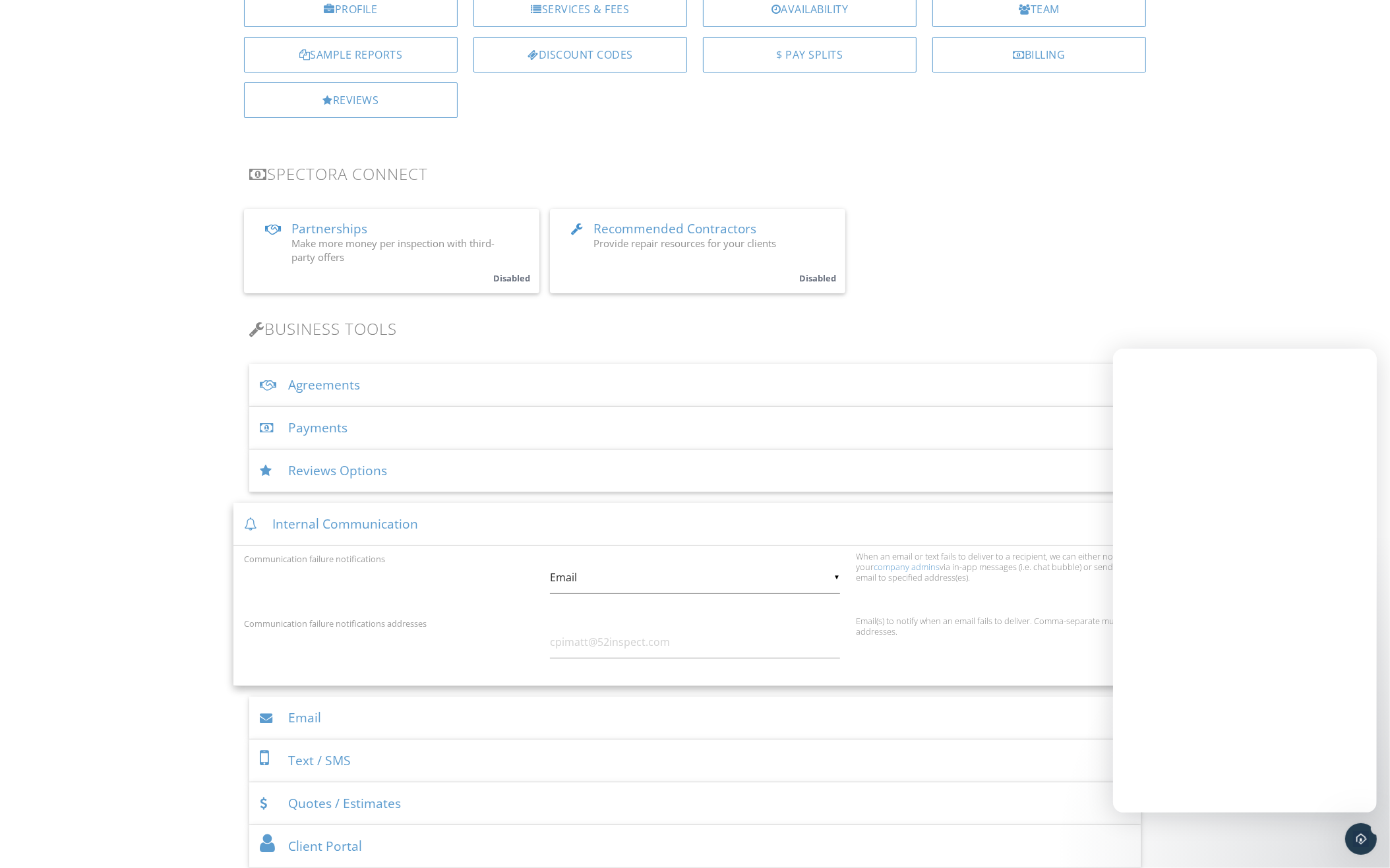
scroll to position [0, 0]
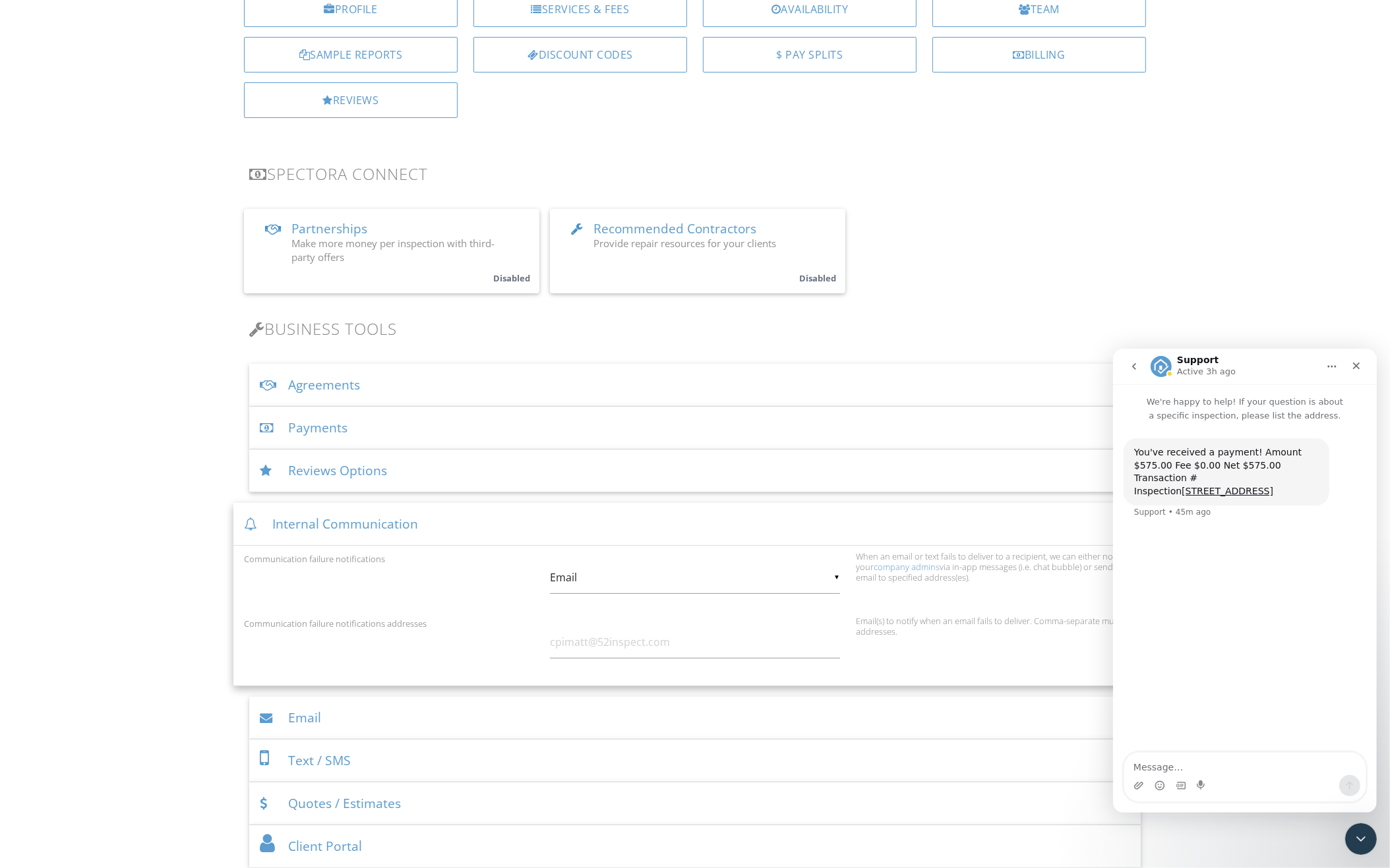
click at [1129, 364] on icon "go back" at bounding box center [1133, 365] width 10 height 10
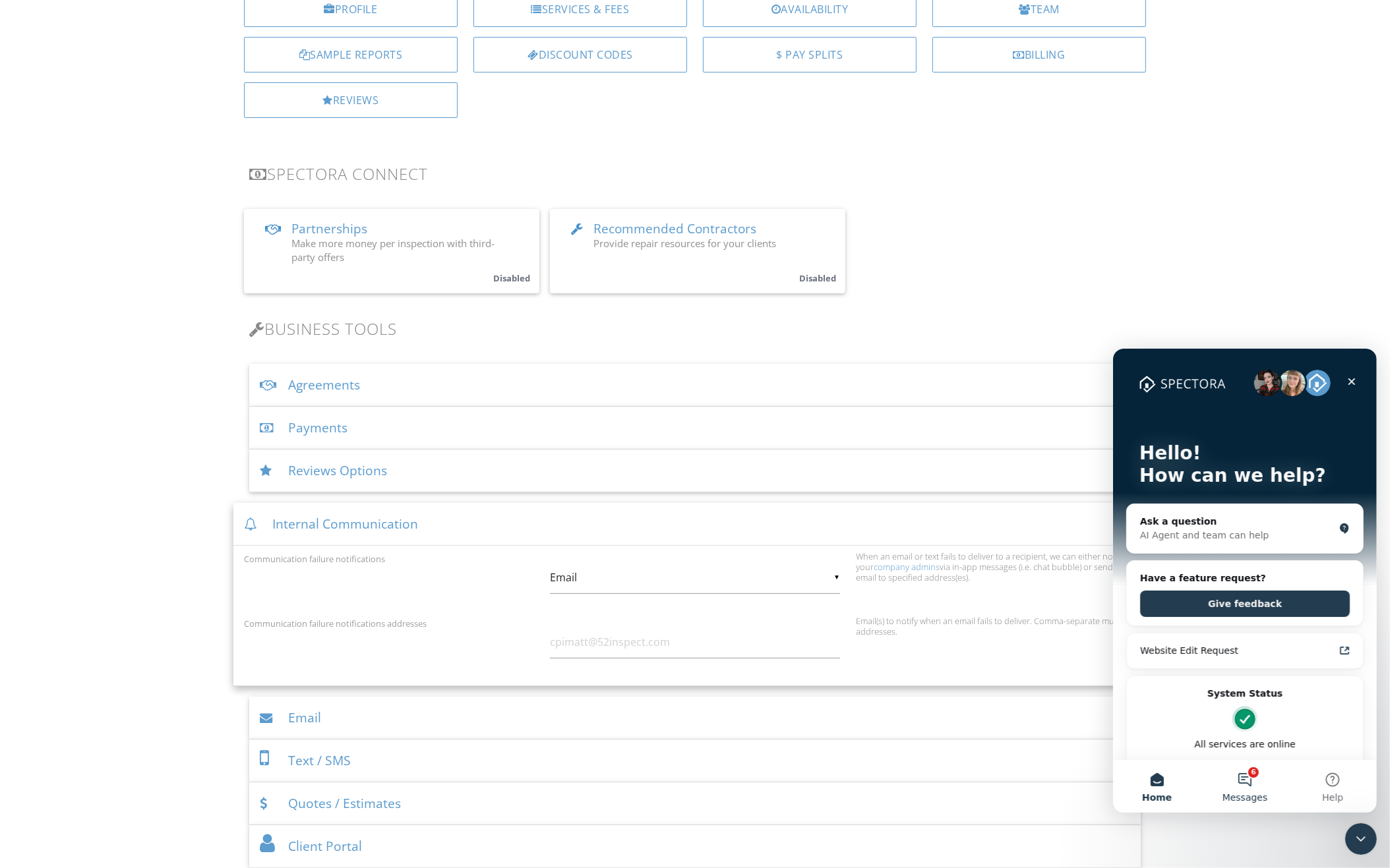
click at [1238, 777] on button "6 Messages" at bounding box center [1244, 786] width 88 height 52
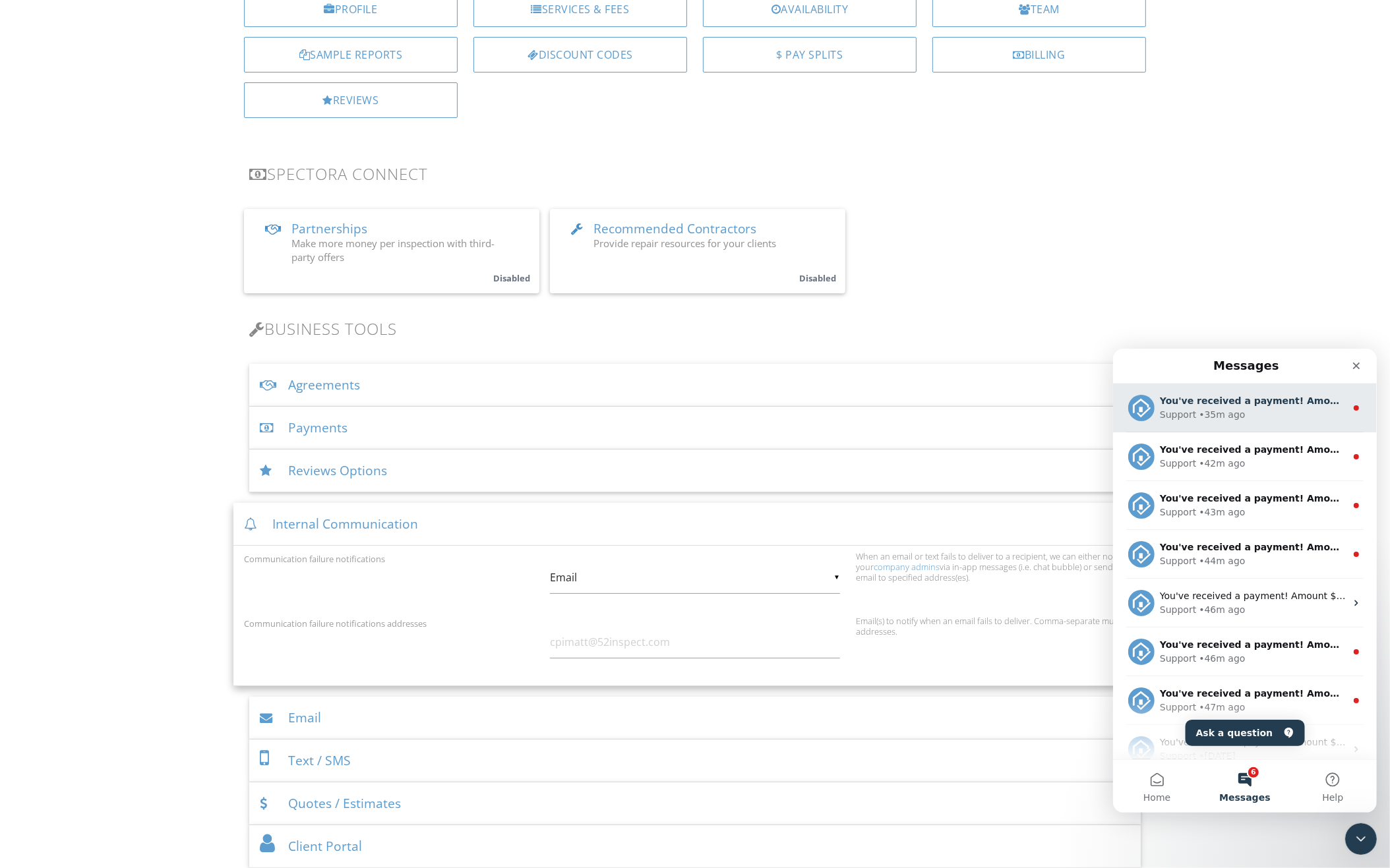
click at [1306, 406] on div "You've received a payment! Amount $395.00 Fee $0.00 Net $395.00 Transaction # I…" at bounding box center [1252, 401] width 186 height 14
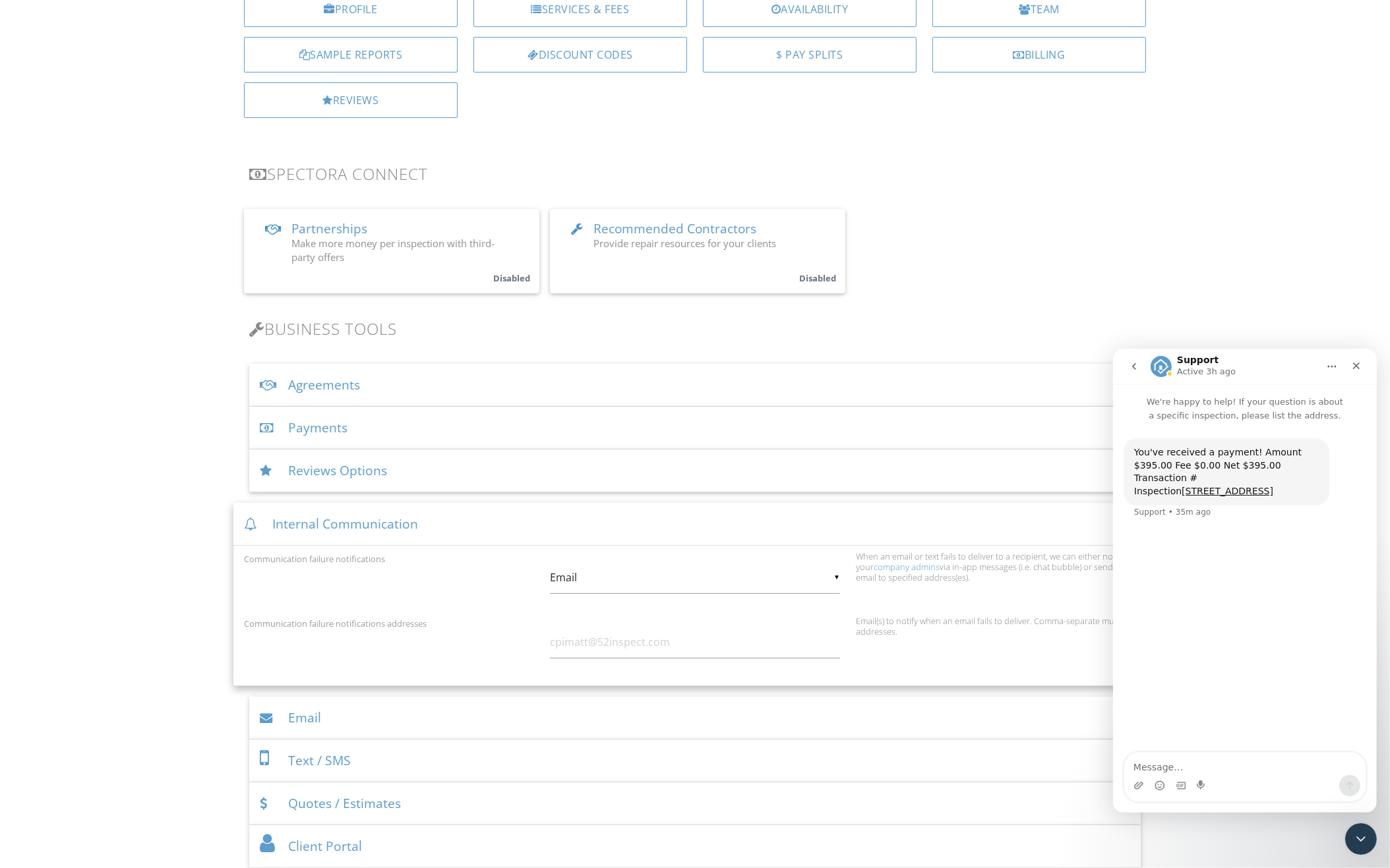
click at [1135, 369] on icon "go back" at bounding box center [1133, 366] width 4 height 7
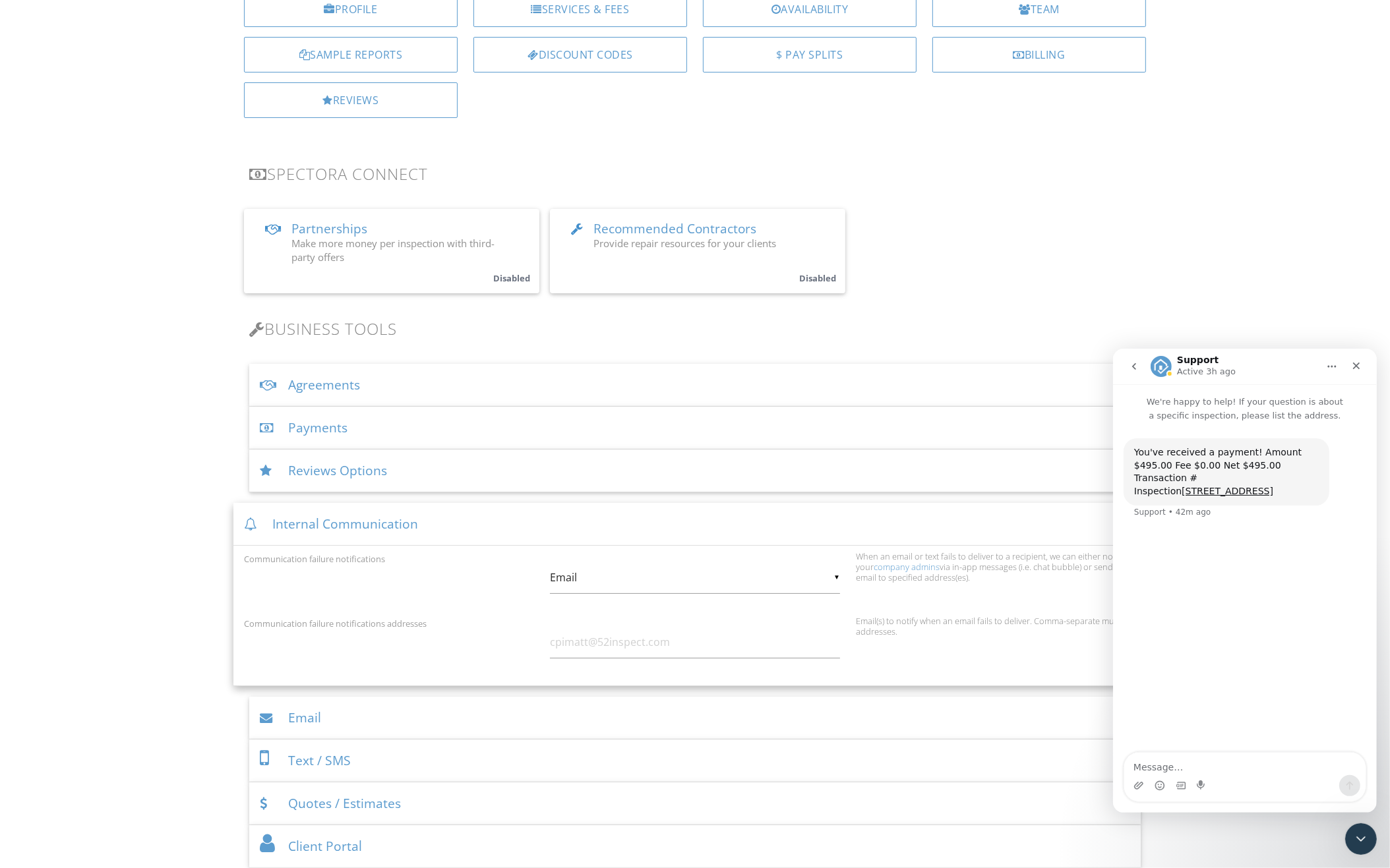
click at [1128, 362] on icon "go back" at bounding box center [1133, 365] width 10 height 10
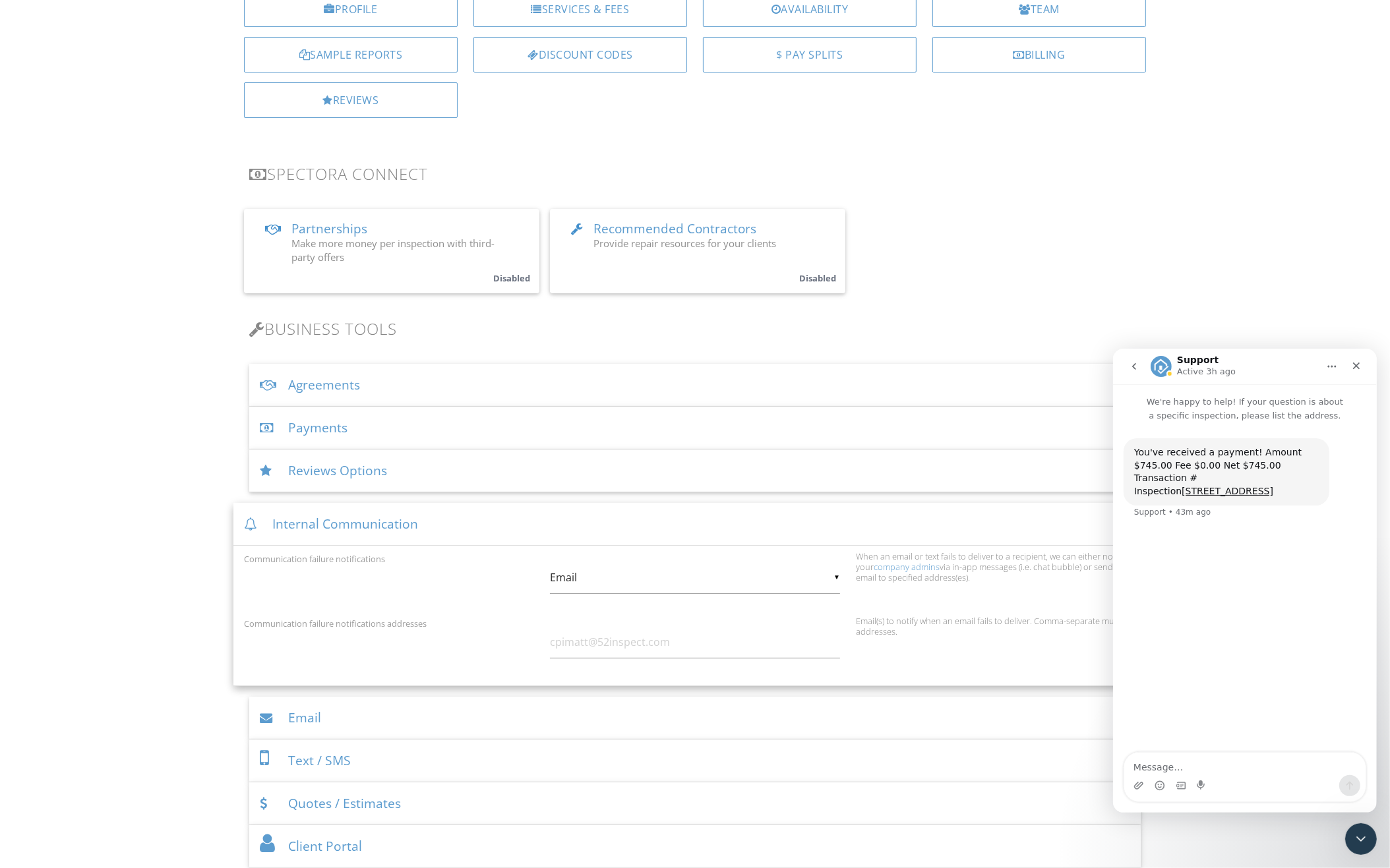
click at [1128, 369] on icon "go back" at bounding box center [1133, 365] width 10 height 10
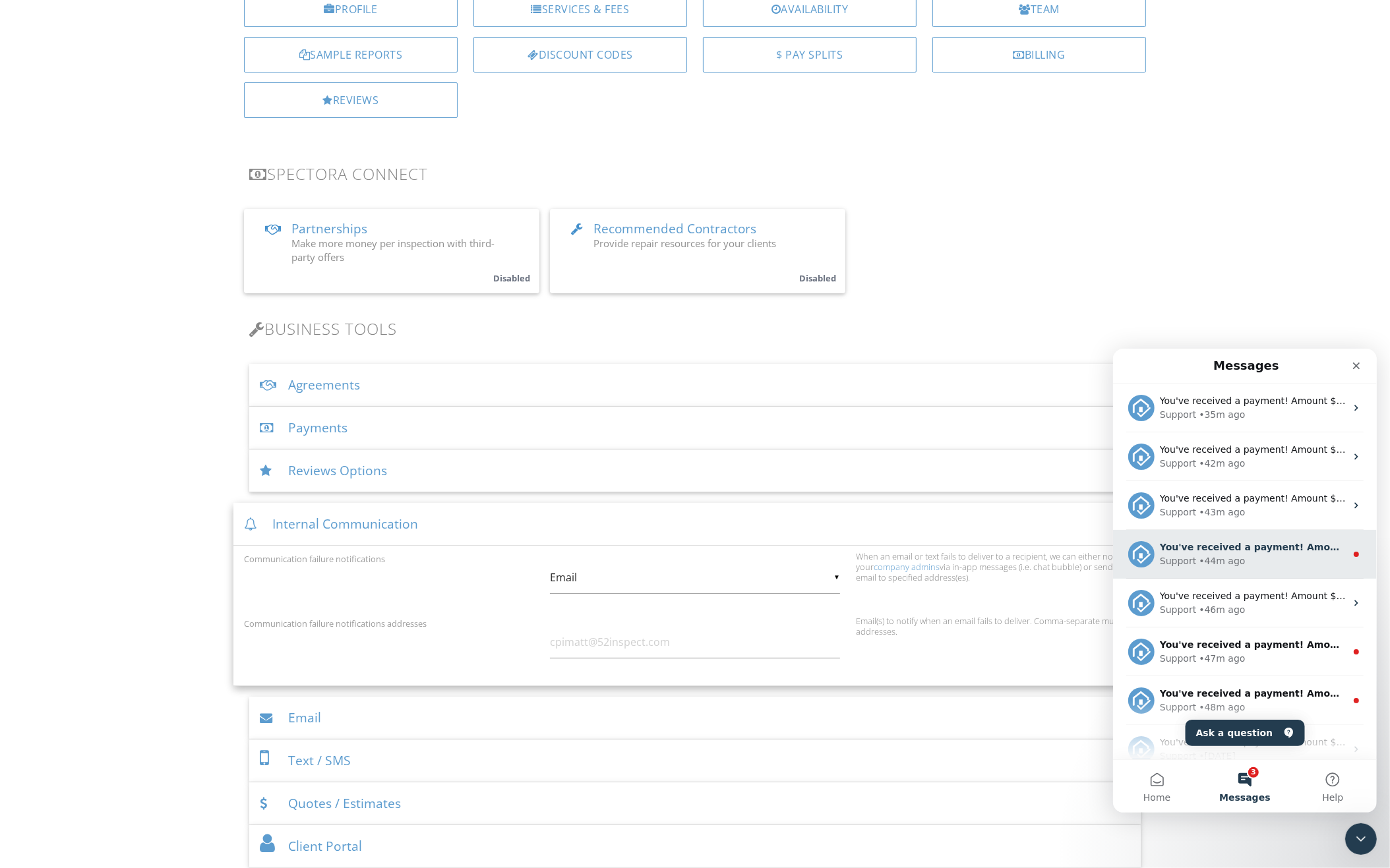
click at [1219, 530] on div "You've received a payment! Amount $945.00 Fee $0.00 Net $945.00 Transaction # I…" at bounding box center [1244, 554] width 264 height 49
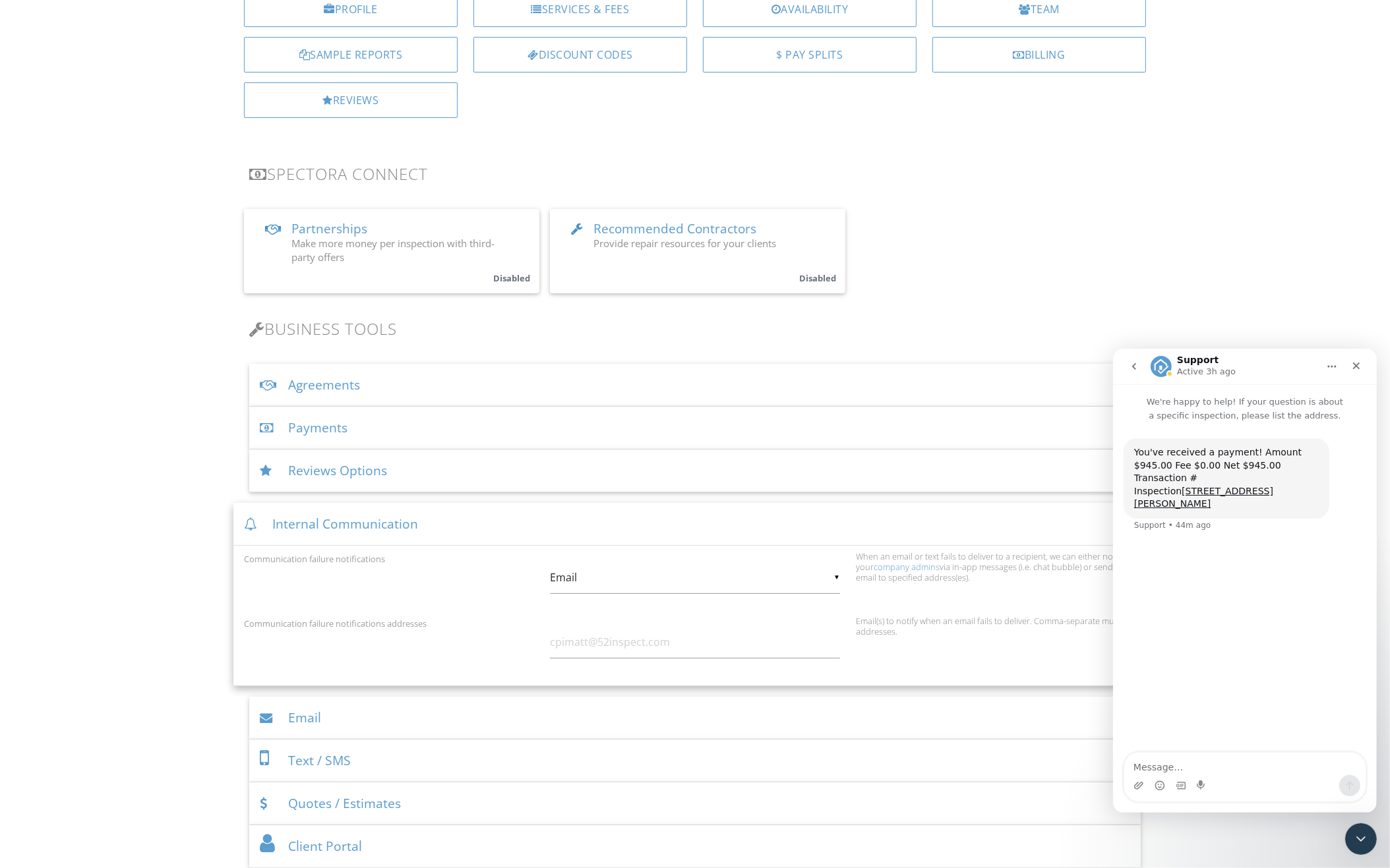
click at [1128, 363] on icon "go back" at bounding box center [1133, 365] width 10 height 10
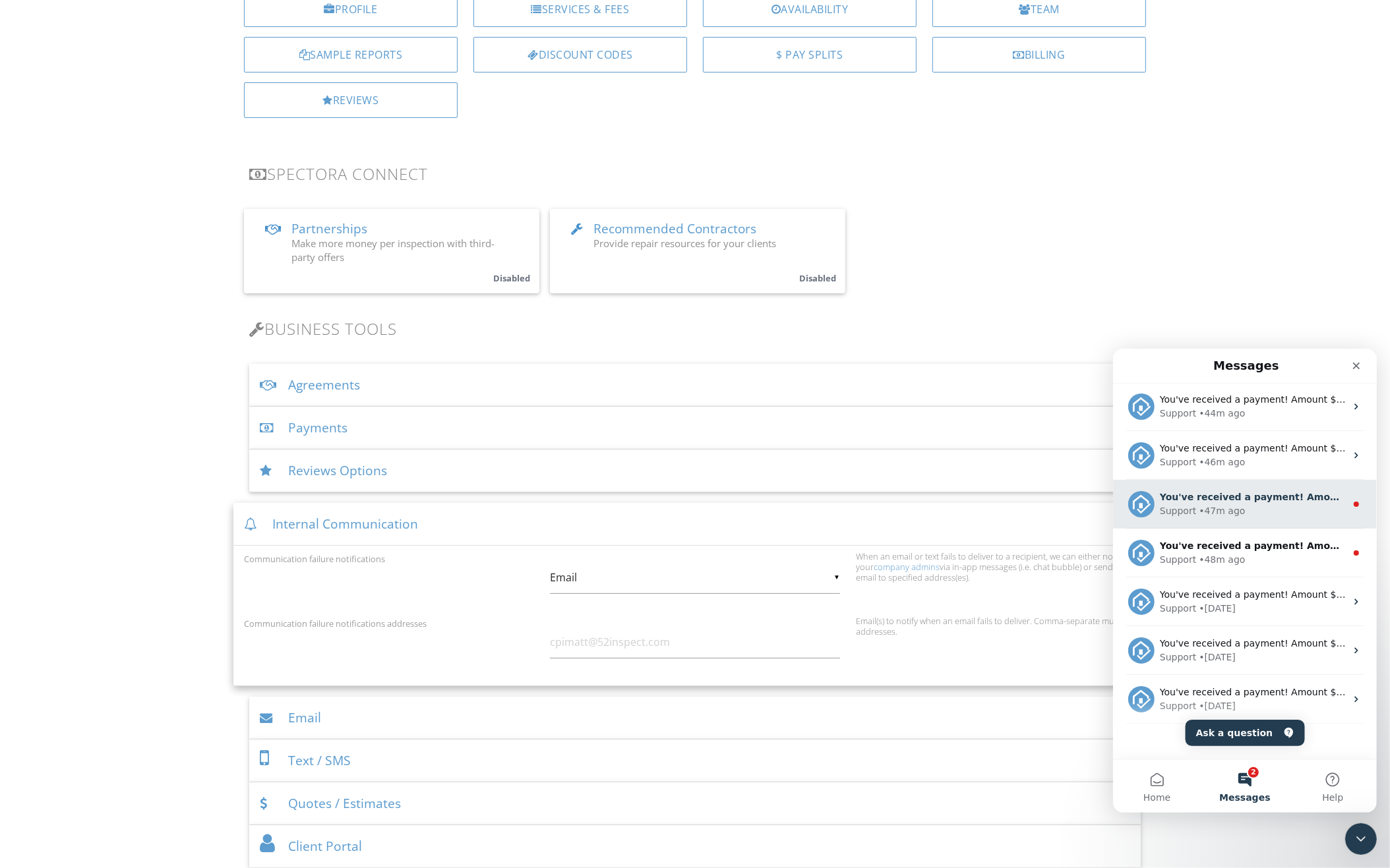
click at [1246, 503] on div "Support • 47m ago" at bounding box center [1252, 510] width 186 height 14
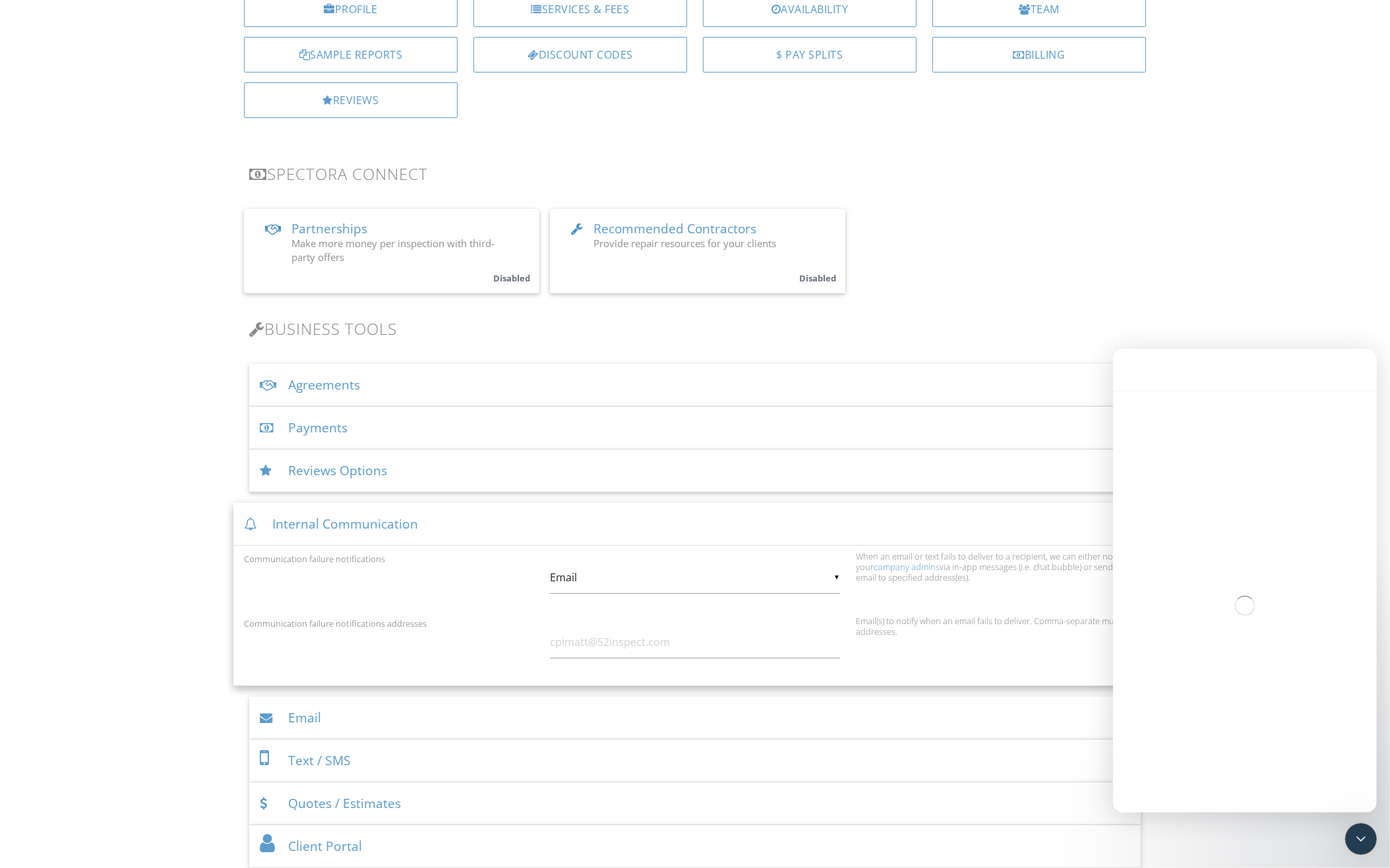
scroll to position [98, 0]
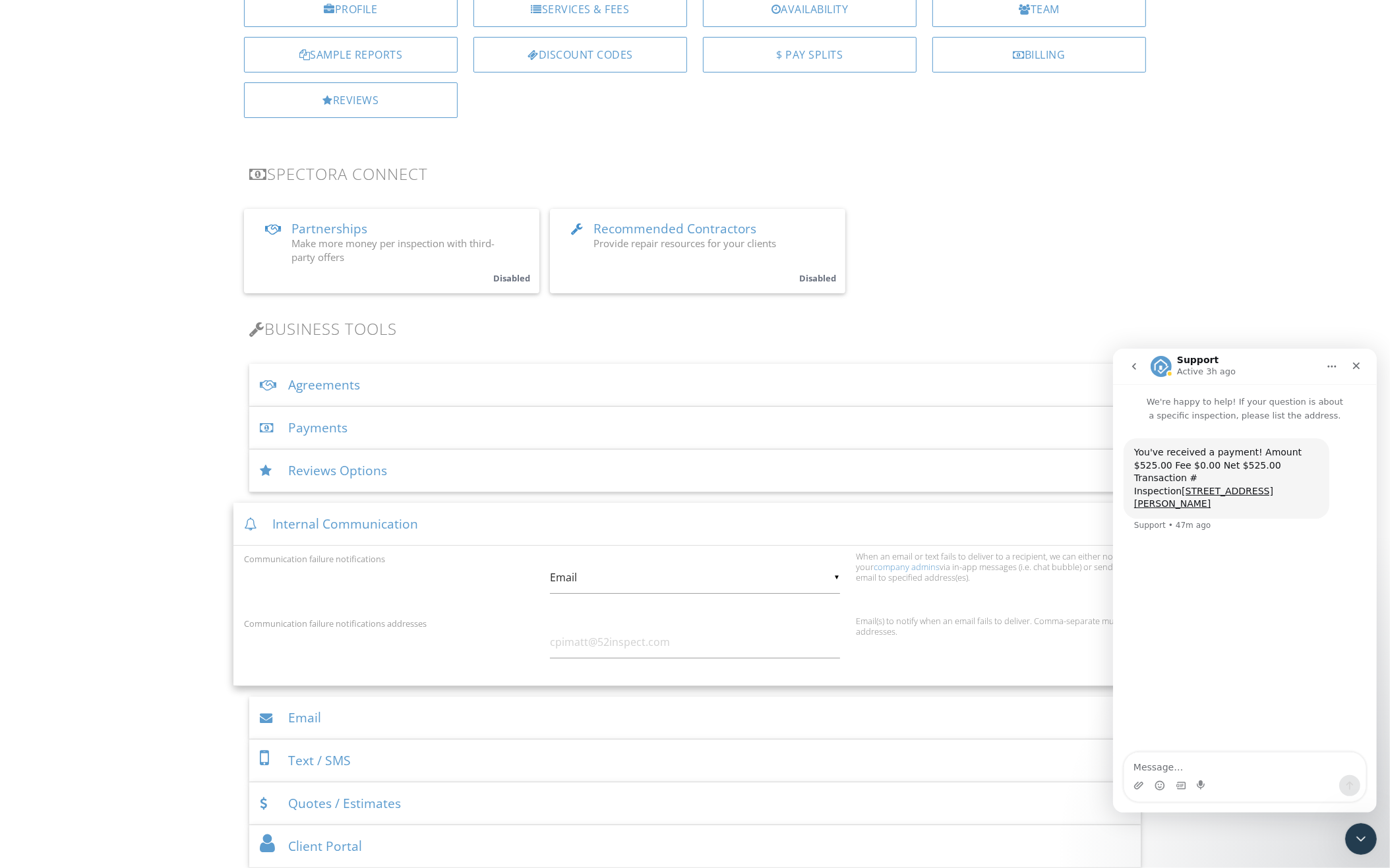
click at [1132, 368] on icon "go back" at bounding box center [1133, 365] width 10 height 10
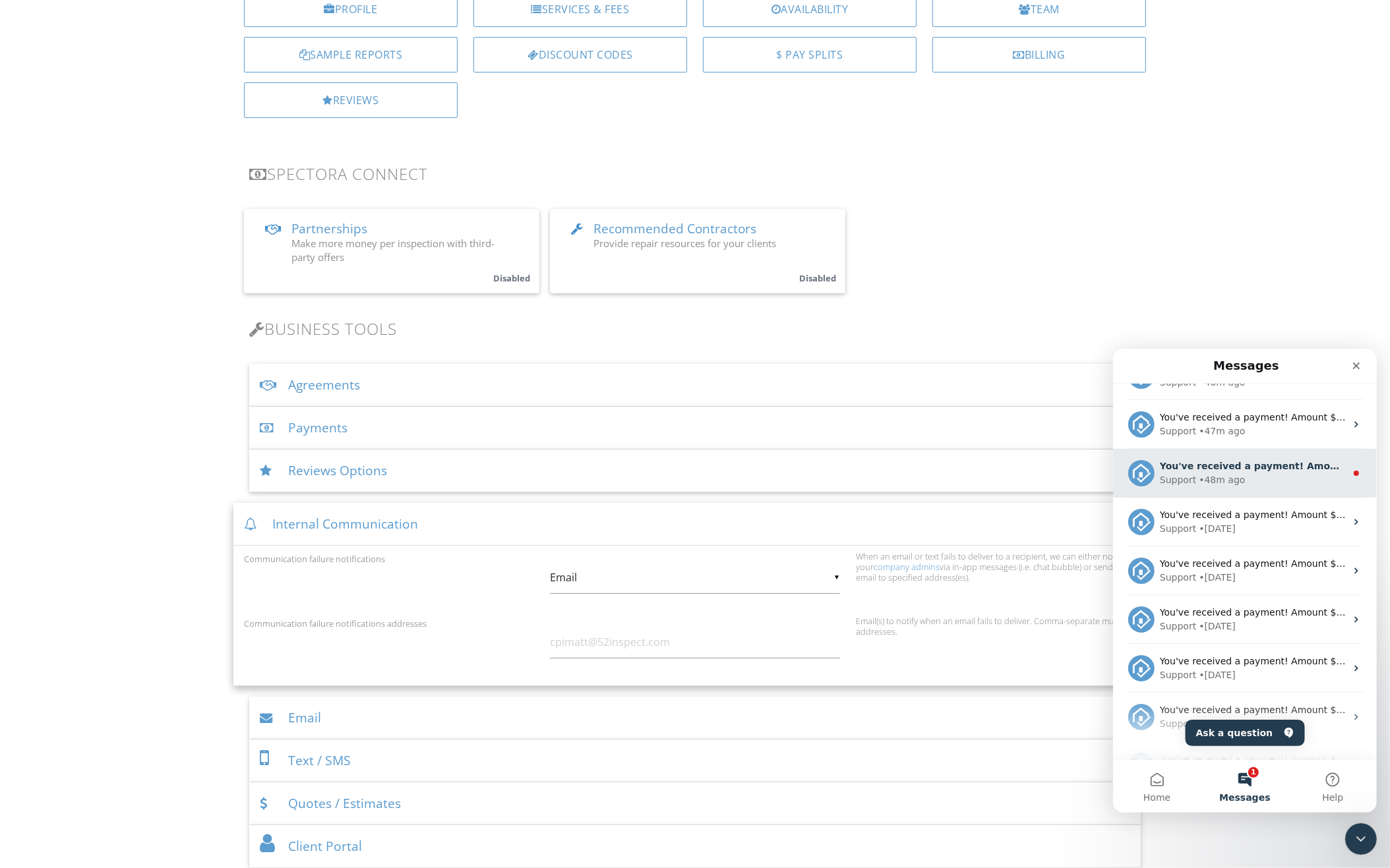
scroll to position [293, 0]
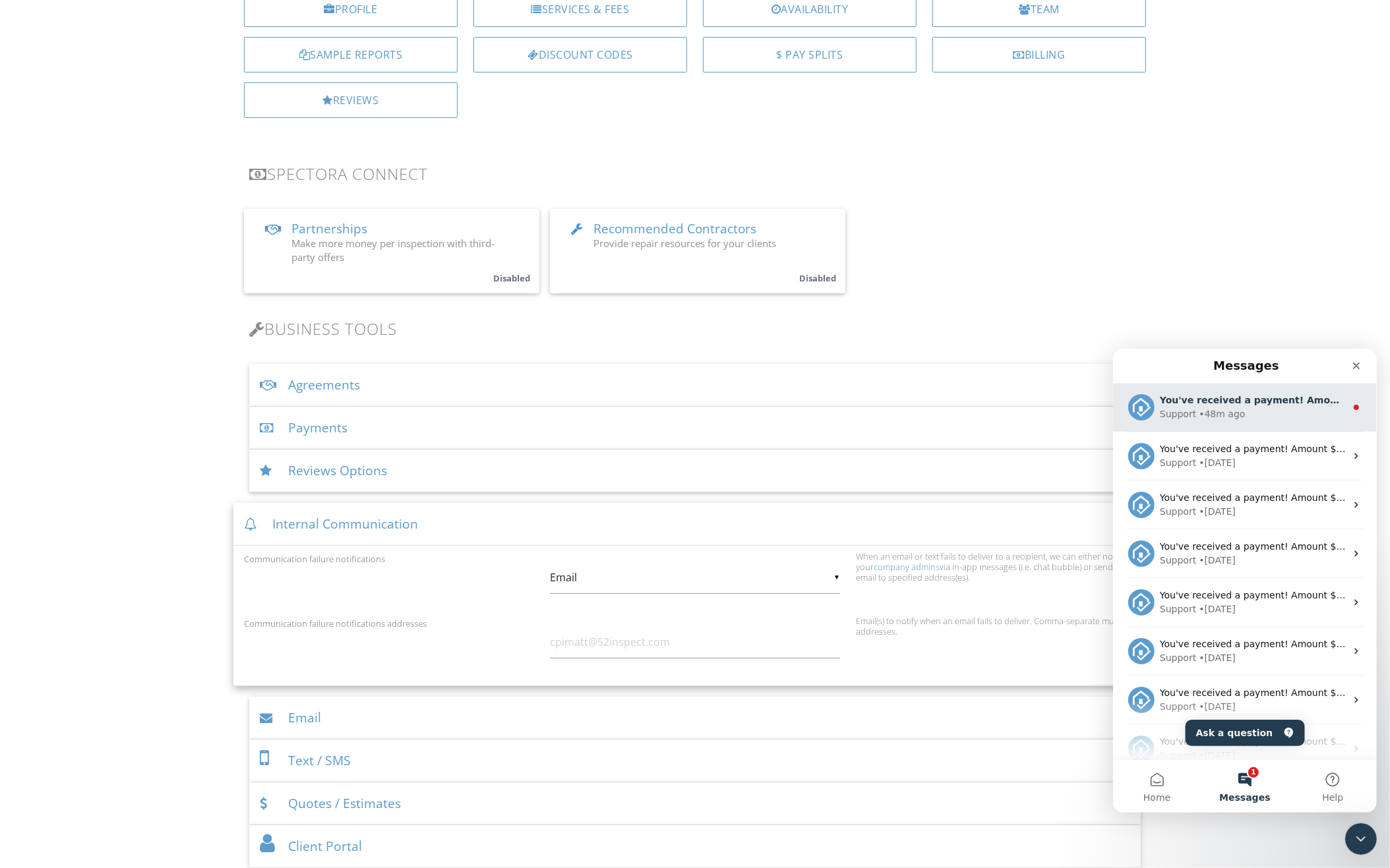
click at [1277, 407] on div "Support • 48m ago" at bounding box center [1252, 414] width 186 height 14
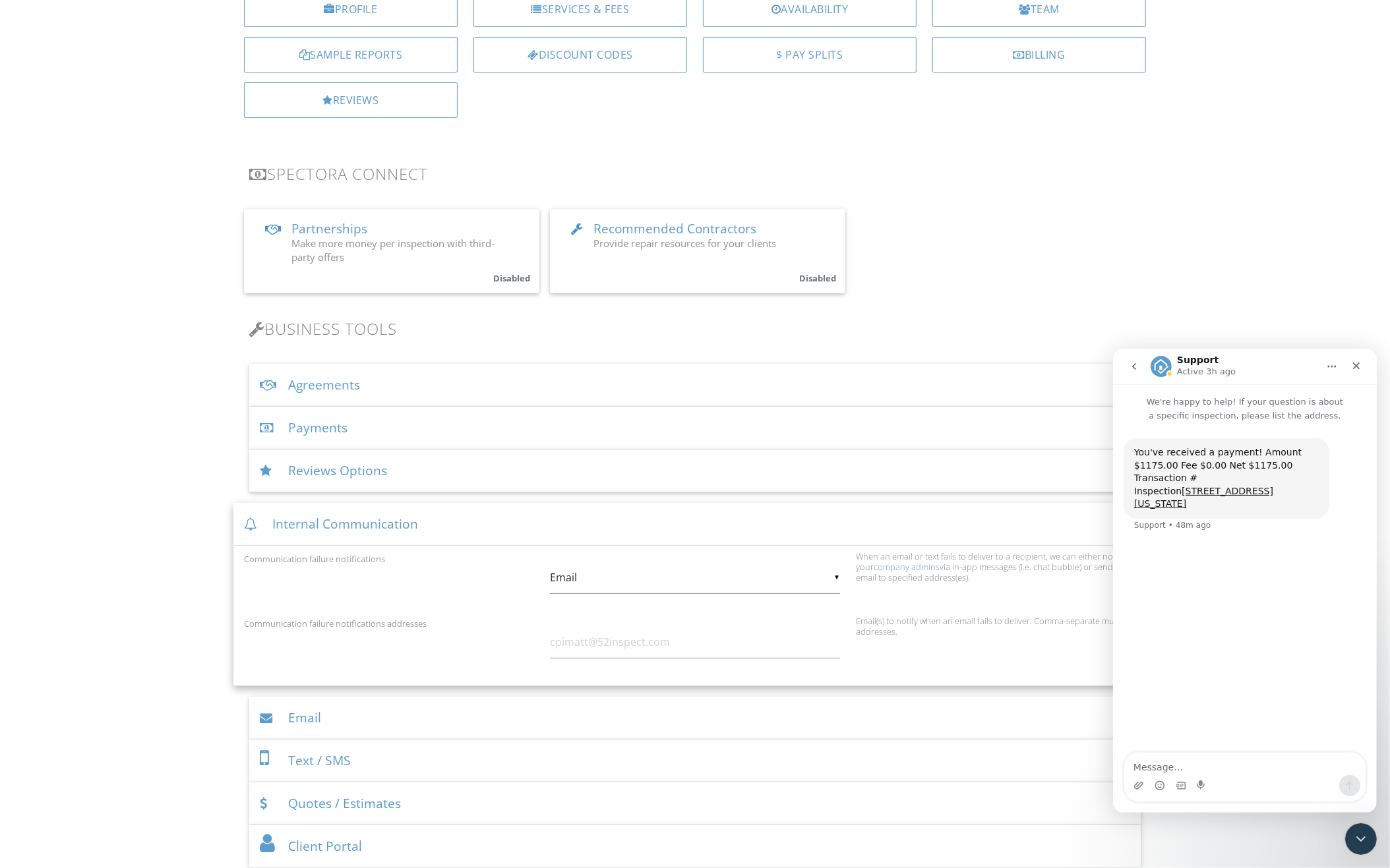
click at [1127, 358] on button "go back" at bounding box center [1133, 366] width 25 height 25
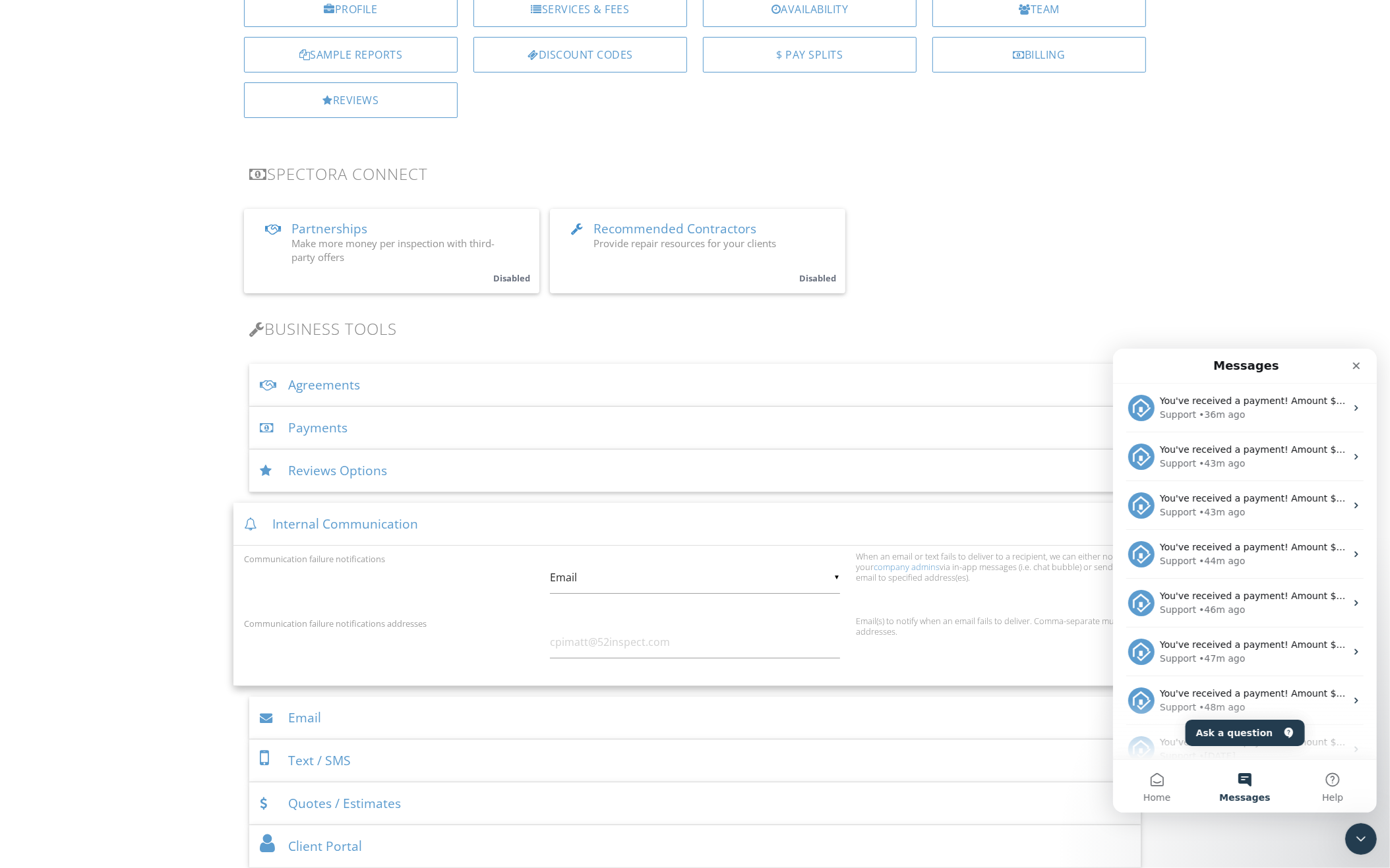
scroll to position [0, 0]
click at [1358, 834] on icon "Close Intercom Messenger" at bounding box center [1358, 837] width 16 height 16
